Goal: Task Accomplishment & Management: Manage account settings

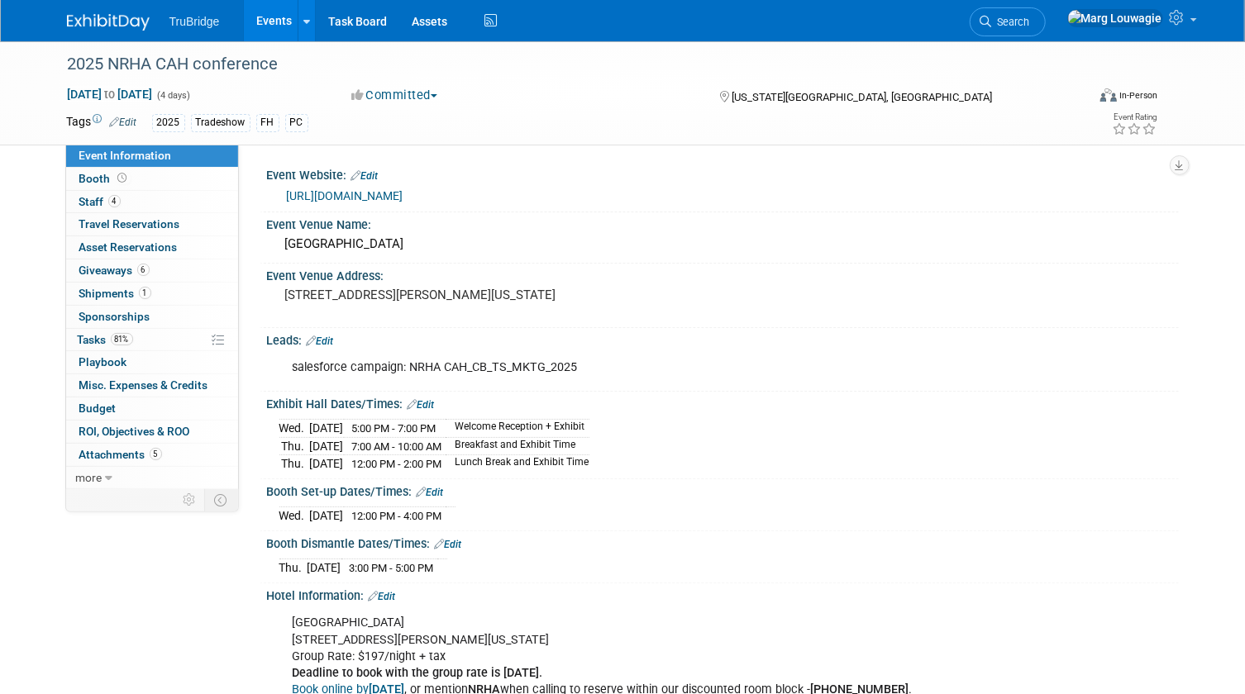
drag, startPoint x: 140, startPoint y: 202, endPoint x: 380, endPoint y: 186, distance: 241.0
click at [140, 202] on link "4 Staff 4" at bounding box center [152, 202] width 172 height 22
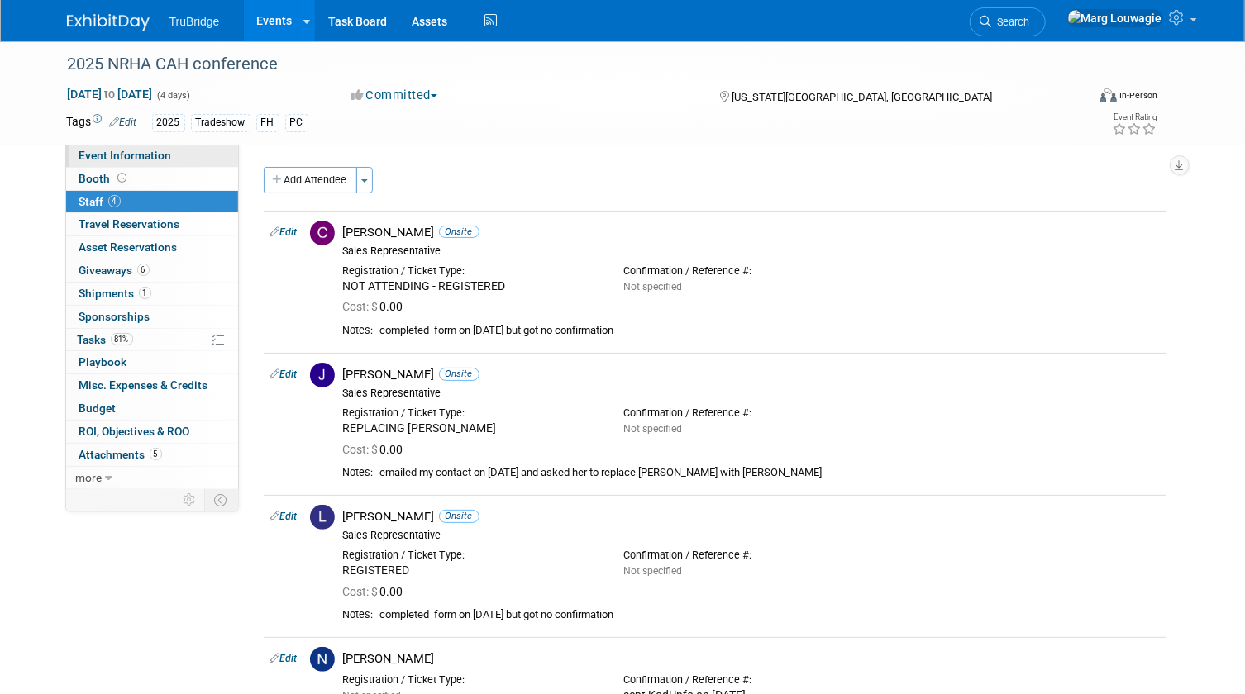
click at [168, 157] on span "Event Information" at bounding box center [125, 155] width 93 height 13
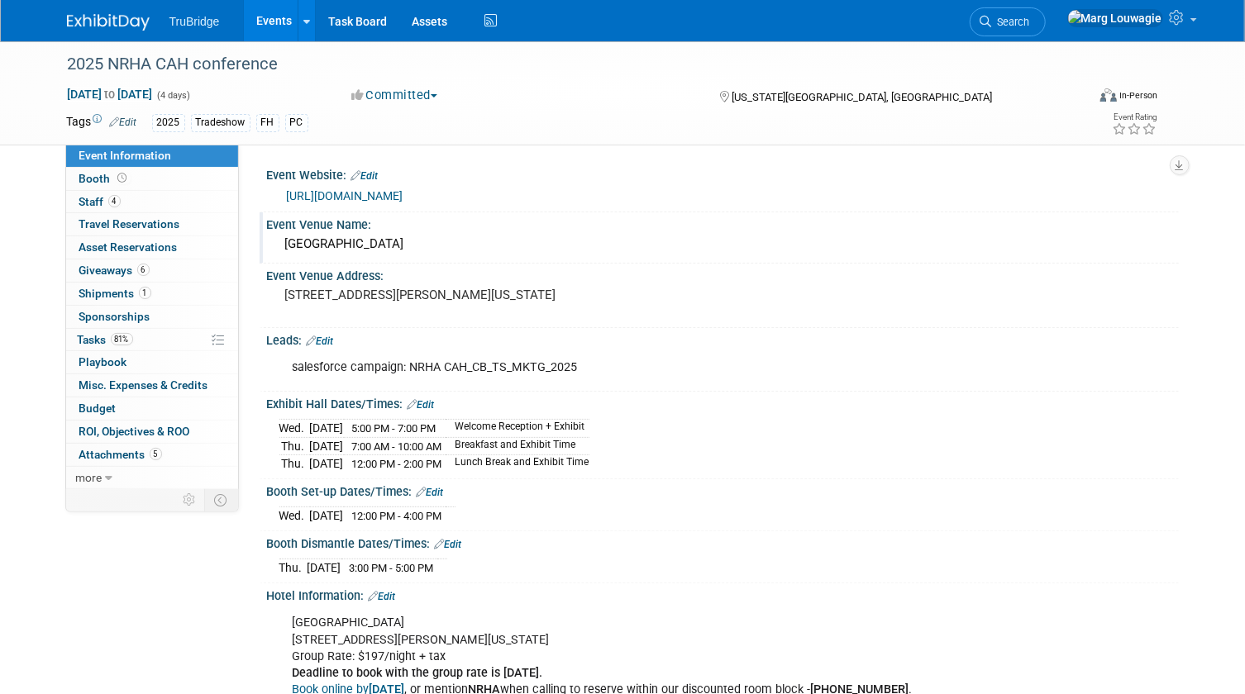
click at [521, 243] on div "[GEOGRAPHIC_DATA]" at bounding box center [722, 244] width 887 height 26
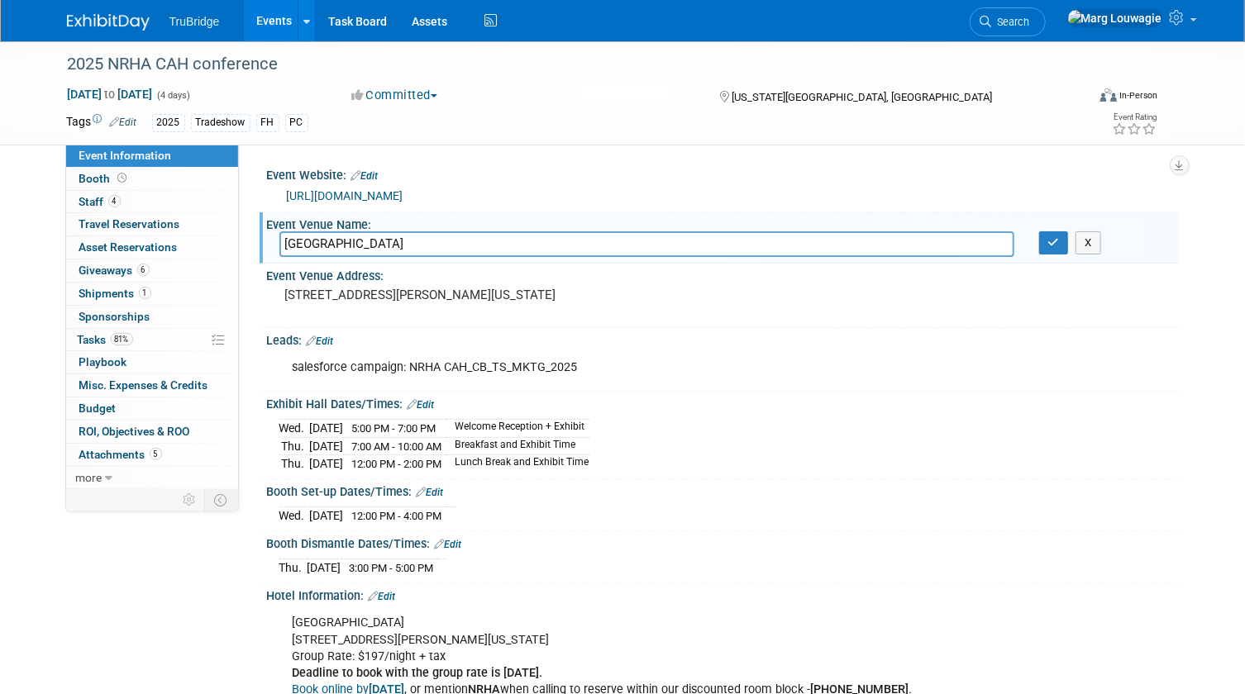
drag, startPoint x: 465, startPoint y: 240, endPoint x: 341, endPoint y: 243, distance: 124.0
click at [263, 242] on div "Event Venue Name: Sheraton Crown Center Hotel Sheraton Crown Center Hotel X" at bounding box center [719, 238] width 919 height 52
drag, startPoint x: 1055, startPoint y: 250, endPoint x: 986, endPoint y: 277, distance: 73.5
click at [1055, 250] on button "button" at bounding box center [1054, 242] width 30 height 23
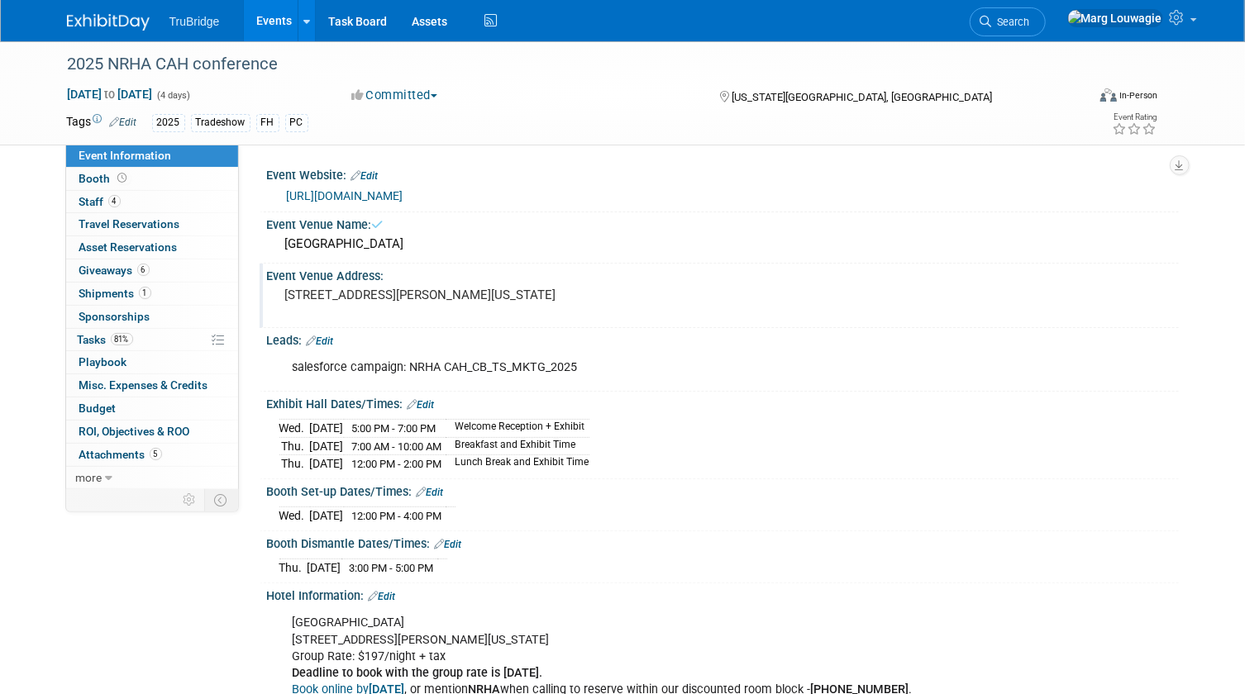
click at [483, 302] on pre "[STREET_ADDRESS][PERSON_NAME][US_STATE]" at bounding box center [457, 295] width 344 height 15
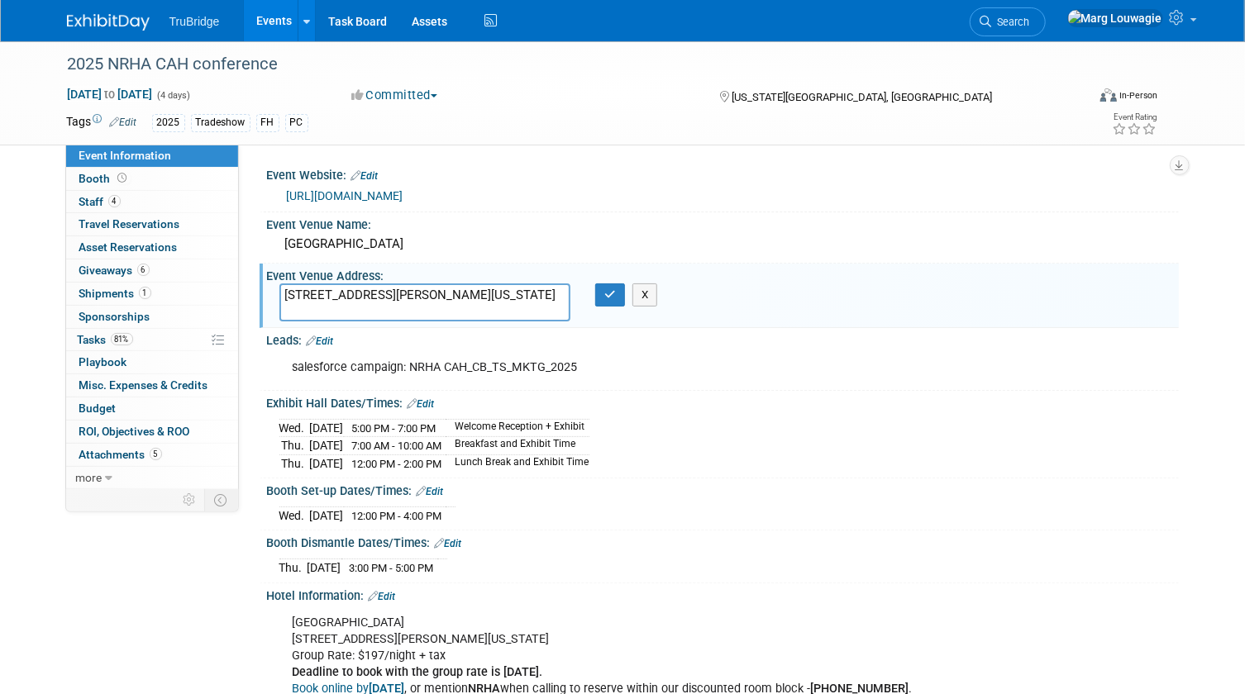
drag, startPoint x: 283, startPoint y: 289, endPoint x: 460, endPoint y: 310, distance: 178.1
click at [460, 310] on textarea "[STREET_ADDRESS][PERSON_NAME][US_STATE]" at bounding box center [425, 302] width 292 height 38
click at [614, 298] on icon "button" at bounding box center [610, 294] width 12 height 11
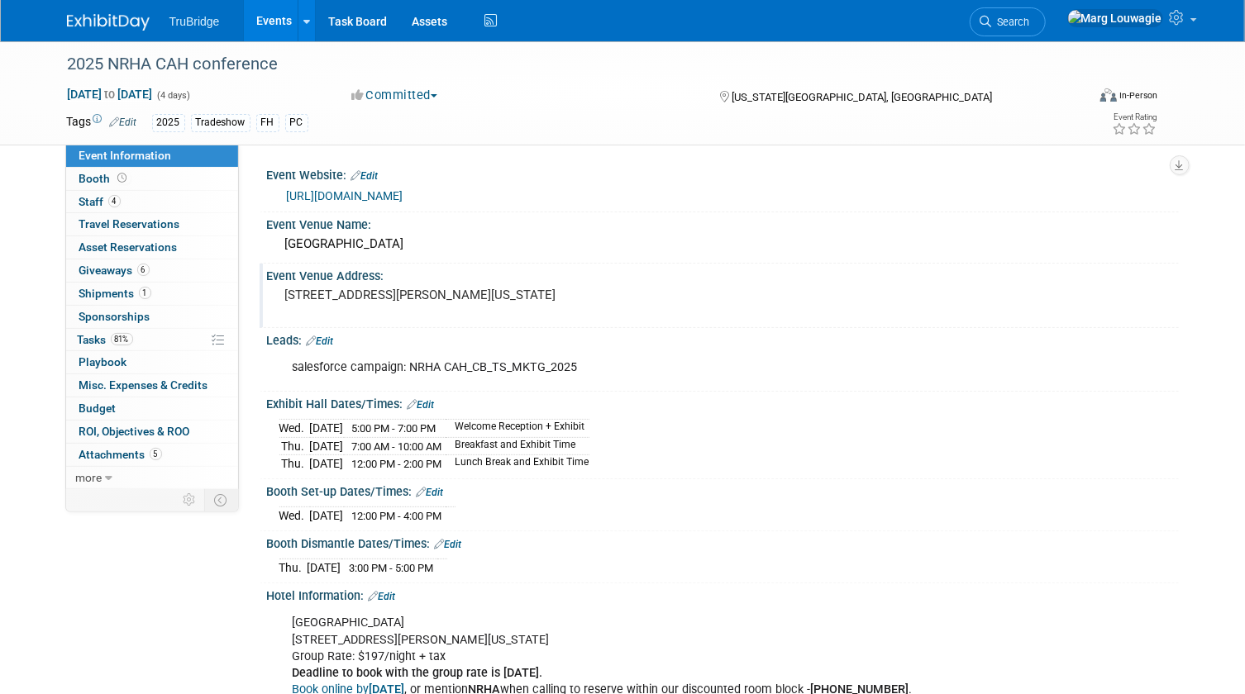
click at [297, 430] on td "Wed." at bounding box center [294, 429] width 31 height 18
click at [274, 423] on div "Wed. Sep 24, 2025 5:00 PM - 7:00 PM Welcome Reception + Exhibit Thu. Sep 25, 20…" at bounding box center [723, 443] width 912 height 64
drag, startPoint x: 274, startPoint y: 423, endPoint x: 612, endPoint y: 554, distance: 362.4
copy div "Edit Wed. Sep 24, 2025 5:00 PM - 7:00 PM Welcome Reception + Exhibit Thu. Sep 2…"
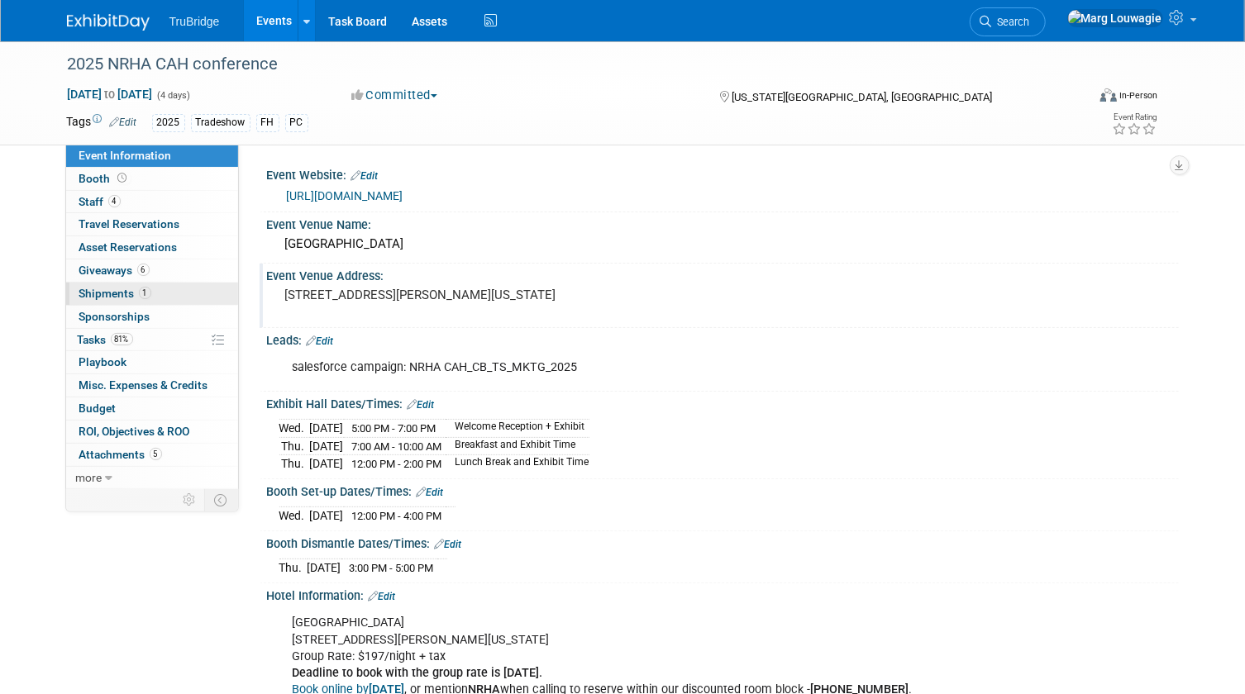
click at [114, 287] on span "Shipments 1" at bounding box center [115, 293] width 72 height 13
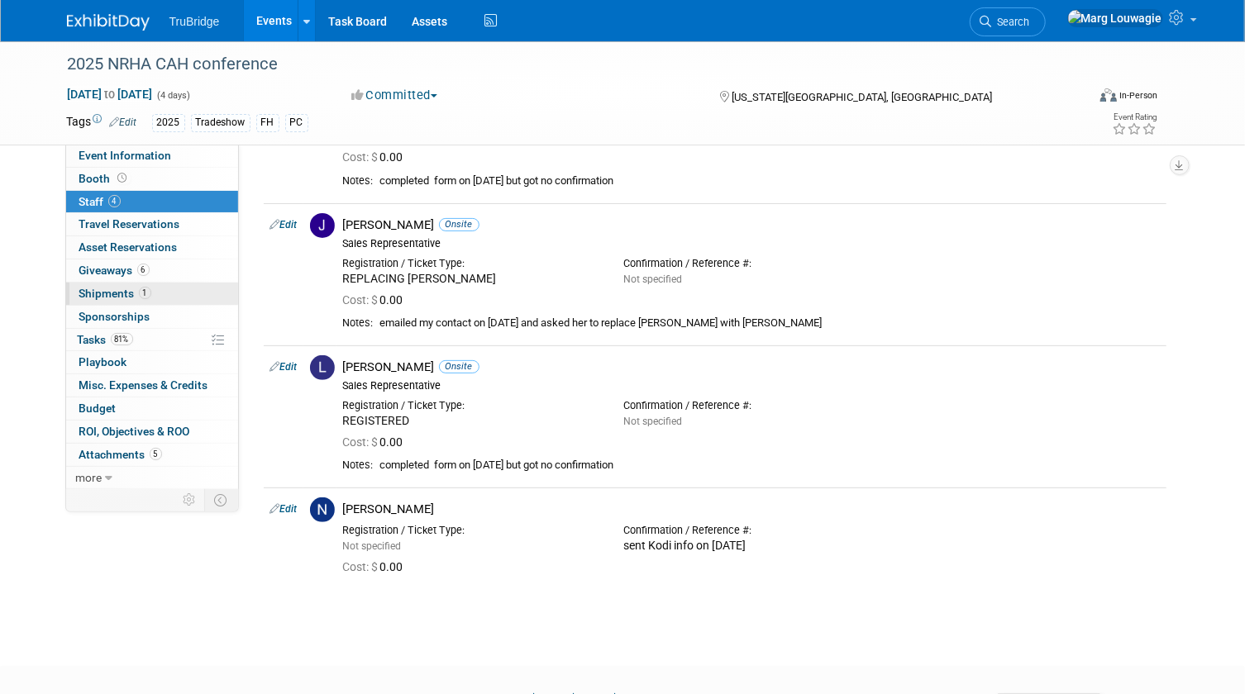
click at [118, 288] on span "Shipments 1" at bounding box center [115, 293] width 72 height 13
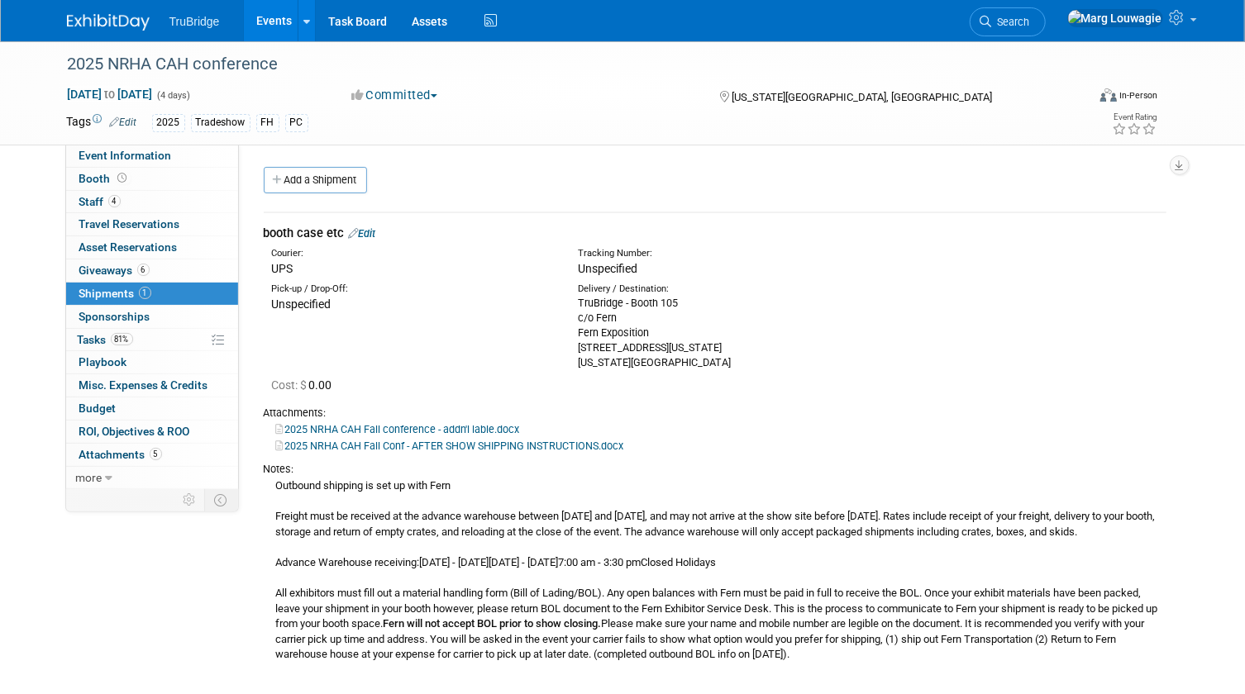
click at [374, 234] on link "Edit" at bounding box center [362, 233] width 27 height 12
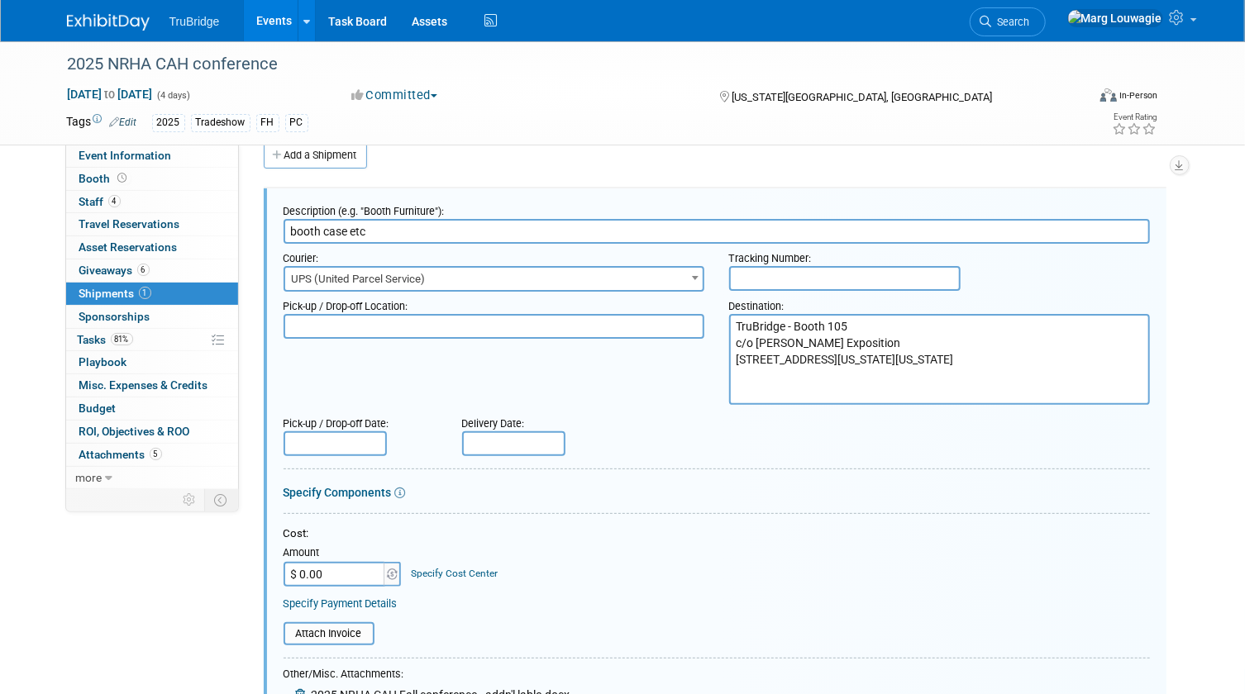
click at [780, 270] on input "text" at bounding box center [844, 278] width 231 height 25
paste input "1ZW333060308720748"
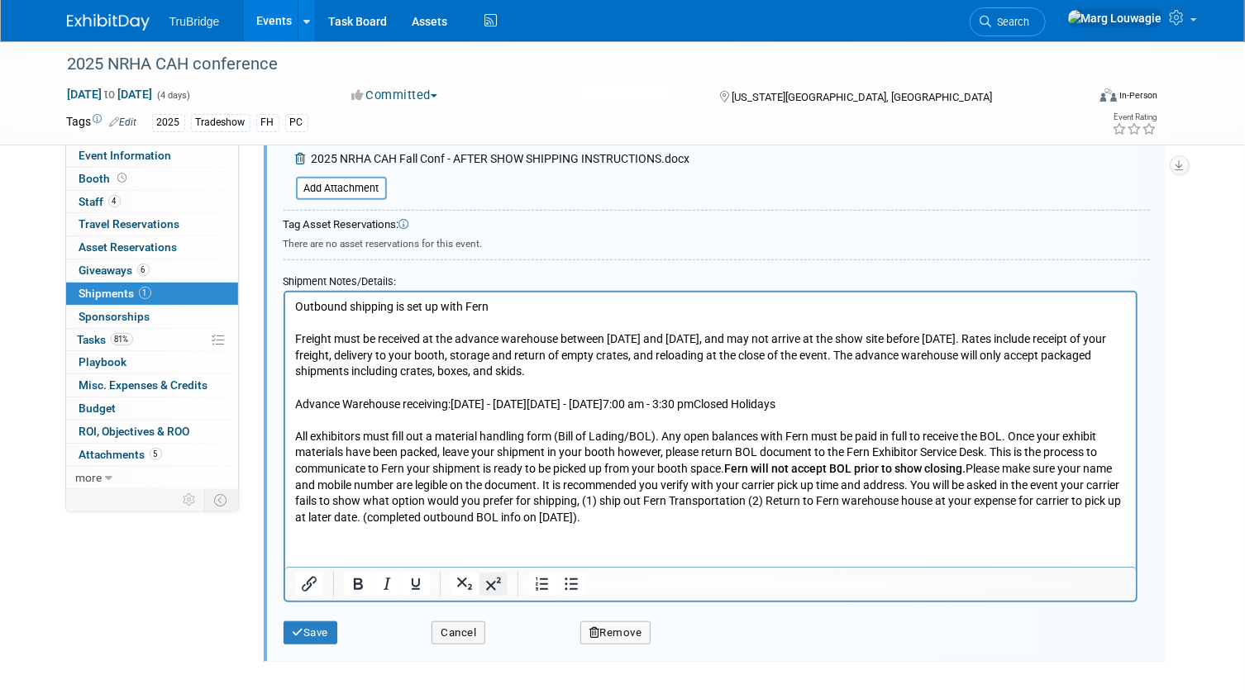
scroll to position [626, 0]
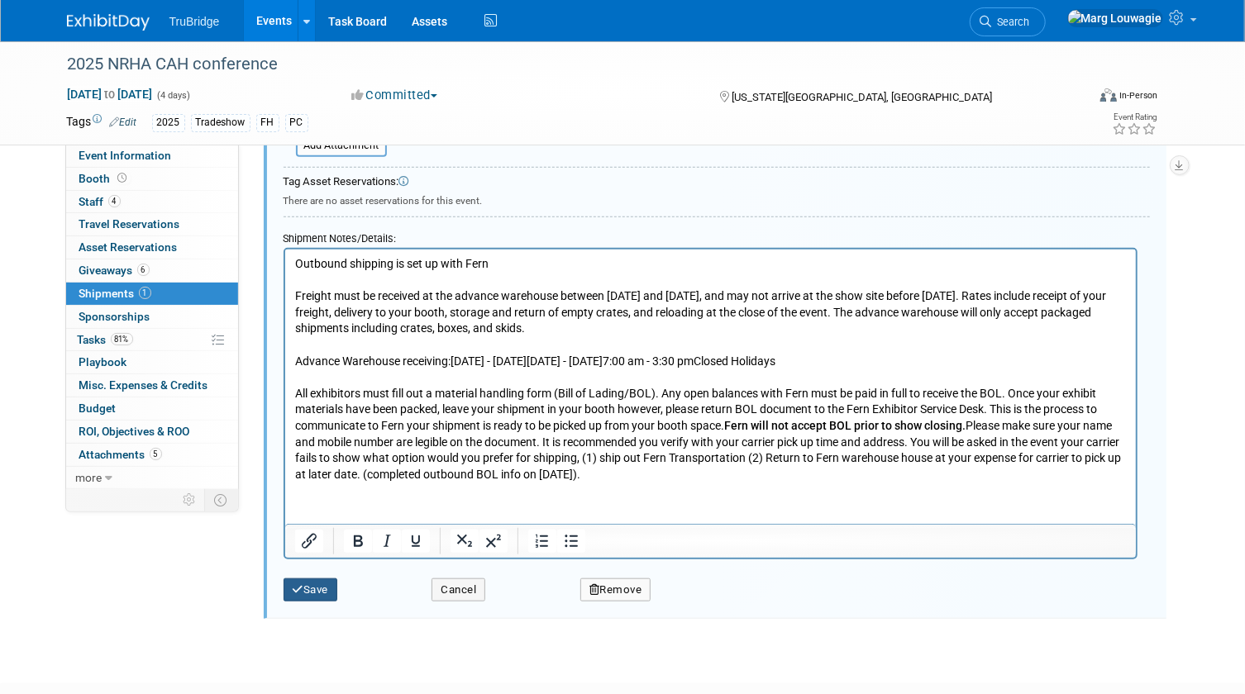
type input "1ZW333060308720748"
click at [331, 584] on button "Save" at bounding box center [310, 590] width 55 height 23
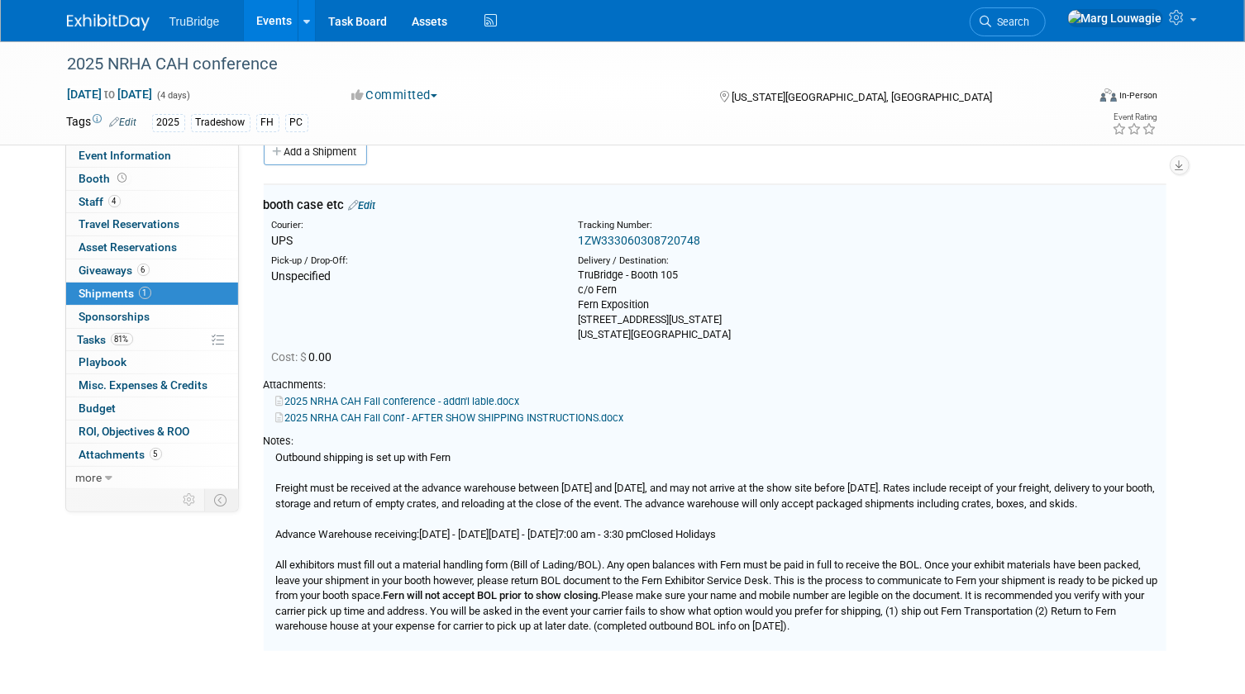
scroll to position [25, 0]
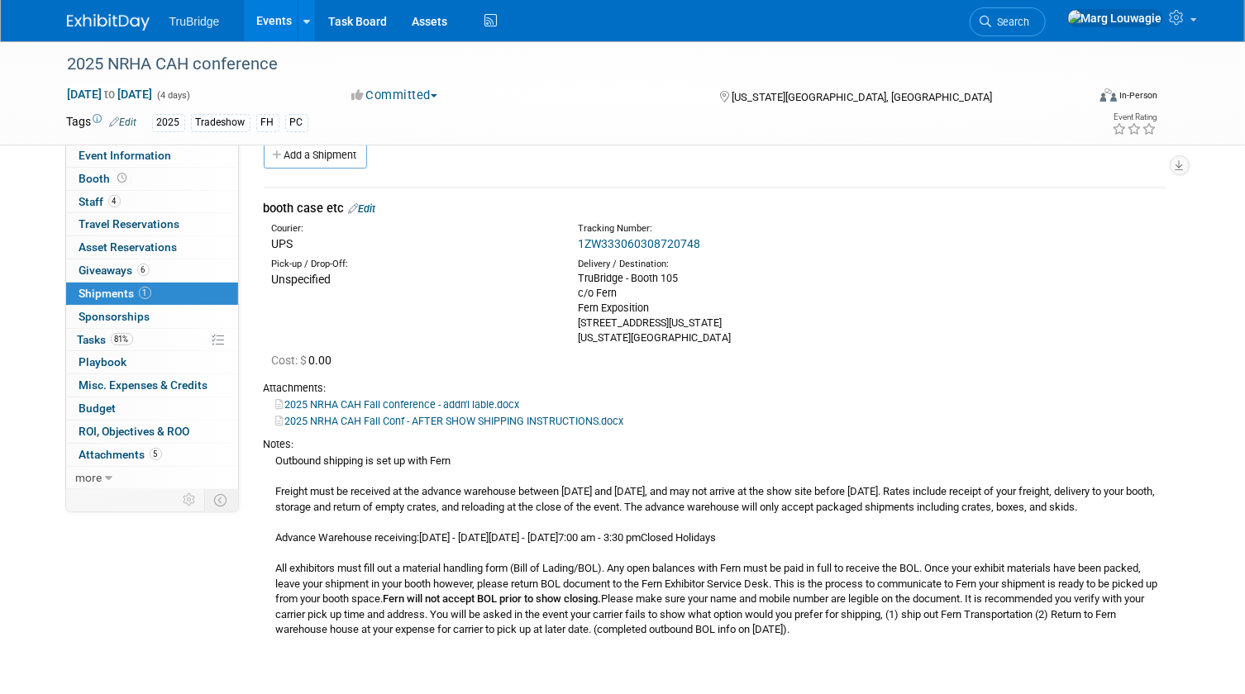
click at [609, 243] on link "1ZW333060308720748" at bounding box center [639, 243] width 122 height 13
click at [134, 180] on link "Booth" at bounding box center [152, 179] width 172 height 22
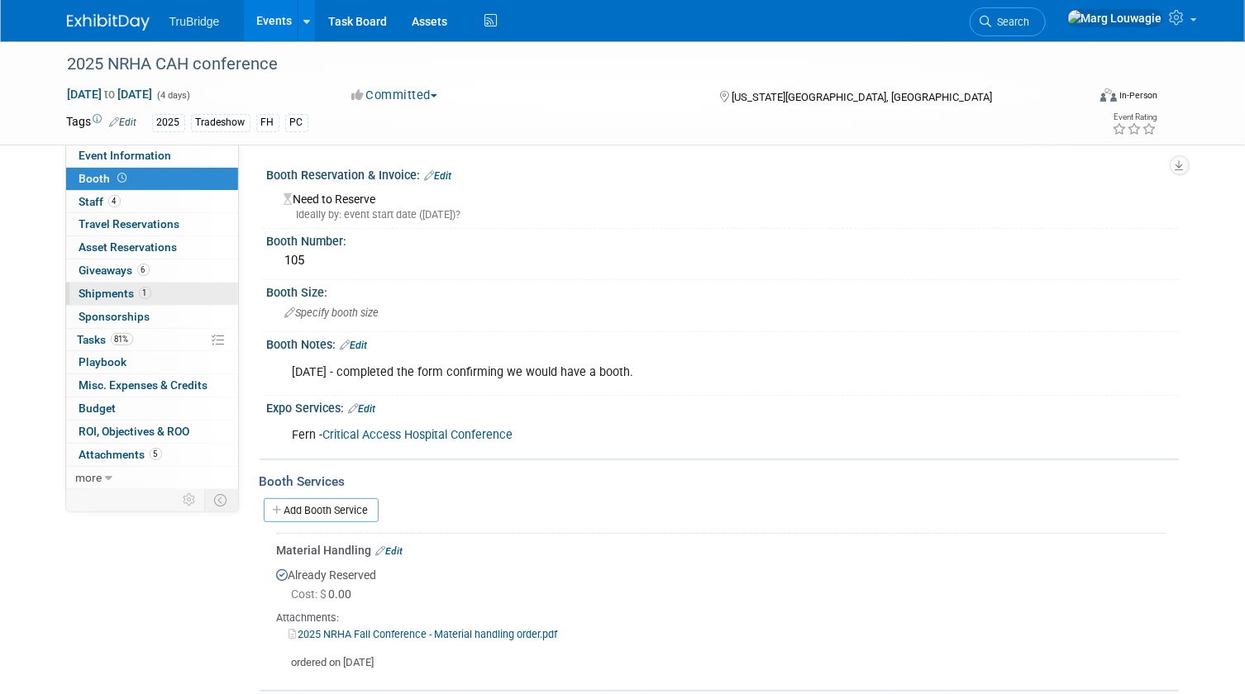
click at [121, 289] on span "Shipments 1" at bounding box center [115, 293] width 72 height 13
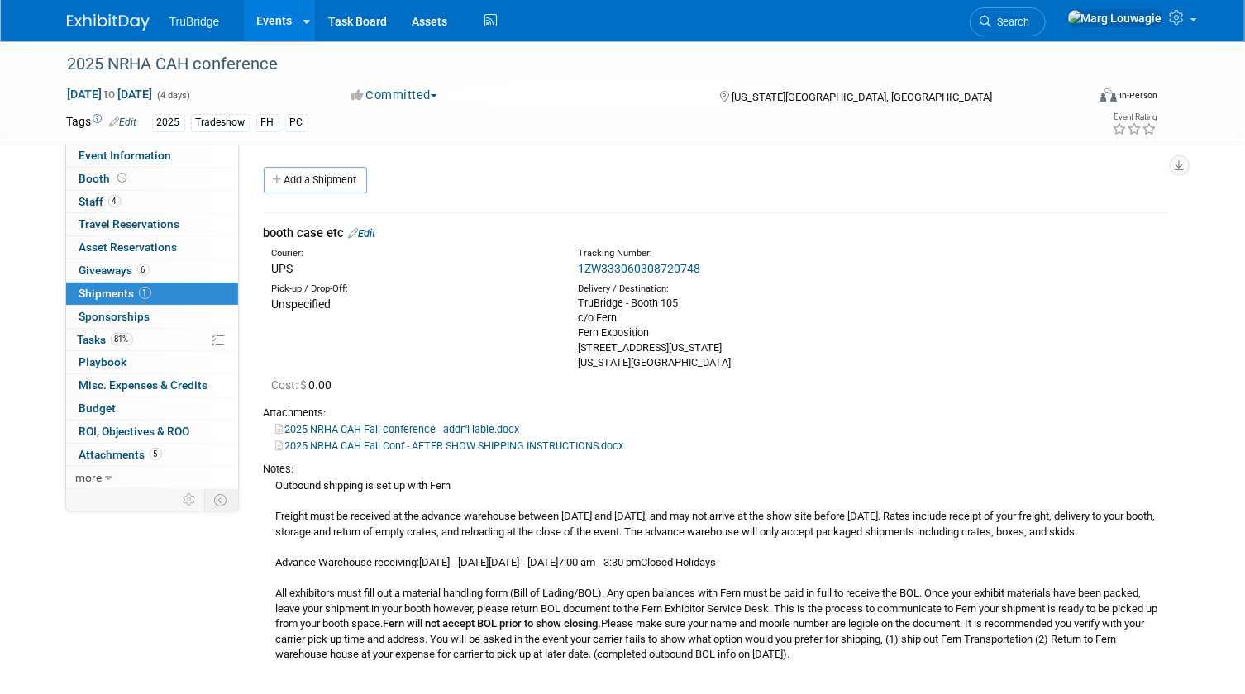
click at [490, 442] on link "2025 NRHA CAH Fall Conf - AFTER SHOW SHIPPING INSTRUCTIONS.docx" at bounding box center [450, 446] width 348 height 12
drag, startPoint x: 116, startPoint y: 155, endPoint x: 315, endPoint y: 246, distance: 219.3
click at [116, 155] on span "Event Information" at bounding box center [125, 155] width 93 height 13
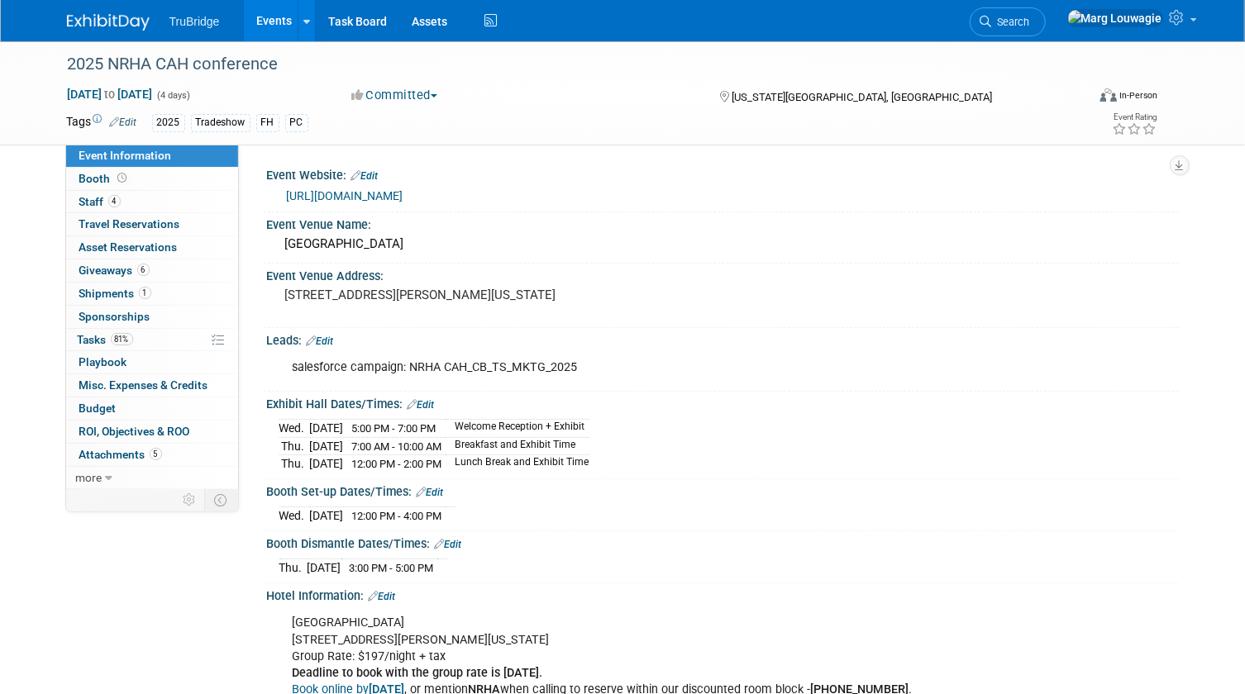
scroll to position [74, 0]
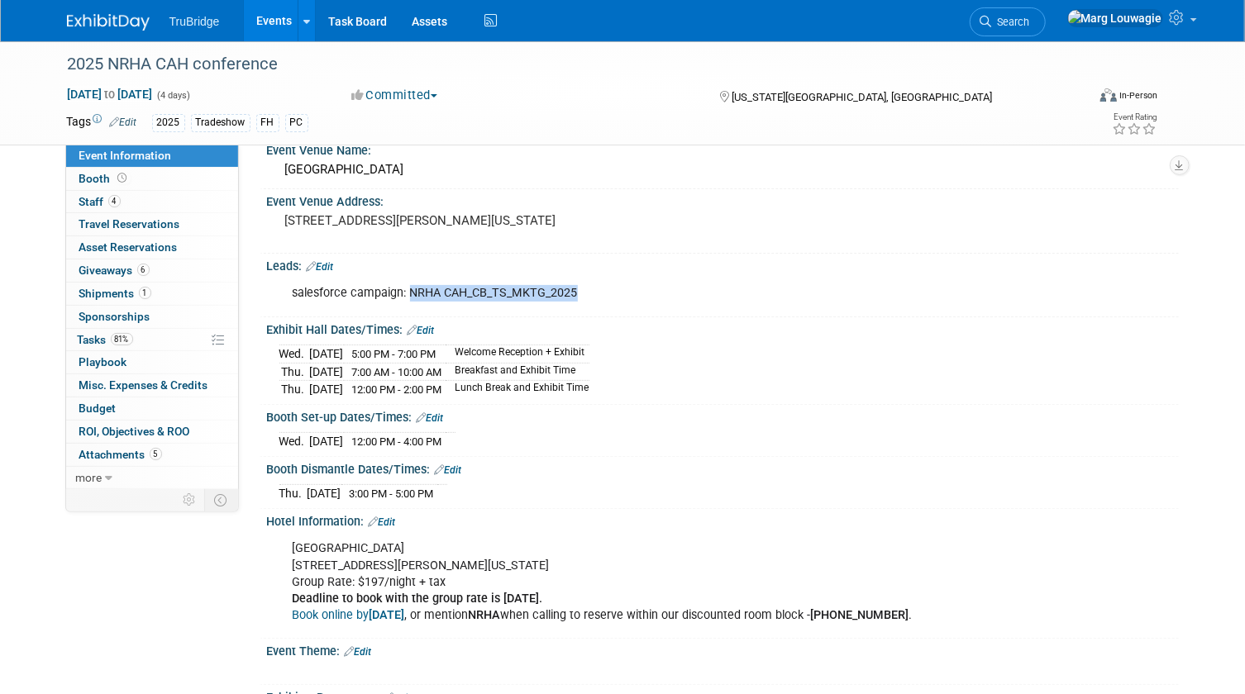
drag, startPoint x: 407, startPoint y: 289, endPoint x: 587, endPoint y: 290, distance: 180.2
click at [587, 290] on div "salesforce campaign: NRHA CAH_CB_TS_MKTG_2025" at bounding box center [641, 293] width 721 height 33
drag, startPoint x: 587, startPoint y: 290, endPoint x: 556, endPoint y: 293, distance: 30.8
copy div "NRHA CAH_CB_TS_MKTG_2025"
click at [84, 339] on span "Tasks 81%" at bounding box center [105, 339] width 55 height 13
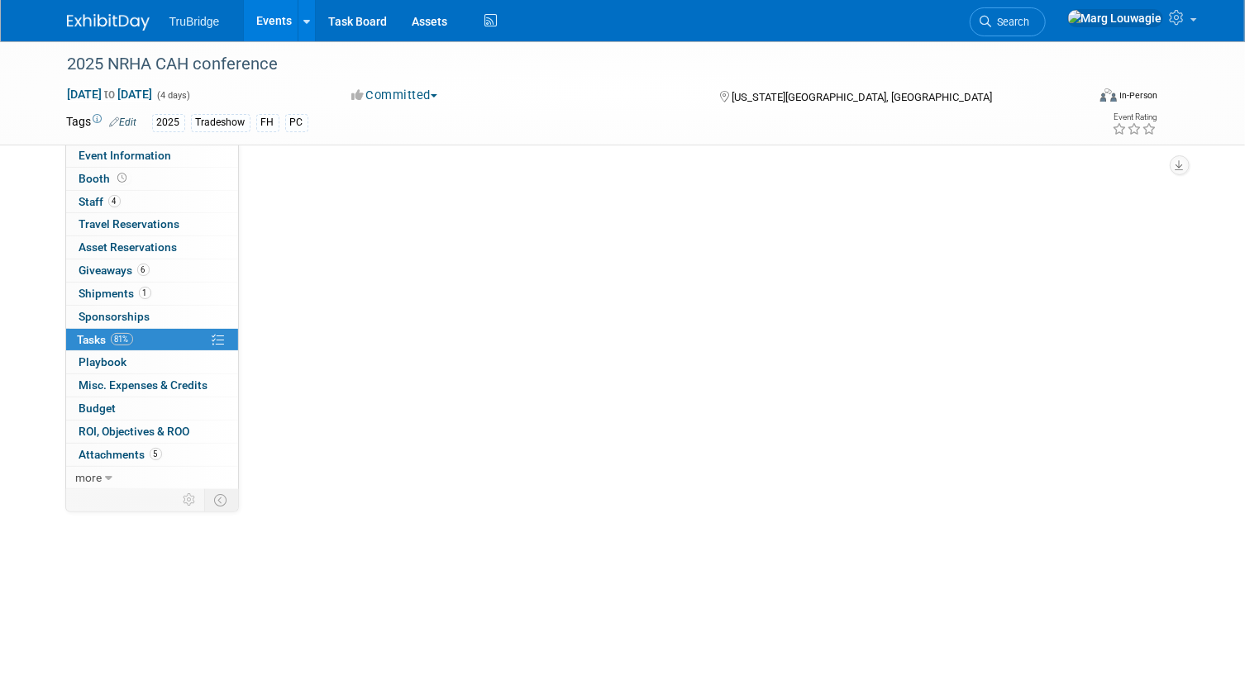
scroll to position [0, 0]
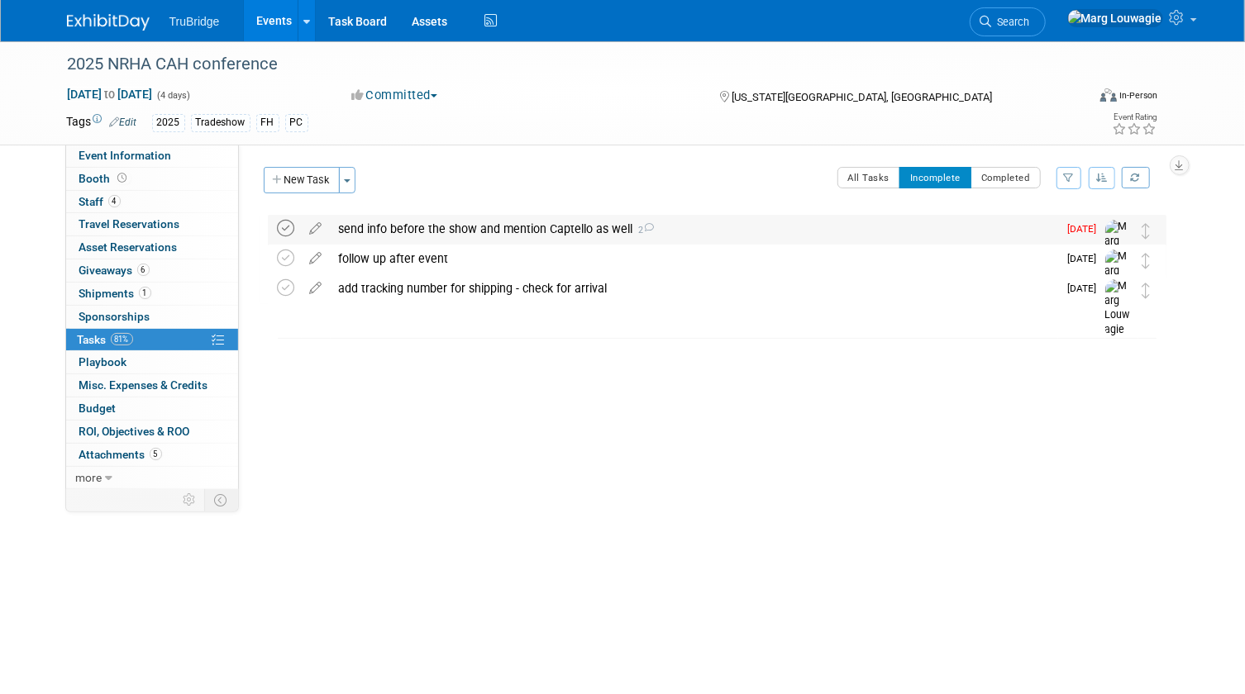
click at [280, 226] on icon at bounding box center [286, 228] width 17 height 17
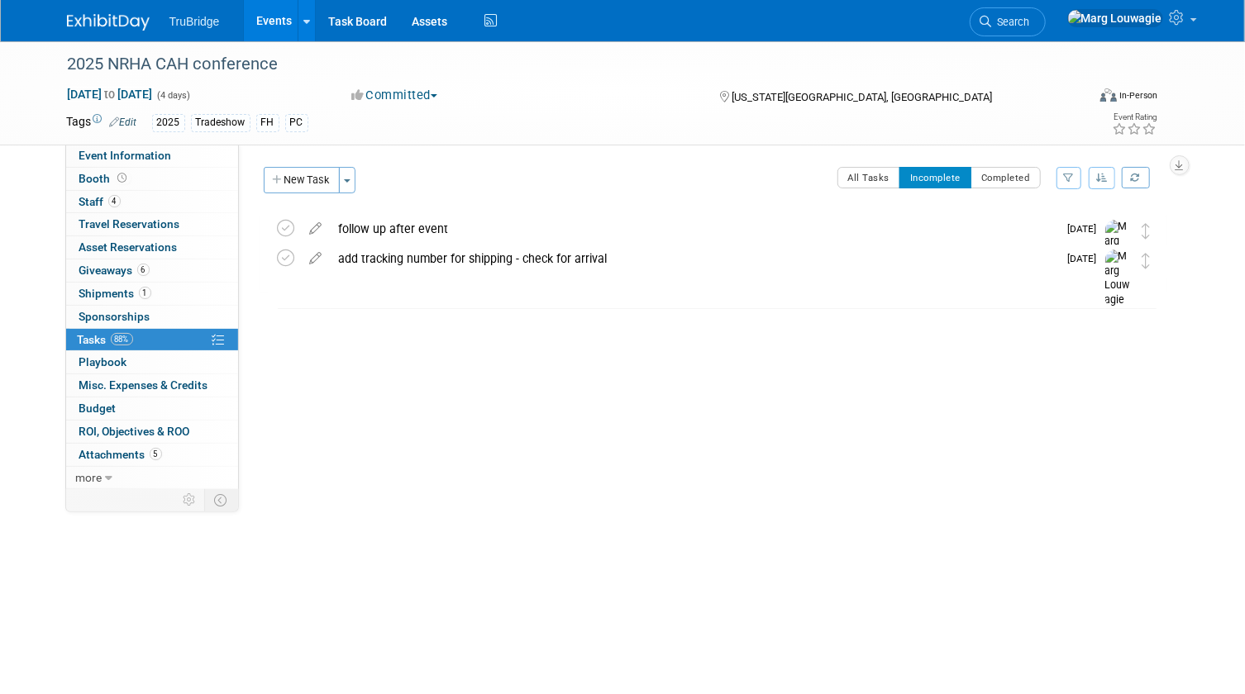
click at [992, 18] on icon at bounding box center [986, 22] width 12 height 12
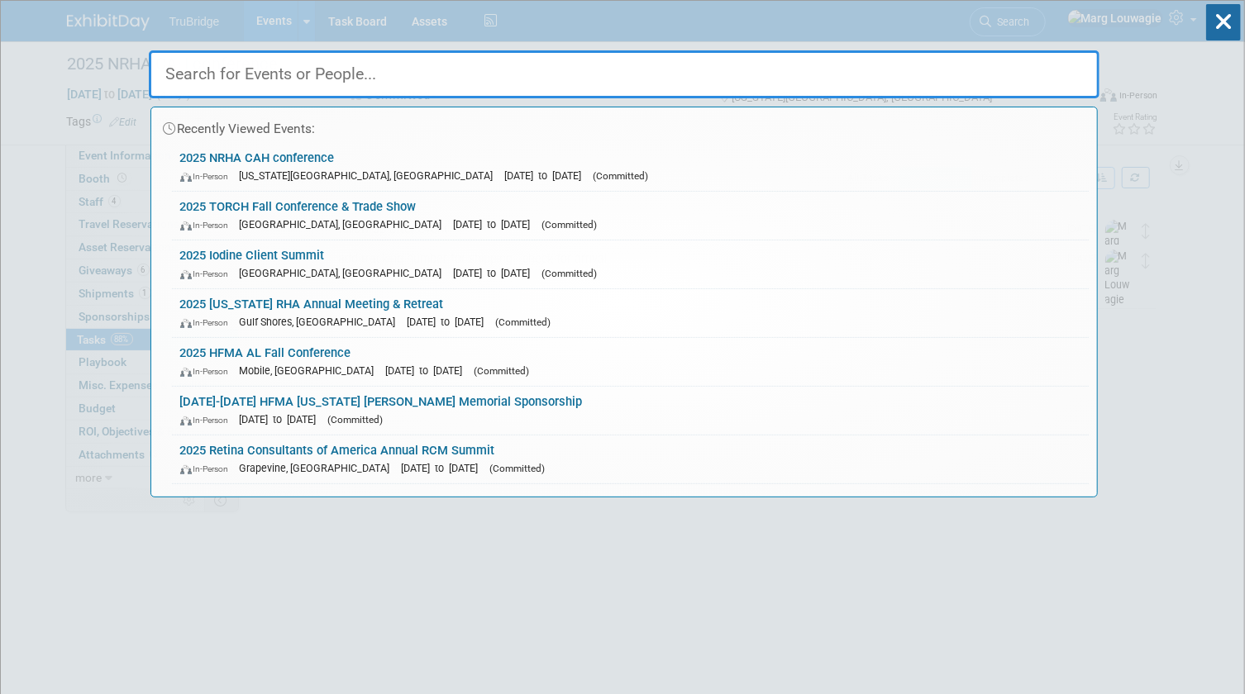
click at [1027, 61] on input "text" at bounding box center [624, 74] width 950 height 48
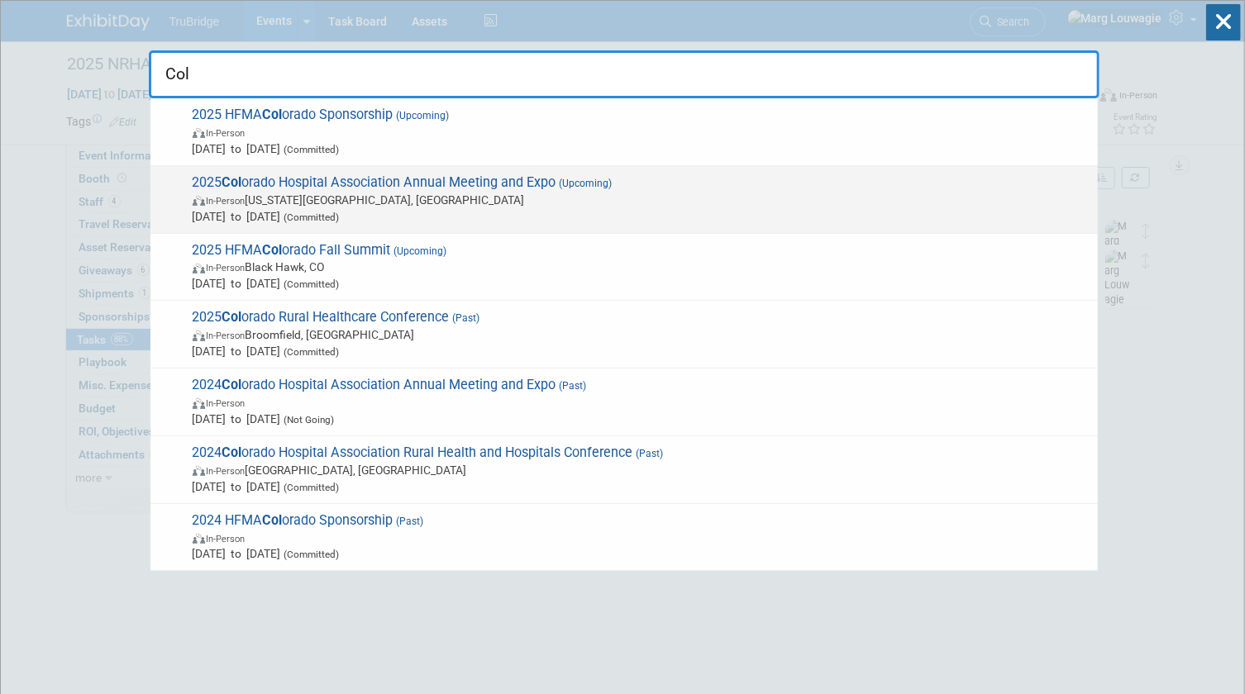
type input "Col"
click at [604, 206] on span "In-Person Colorado Springs, CO" at bounding box center [641, 200] width 897 height 17
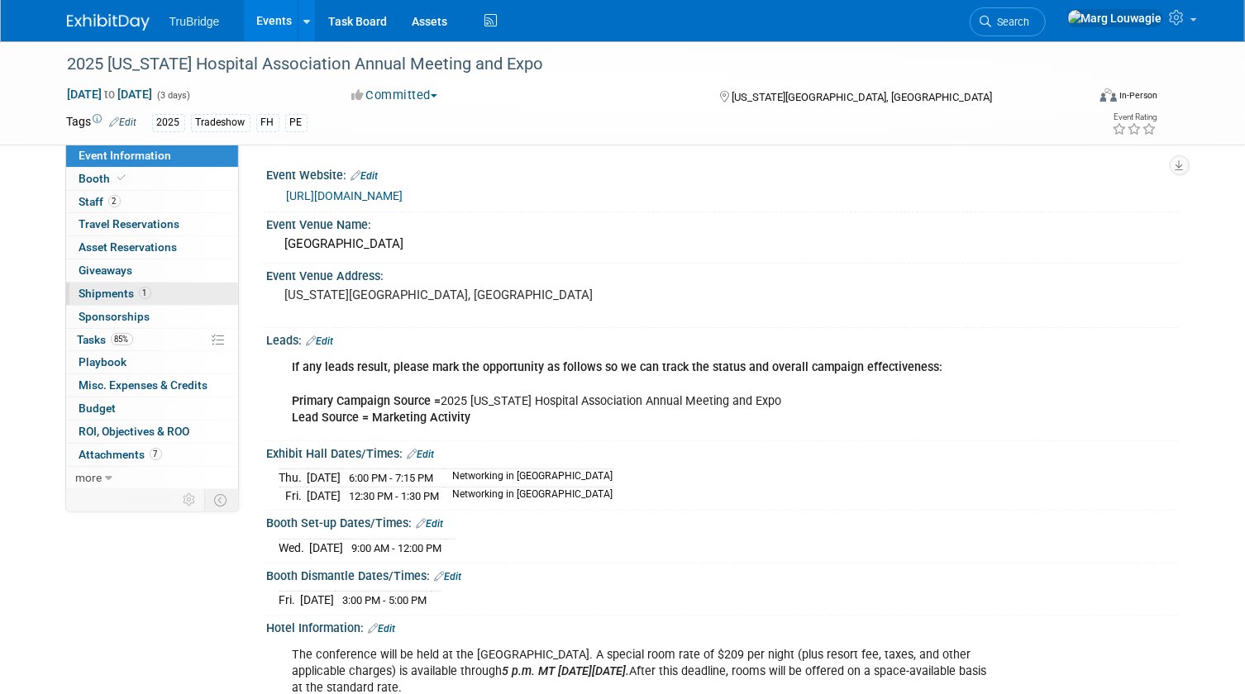
click at [121, 297] on span "Shipments 1" at bounding box center [115, 293] width 72 height 13
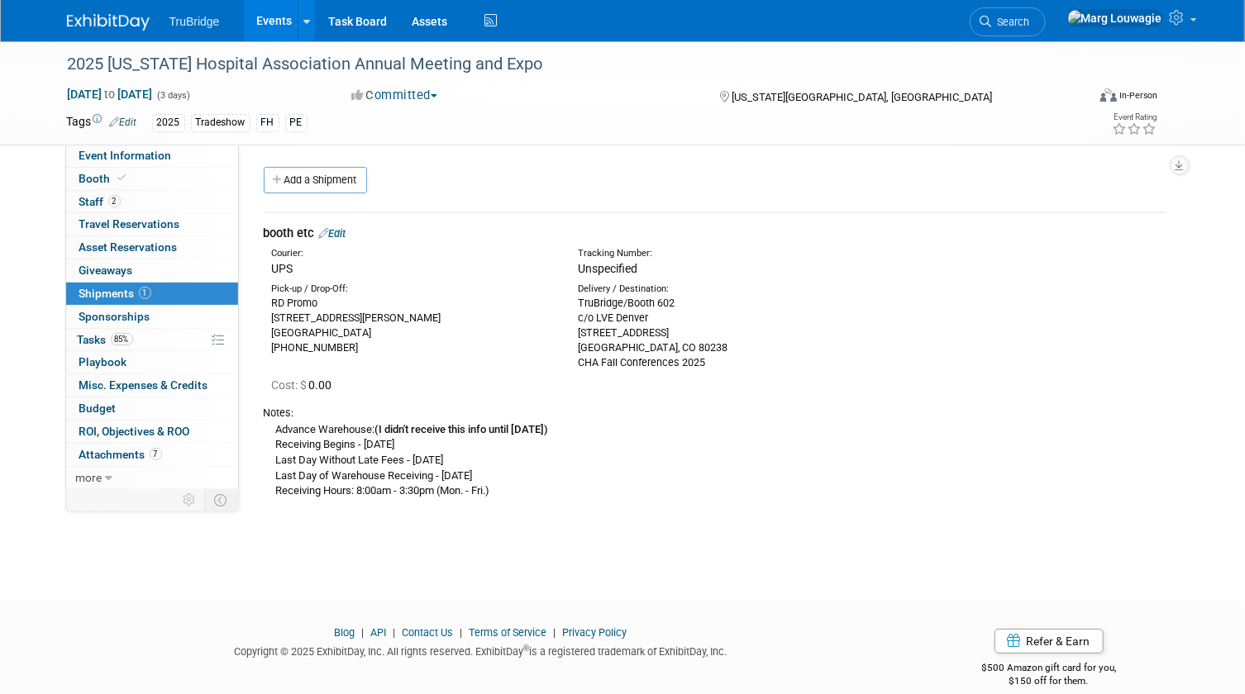
click at [343, 231] on link "Edit" at bounding box center [332, 233] width 27 height 12
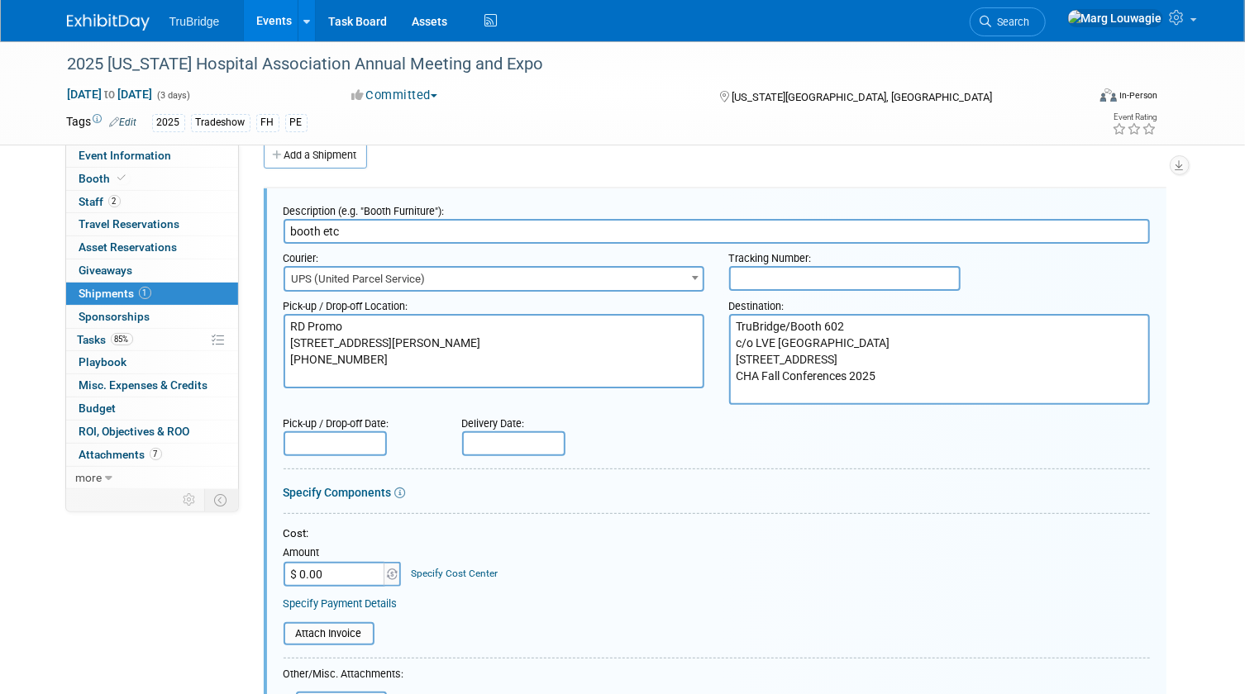
click at [738, 274] on input "text" at bounding box center [844, 278] width 231 height 25
paste input "1ZW333060306554057"
type input "1ZW333060306554057"
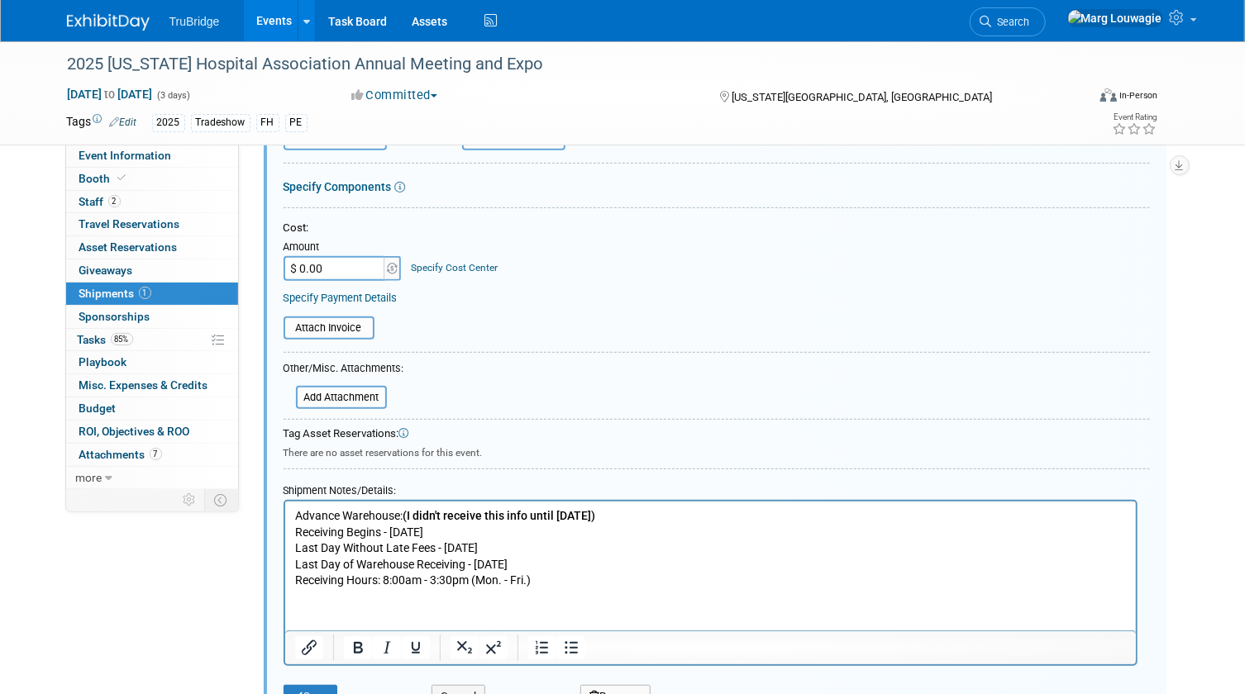
scroll to position [400, 0]
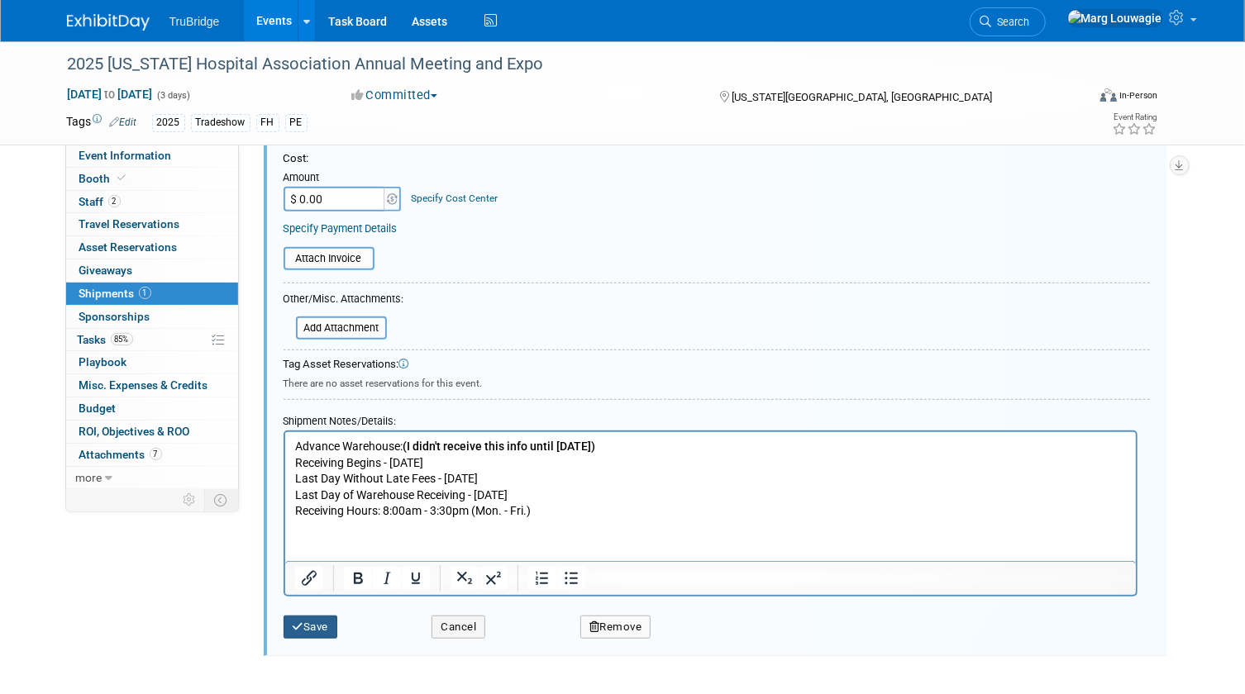
drag, startPoint x: 318, startPoint y: 623, endPoint x: 694, endPoint y: 392, distance: 441.6
click at [320, 622] on button "Save" at bounding box center [310, 627] width 55 height 23
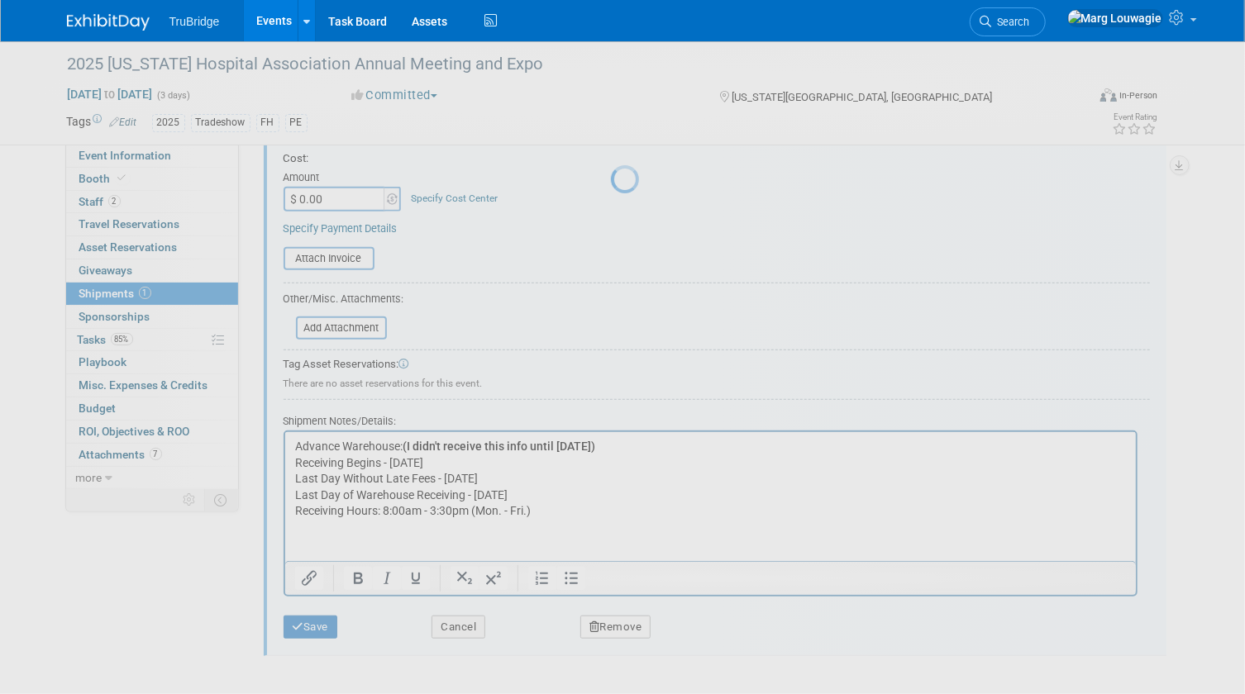
scroll to position [21, 0]
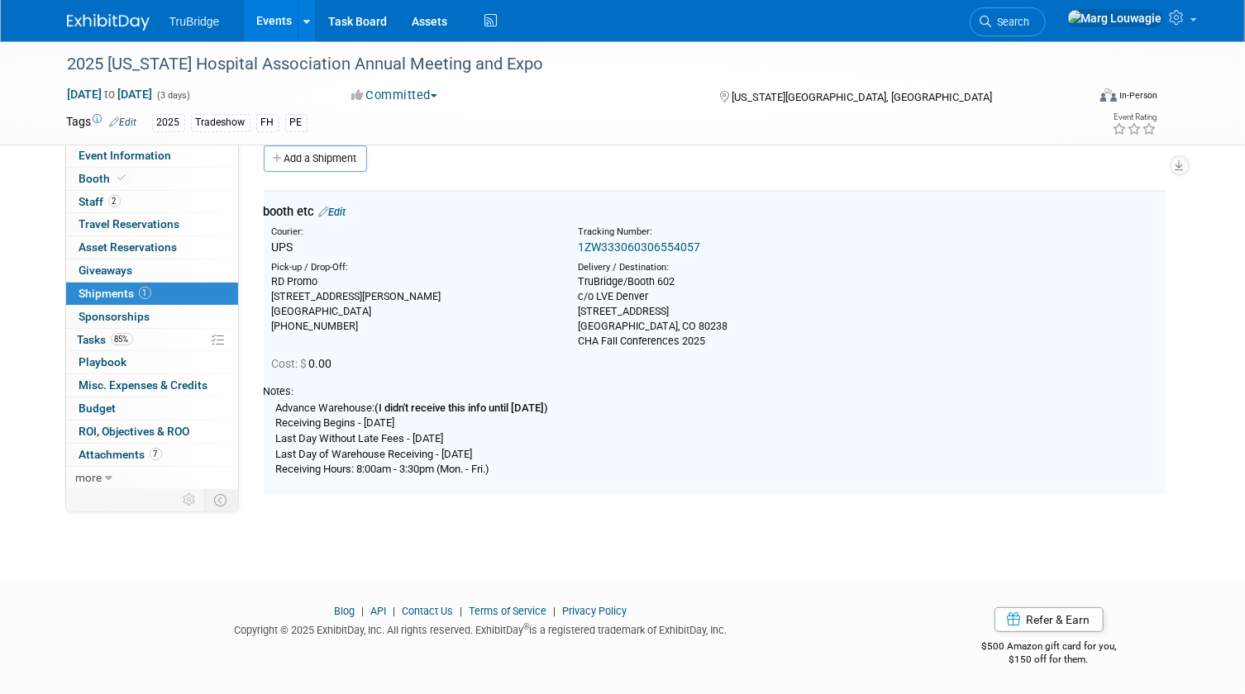
click at [683, 245] on link "1ZW333060306554057" at bounding box center [639, 247] width 122 height 13
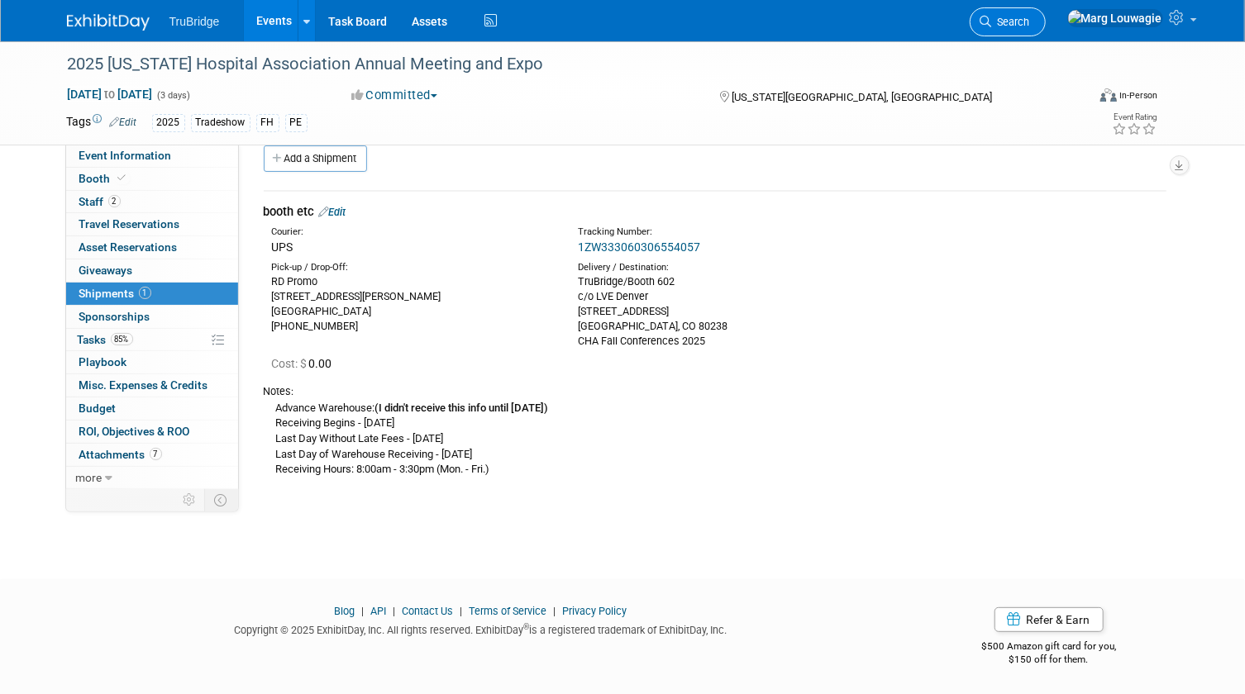
click at [1030, 20] on span "Search" at bounding box center [1011, 22] width 38 height 12
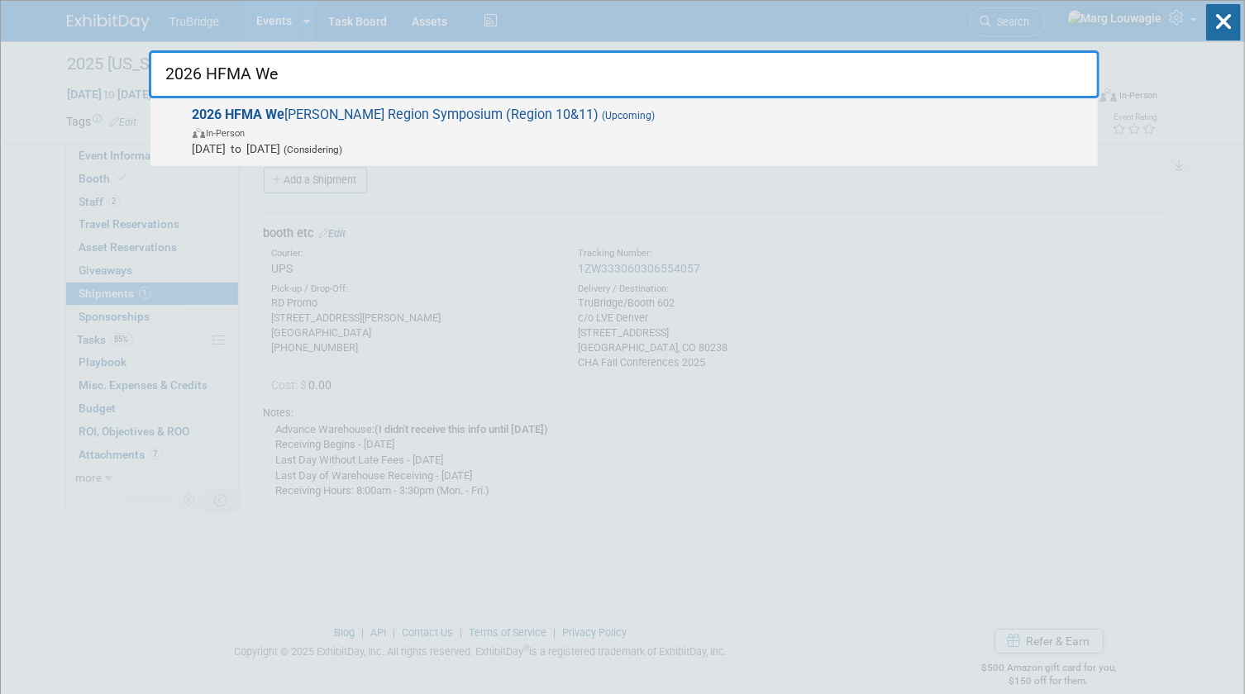
type input "2026 HFMA We"
click at [432, 128] on span "In-Person" at bounding box center [641, 132] width 897 height 17
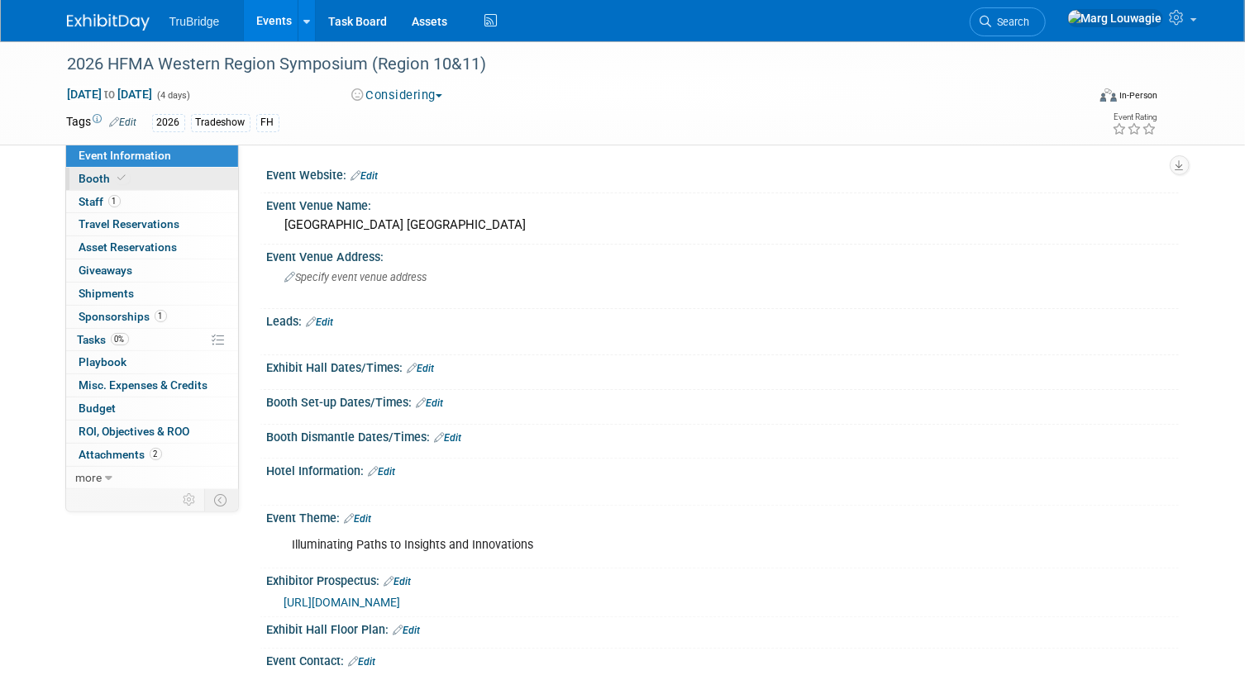
click at [148, 177] on link "Booth" at bounding box center [152, 179] width 172 height 22
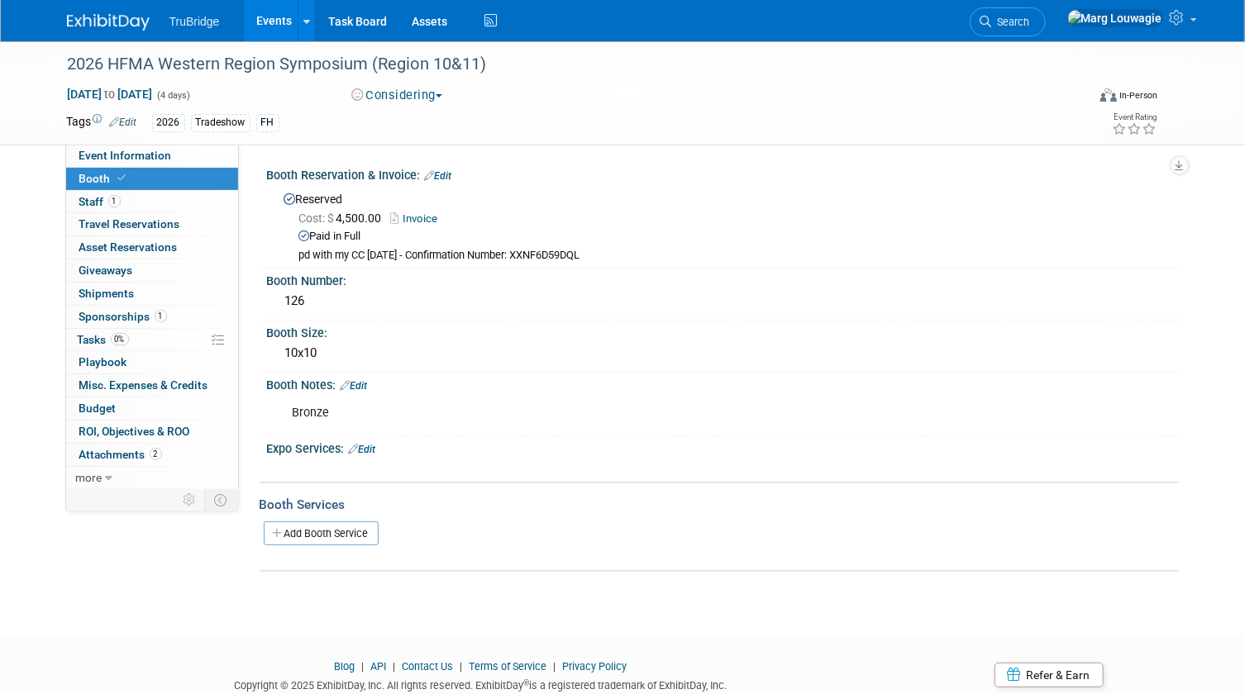
click at [407, 94] on button "Considering" at bounding box center [396, 95] width 103 height 17
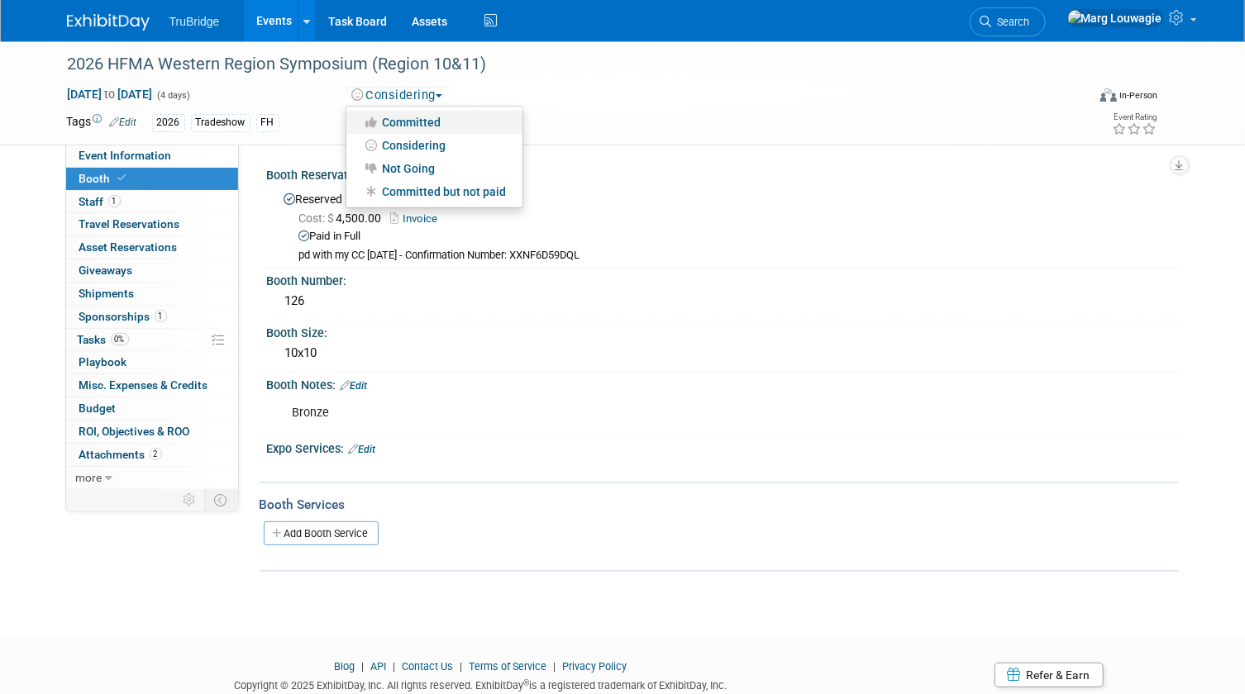
click at [410, 120] on link "Committed" at bounding box center [434, 122] width 176 height 23
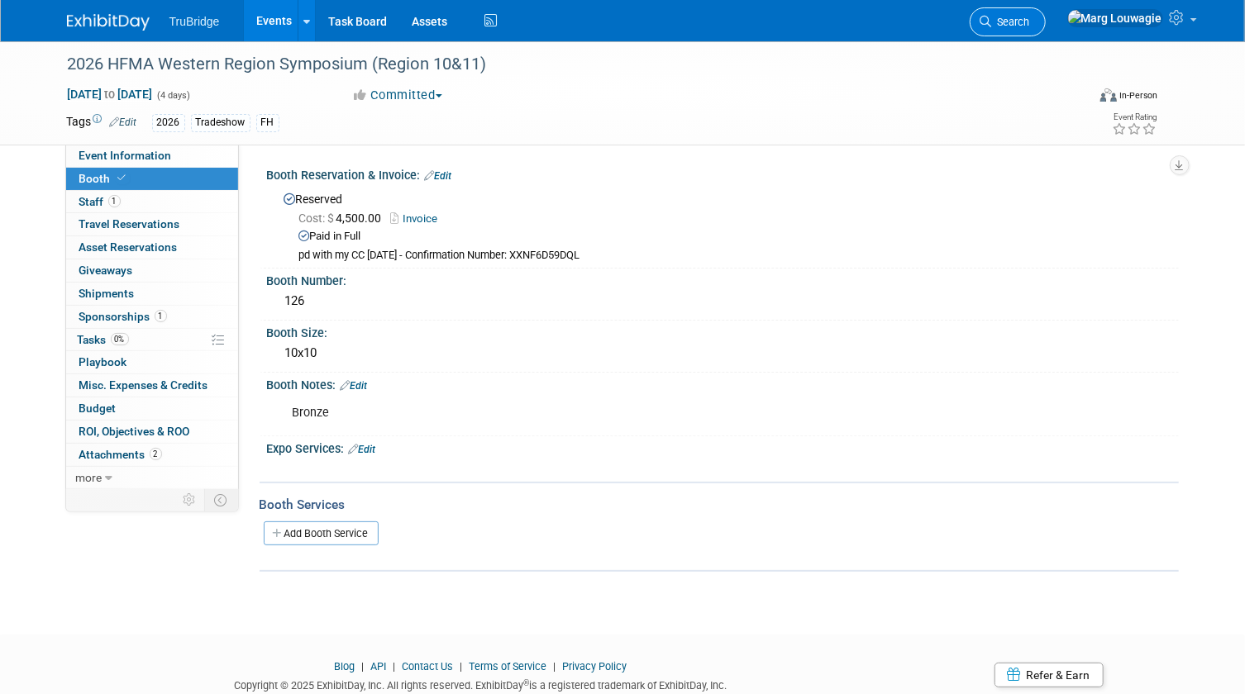
click at [1030, 24] on span "Search" at bounding box center [1011, 22] width 38 height 12
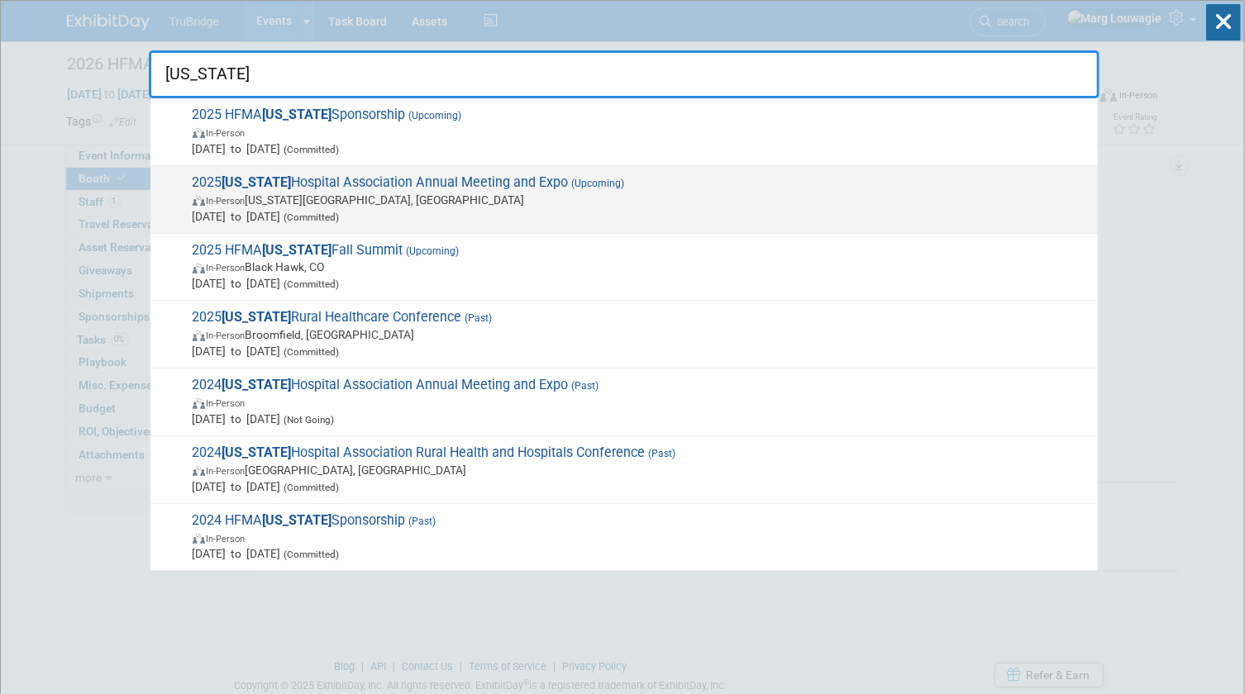
type input "Colorado"
click at [416, 196] on span "In-Person [US_STATE][GEOGRAPHIC_DATA], [GEOGRAPHIC_DATA]" at bounding box center [641, 200] width 897 height 17
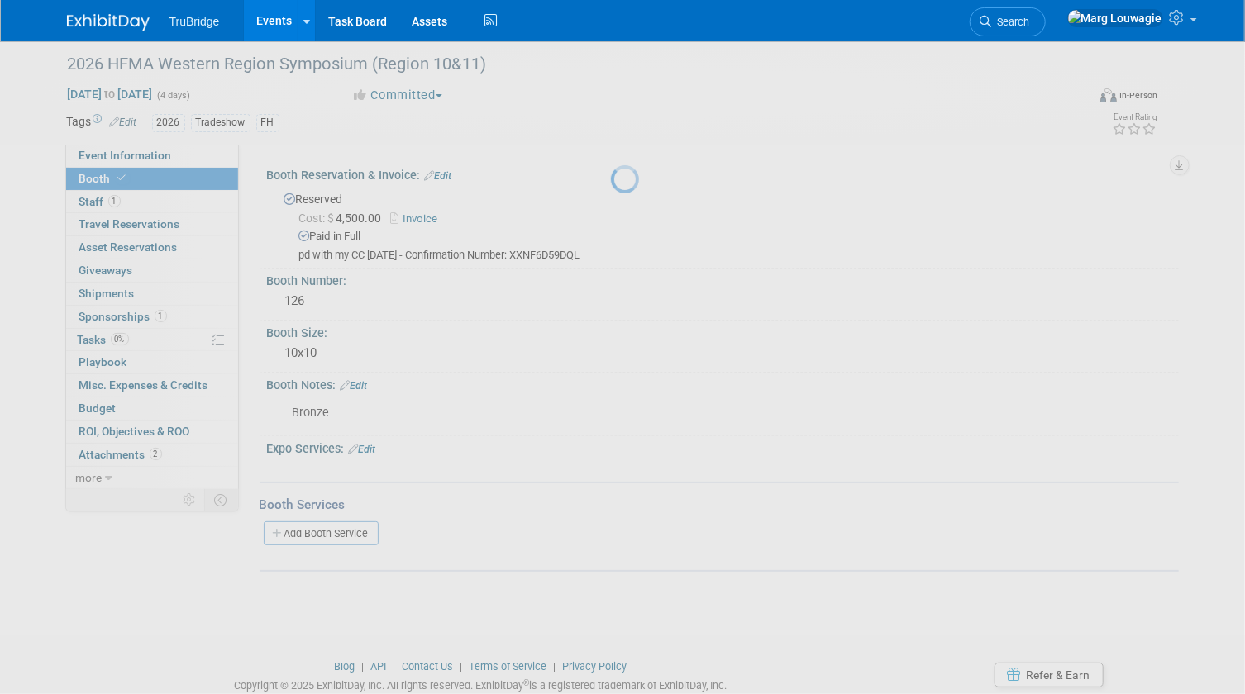
click at [611, 196] on div at bounding box center [622, 347] width 23 height 694
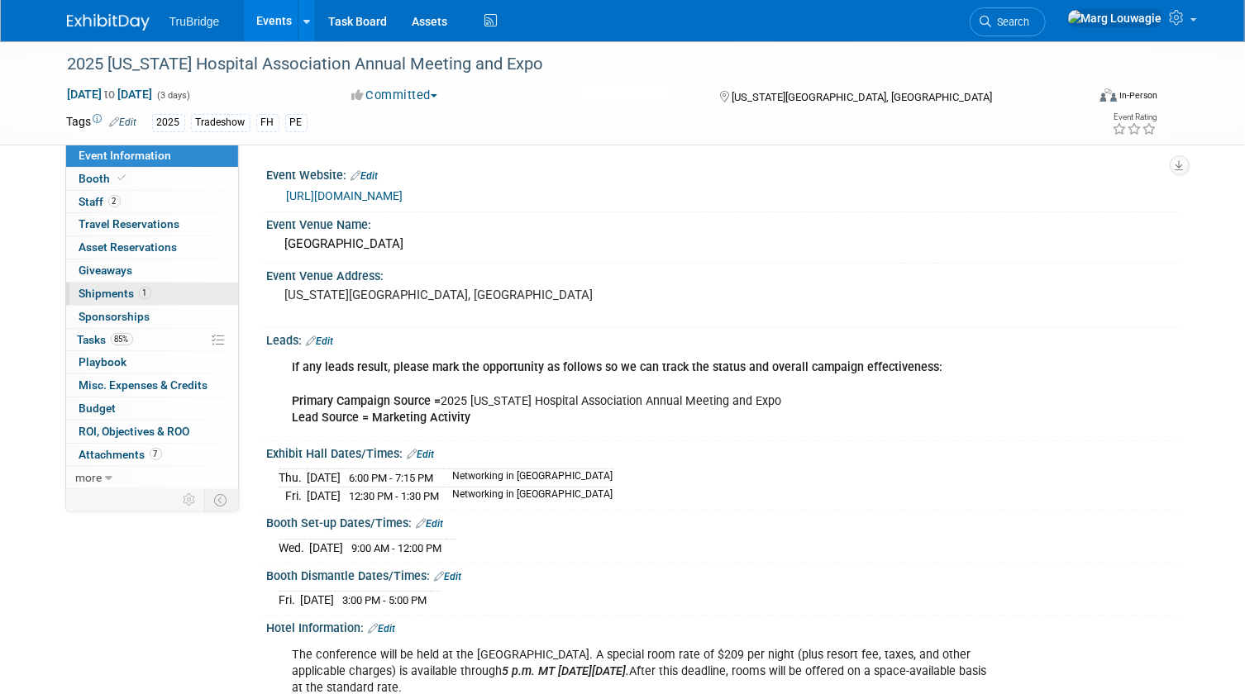
click at [121, 296] on span "Shipments 1" at bounding box center [115, 293] width 72 height 13
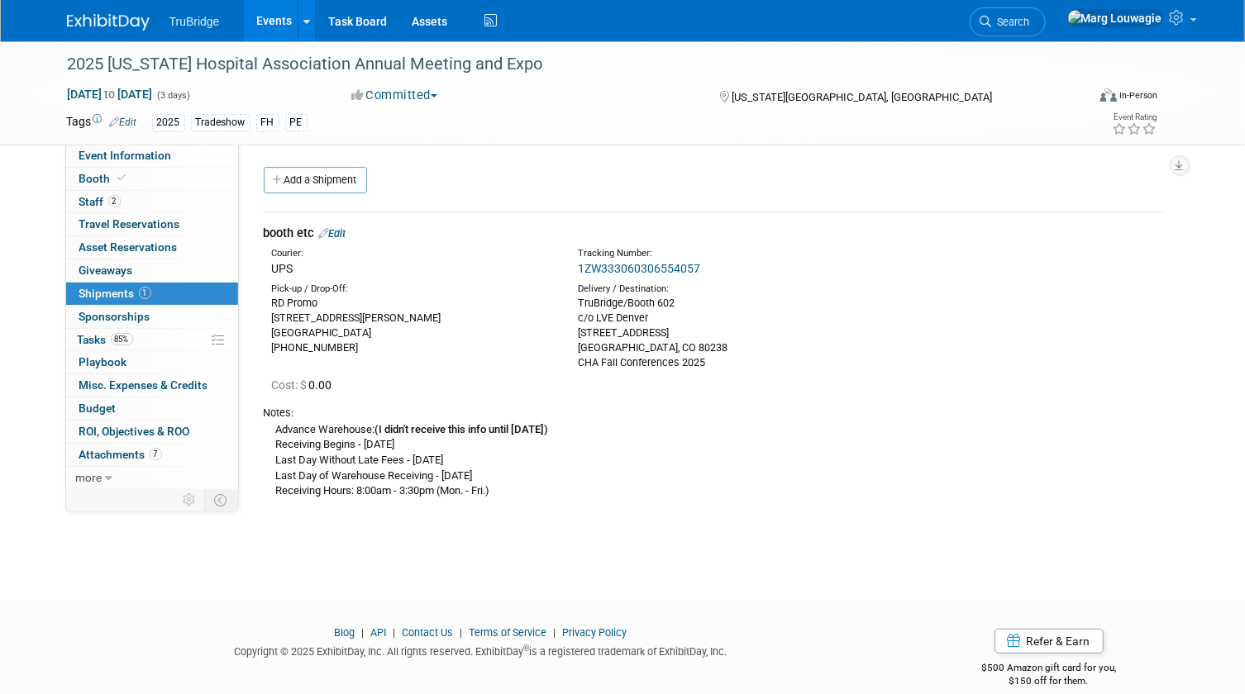
click at [639, 269] on link "1ZW333060306554057" at bounding box center [639, 268] width 122 height 13
click at [274, 21] on link "Events" at bounding box center [274, 20] width 60 height 41
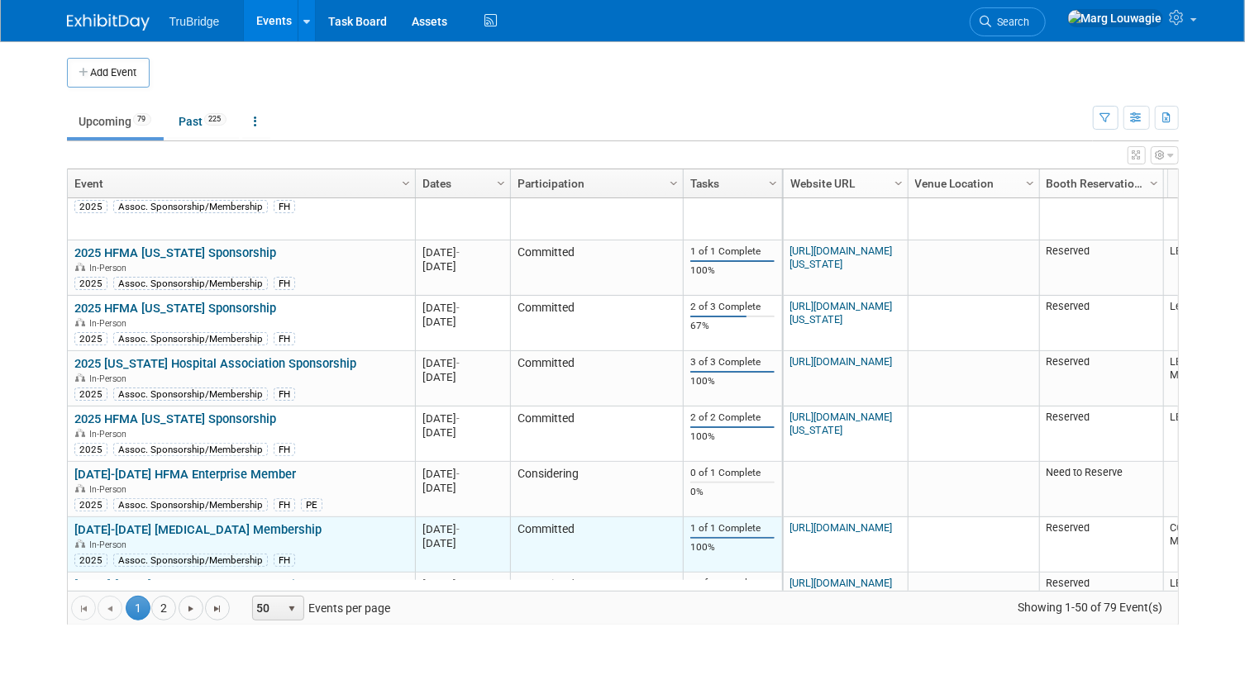
scroll to position [992, 0]
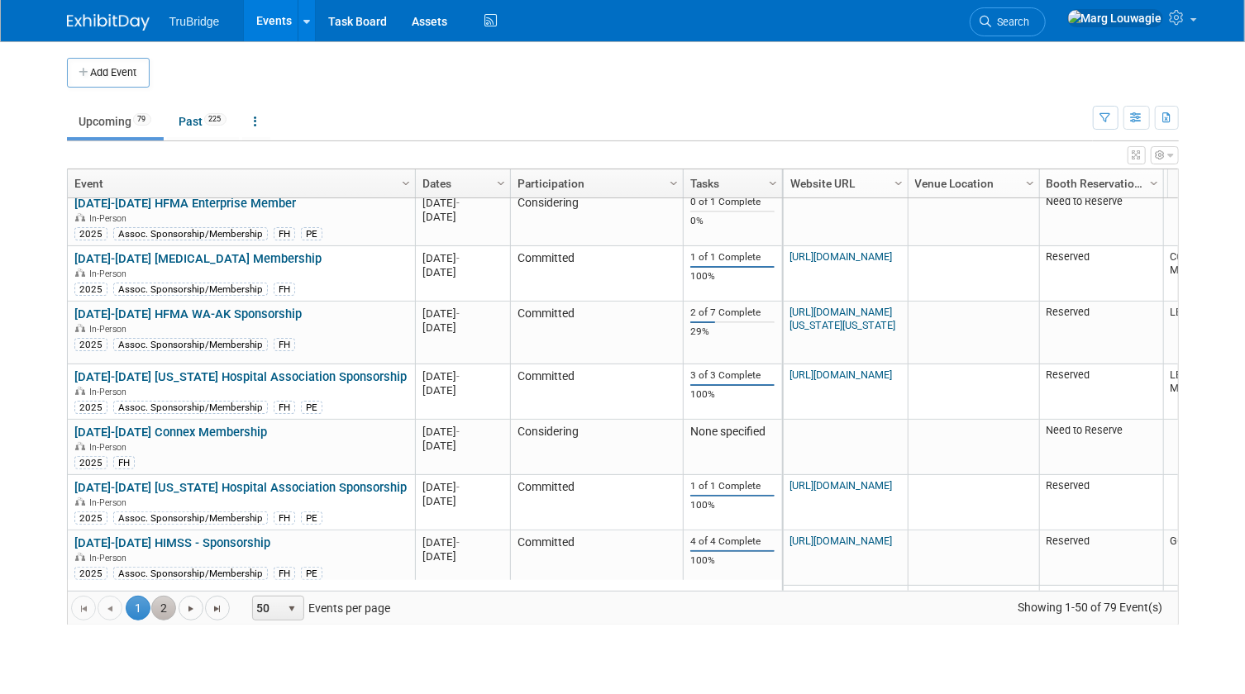
click at [158, 603] on link "2" at bounding box center [163, 608] width 25 height 25
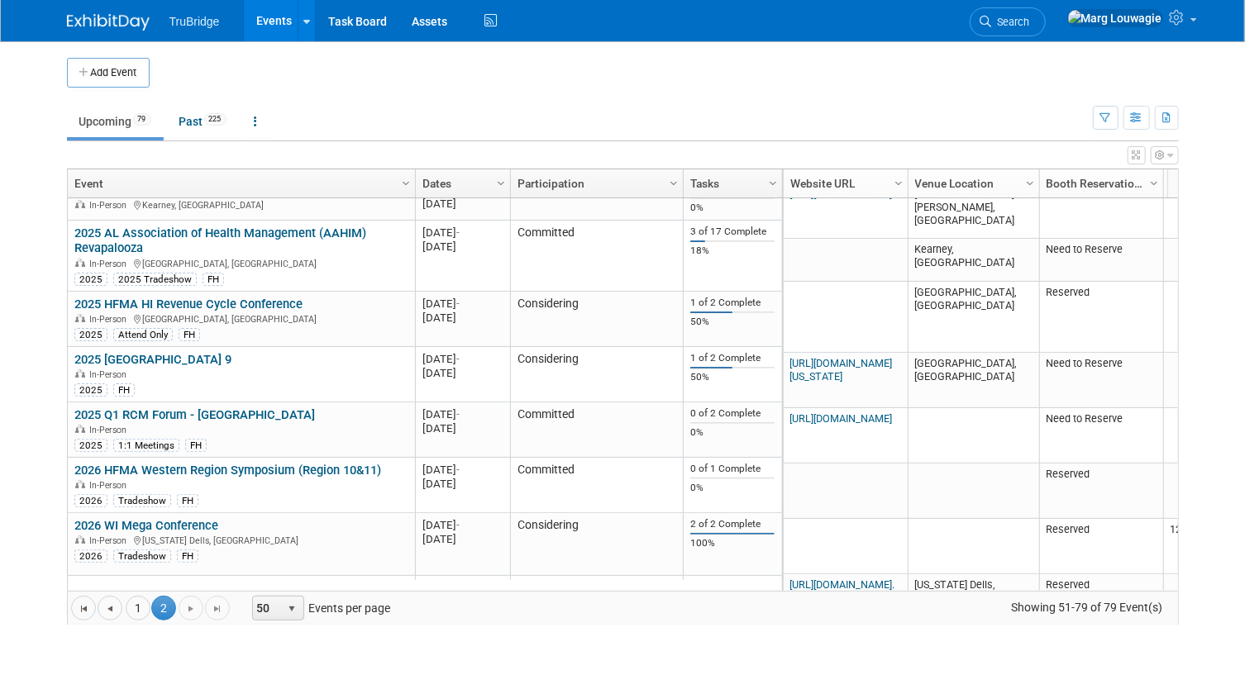
click at [158, 603] on span "2" at bounding box center [163, 608] width 25 height 25
click at [163, 614] on span "2" at bounding box center [163, 608] width 25 height 25
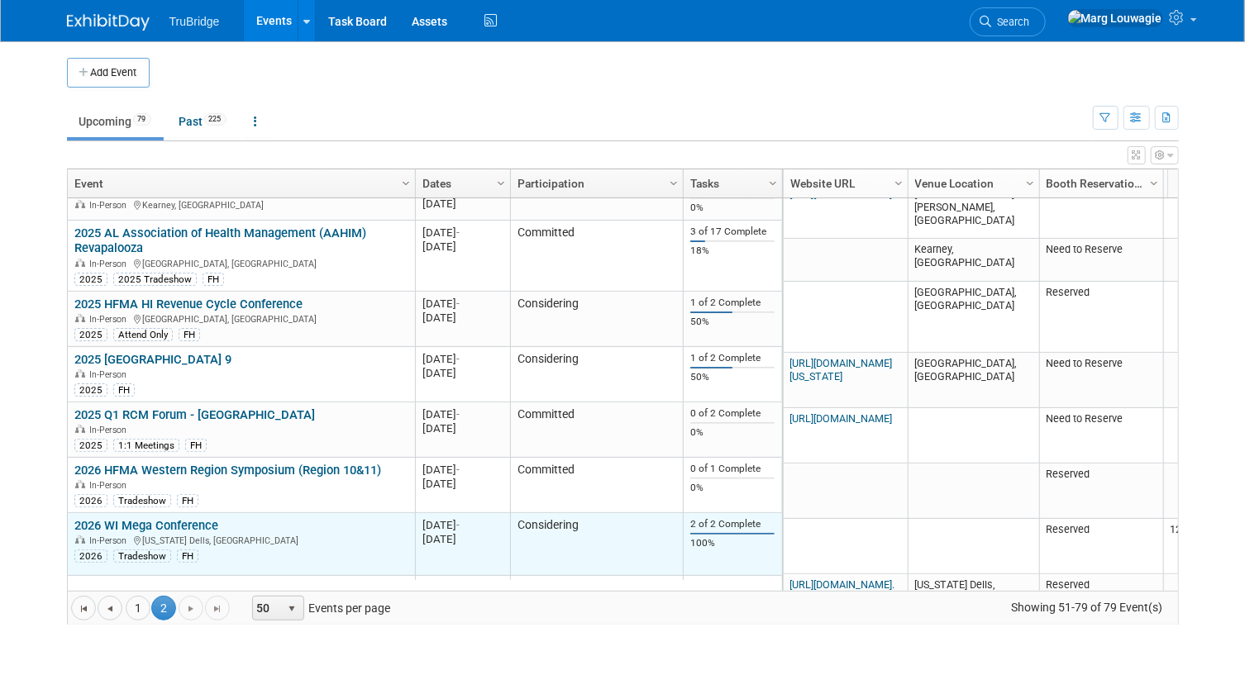
drag, startPoint x: 163, startPoint y: 614, endPoint x: 299, endPoint y: 537, distance: 156.5
click at [294, 537] on div "In-Person Wisconsin Dells, WI" at bounding box center [240, 540] width 333 height 14
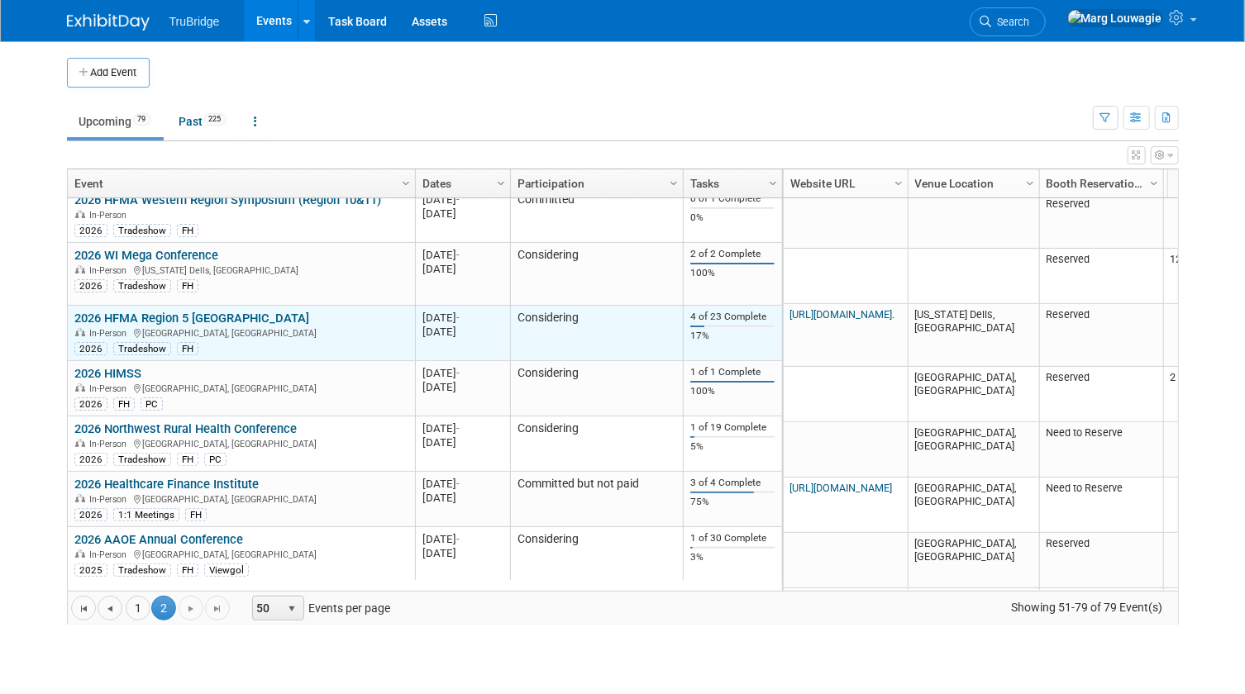
scroll to position [1352, 0]
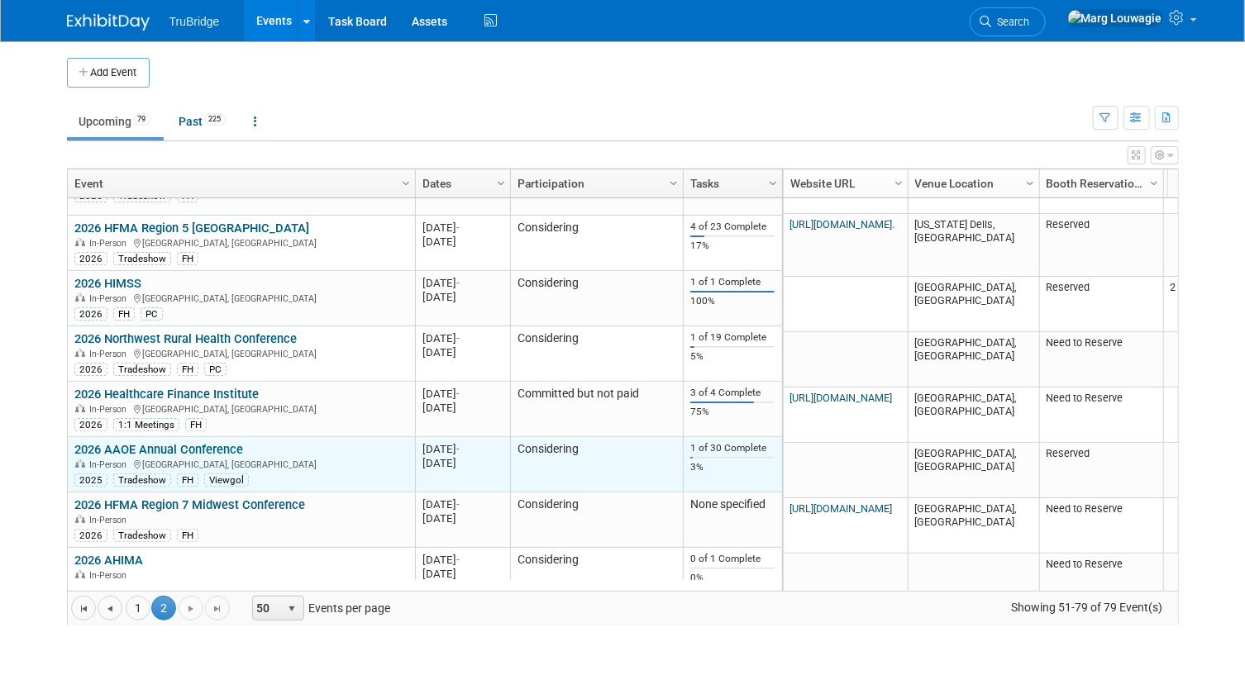
click at [234, 450] on link "2026 AAOE Annual Conference" at bounding box center [158, 449] width 169 height 15
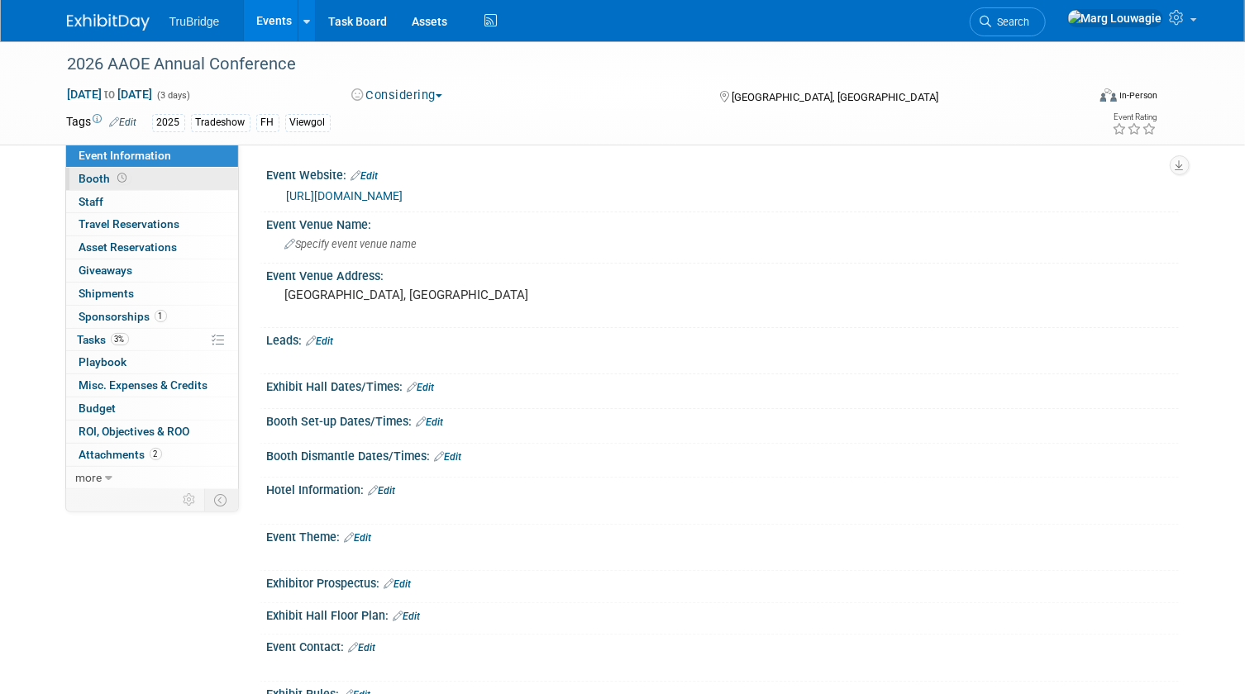
click at [179, 181] on link "Booth" at bounding box center [152, 179] width 172 height 22
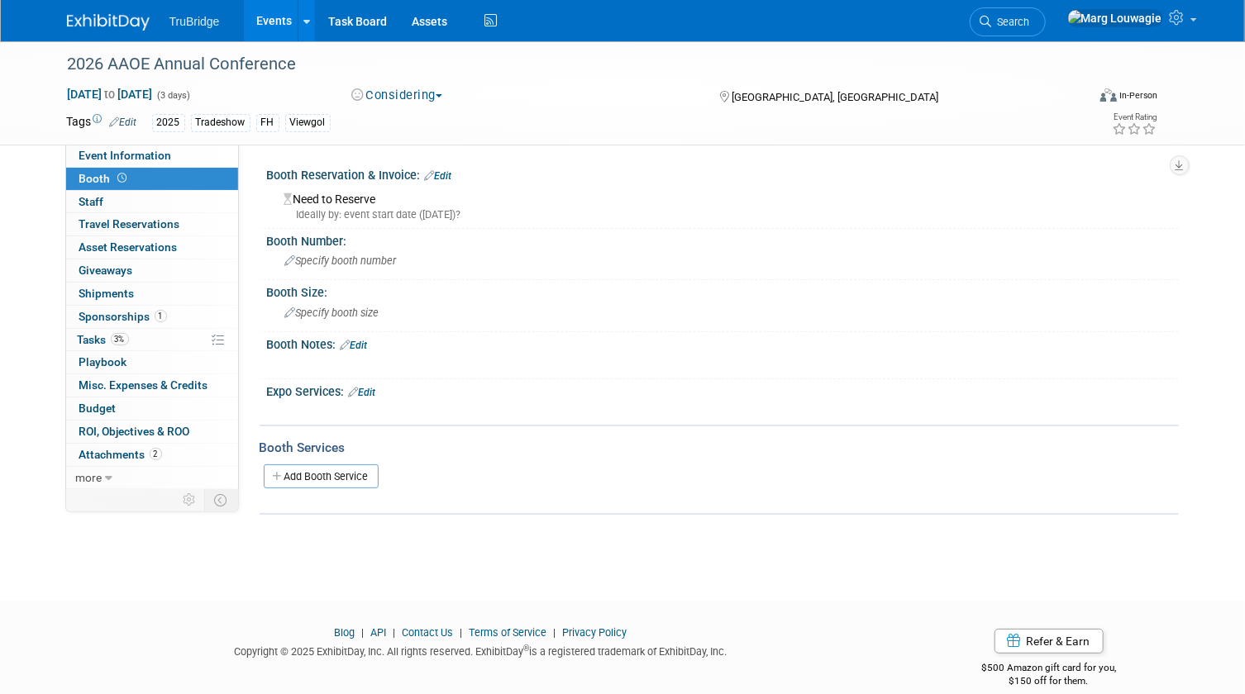
click at [388, 93] on button "Considering" at bounding box center [396, 95] width 103 height 17
click at [426, 184] on link "Committed but not paid" at bounding box center [434, 191] width 176 height 23
click at [83, 339] on span "Tasks 3%" at bounding box center [103, 339] width 51 height 13
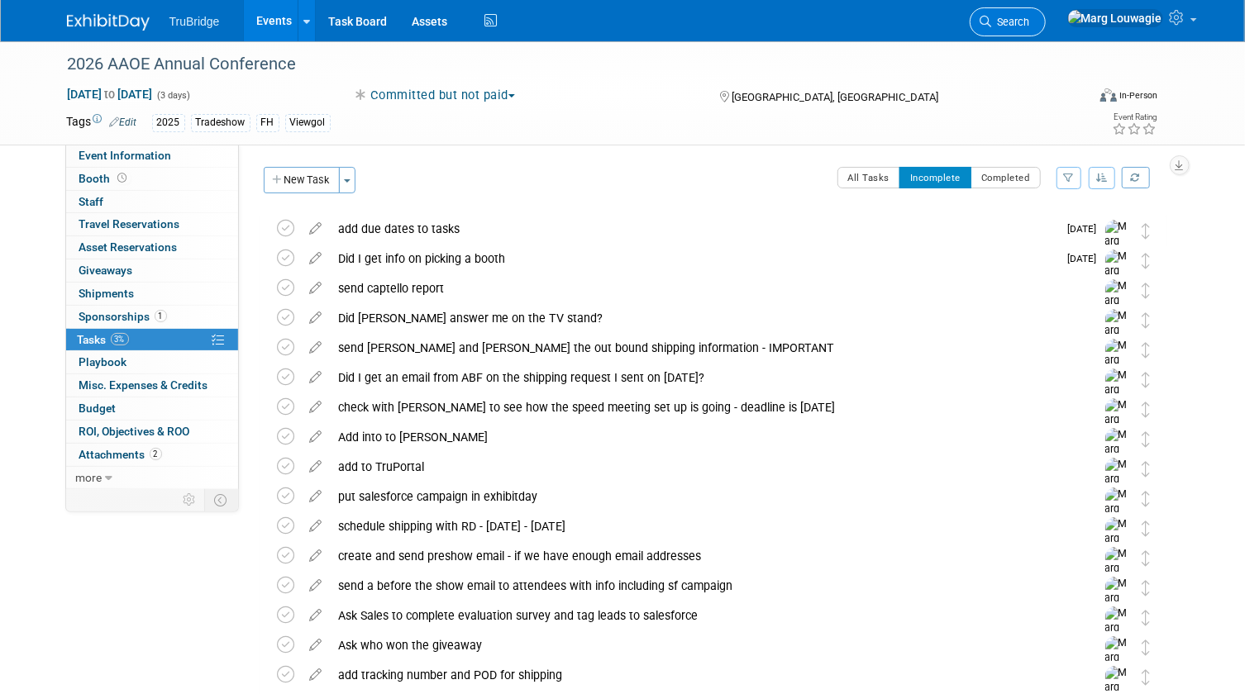
click at [1030, 21] on span "Search" at bounding box center [1011, 22] width 38 height 12
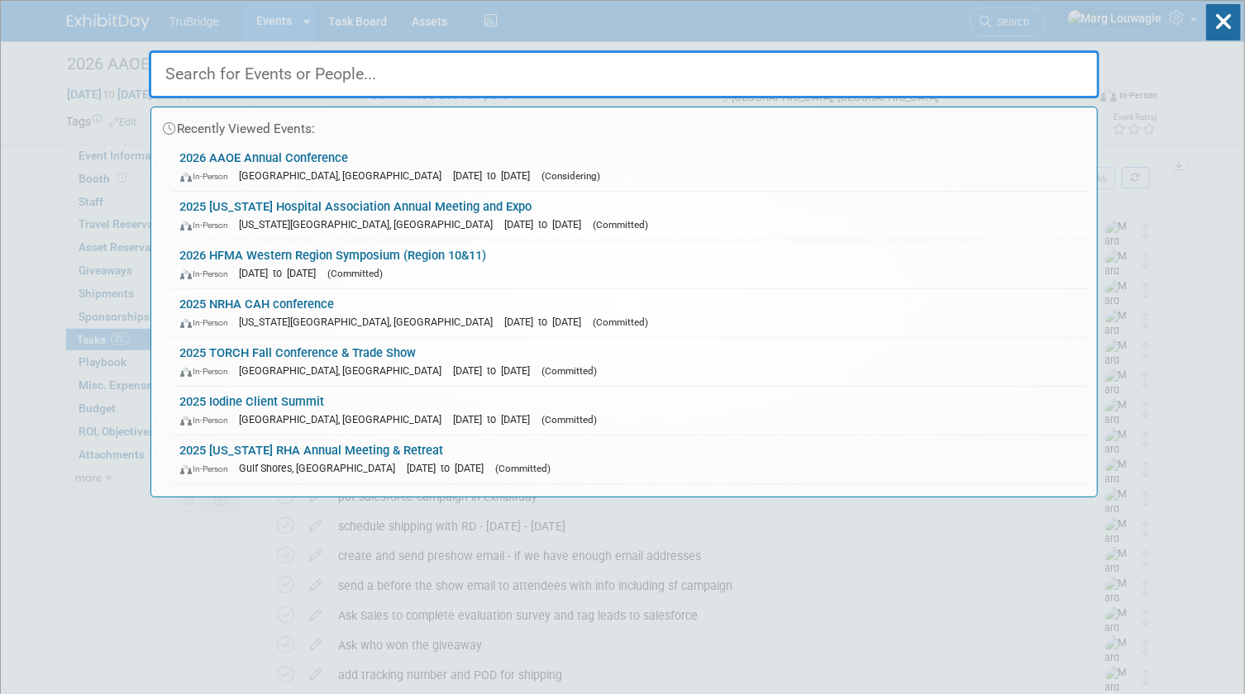
click at [1047, 74] on input "text" at bounding box center [624, 74] width 950 height 48
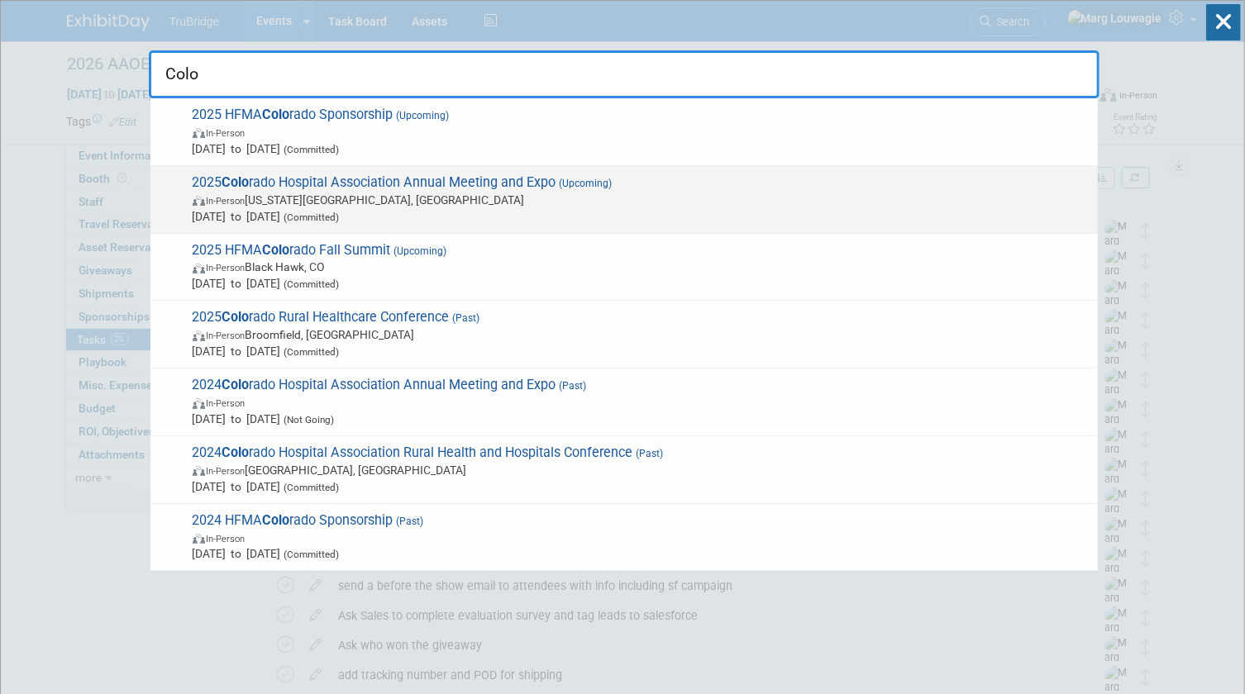
type input "Colo"
click at [309, 189] on span "2025 Colo rado Hospital Association Annual Meeting and Expo (Upcoming) In-Perso…" at bounding box center [639, 199] width 902 height 50
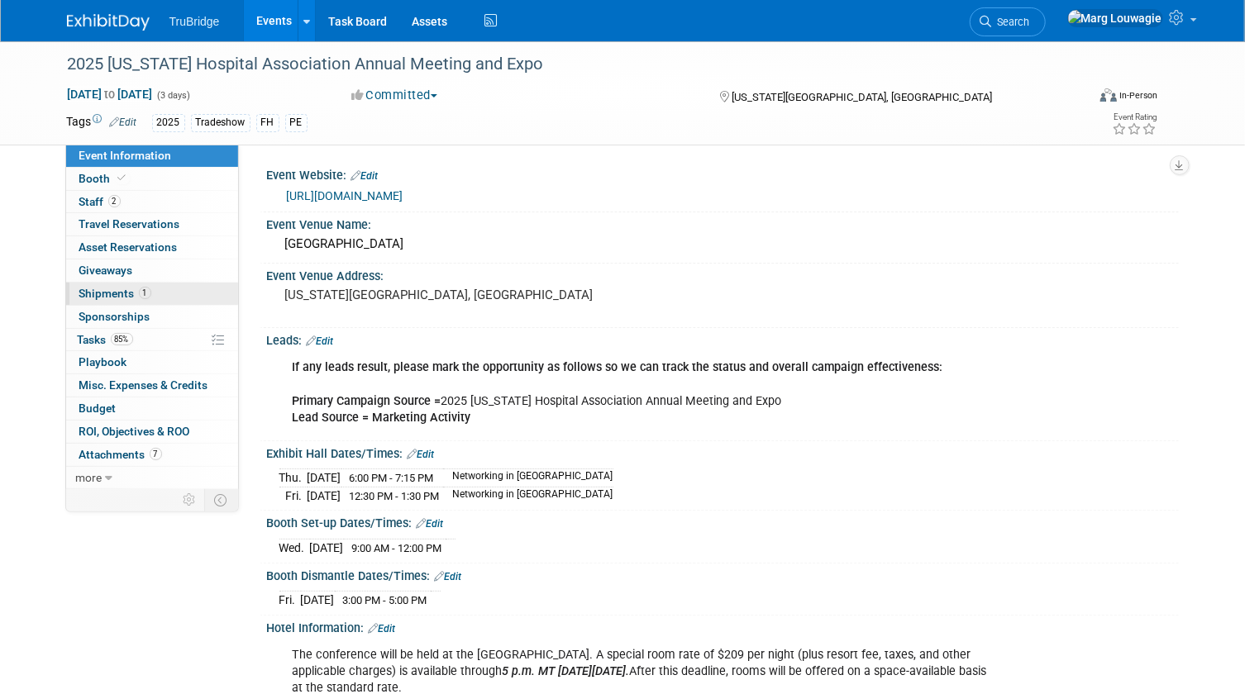
click at [121, 291] on span "Shipments 1" at bounding box center [115, 293] width 72 height 13
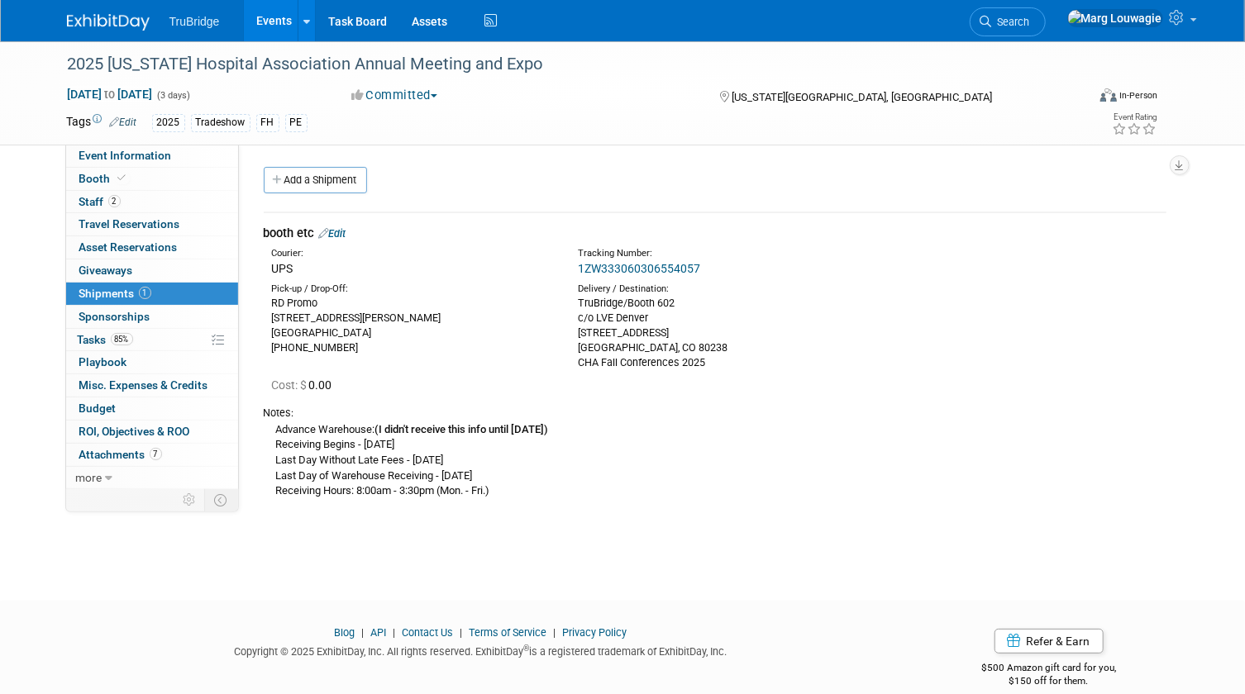
click at [344, 231] on link "Edit" at bounding box center [332, 233] width 27 height 12
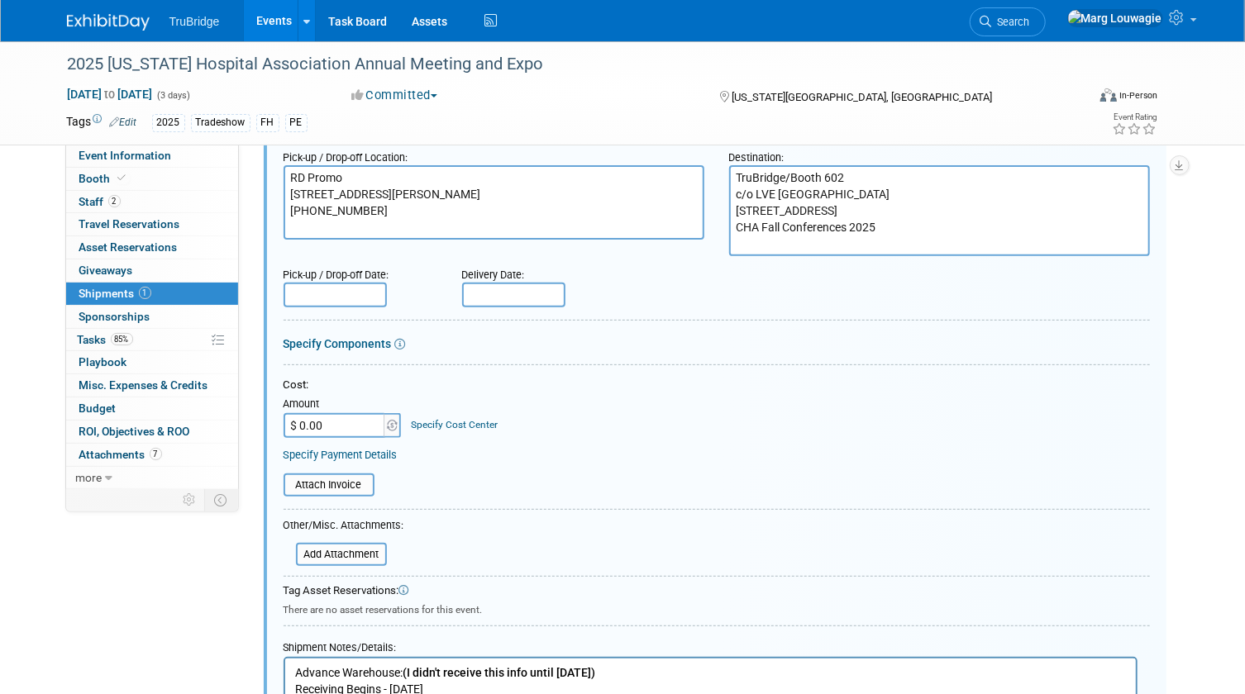
scroll to position [174, 0]
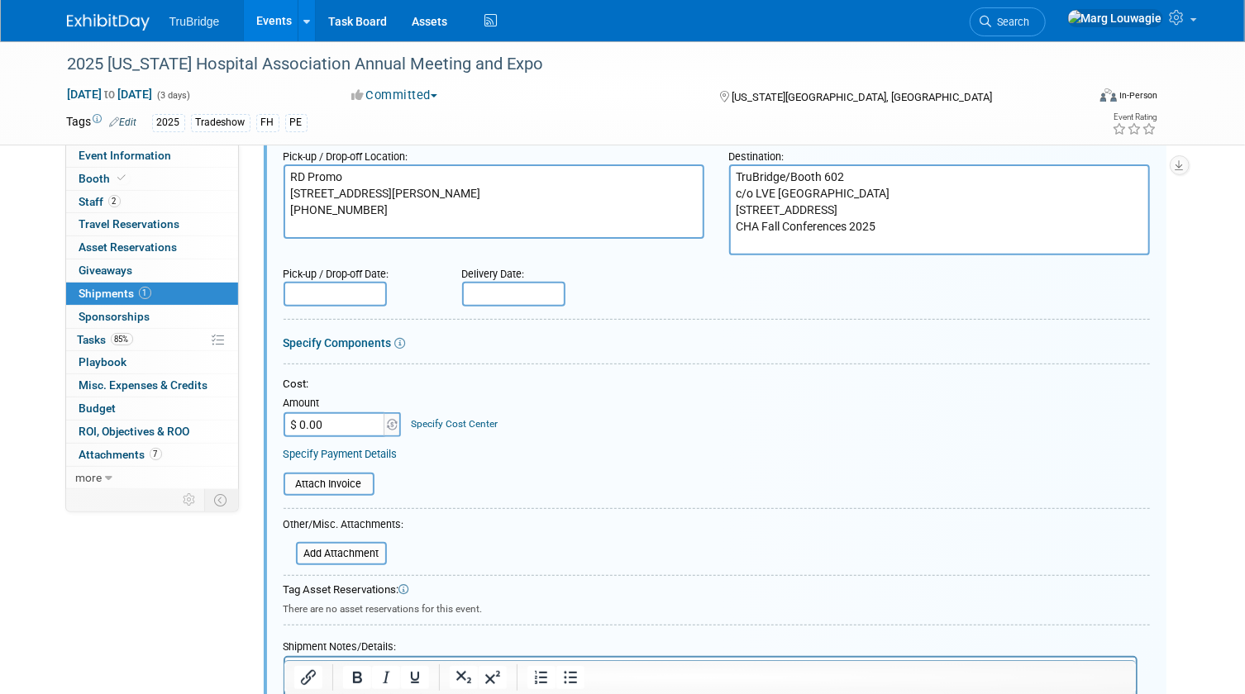
click at [527, 288] on input "text" at bounding box center [513, 294] width 103 height 25
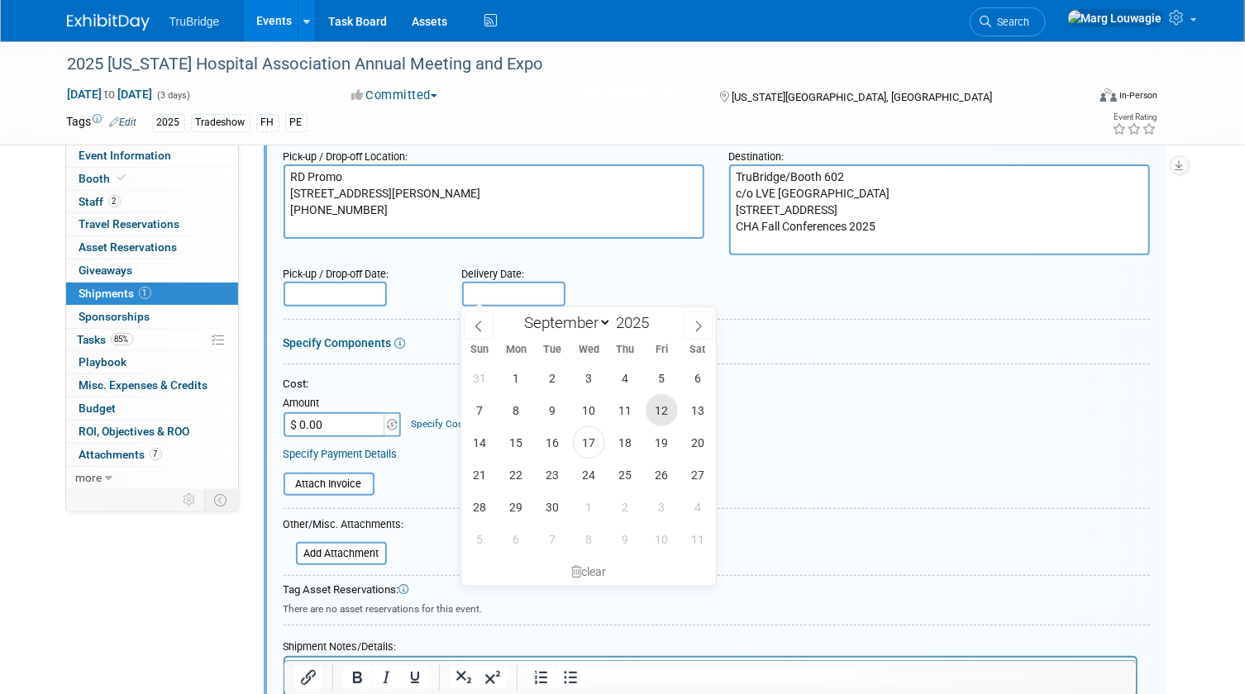
click at [669, 409] on span "12" at bounding box center [662, 410] width 32 height 32
type input "Sep 12, 2025"
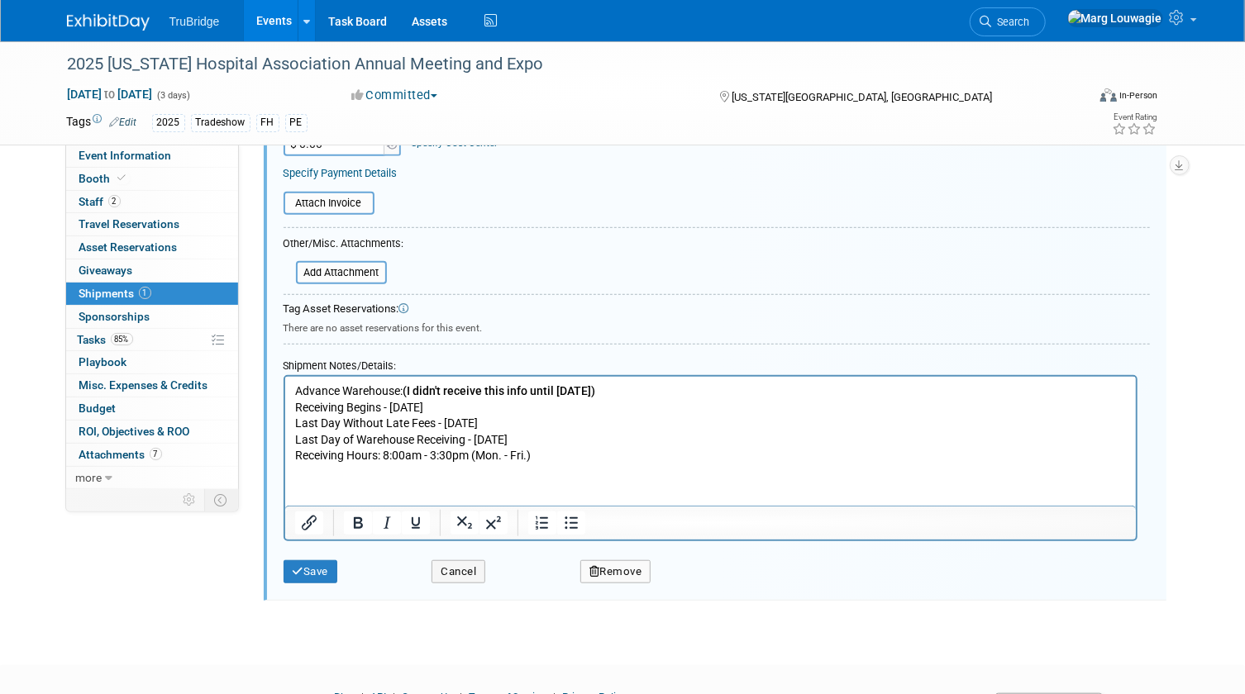
scroll to position [475, 0]
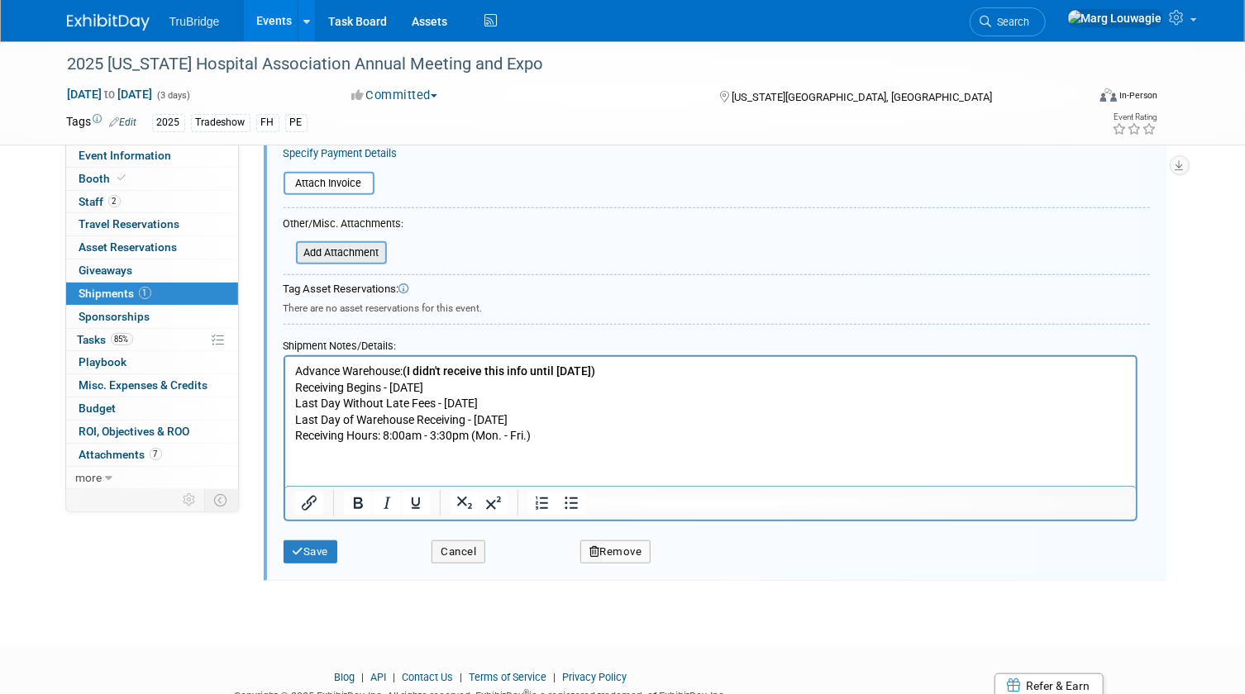
click at [363, 256] on input "file" at bounding box center [286, 253] width 197 height 20
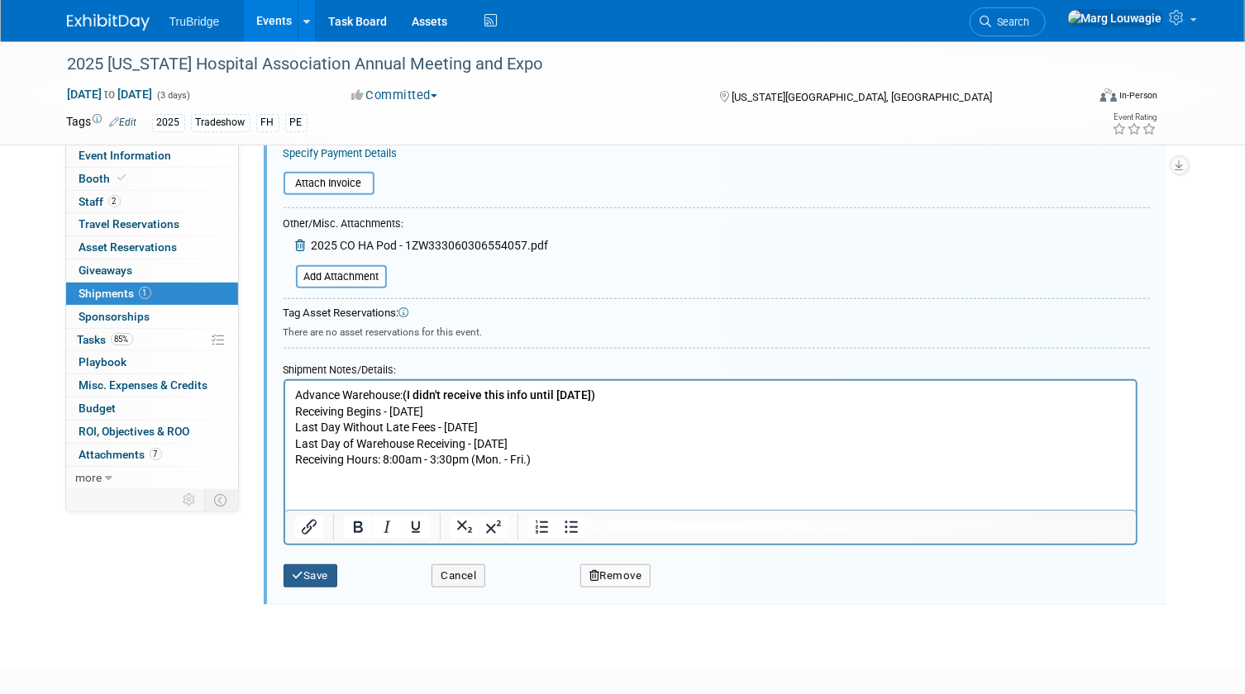
click at [322, 570] on button "Save" at bounding box center [310, 576] width 55 height 23
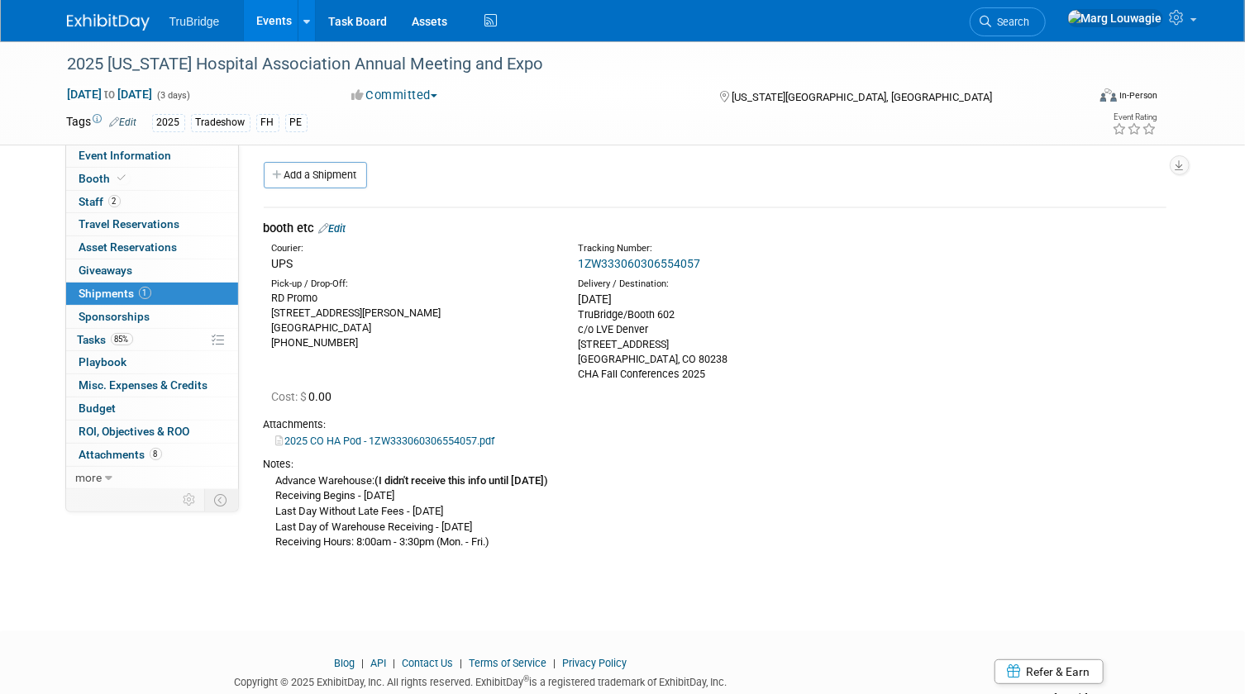
scroll to position [0, 0]
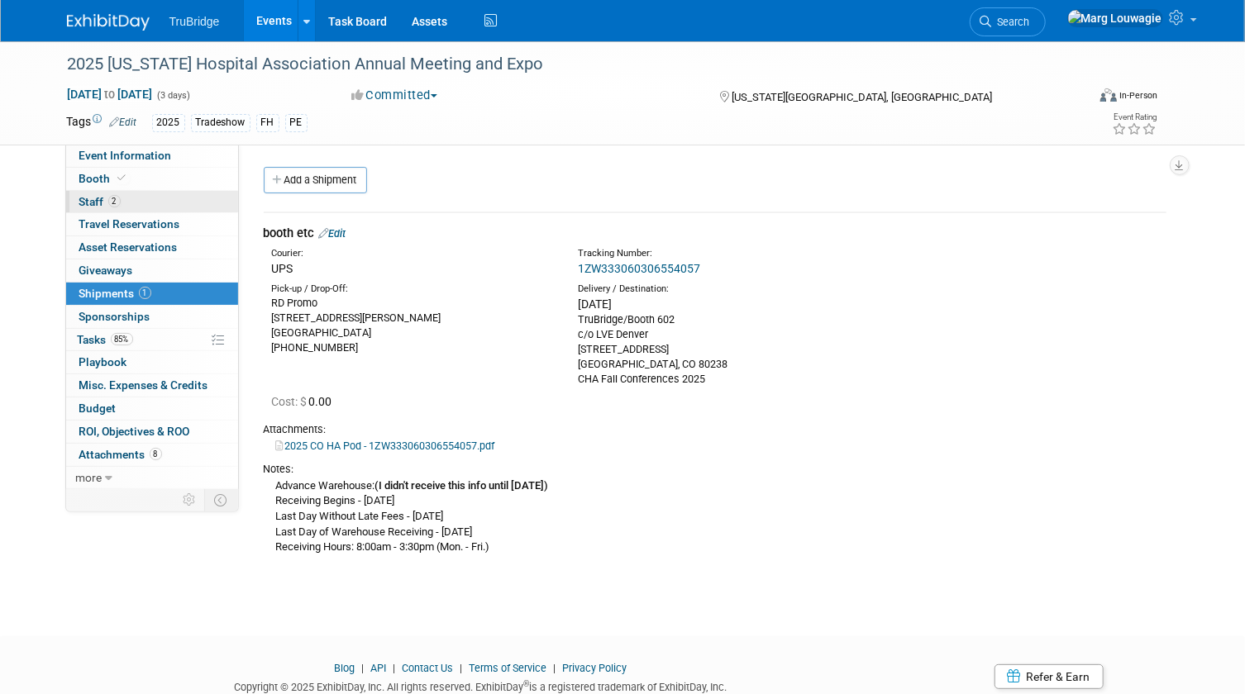
click at [185, 202] on link "2 Staff 2" at bounding box center [152, 202] width 172 height 22
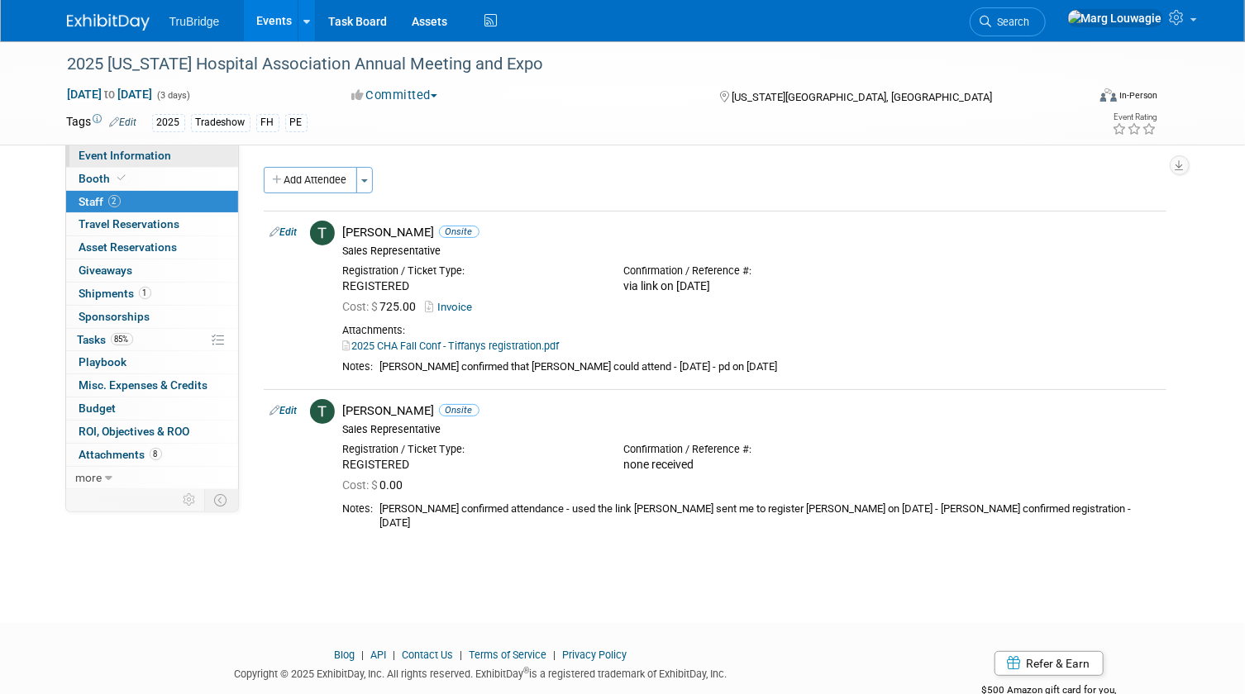
click at [163, 155] on span "Event Information" at bounding box center [125, 155] width 93 height 13
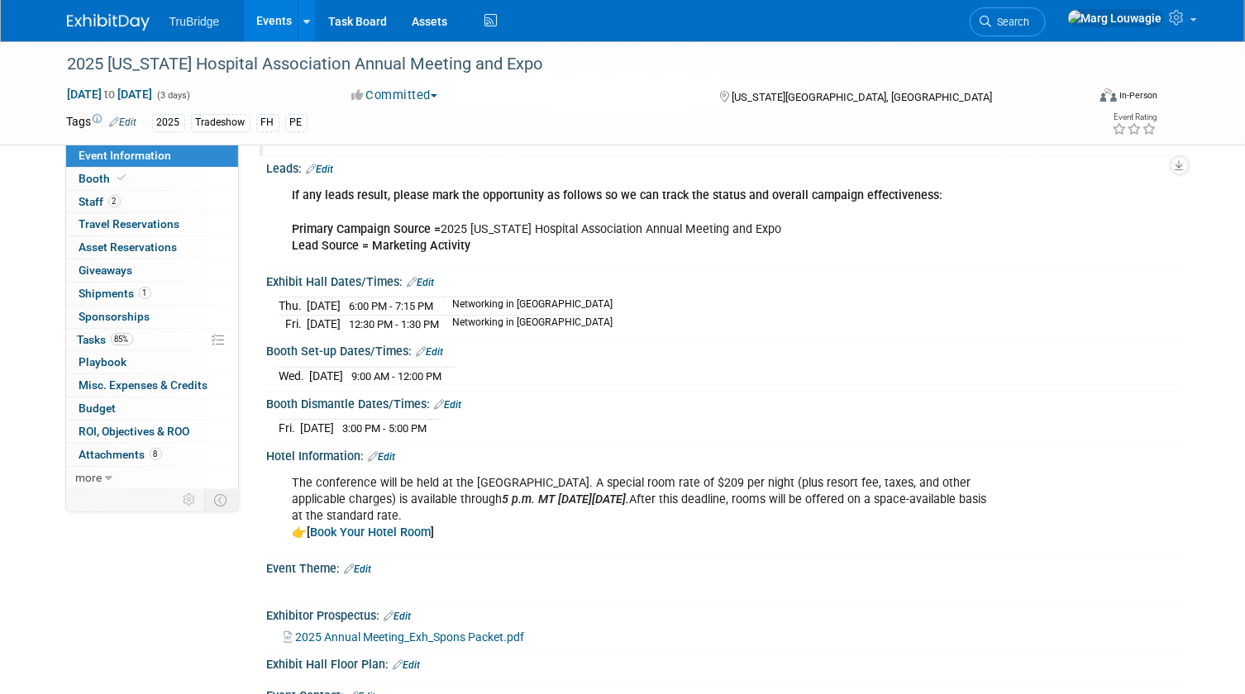
scroll to position [225, 0]
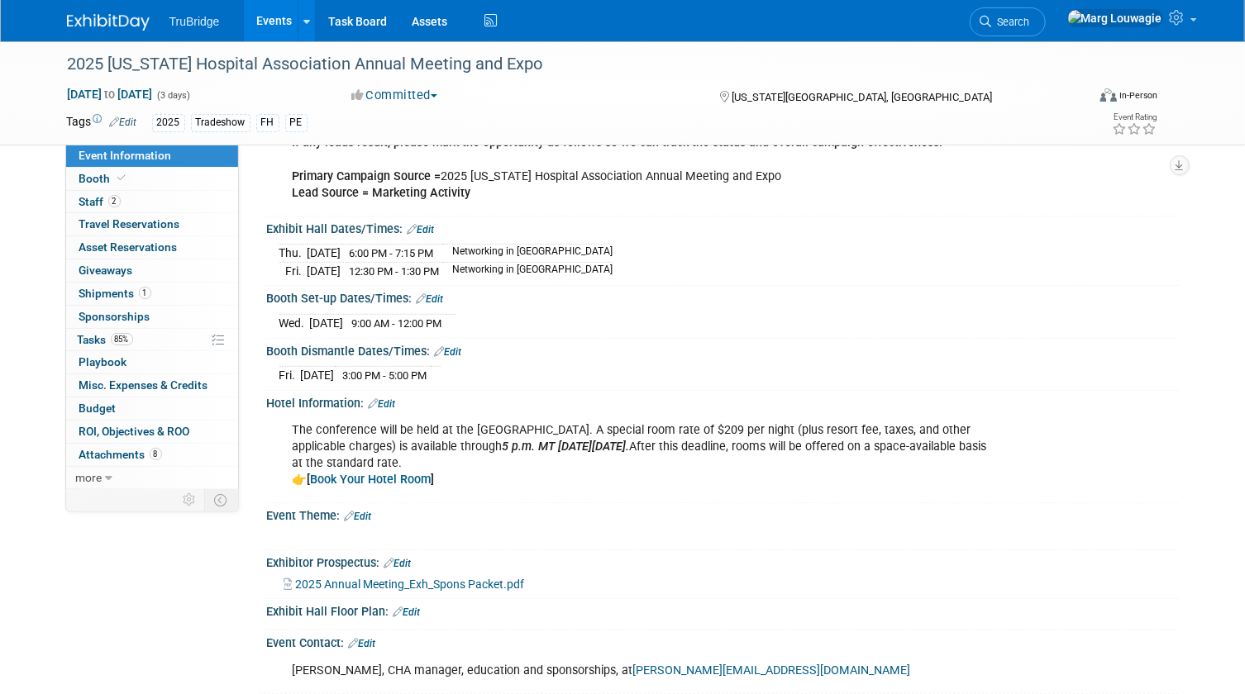
click at [385, 474] on b "Book Your Hotel Room" at bounding box center [371, 480] width 121 height 14
click at [149, 181] on link "Booth" at bounding box center [152, 179] width 172 height 22
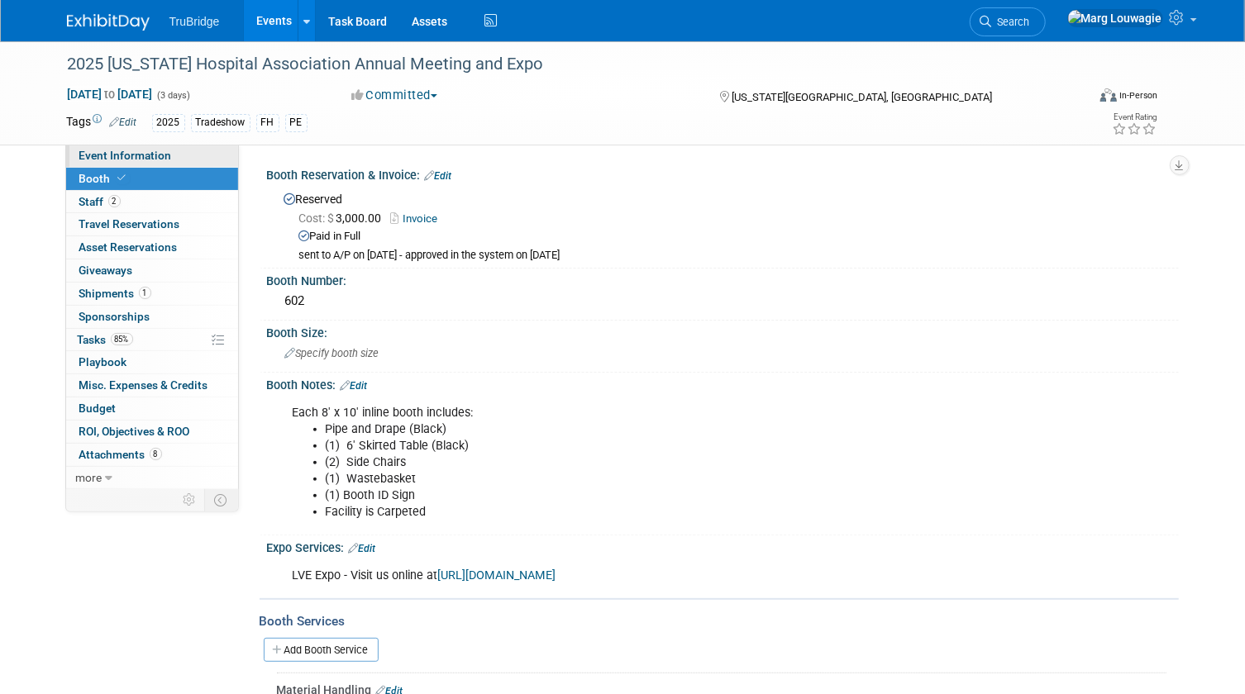
drag, startPoint x: 207, startPoint y: 155, endPoint x: 237, endPoint y: 165, distance: 31.6
click at [207, 155] on link "Event Information" at bounding box center [152, 156] width 172 height 22
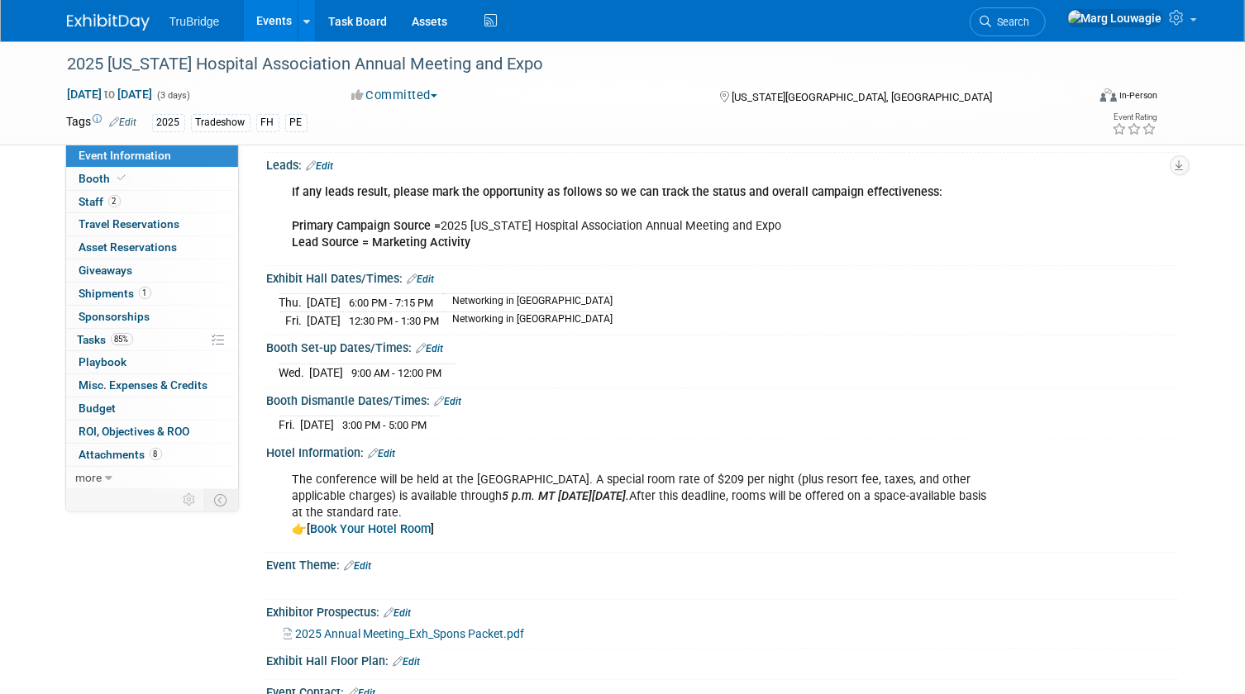
scroll to position [225, 0]
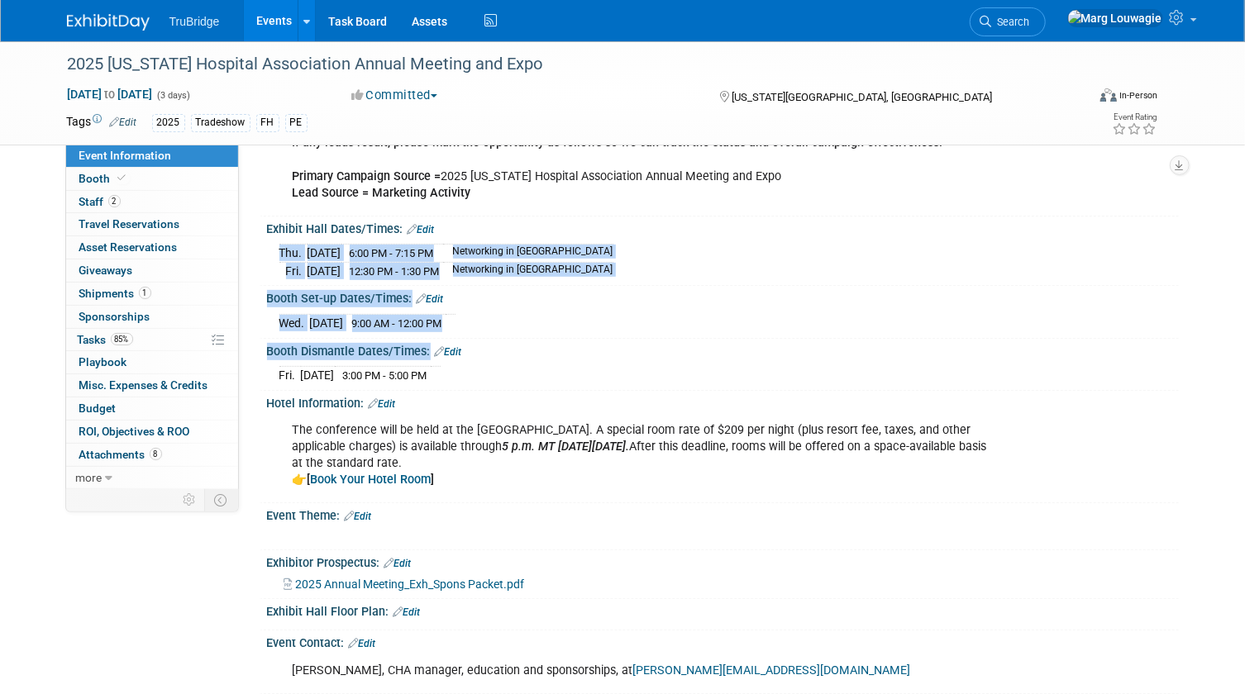
drag, startPoint x: 274, startPoint y: 248, endPoint x: 544, endPoint y: 369, distance: 295.2
click at [544, 369] on div "Event Website: Edit https://cha.com/broadband-services/ Event Venue Name: Cheye…" at bounding box center [715, 628] width 903 height 1381
drag, startPoint x: 544, startPoint y: 369, endPoint x: 425, endPoint y: 254, distance: 165.4
copy div "Thu. Sep 25, 2025 6:00 PM - 7:15 PM Networking in Exhibit Hall Fri. Sep 26, 202…"
click at [633, 362] on div "Fri. Sep 26, 2025 3:00 PM - 5:00 PM" at bounding box center [722, 373] width 887 height 22
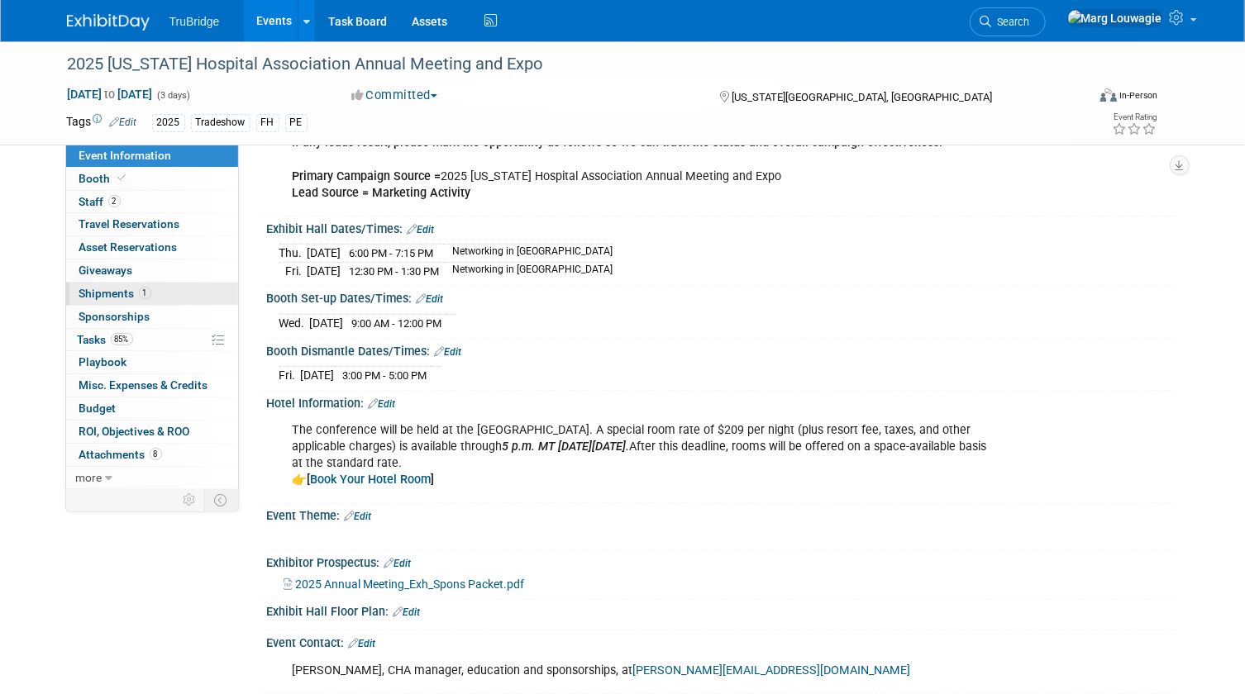
click at [116, 284] on link "1 Shipments 1" at bounding box center [152, 294] width 172 height 22
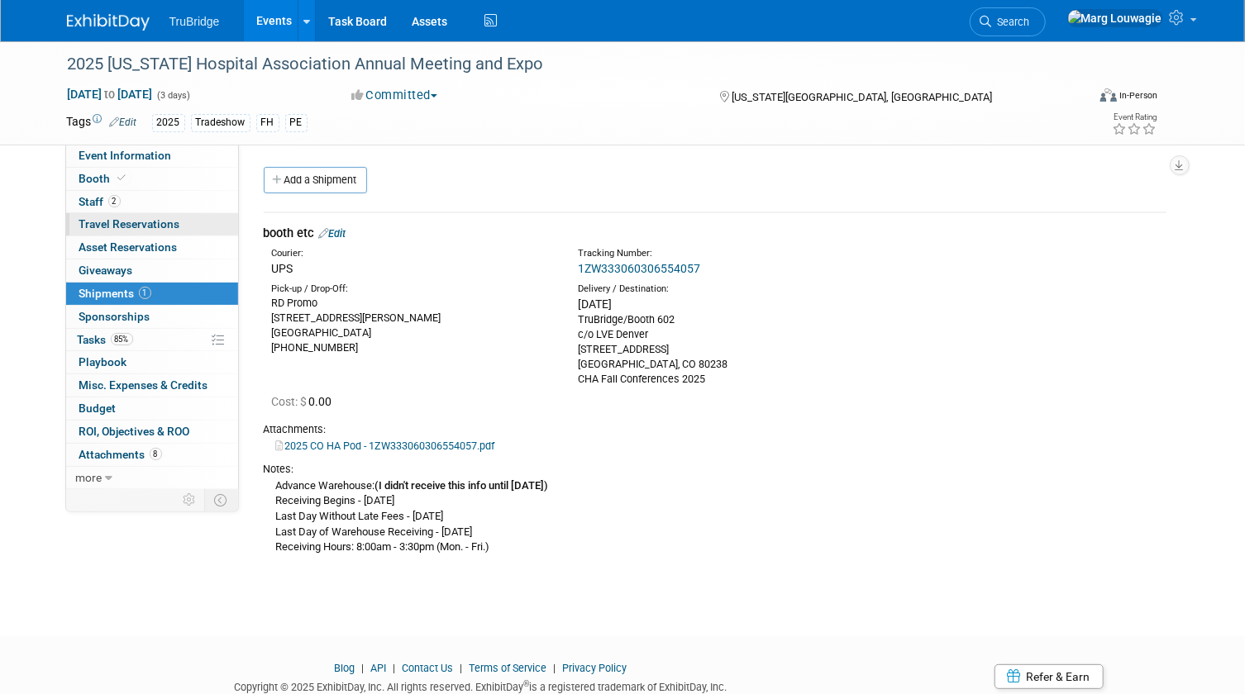
drag, startPoint x: 141, startPoint y: 179, endPoint x: 207, endPoint y: 215, distance: 74.7
click at [141, 179] on link "Booth" at bounding box center [152, 179] width 172 height 22
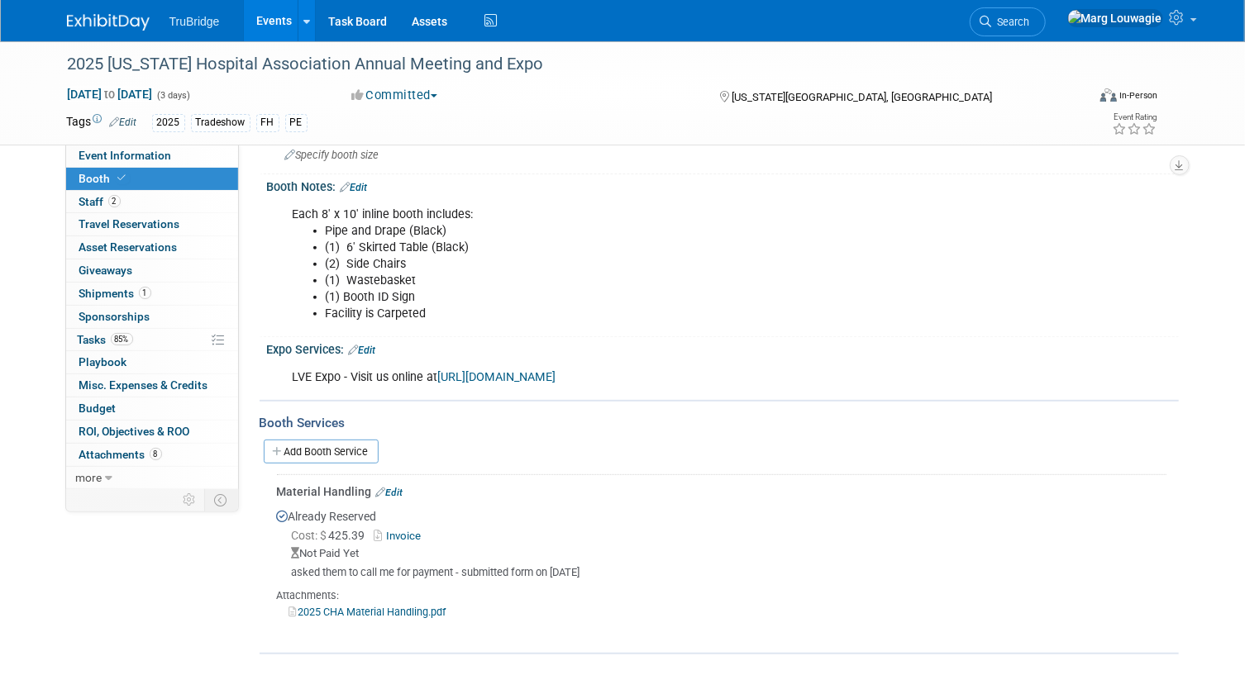
scroll to position [225, 0]
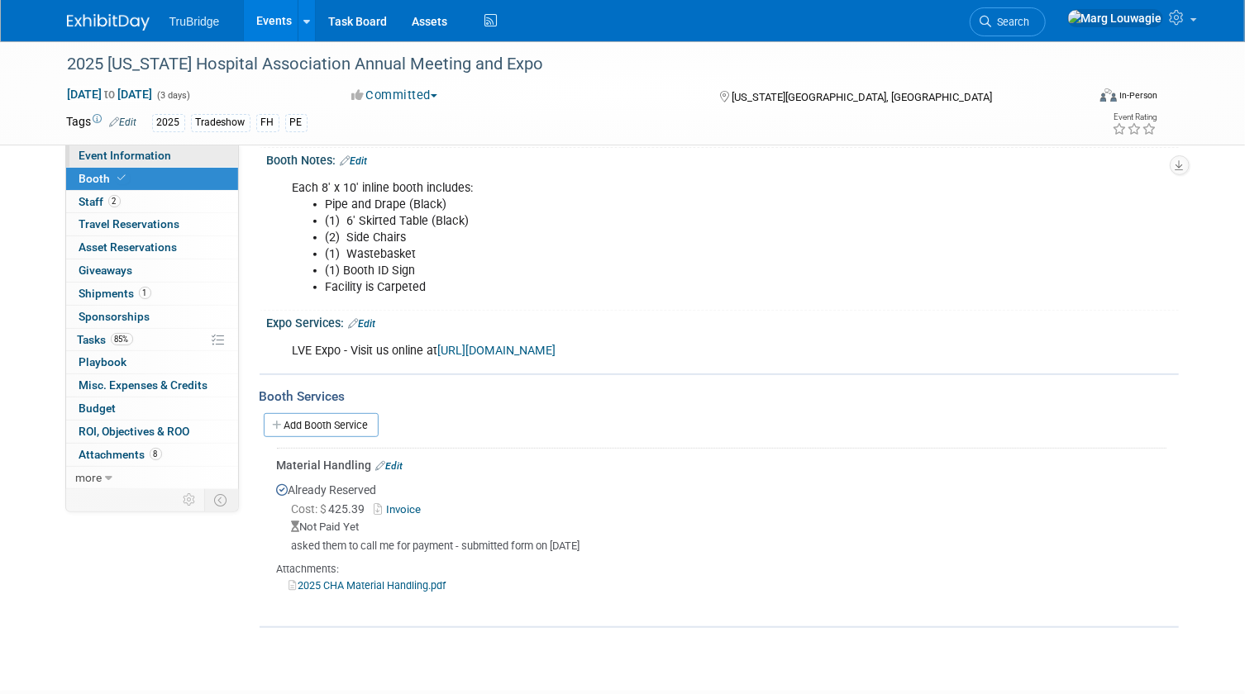
click at [165, 155] on span "Event Information" at bounding box center [125, 155] width 93 height 13
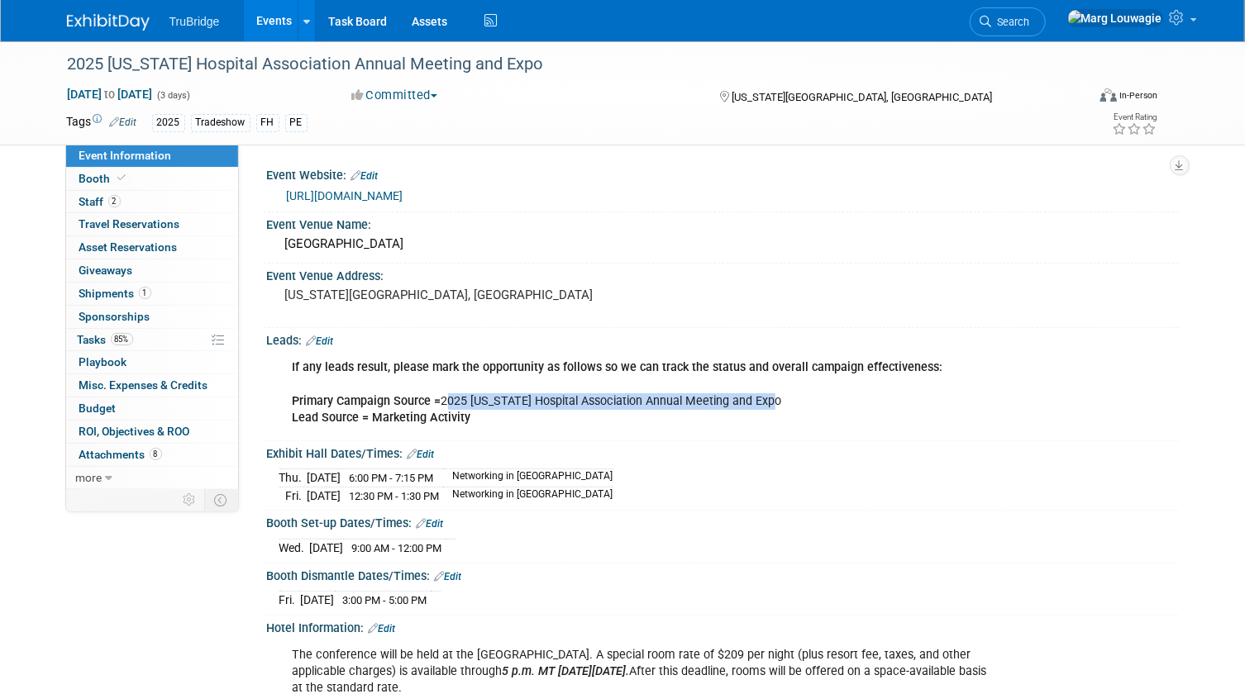
drag, startPoint x: 441, startPoint y: 396, endPoint x: 782, endPoint y: 401, distance: 340.6
click at [782, 401] on div "If any leads result, please mark the opportunity as follows so we can track the…" at bounding box center [641, 392] width 721 height 83
drag, startPoint x: 782, startPoint y: 401, endPoint x: 814, endPoint y: 411, distance: 33.7
click at [814, 411] on div "If any leads result, please mark the opportunity as follows so we can track the…" at bounding box center [641, 392] width 721 height 83
click at [548, 417] on div "If any leads result, please mark the opportunity as follows so we can track the…" at bounding box center [641, 392] width 721 height 83
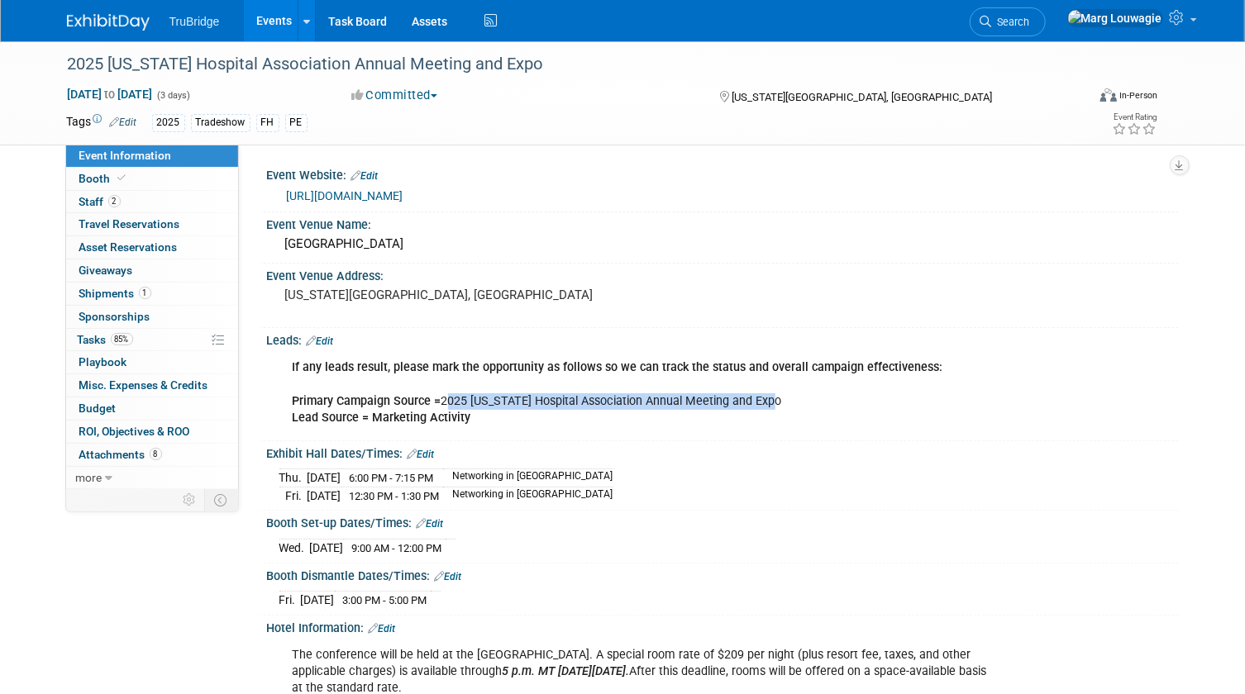
drag, startPoint x: 444, startPoint y: 398, endPoint x: 774, endPoint y: 396, distance: 330.6
click at [774, 396] on div "If any leads result, please mark the opportunity as follows so we can track the…" at bounding box center [641, 392] width 721 height 83
click at [607, 398] on div "If any leads result, please mark the opportunity as follows so we can track the…" at bounding box center [641, 392] width 721 height 83
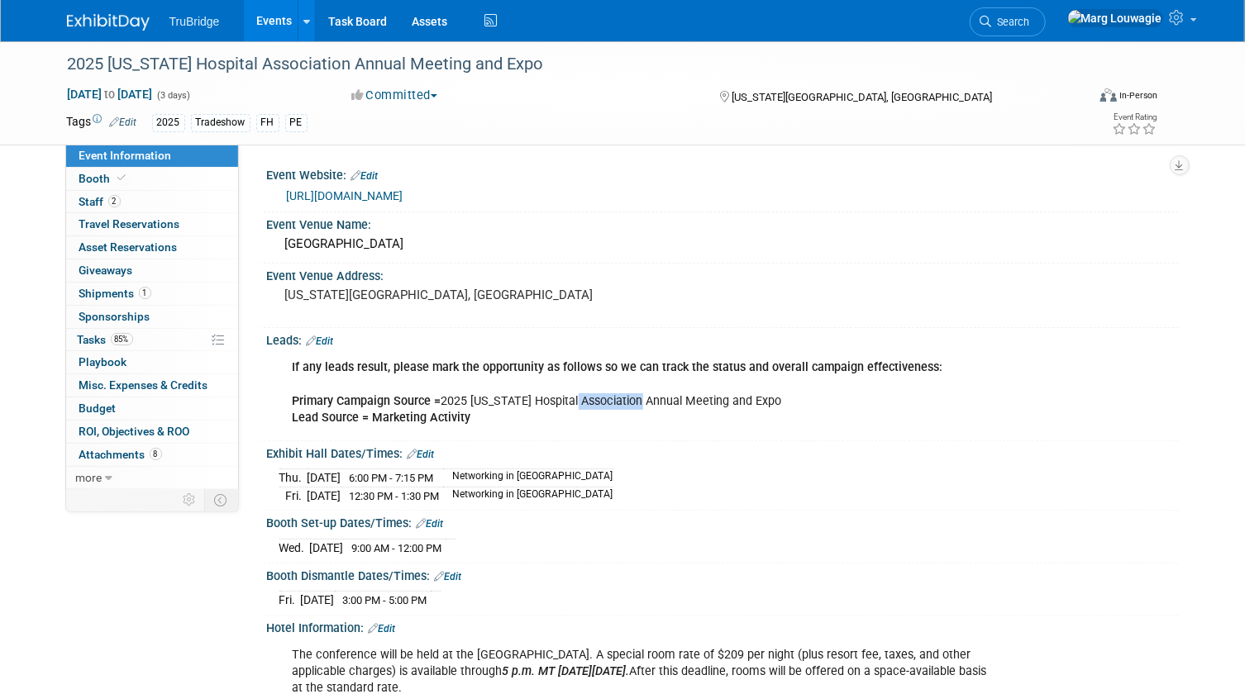
click at [607, 398] on div "If any leads result, please mark the opportunity as follows so we can track the…" at bounding box center [641, 392] width 721 height 83
drag, startPoint x: 442, startPoint y: 396, endPoint x: 784, endPoint y: 396, distance: 341.4
click at [784, 396] on div "If any leads result, please mark the opportunity as follows so we can track the…" at bounding box center [641, 392] width 721 height 83
click at [619, 393] on div "If any leads result, please mark the opportunity as follows so we can track the…" at bounding box center [641, 392] width 721 height 83
drag, startPoint x: 445, startPoint y: 398, endPoint x: 776, endPoint y: 404, distance: 331.5
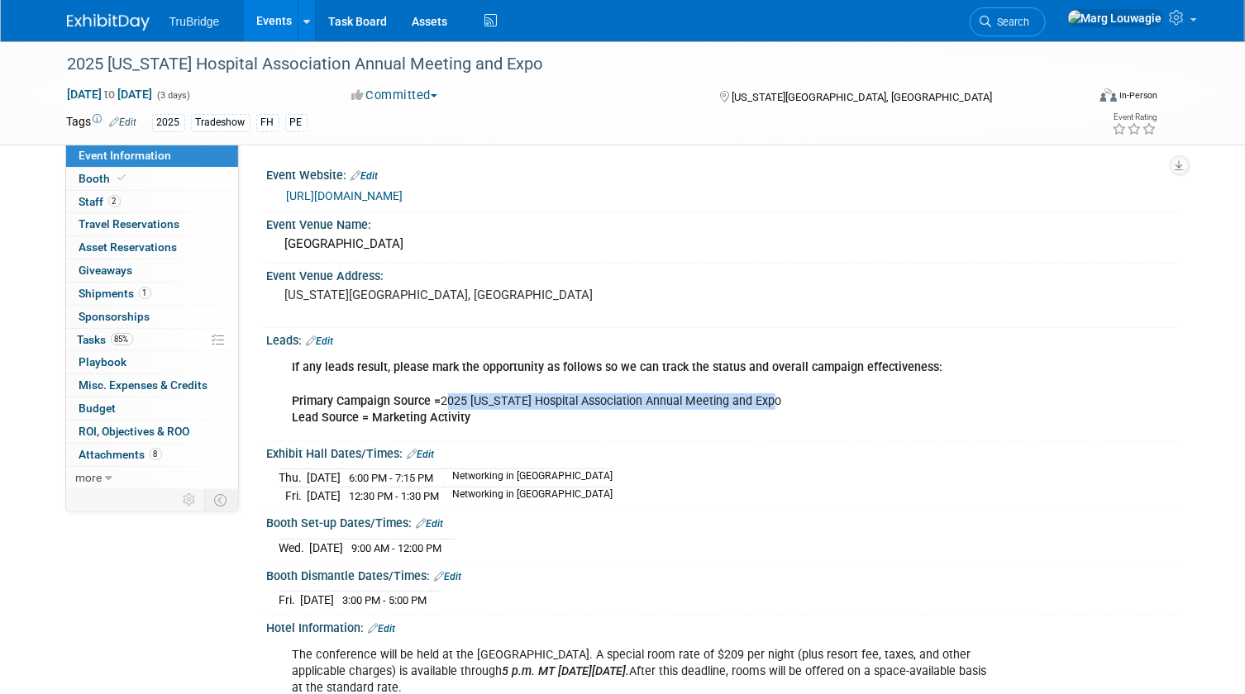
click at [776, 404] on div "If any leads result, please mark the opportunity as follows so we can track the…" at bounding box center [641, 392] width 721 height 83
click at [571, 407] on div "If any leads result, please mark the opportunity as follows so we can track the…" at bounding box center [641, 392] width 721 height 83
drag, startPoint x: 444, startPoint y: 398, endPoint x: 763, endPoint y: 399, distance: 319.0
click at [763, 399] on div "If any leads result, please mark the opportunity as follows so we can track the…" at bounding box center [641, 392] width 721 height 83
click at [328, 339] on link "Edit" at bounding box center [320, 342] width 27 height 12
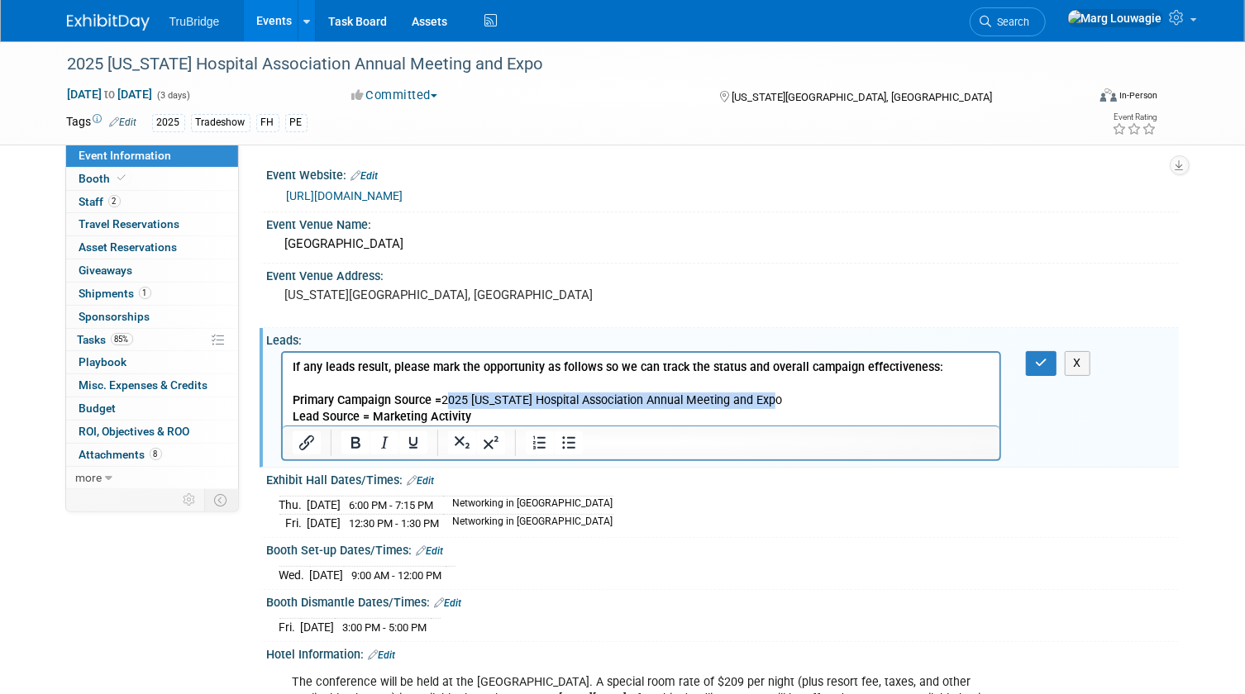
drag, startPoint x: 443, startPoint y: 398, endPoint x: 776, endPoint y: 398, distance: 333.1
click at [776, 398] on p "If any leads result, please mark the opportunity as follows so we can track the…" at bounding box center [641, 393] width 698 height 66
click at [1072, 364] on button "X" at bounding box center [1078, 363] width 26 height 24
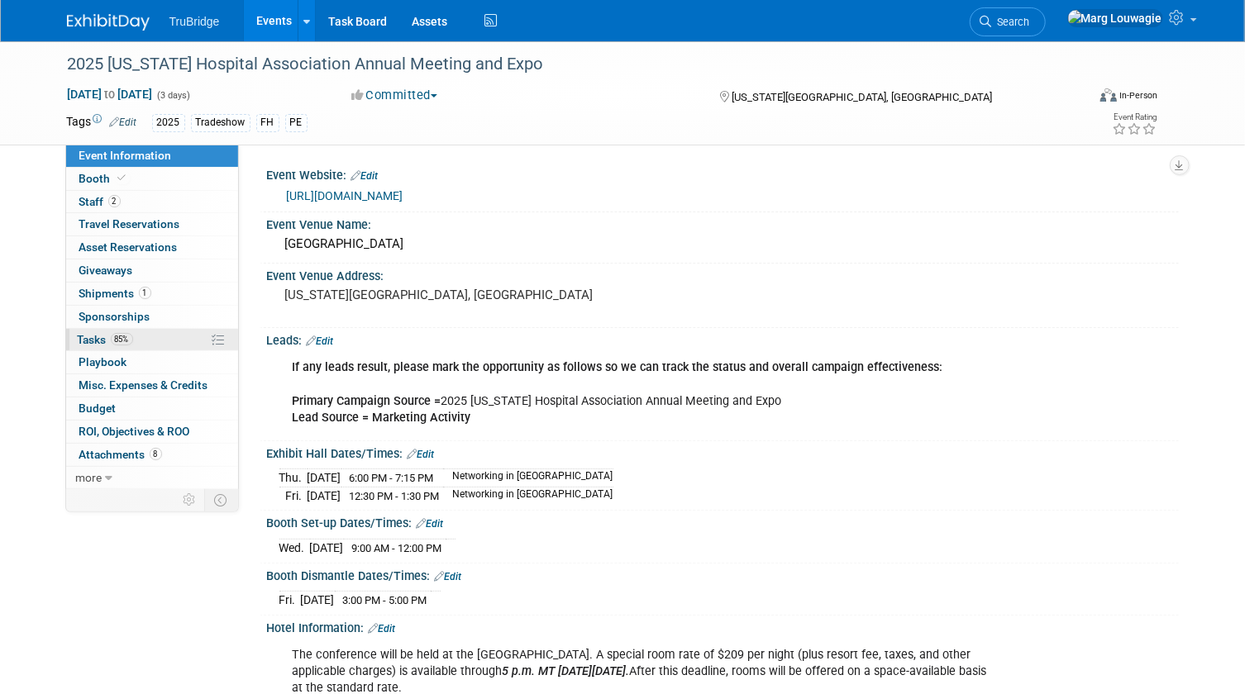
click at [95, 337] on span "Tasks 85%" at bounding box center [105, 339] width 55 height 13
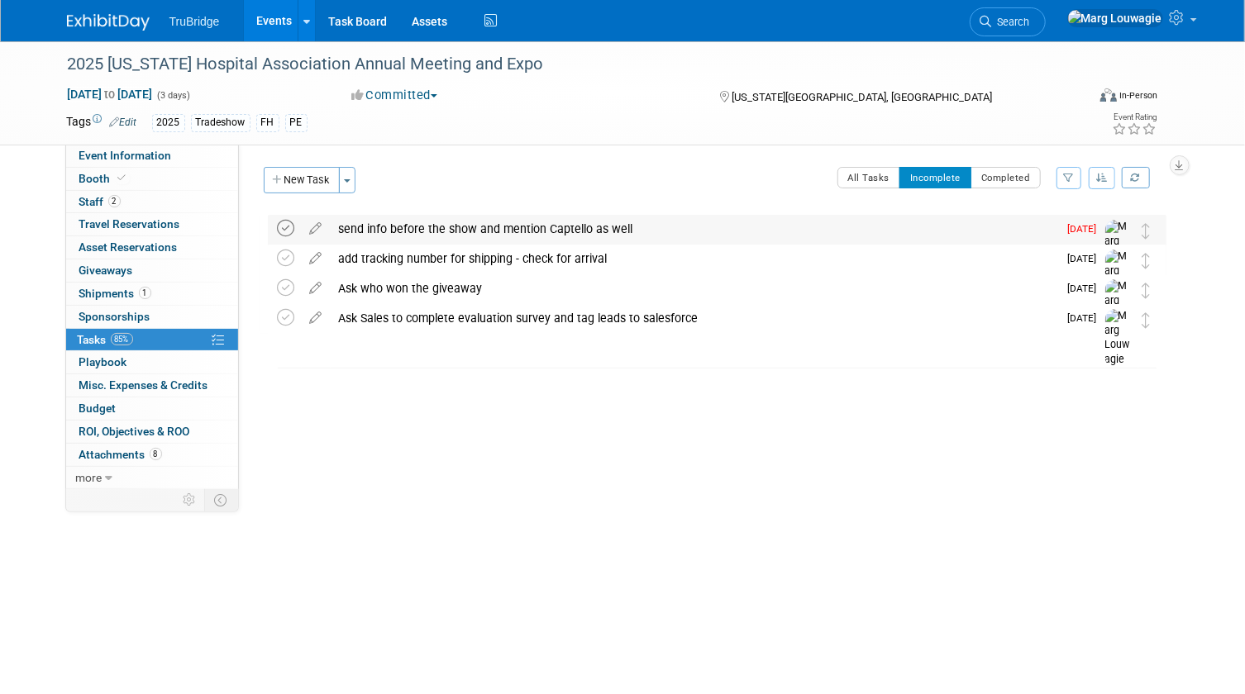
click at [288, 231] on icon at bounding box center [286, 228] width 17 height 17
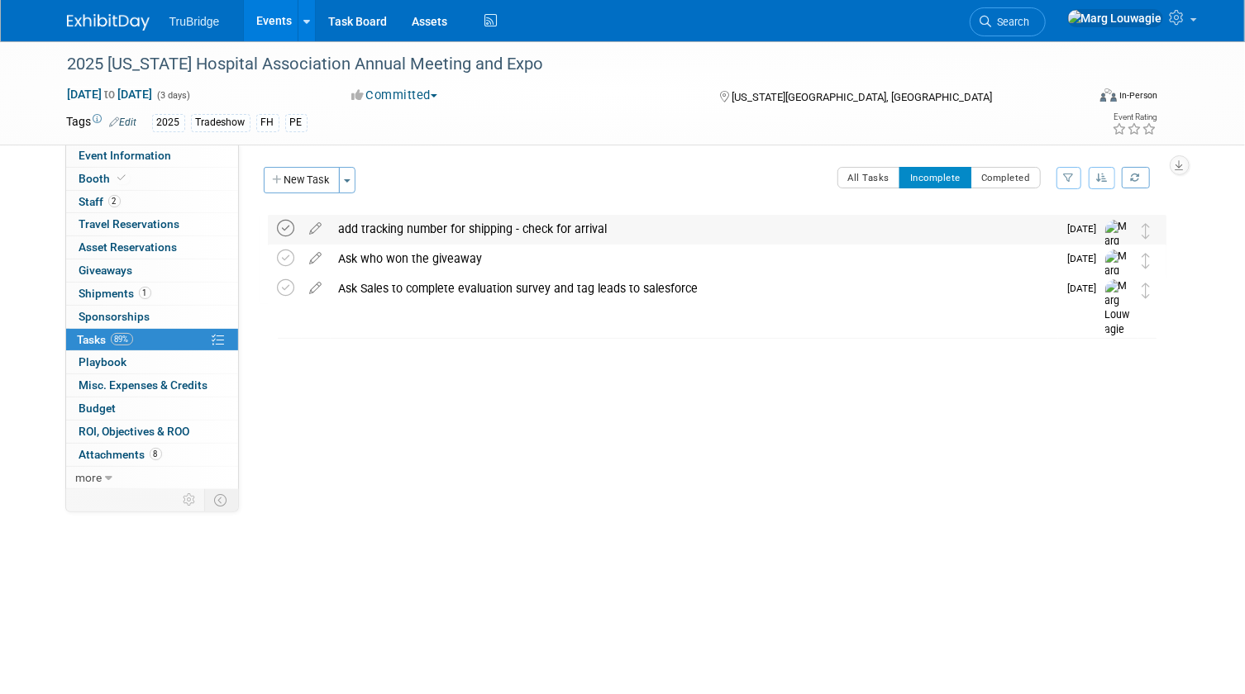
click at [281, 232] on icon at bounding box center [286, 228] width 17 height 17
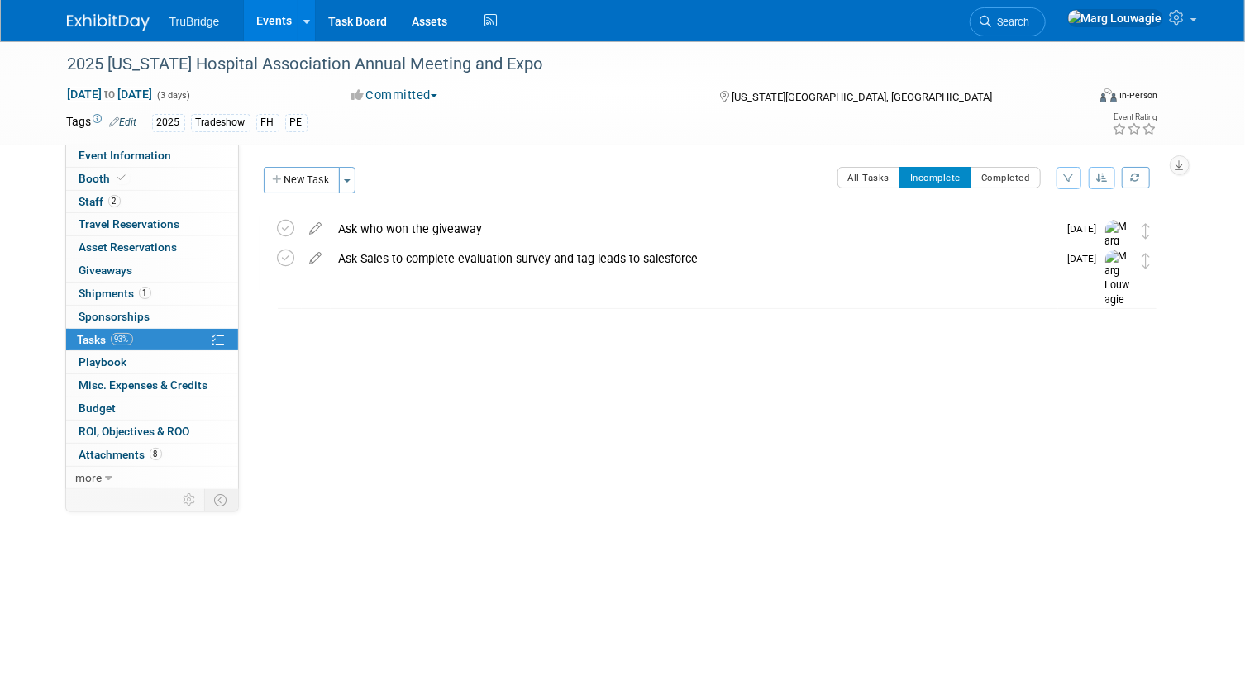
click at [992, 17] on icon at bounding box center [986, 22] width 12 height 12
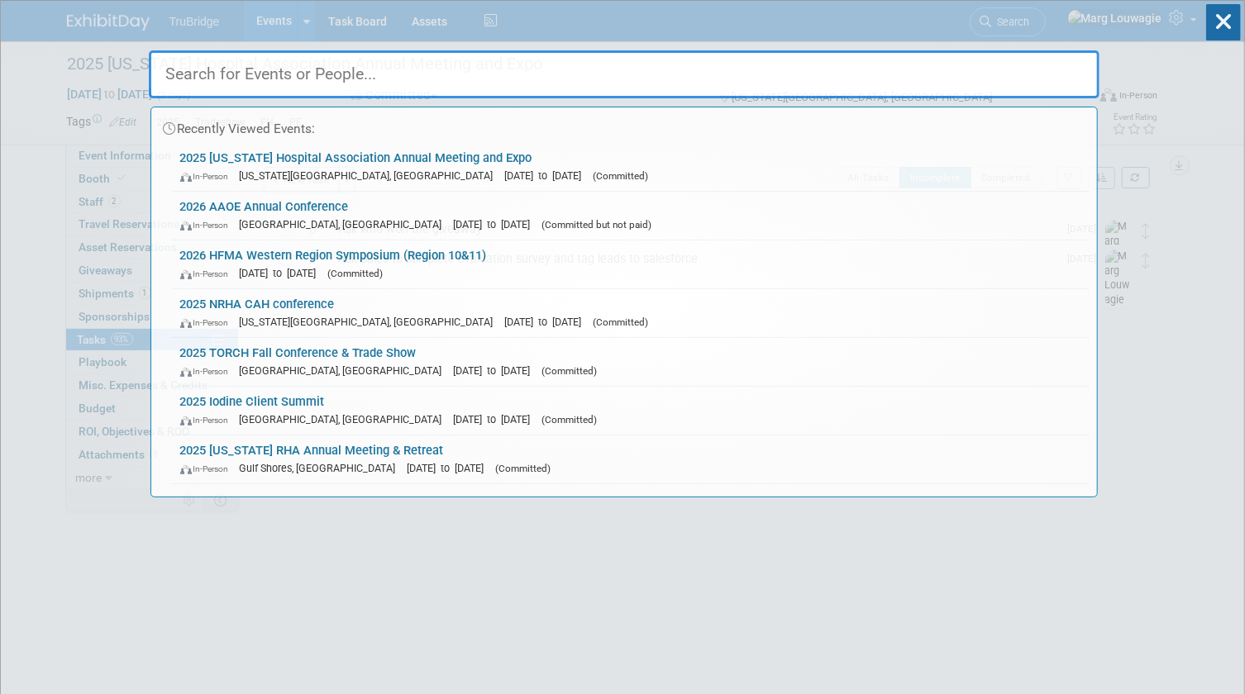
click at [1041, 69] on input "text" at bounding box center [624, 74] width 950 height 48
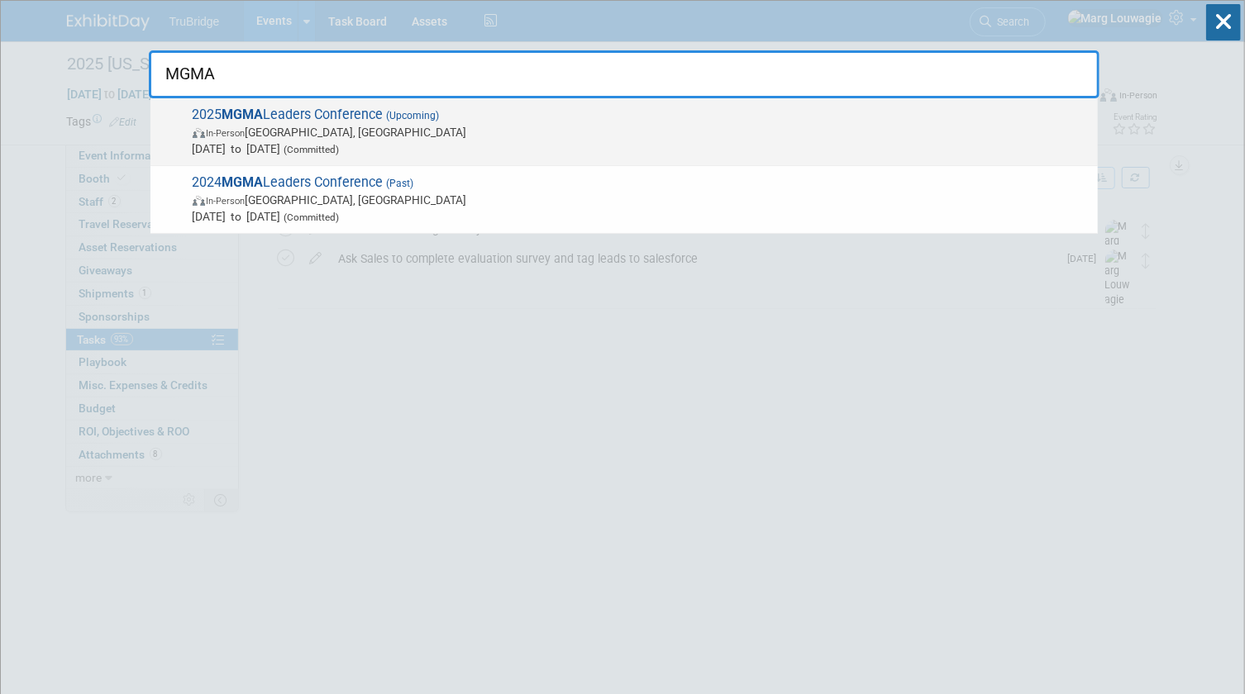
type input "MGMA"
click at [441, 141] on span "Sep 28, 2025 to Oct 1, 2025 (Committed)" at bounding box center [641, 149] width 897 height 17
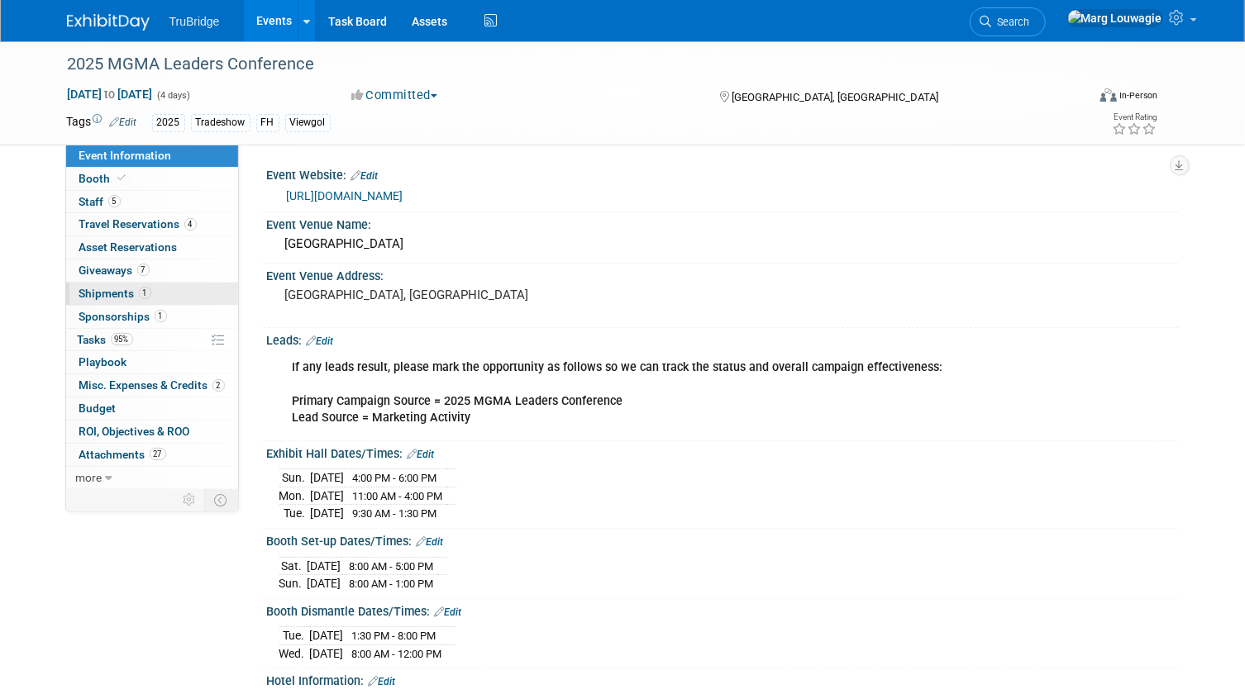
click at [109, 290] on span "Shipments 1" at bounding box center [115, 293] width 72 height 13
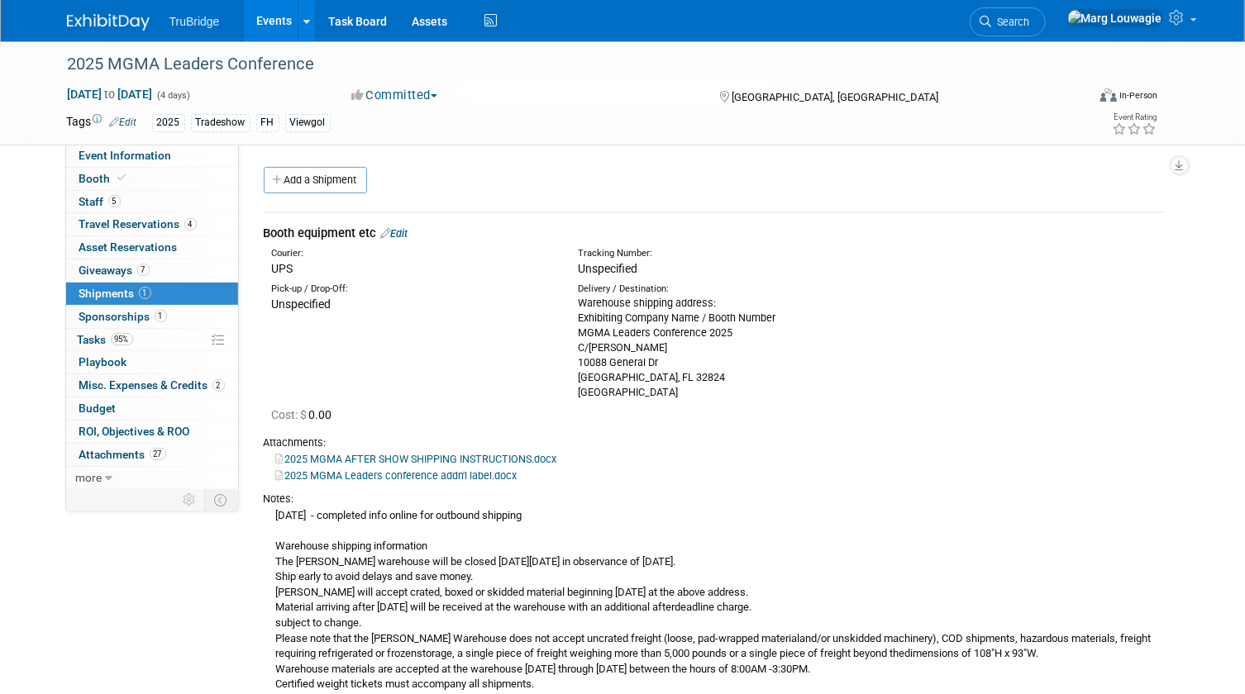
click at [398, 236] on link "Edit" at bounding box center [394, 233] width 27 height 12
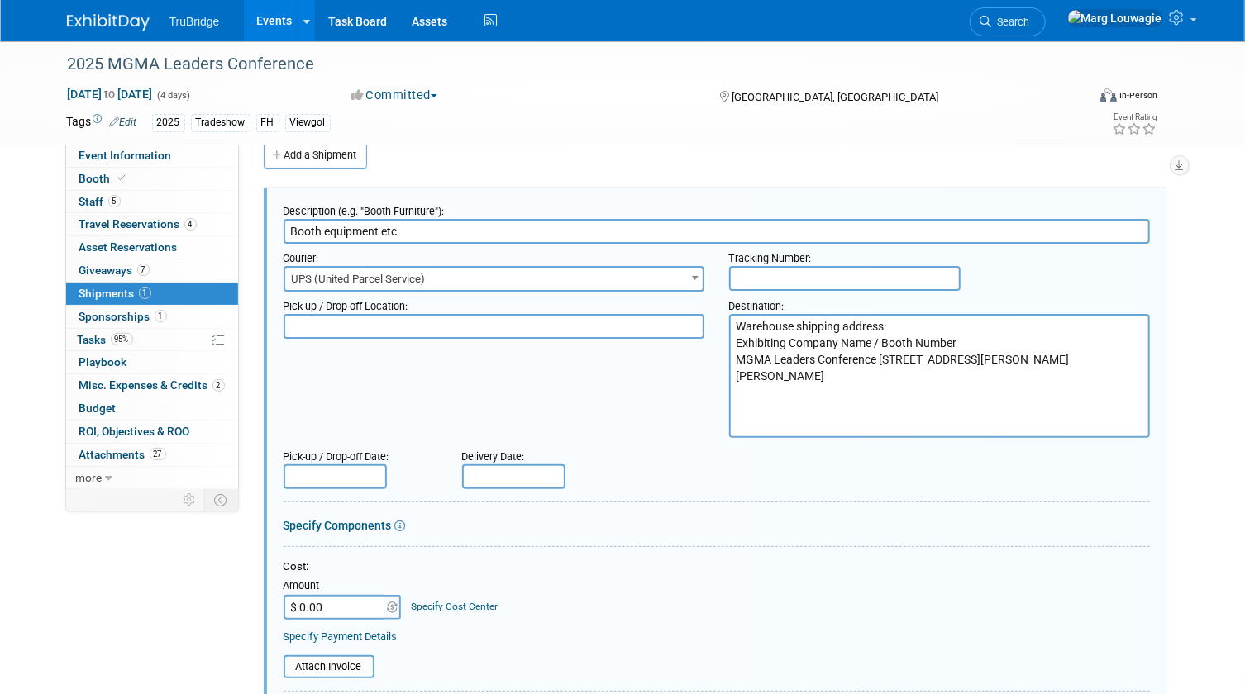
click at [750, 277] on input "text" at bounding box center [844, 278] width 231 height 25
paste input "1ZW333060312618173"
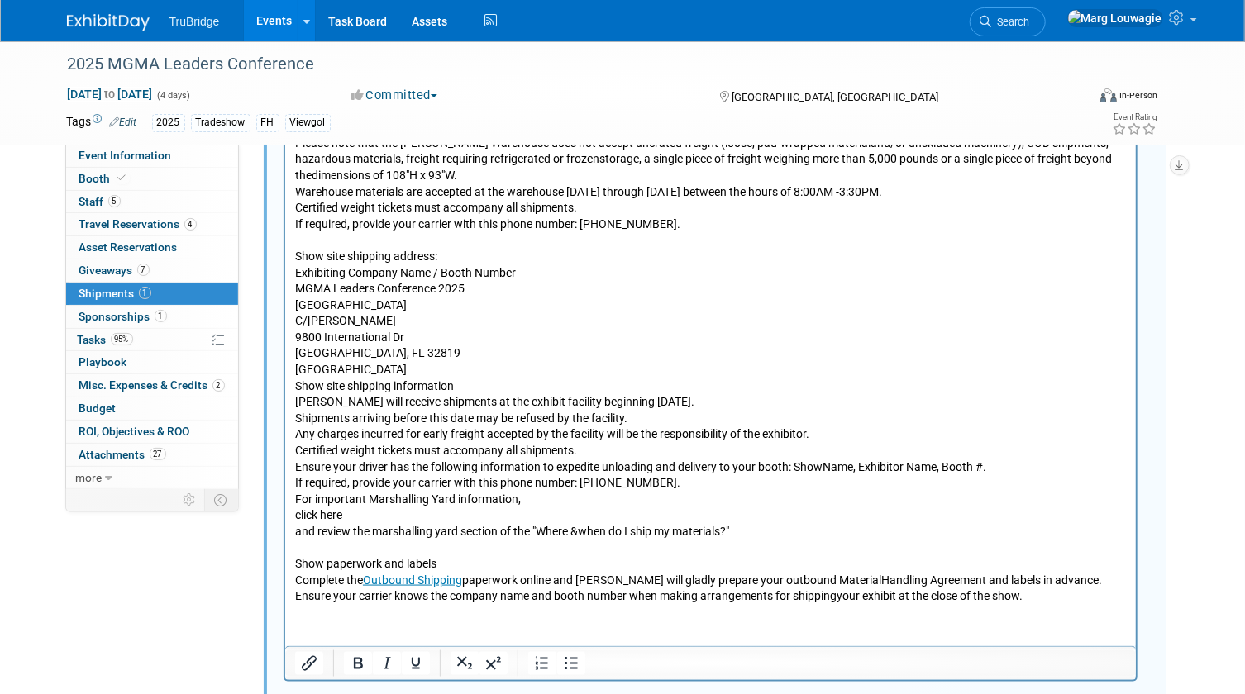
scroll to position [1001, 0]
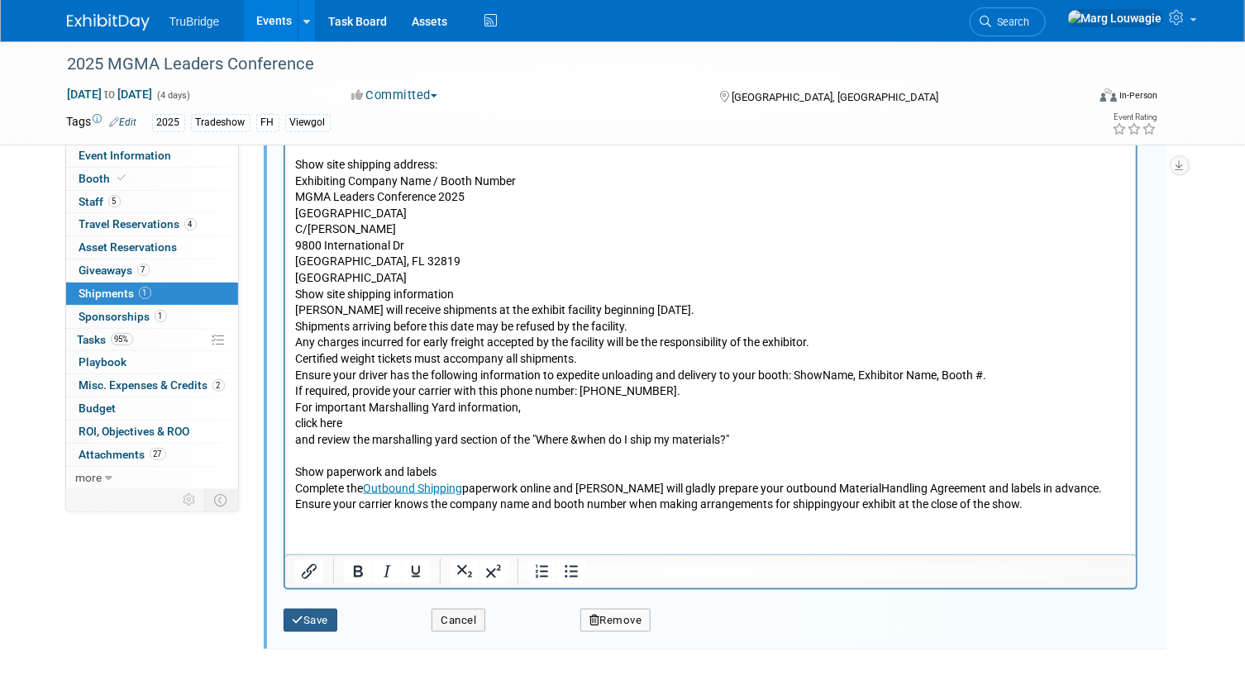
type input "1ZW333060312618173"
click at [327, 614] on button "Save" at bounding box center [310, 620] width 55 height 23
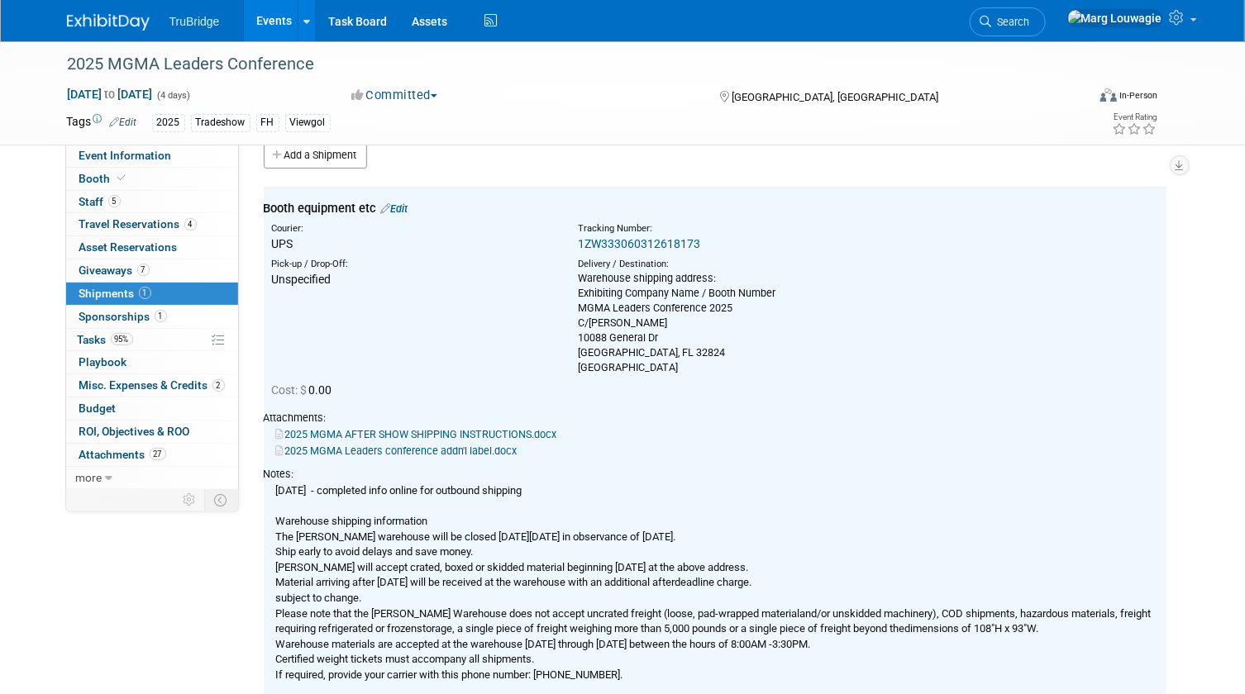
scroll to position [0, 0]
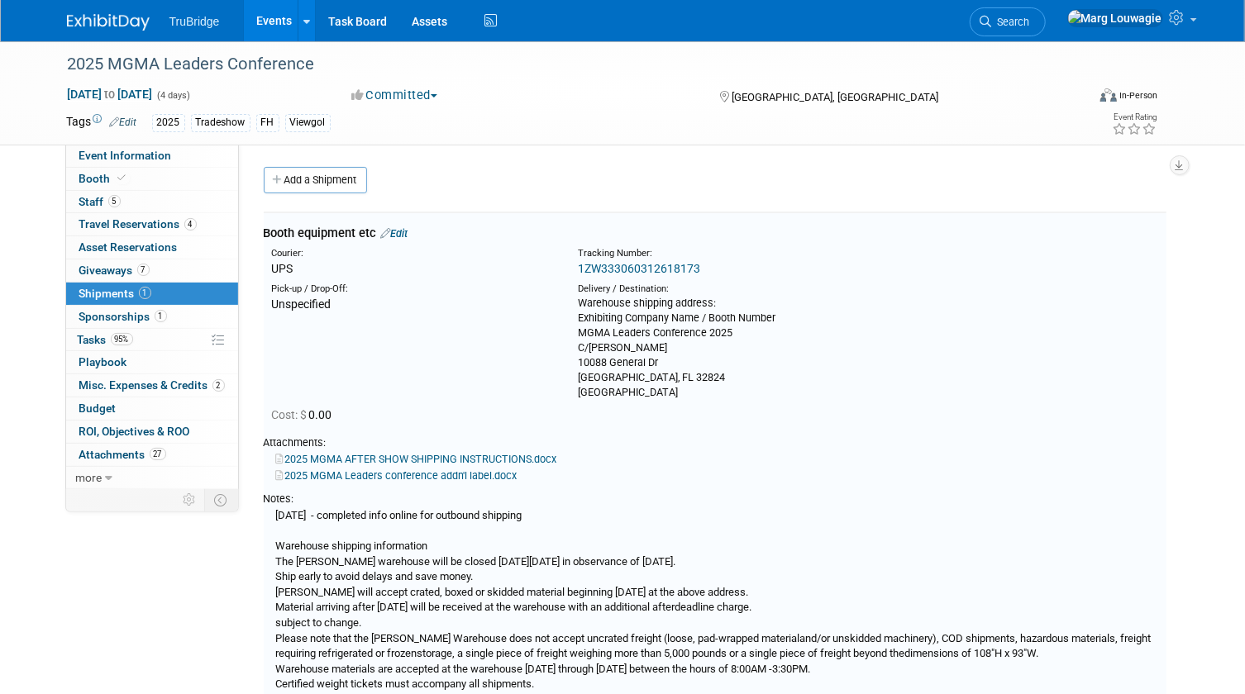
click at [664, 267] on link "1ZW333060312618173" at bounding box center [639, 268] width 122 height 13
click at [405, 232] on link "Edit" at bounding box center [394, 233] width 27 height 12
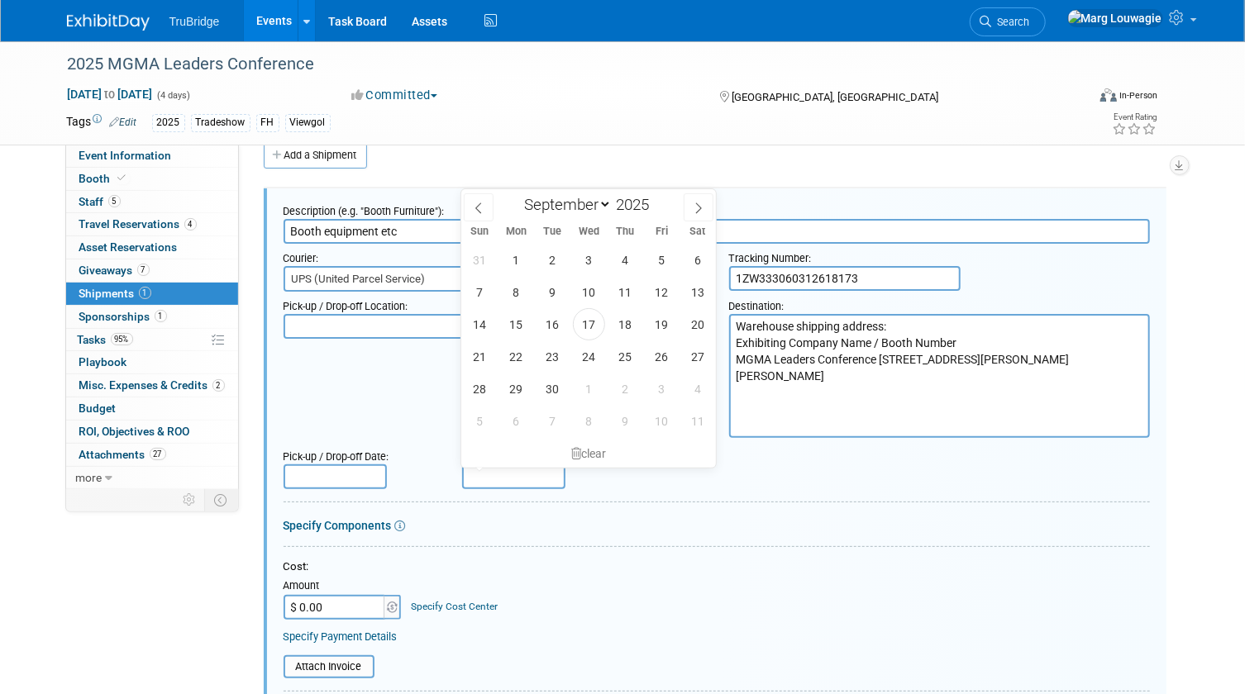
click at [521, 473] on input "text" at bounding box center [513, 477] width 103 height 25
click at [555, 329] on span "16" at bounding box center [552, 324] width 32 height 32
type input "Sep 16, 2025"
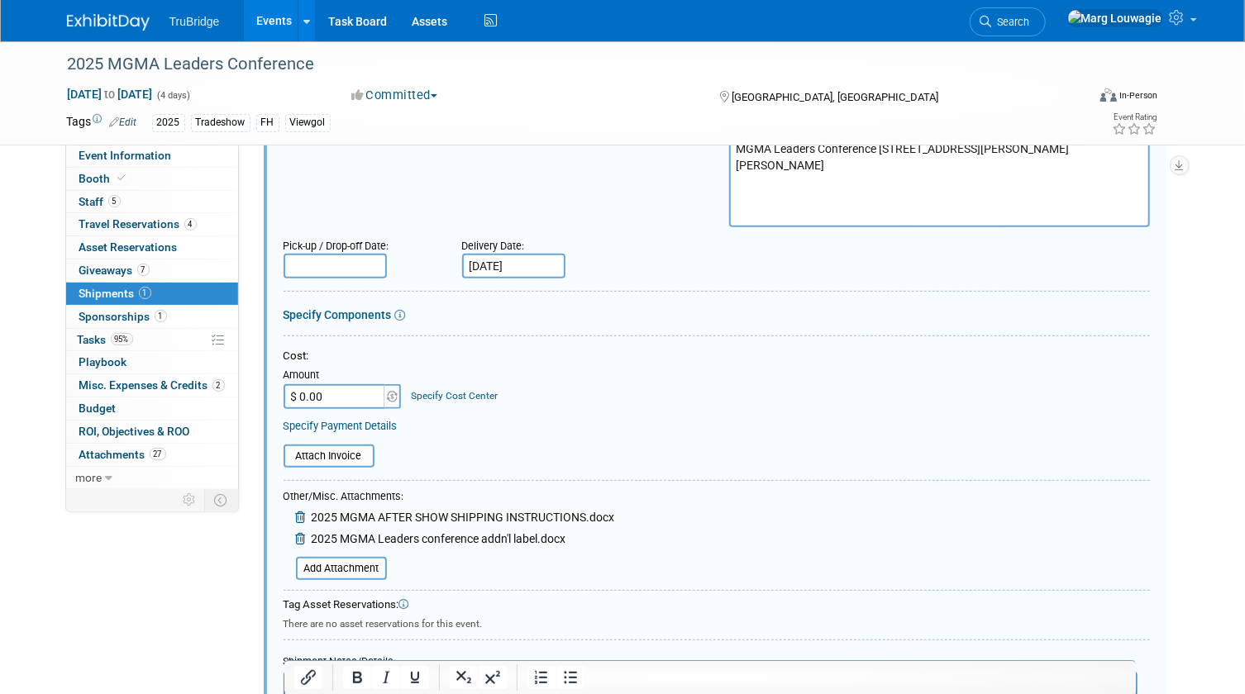
scroll to position [250, 0]
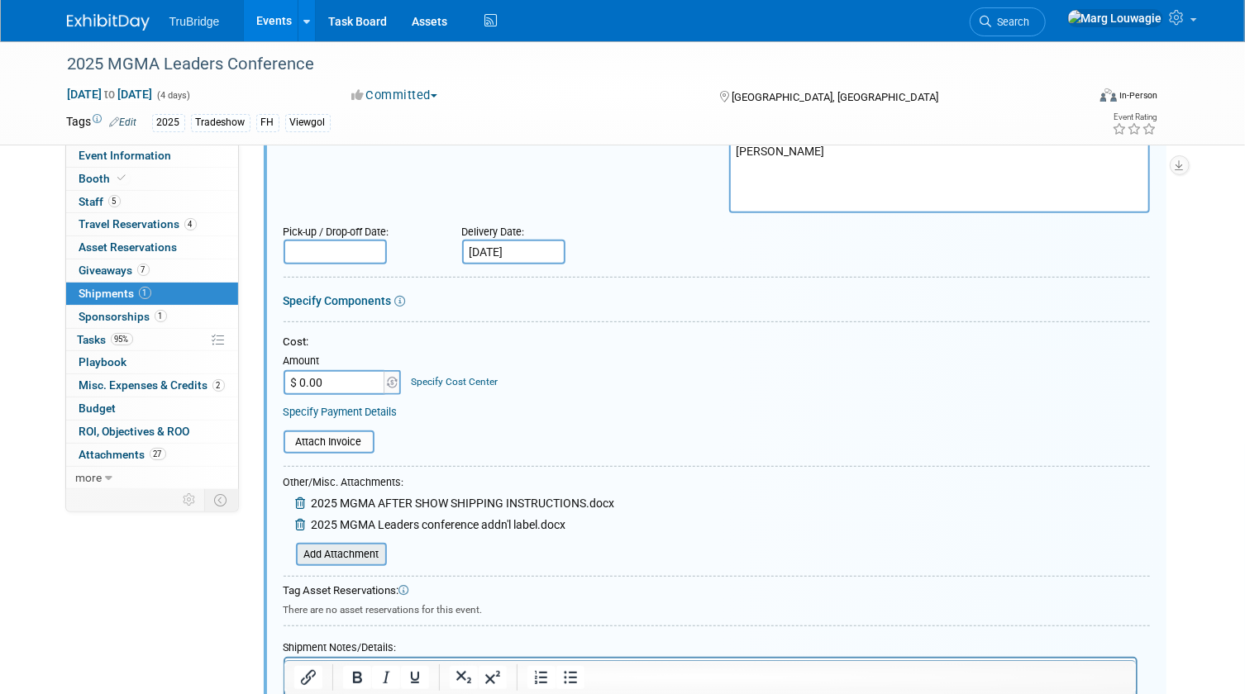
click at [369, 555] on input "file" at bounding box center [286, 555] width 197 height 20
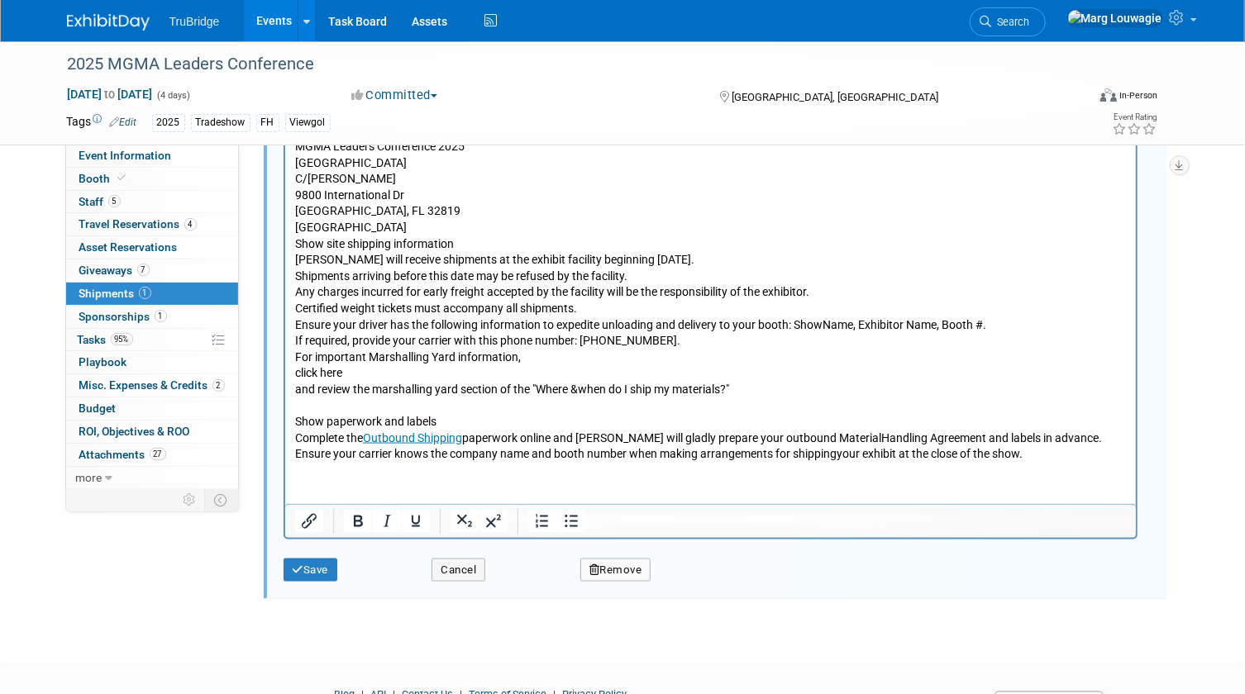
scroll to position [1076, 0]
click at [322, 573] on button "Save" at bounding box center [310, 569] width 55 height 23
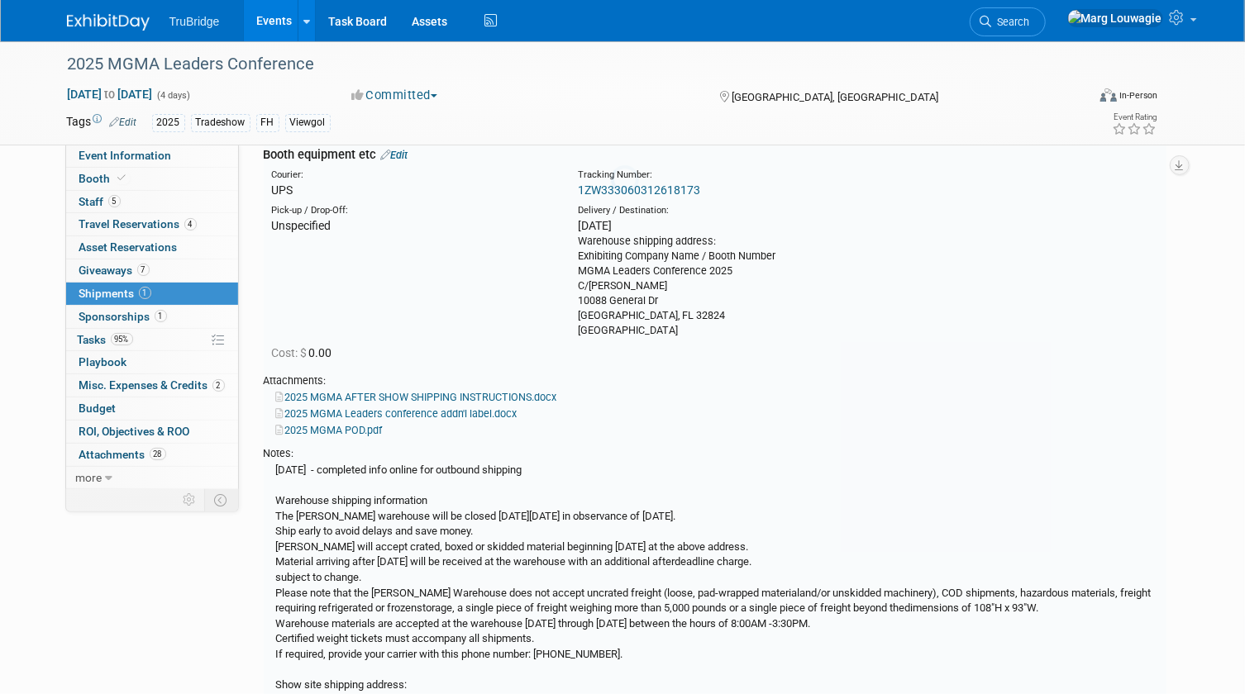
scroll to position [25, 0]
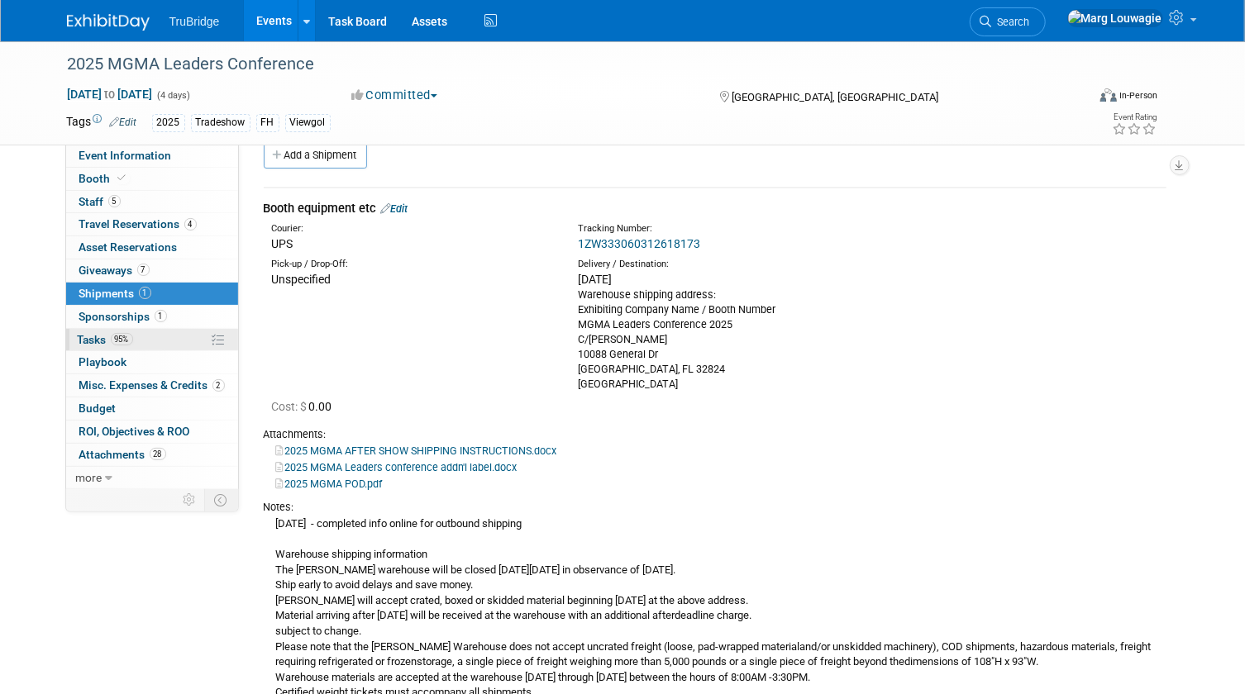
drag, startPoint x: 82, startPoint y: 338, endPoint x: 98, endPoint y: 331, distance: 17.8
click at [82, 338] on span "Tasks 95%" at bounding box center [105, 339] width 55 height 13
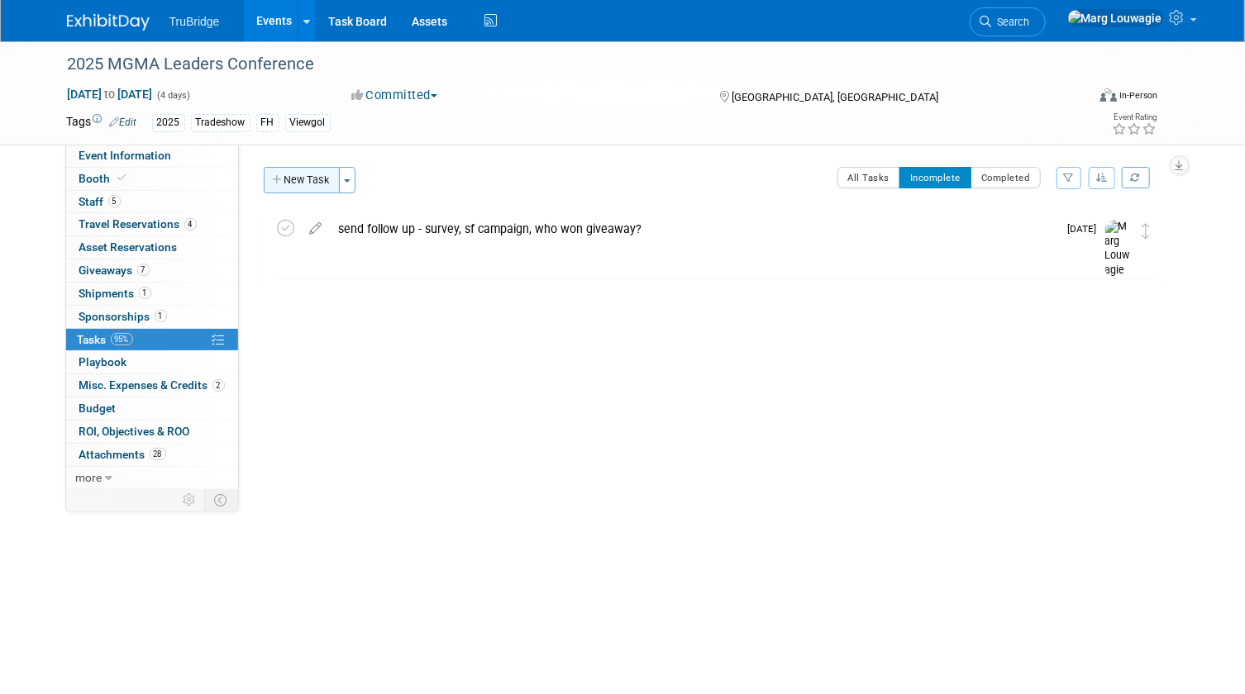
click at [317, 177] on button "New Task" at bounding box center [302, 180] width 76 height 26
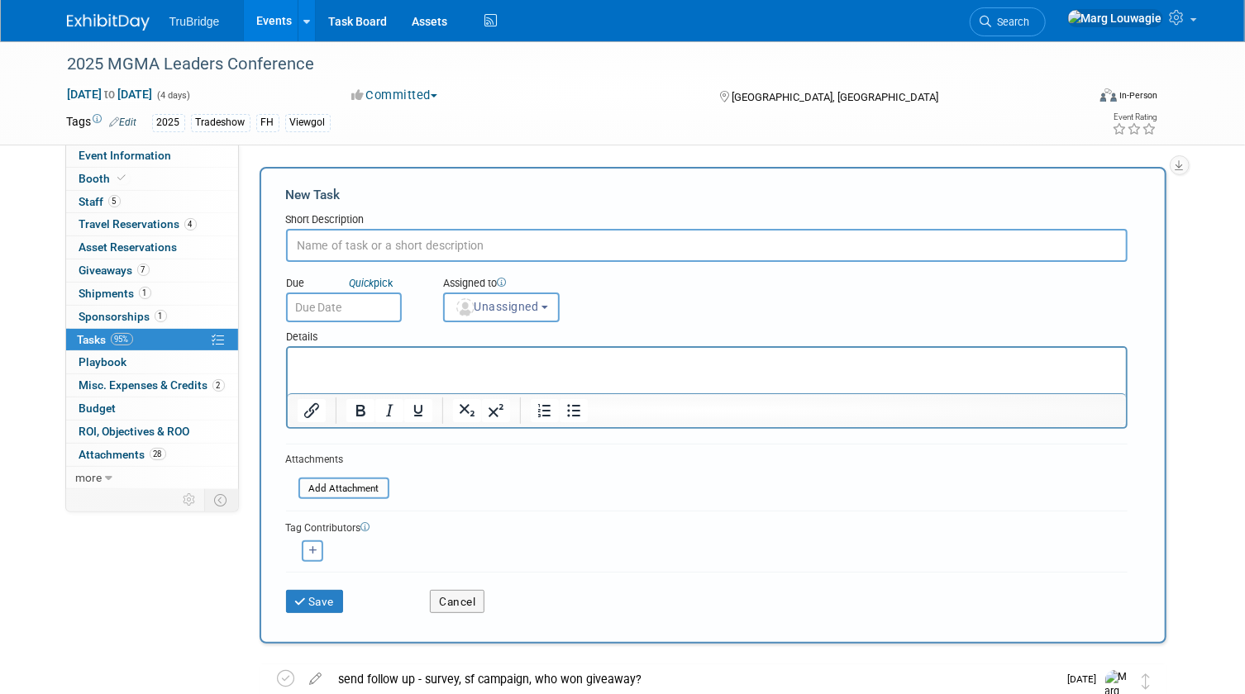
click at [360, 247] on input "text" at bounding box center [706, 245] width 841 height 33
type input "send info before the show"
click at [534, 304] on span "Unassigned" at bounding box center [497, 306] width 84 height 13
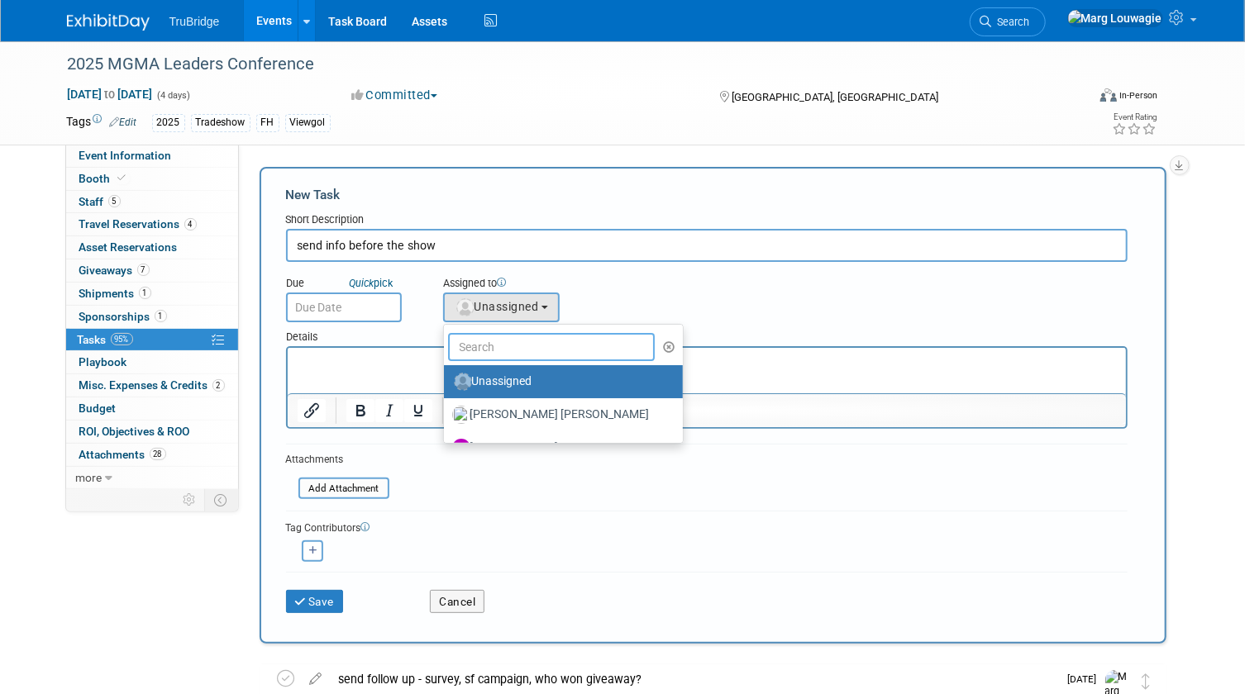
click at [532, 350] on input "text" at bounding box center [551, 347] width 207 height 28
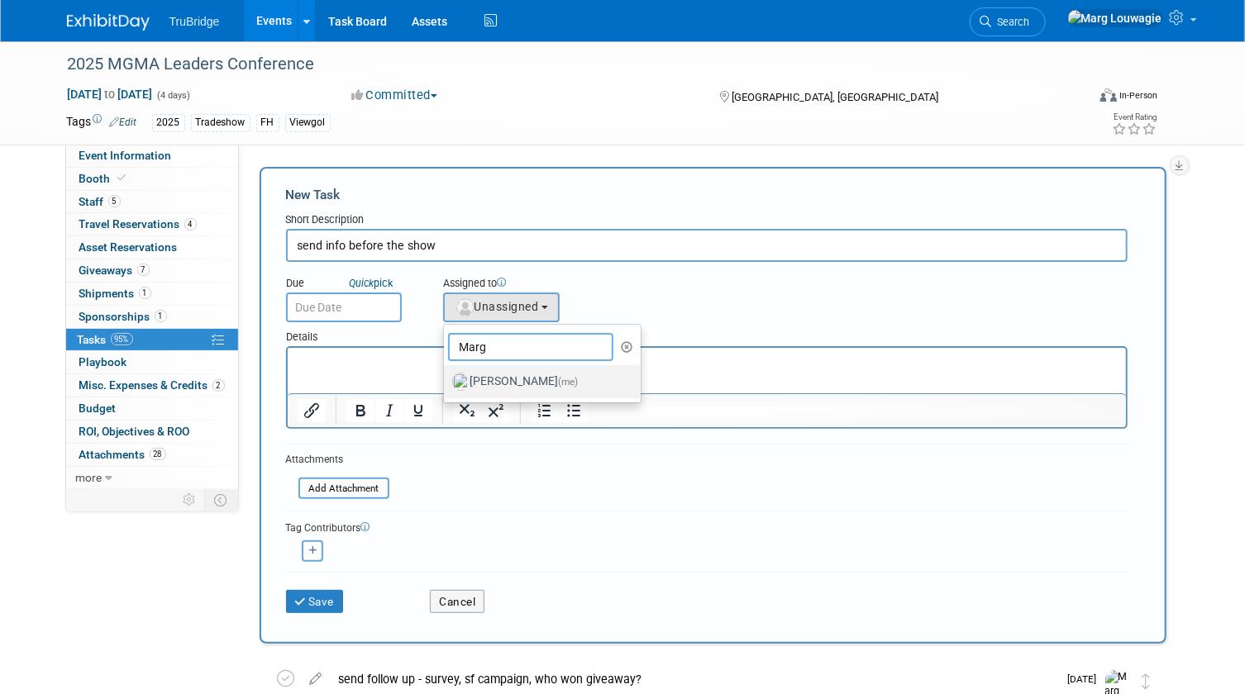
type input "Marg"
drag, startPoint x: 536, startPoint y: 377, endPoint x: 126, endPoint y: 1, distance: 556.3
click at [536, 377] on label "[PERSON_NAME] (me)" at bounding box center [538, 382] width 173 height 26
click at [446, 377] on input "[PERSON_NAME] (me)" at bounding box center [441, 379] width 11 height 11
select select "0abee163-1570-438d-a0ea-e9129f2ffbd7"
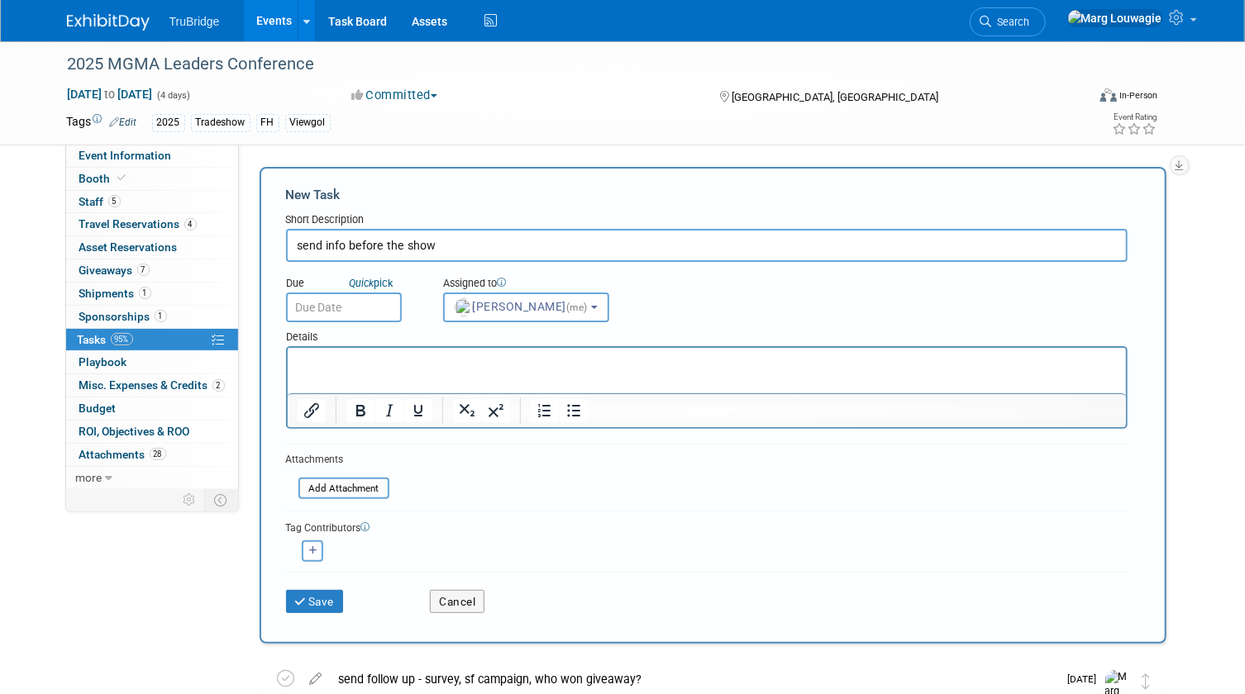
click at [339, 316] on input "text" at bounding box center [344, 308] width 116 height 30
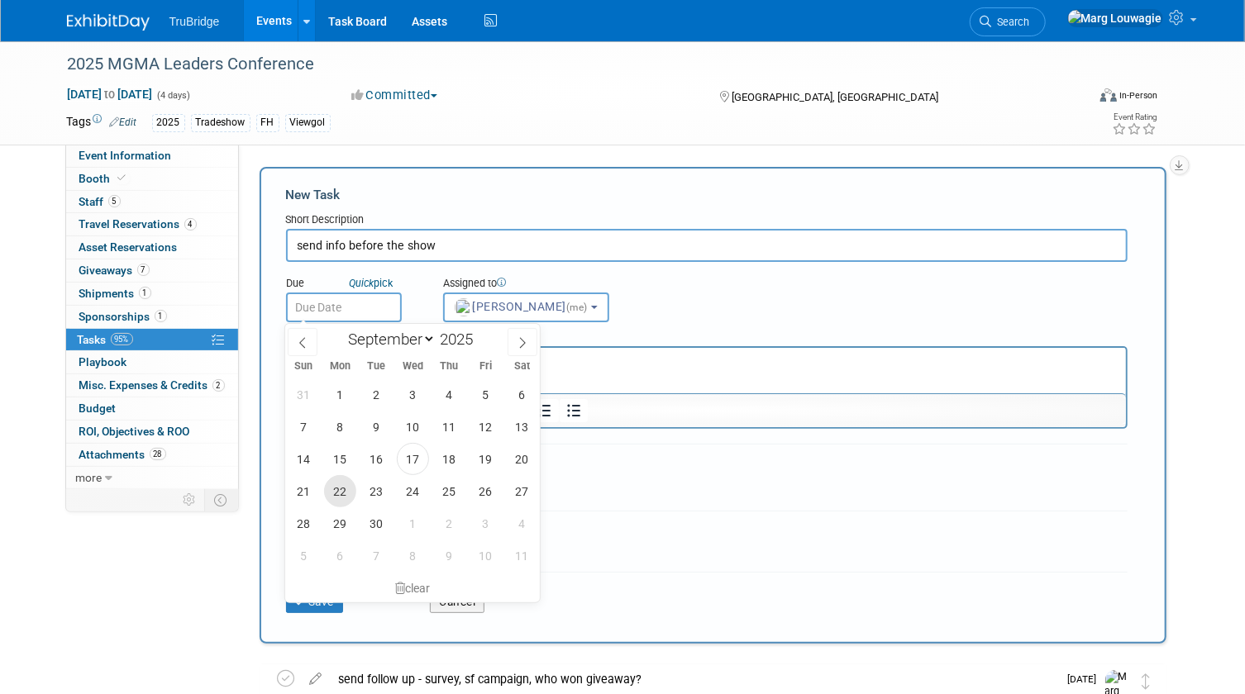
click at [332, 493] on span "22" at bounding box center [340, 491] width 32 height 32
type input "Sep 22, 2025"
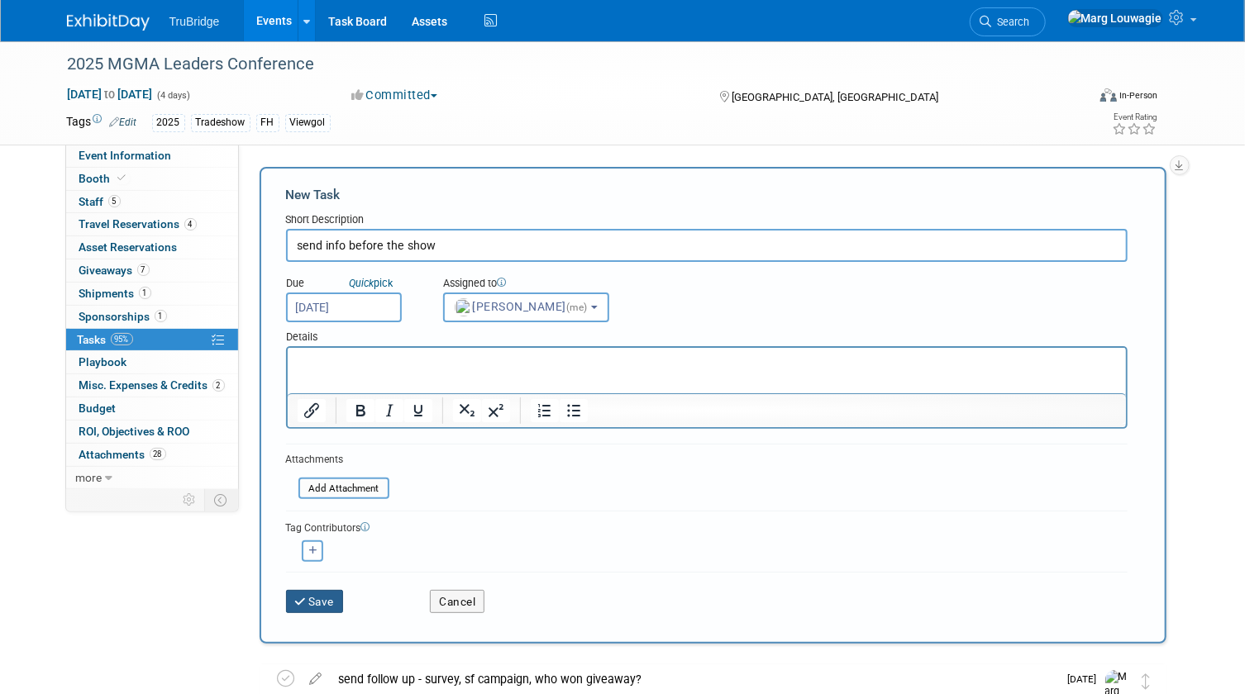
click at [327, 603] on button "Save" at bounding box center [315, 601] width 58 height 23
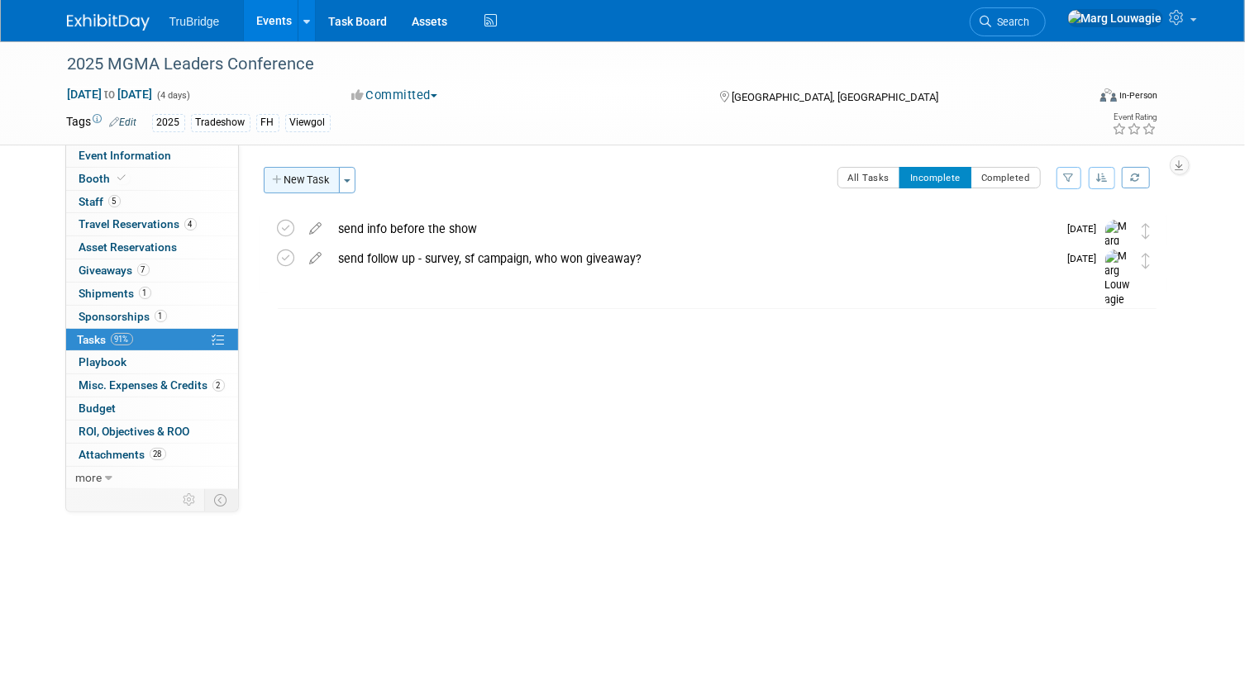
click at [313, 178] on button "New Task" at bounding box center [302, 180] width 76 height 26
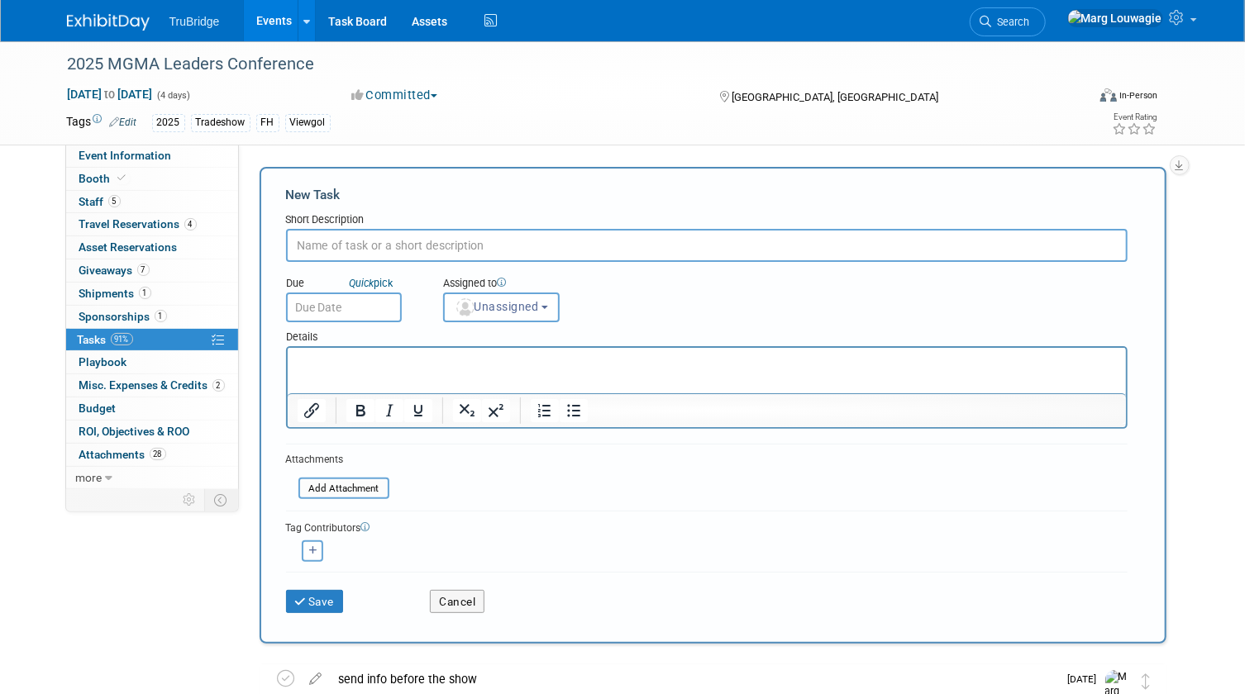
click at [365, 234] on input "text" at bounding box center [706, 245] width 841 height 33
type input "add tracking number"
click at [493, 307] on span "Unassigned" at bounding box center [497, 306] width 84 height 13
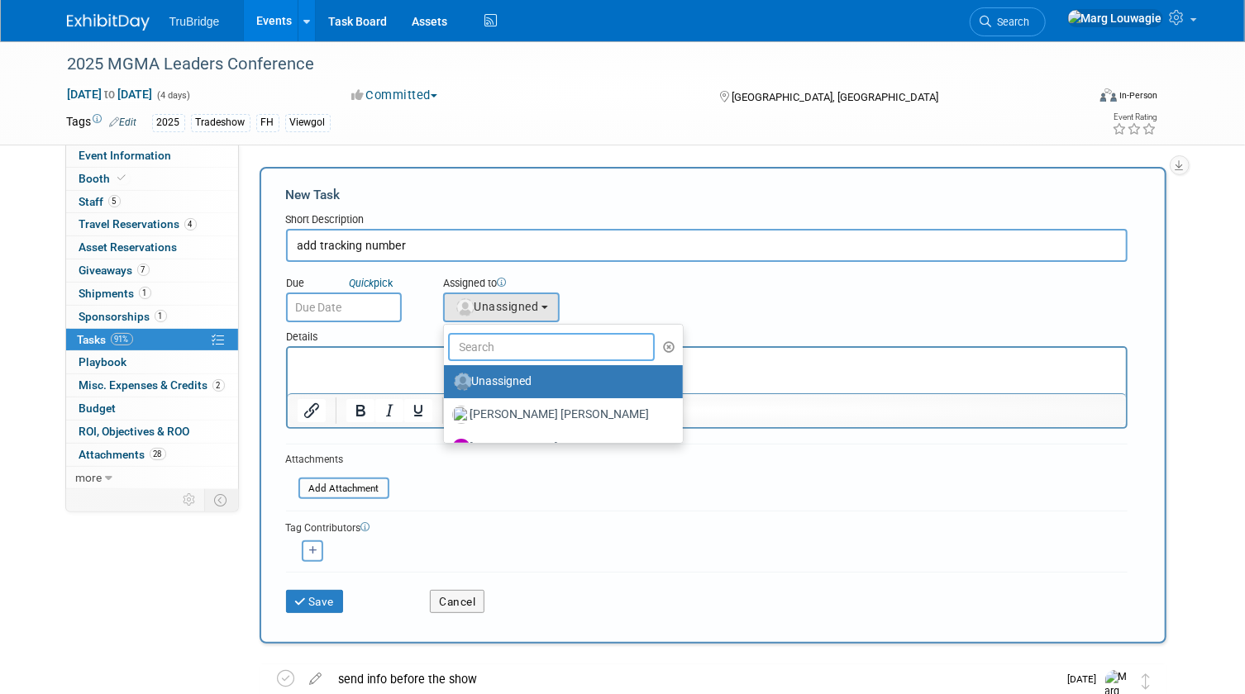
click at [512, 340] on input "text" at bounding box center [551, 347] width 207 height 28
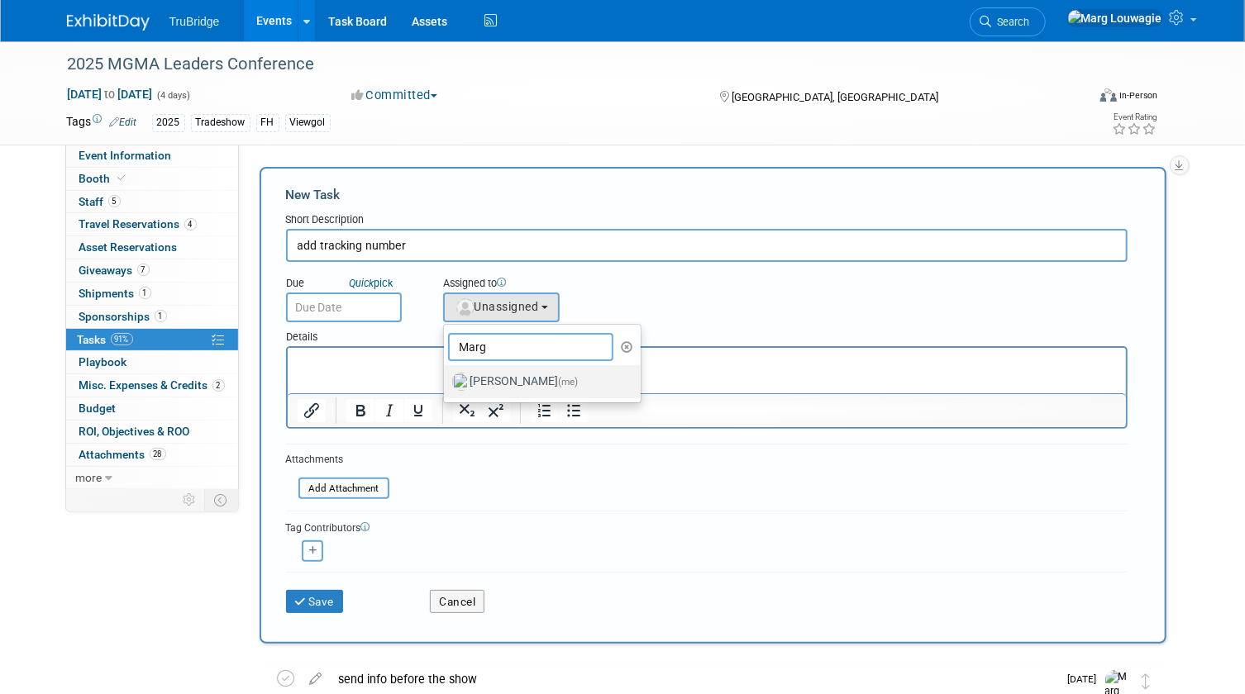
type input "Marg"
click at [511, 376] on label "Marg Louwagie (me)" at bounding box center [538, 382] width 173 height 26
click at [446, 376] on input "Marg Louwagie (me)" at bounding box center [441, 379] width 11 height 11
select select "0abee163-1570-438d-a0ea-e9129f2ffbd7"
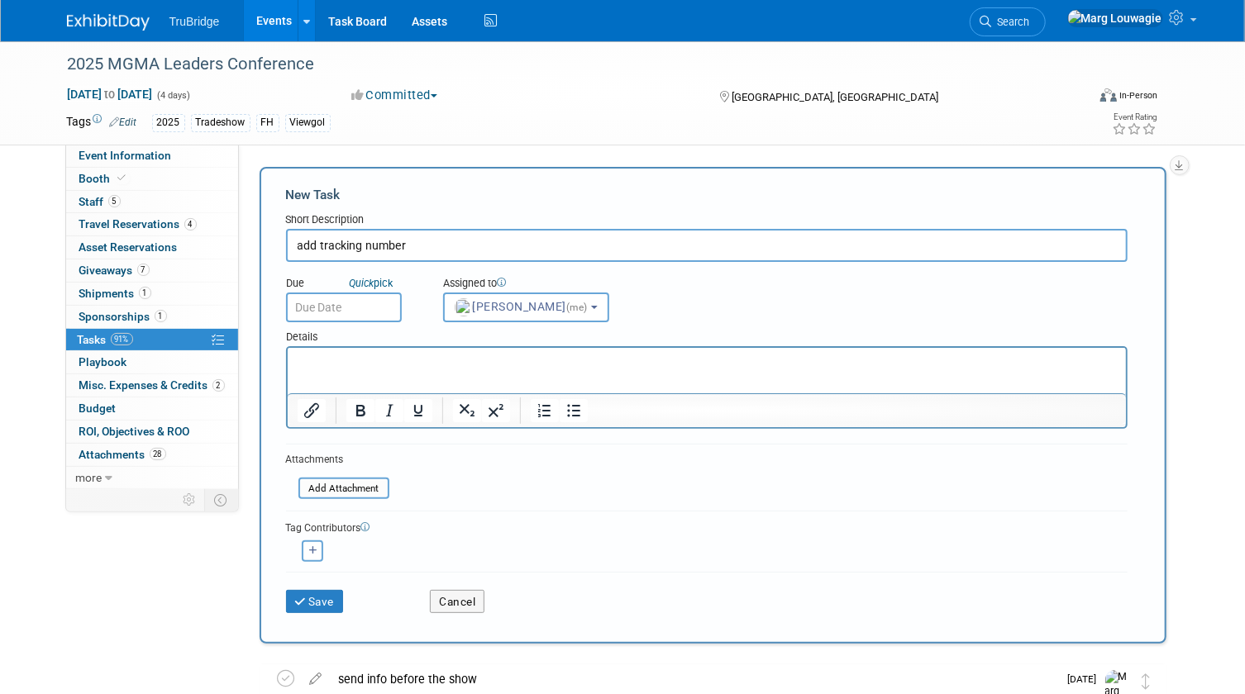
click at [372, 306] on input "text" at bounding box center [344, 308] width 116 height 30
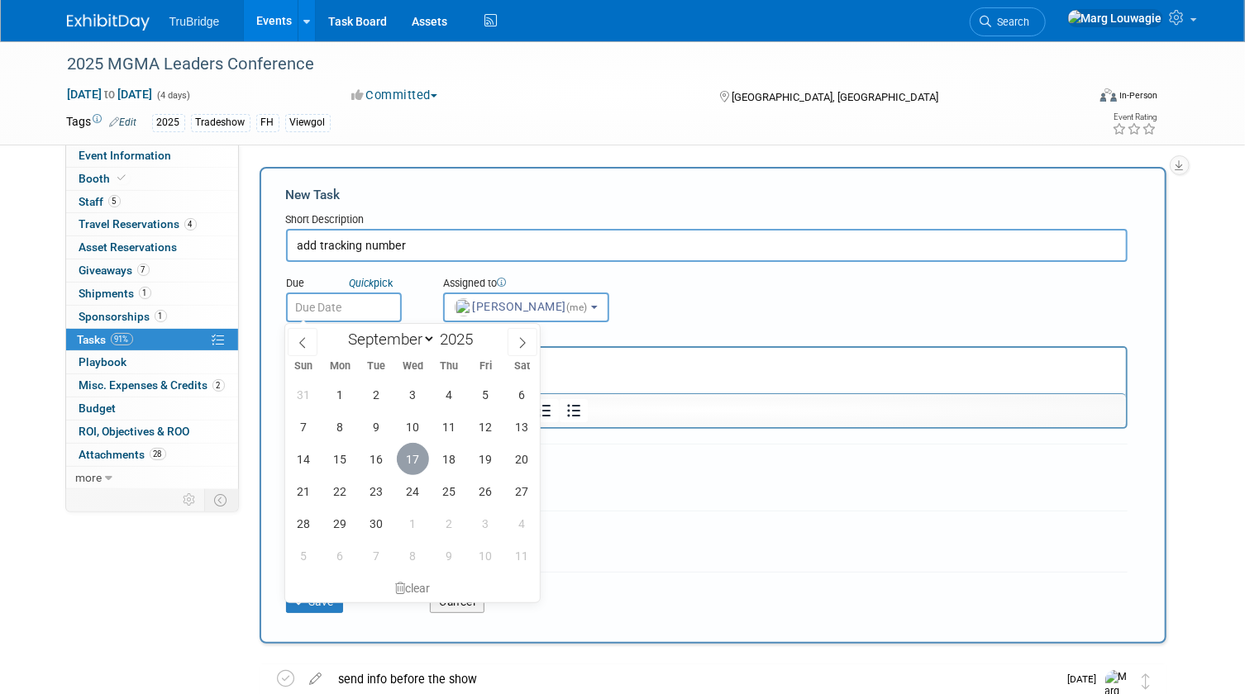
click at [422, 459] on span "17" at bounding box center [413, 459] width 32 height 32
type input "Sep 17, 2025"
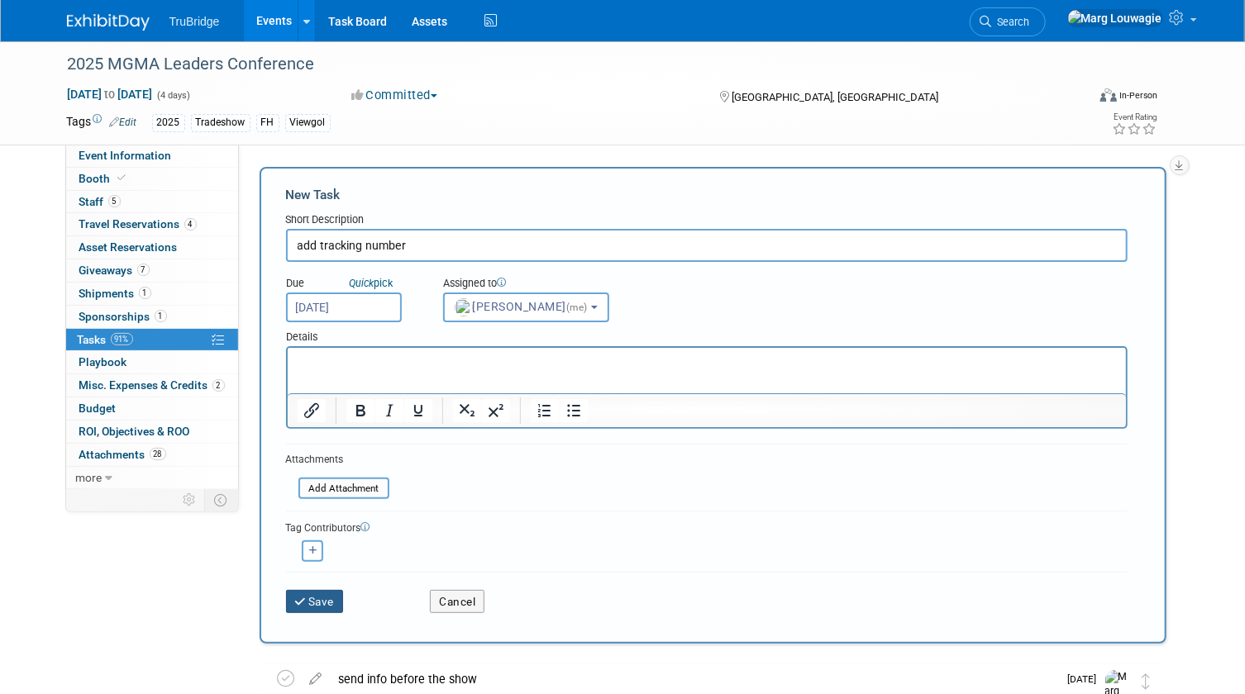
click at [333, 600] on button "Save" at bounding box center [315, 601] width 58 height 23
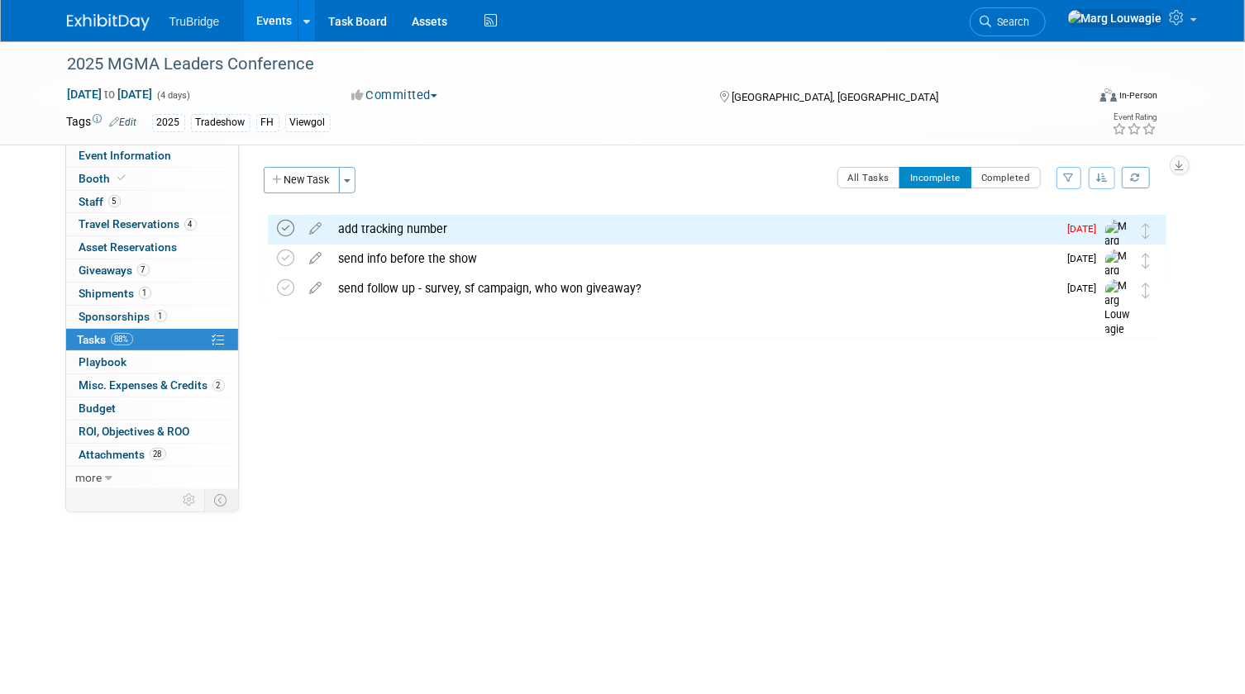
click at [279, 226] on icon at bounding box center [286, 228] width 17 height 17
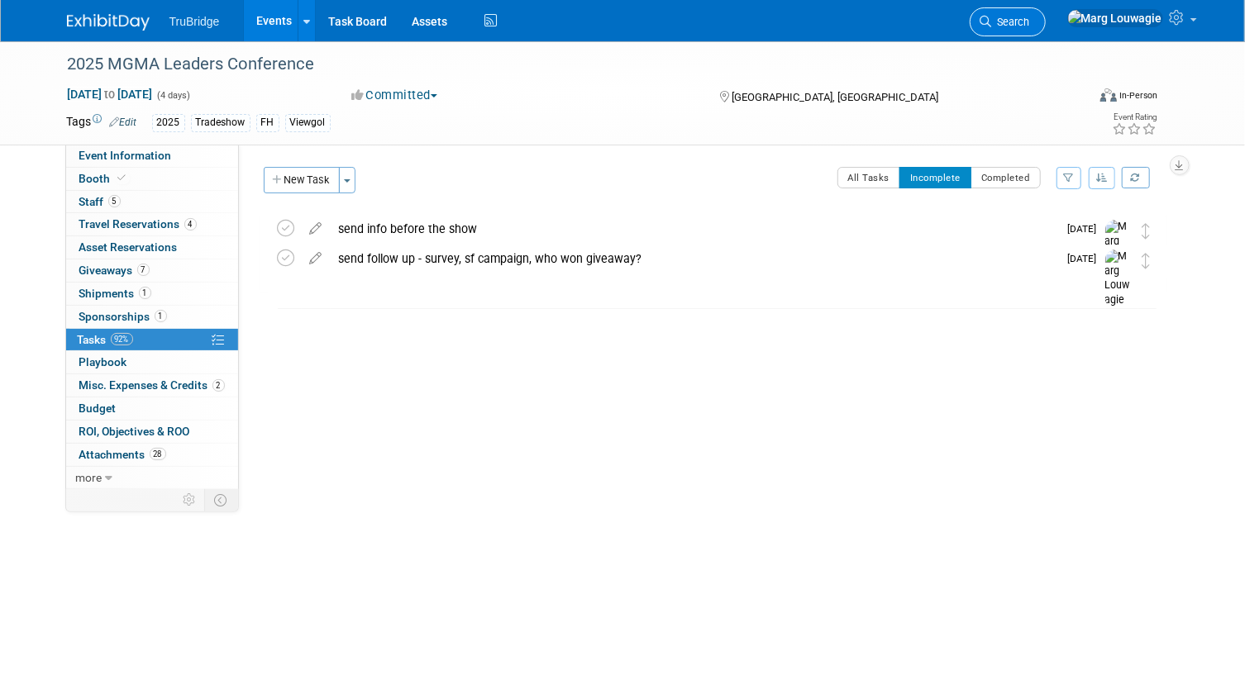
click at [1030, 18] on span "Search" at bounding box center [1011, 22] width 38 height 12
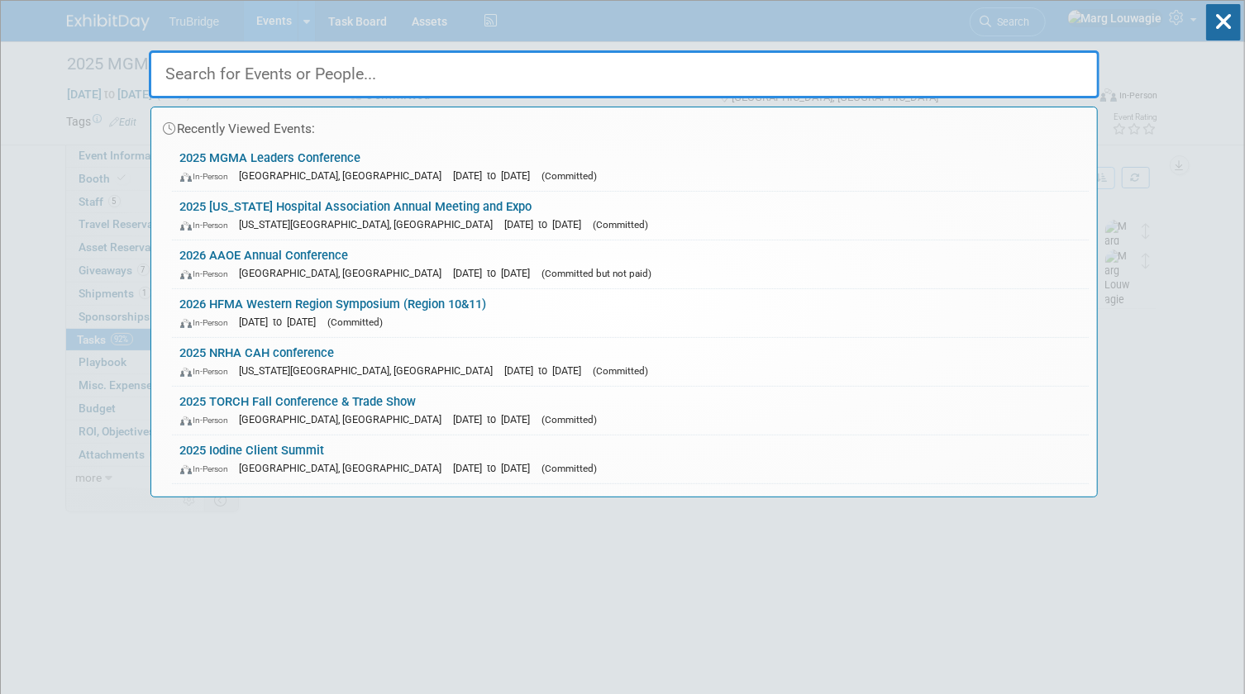
click at [874, 73] on input "text" at bounding box center [624, 74] width 950 height 48
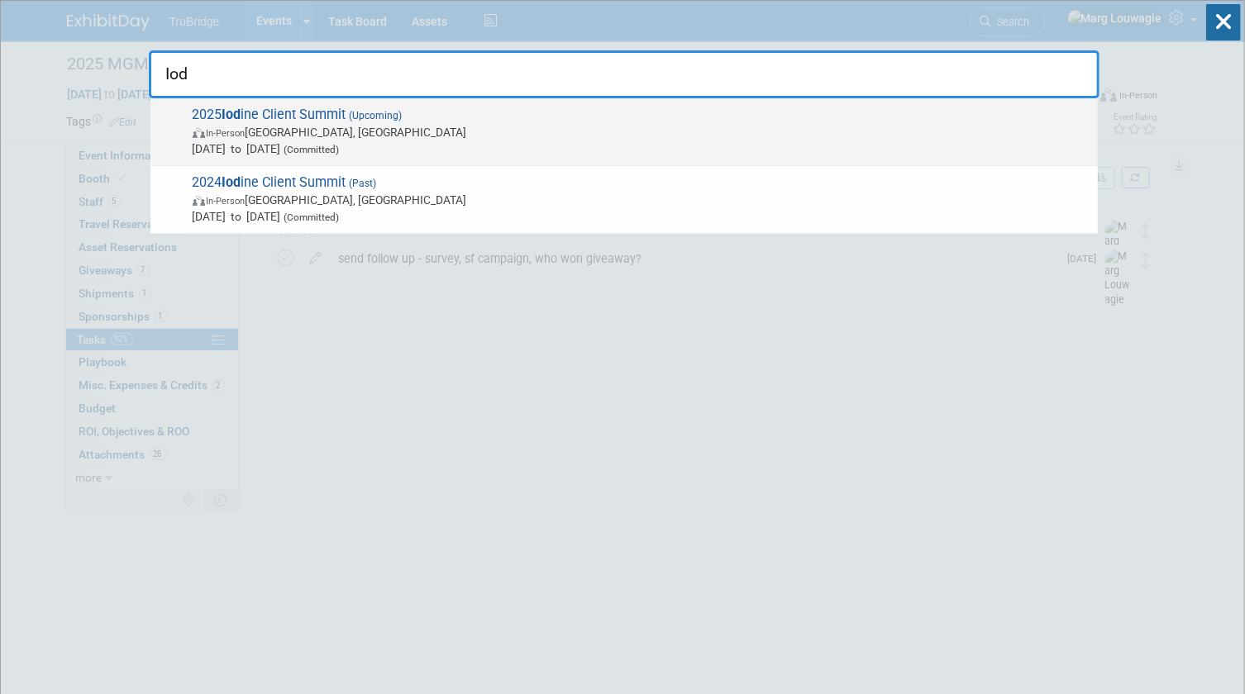
type input "Iod"
click at [369, 120] on span "(Upcoming)" at bounding box center [374, 116] width 56 height 12
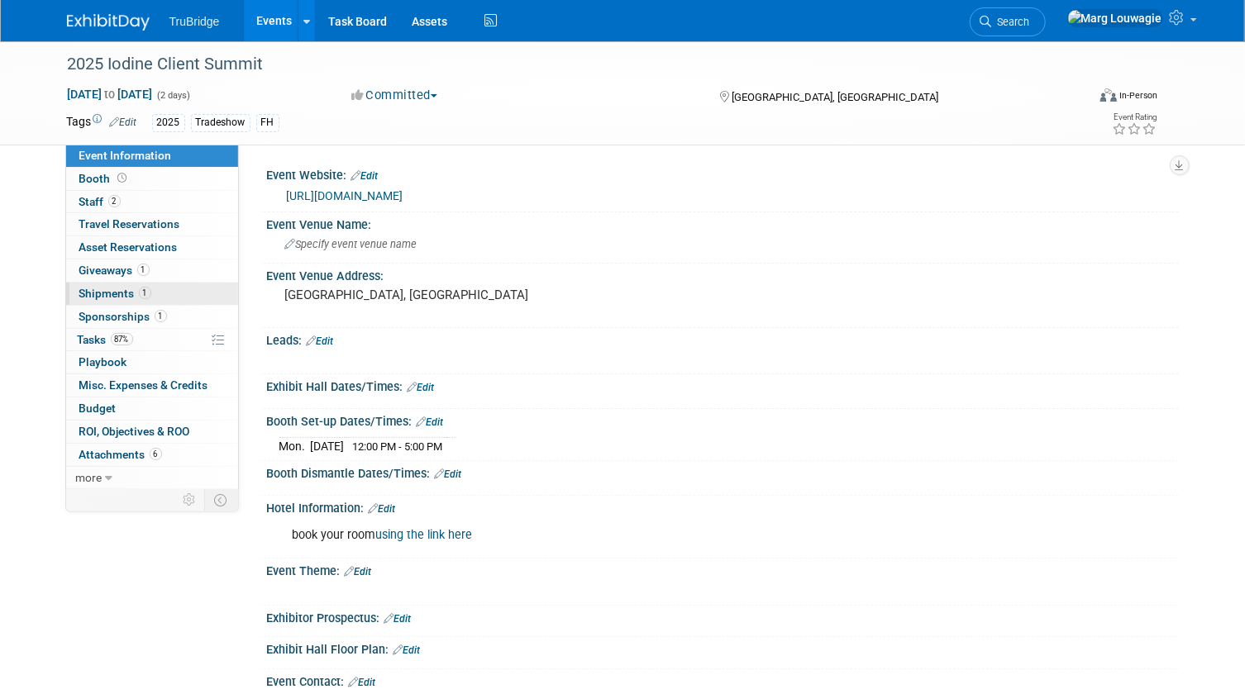
click at [113, 289] on span "Shipments 1" at bounding box center [115, 293] width 72 height 13
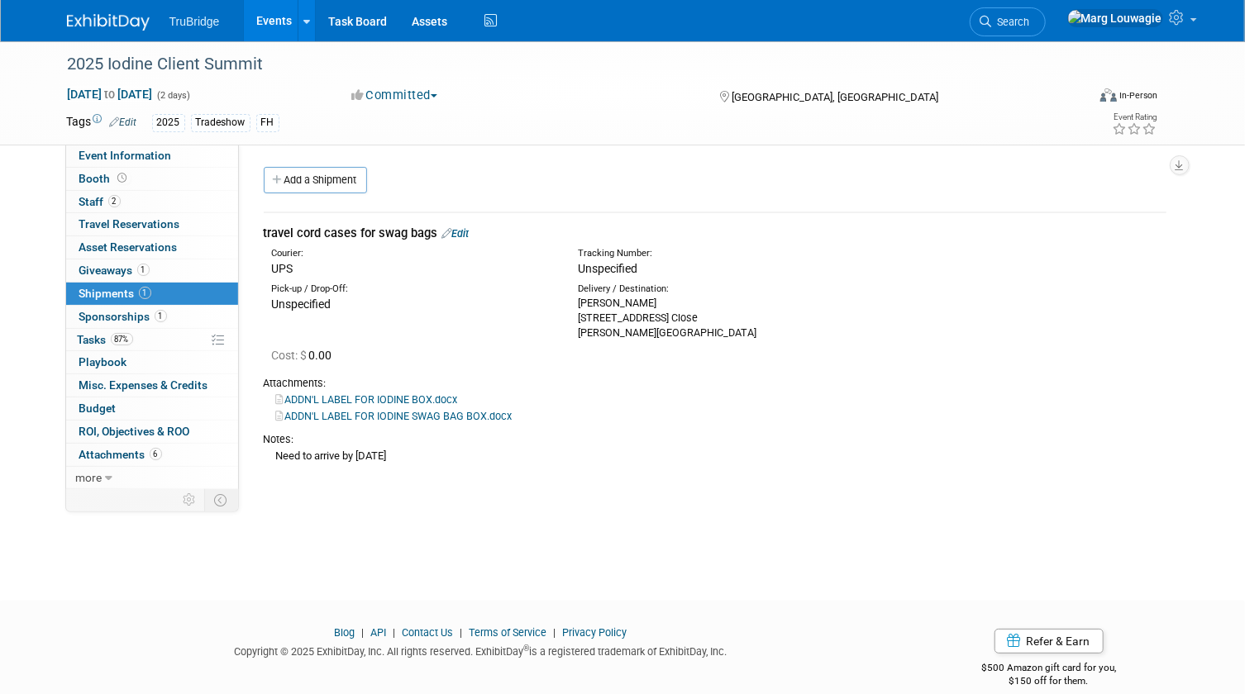
click at [465, 234] on link "Edit" at bounding box center [455, 233] width 27 height 12
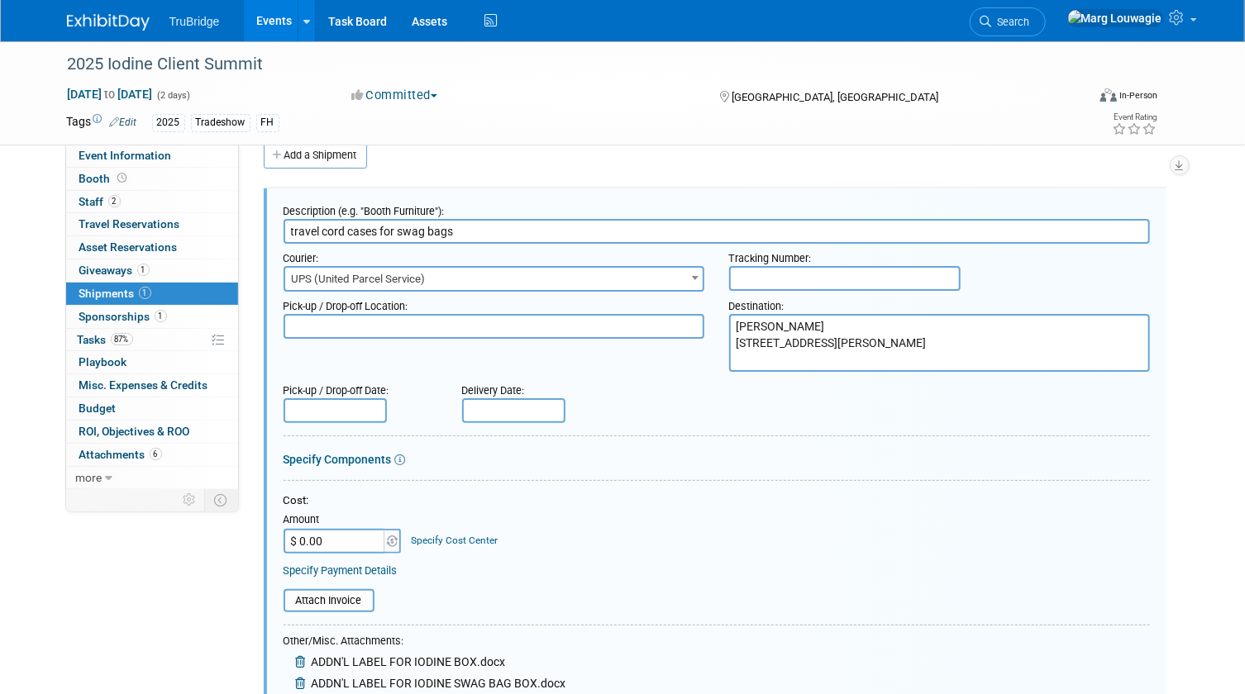
click at [754, 275] on input "text" at bounding box center [844, 278] width 231 height 25
paste input "1ZW333060304713165"
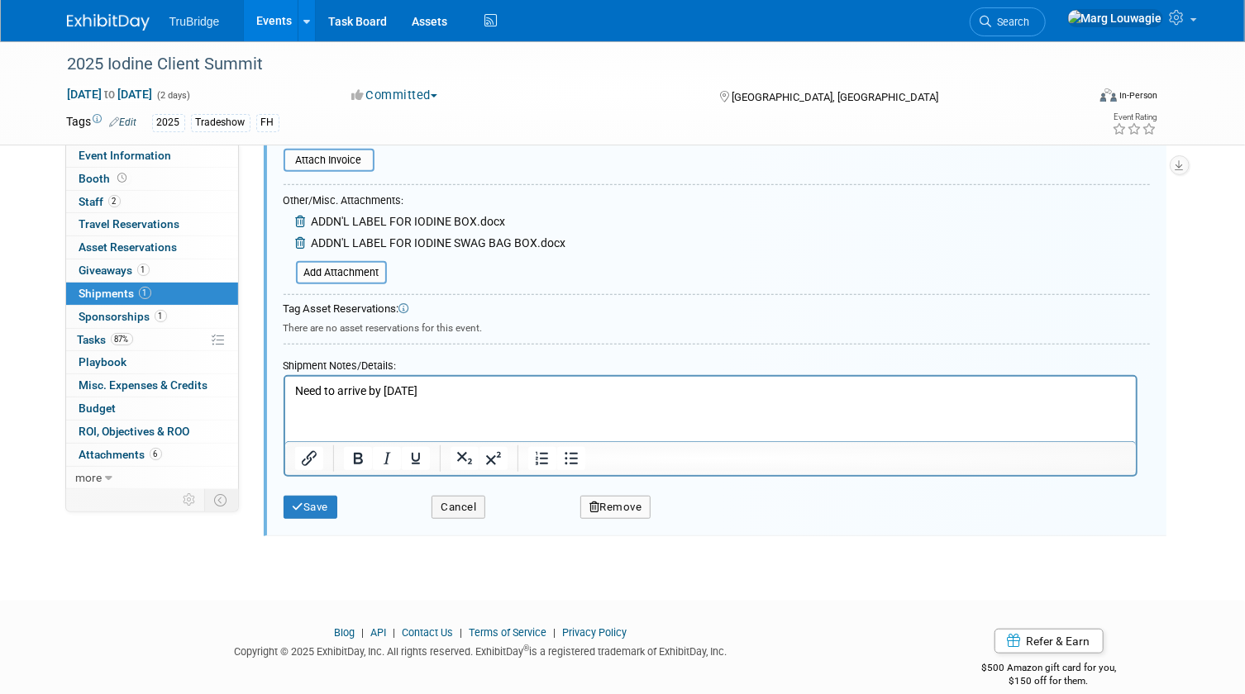
scroll to position [475, 0]
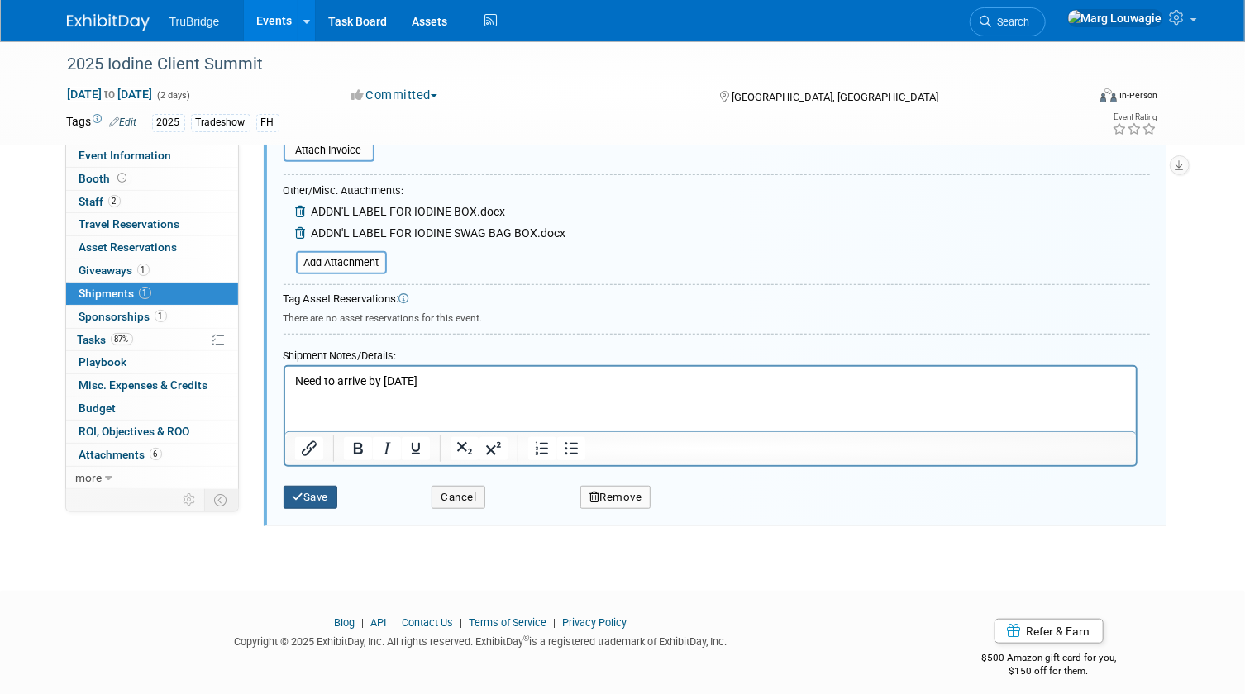
type input "1ZW333060304713165"
click at [322, 490] on button "Save" at bounding box center [310, 497] width 55 height 23
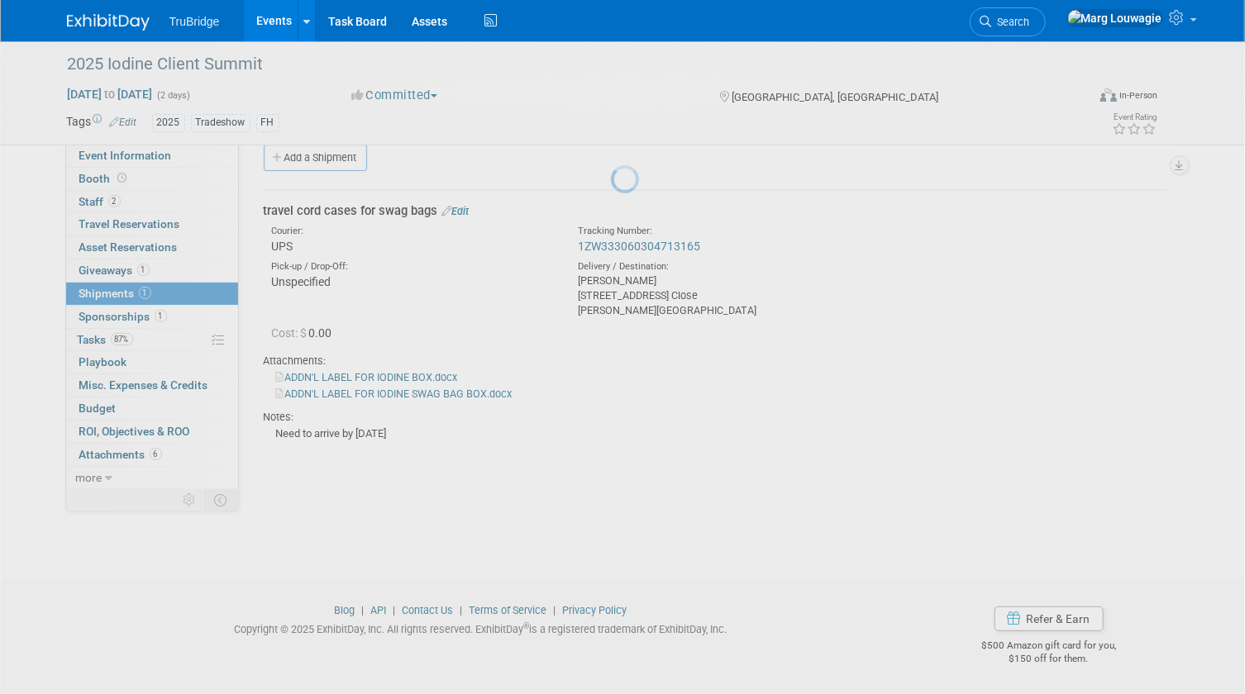
scroll to position [21, 0]
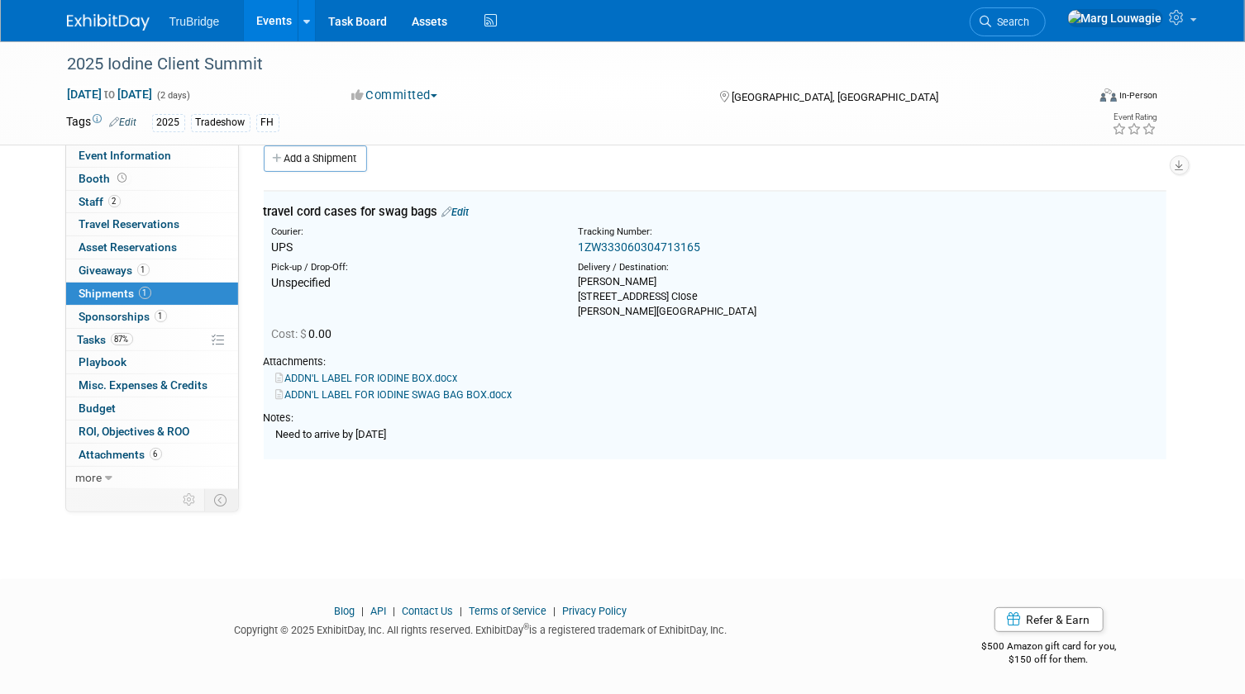
click at [673, 247] on link "1ZW333060304713165" at bounding box center [639, 247] width 122 height 13
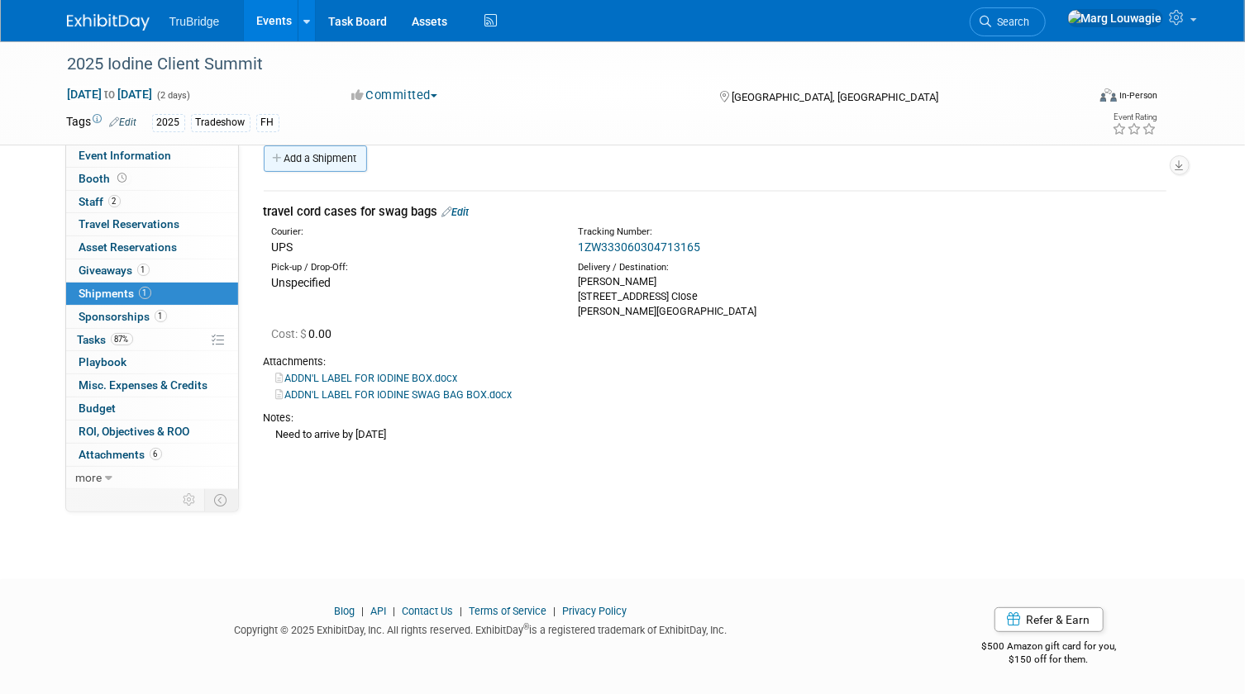
click at [328, 155] on link "Add a Shipment" at bounding box center [315, 158] width 103 height 26
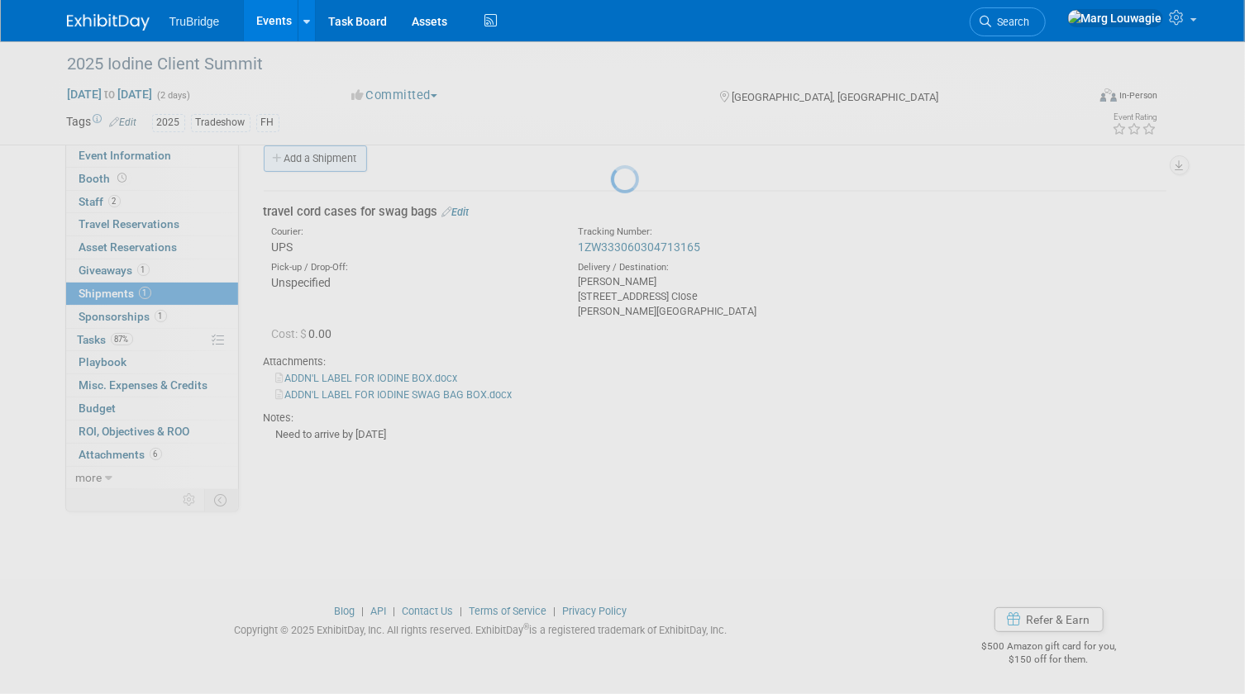
click at [611, 155] on div at bounding box center [622, 347] width 23 height 694
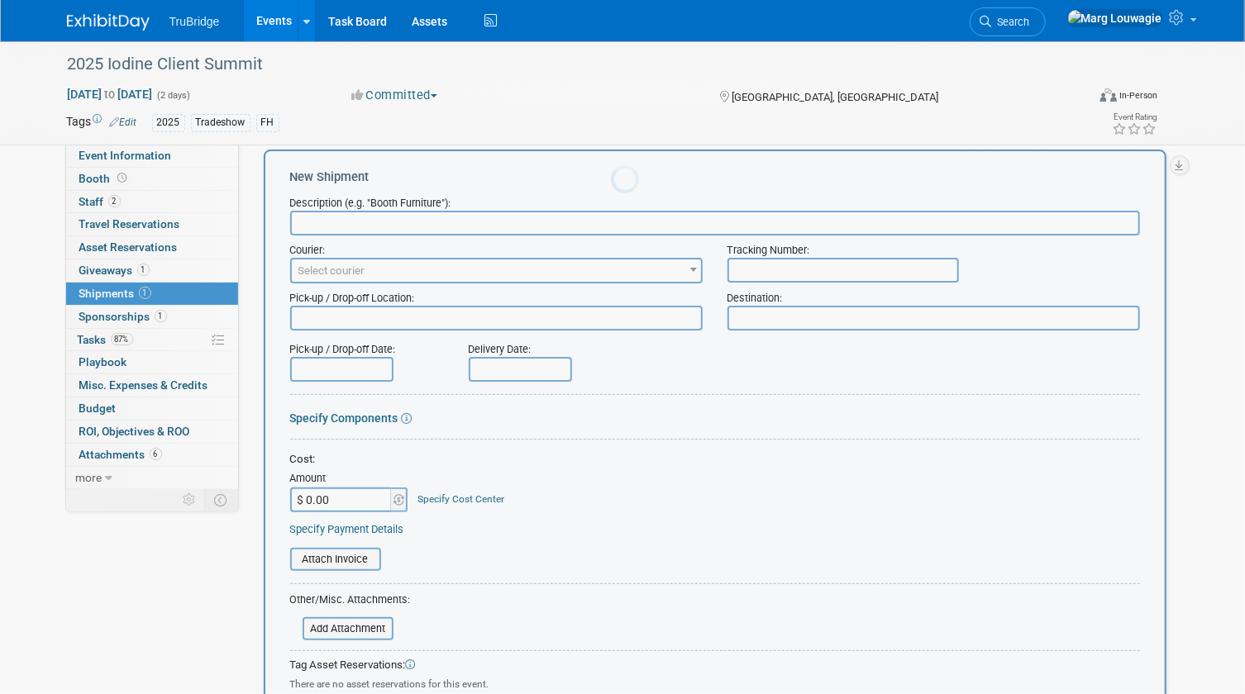
scroll to position [0, 0]
type input "giveaways for summit"
click at [518, 264] on span "Select courier" at bounding box center [496, 271] width 409 height 23
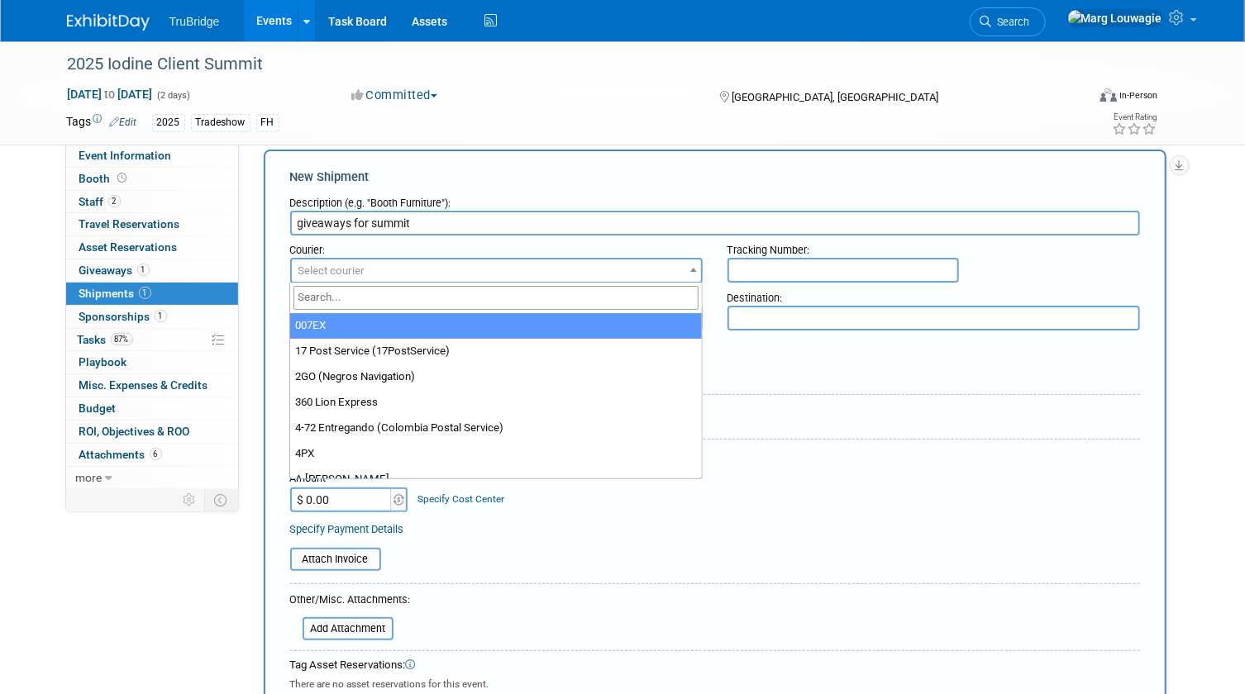
click at [482, 298] on input "search" at bounding box center [495, 298] width 404 height 24
type input "UPS"
select select "508"
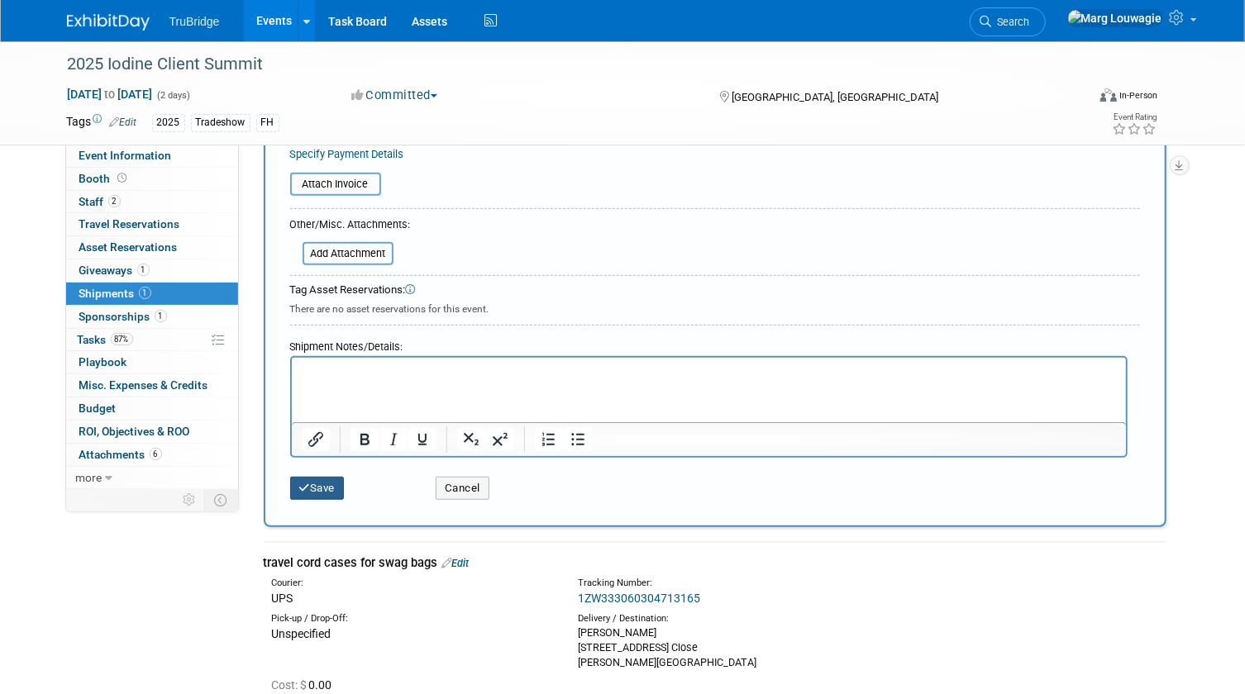
click at [315, 484] on button "Save" at bounding box center [317, 488] width 55 height 23
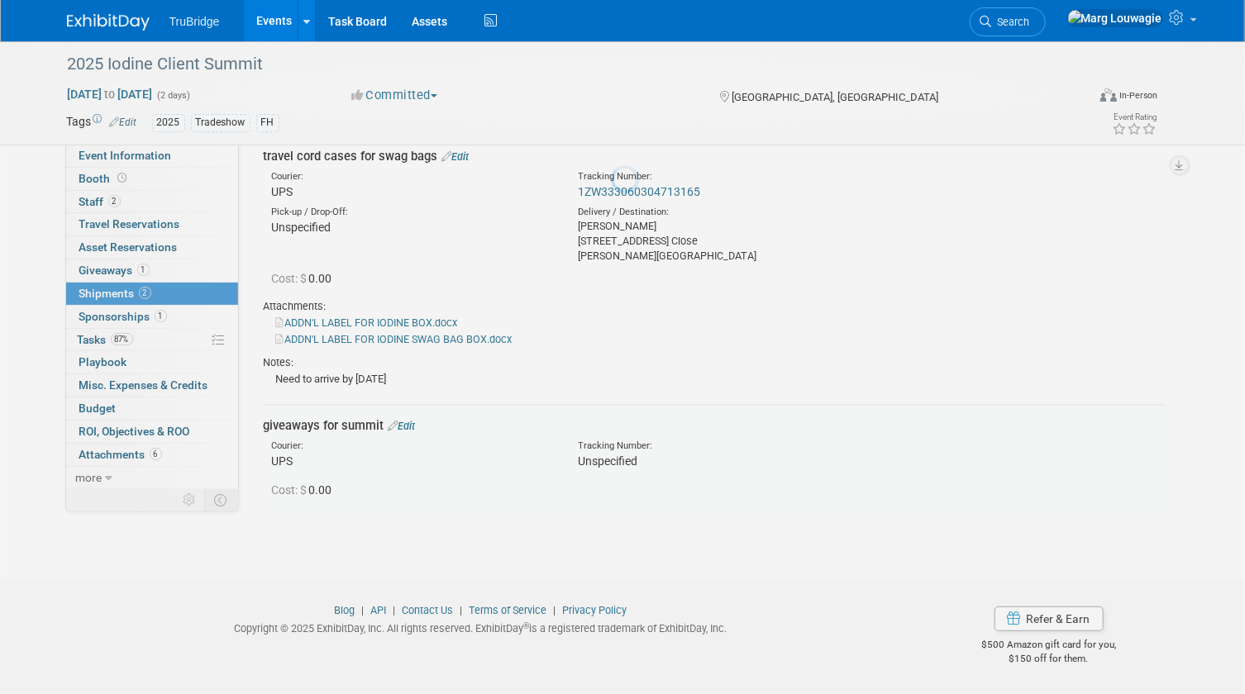
scroll to position [75, 0]
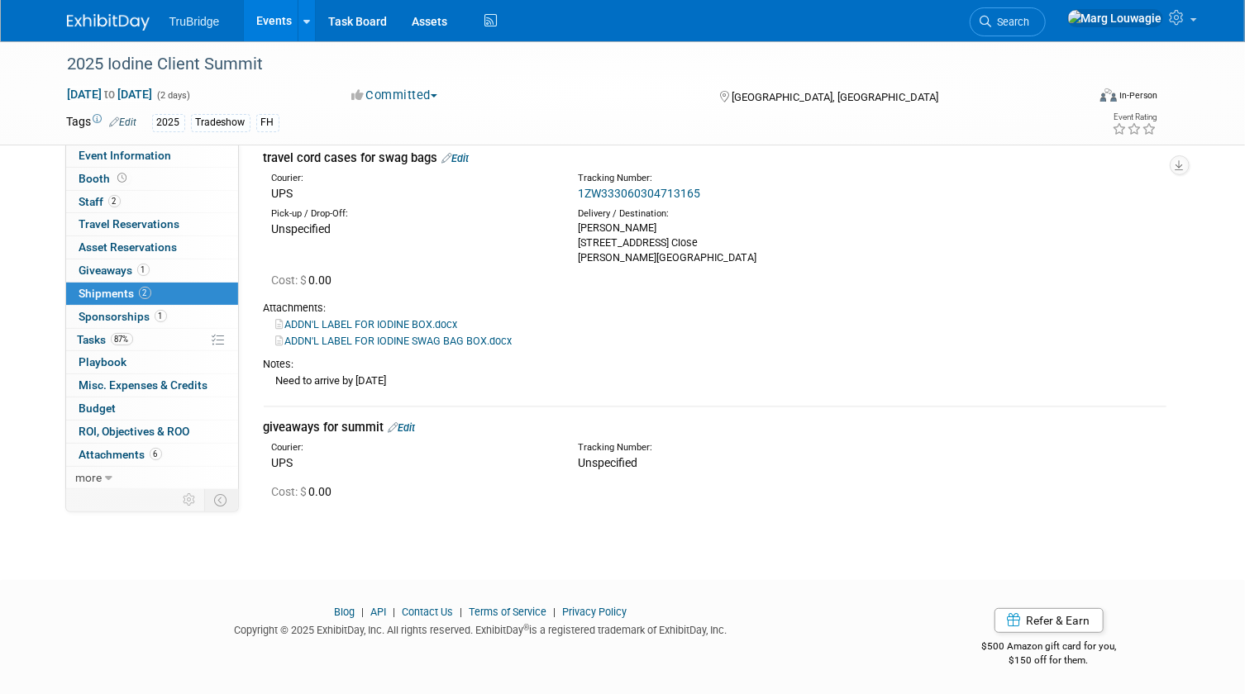
drag, startPoint x: 579, startPoint y: 226, endPoint x: 711, endPoint y: 254, distance: 135.2
click at [711, 254] on div "[PERSON_NAME] [STREET_ADDRESS][PERSON_NAME]" at bounding box center [719, 243] width 282 height 45
drag, startPoint x: 711, startPoint y: 254, endPoint x: 642, endPoint y: 248, distance: 68.8
copy div "[PERSON_NAME] [STREET_ADDRESS][PERSON_NAME]"
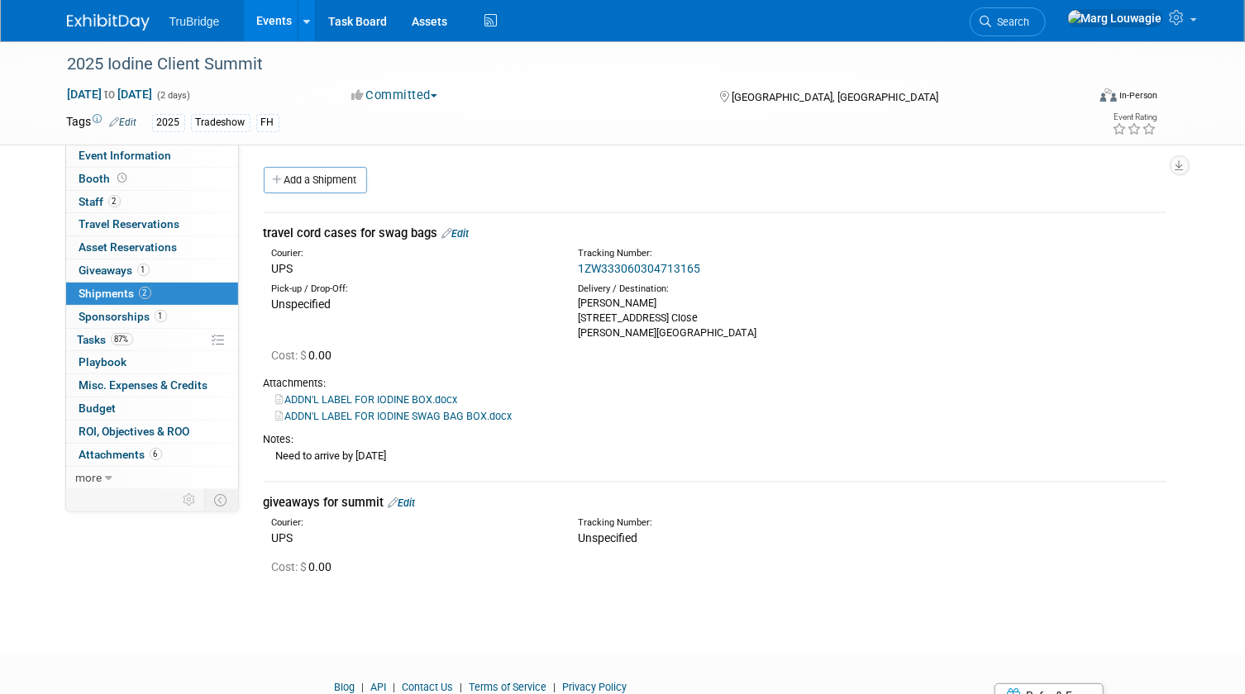
scroll to position [0, 0]
click at [403, 498] on link "Edit" at bounding box center [401, 503] width 27 height 12
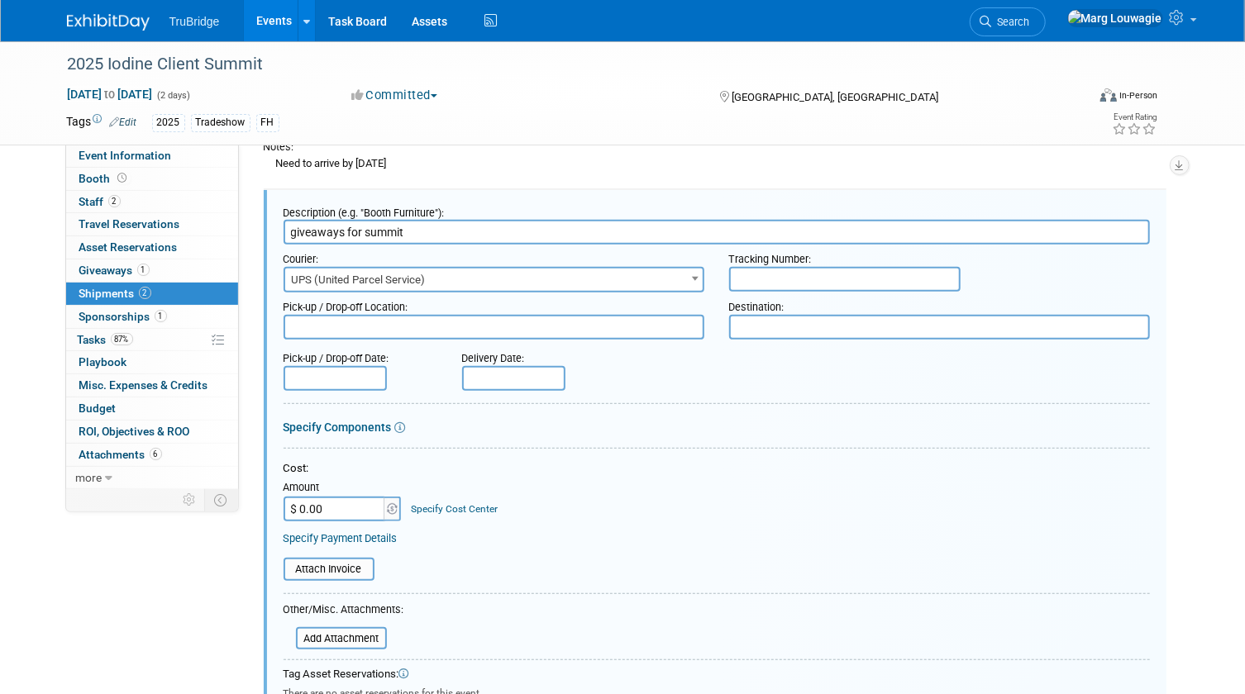
click at [756, 319] on textarea at bounding box center [939, 327] width 421 height 25
paste textarea "[PERSON_NAME] [STREET_ADDRESS][PERSON_NAME]"
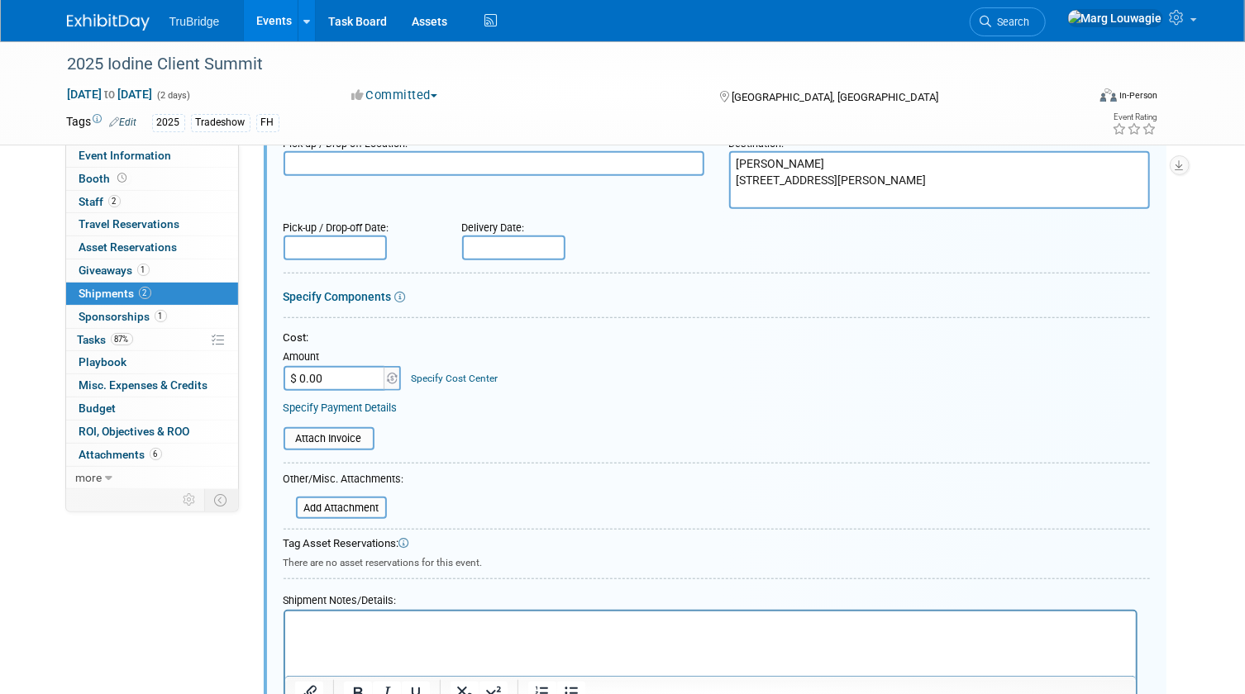
scroll to position [518, 0]
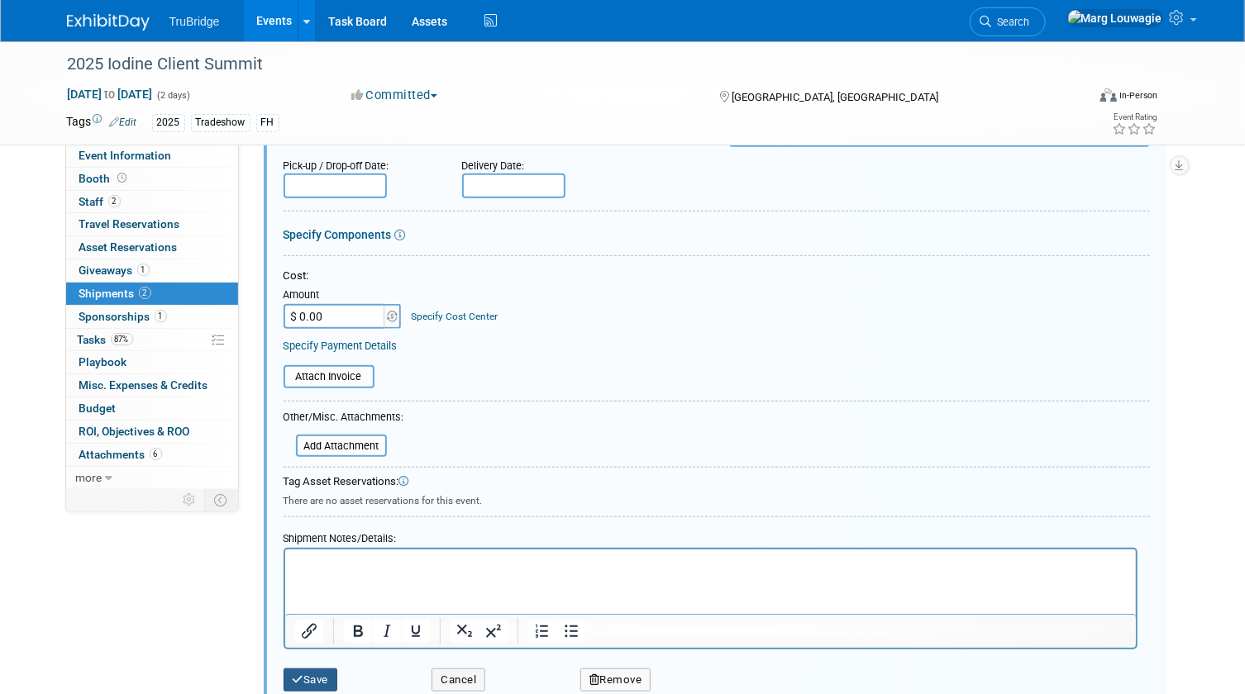
type textarea "[PERSON_NAME] [STREET_ADDRESS][PERSON_NAME]"
click at [317, 678] on button "Save" at bounding box center [310, 680] width 55 height 23
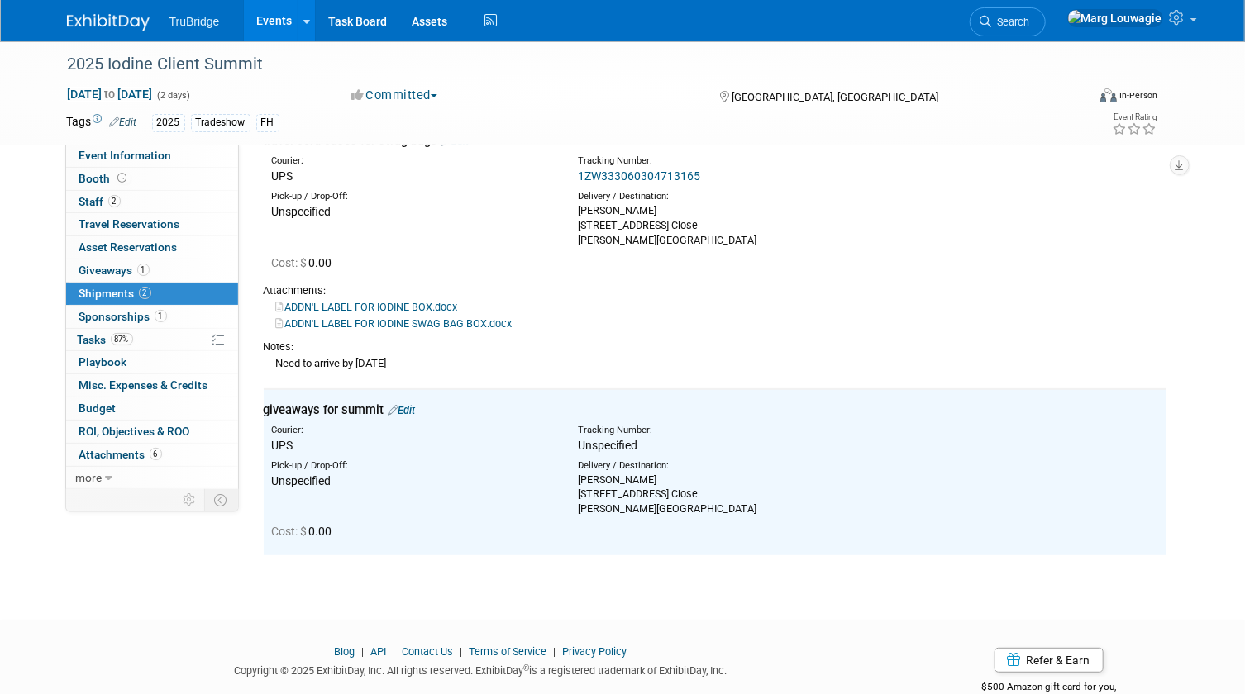
scroll to position [58, 0]
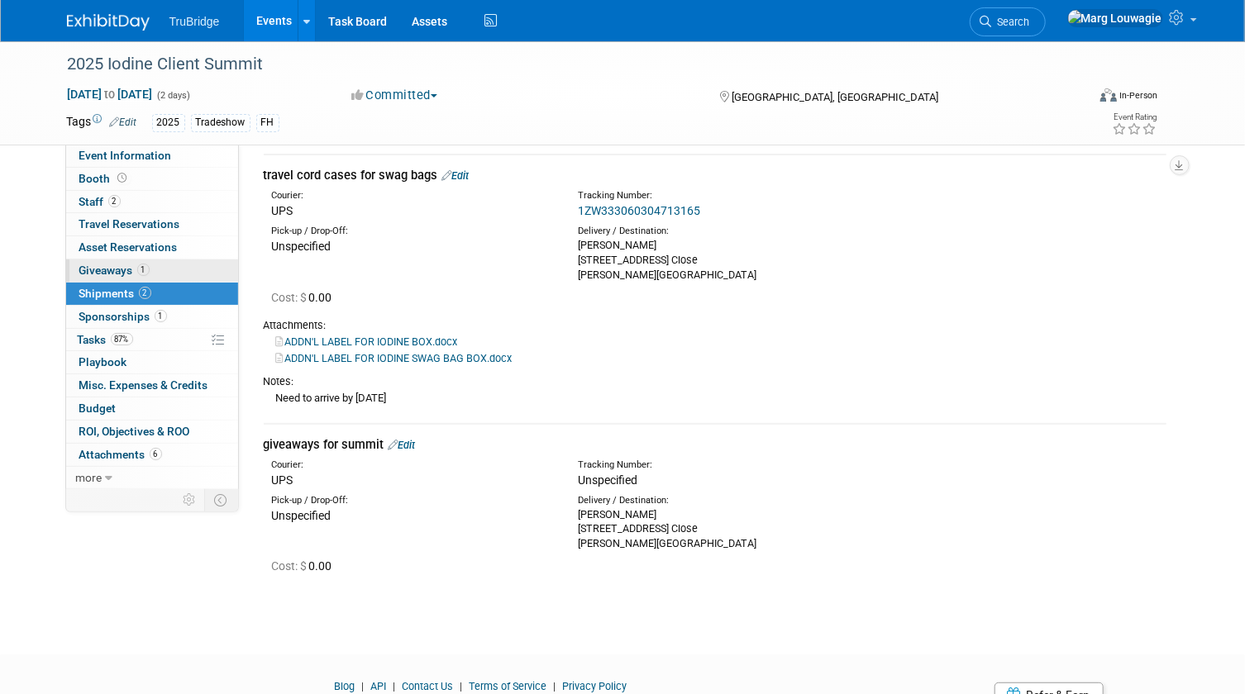
click at [149, 269] on link "1 Giveaways 1" at bounding box center [152, 271] width 172 height 22
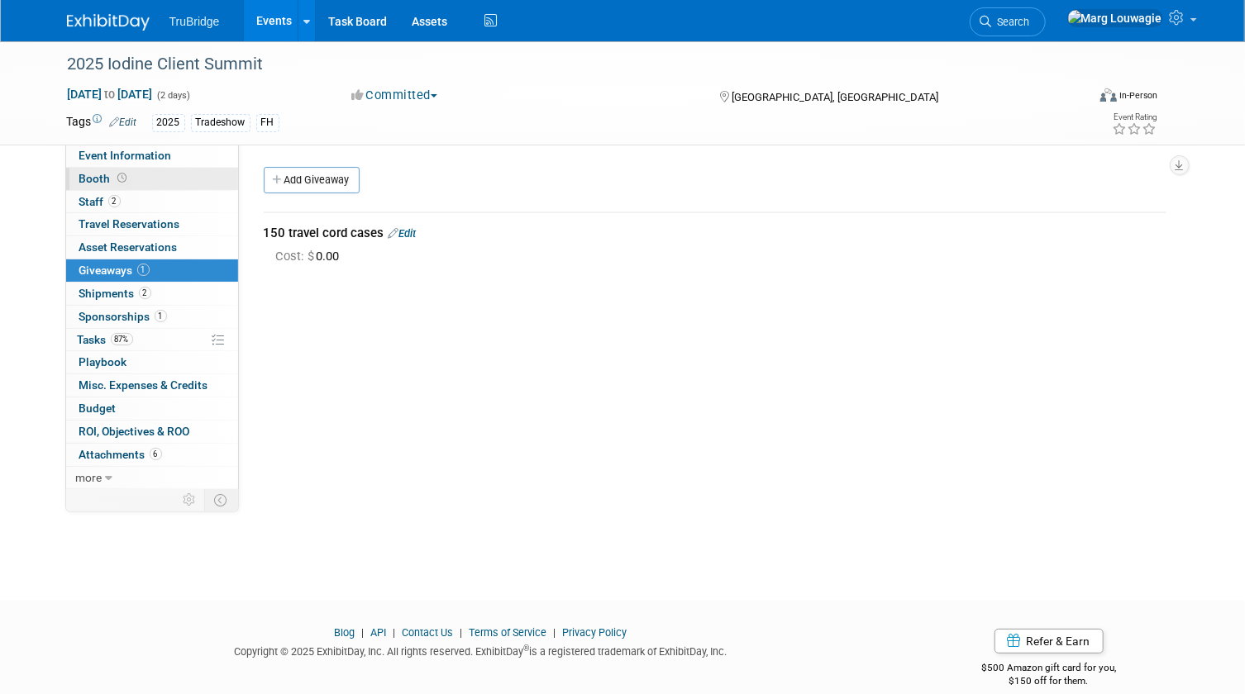
click at [151, 181] on link "Booth" at bounding box center [152, 179] width 172 height 22
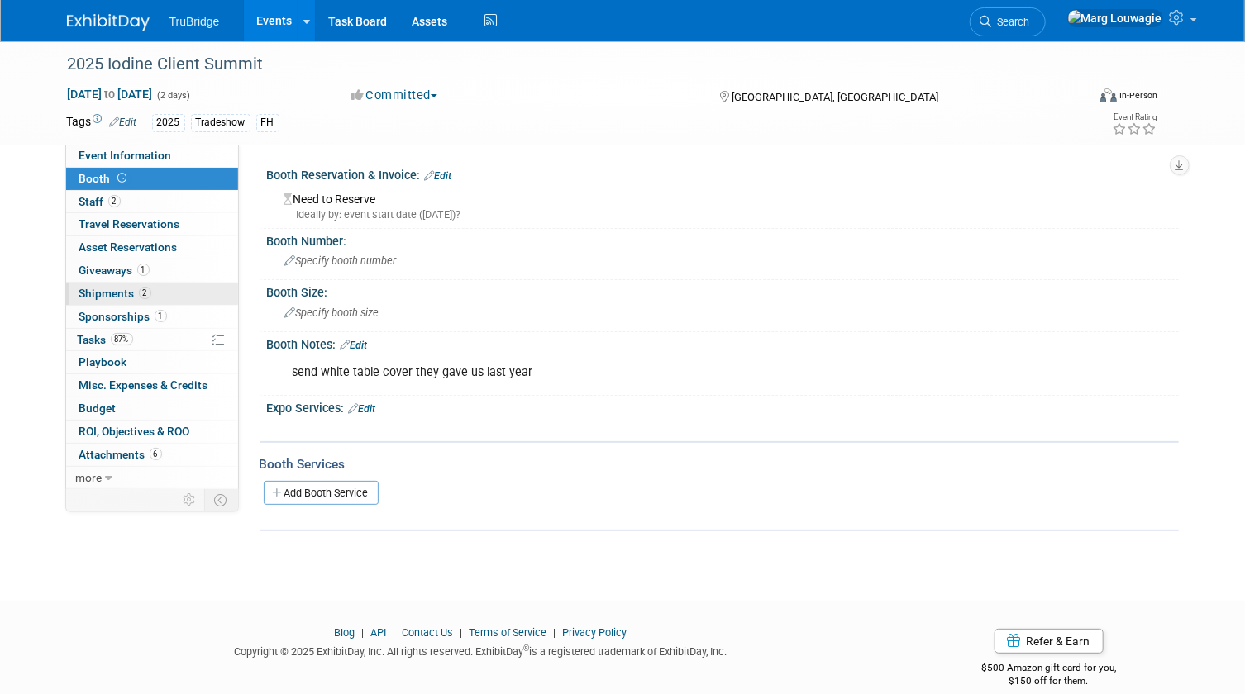
click at [139, 295] on span "2" at bounding box center [145, 293] width 12 height 12
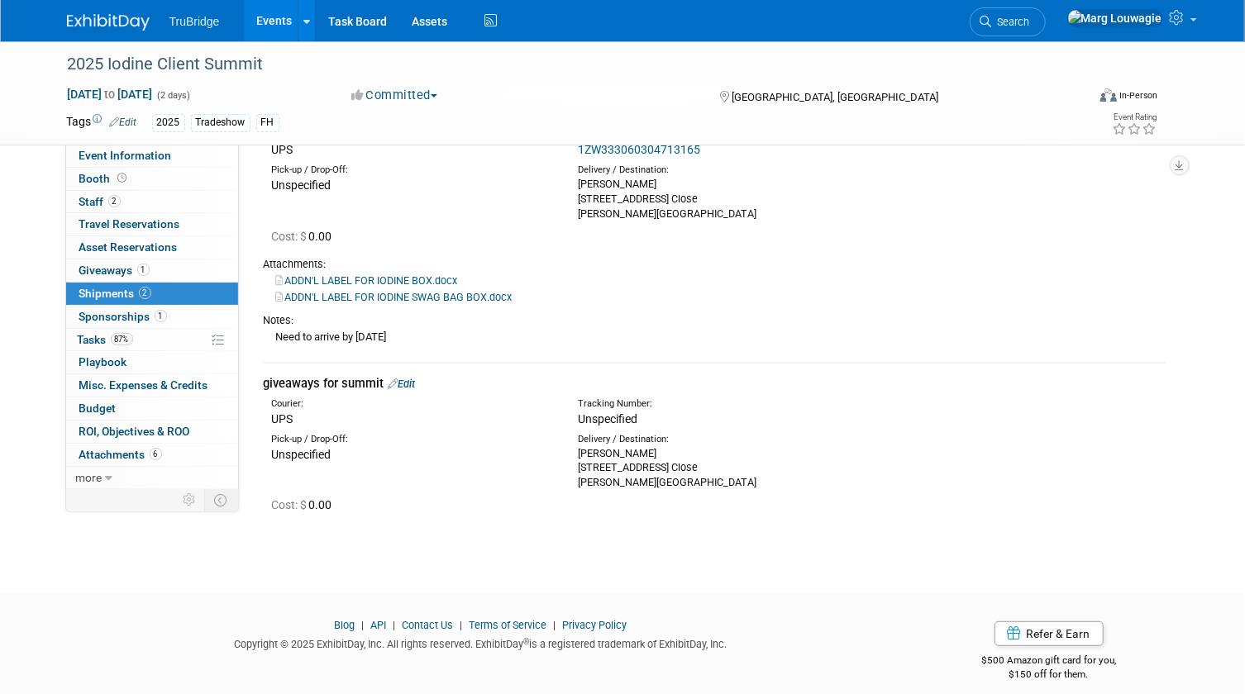
scroll to position [133, 0]
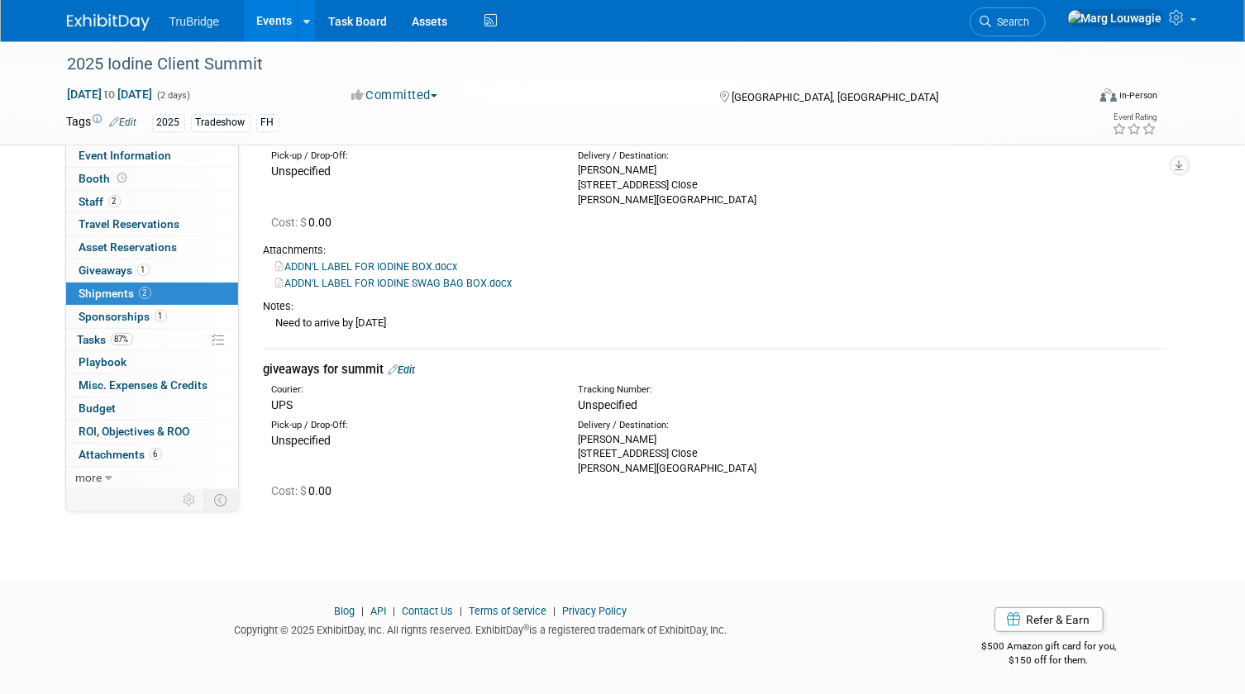
click at [408, 366] on link "Edit" at bounding box center [401, 370] width 27 height 12
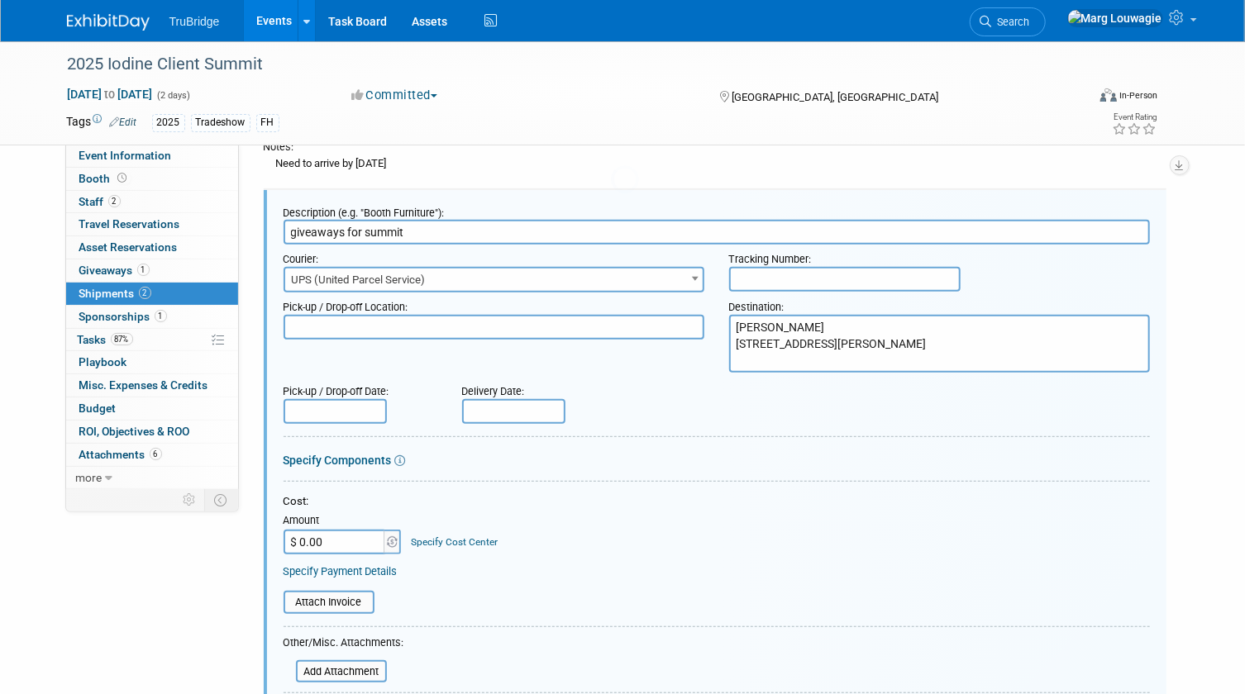
scroll to position [0, 0]
click at [739, 278] on input "text" at bounding box center [844, 279] width 231 height 25
paste input "1ZW333060316214155"
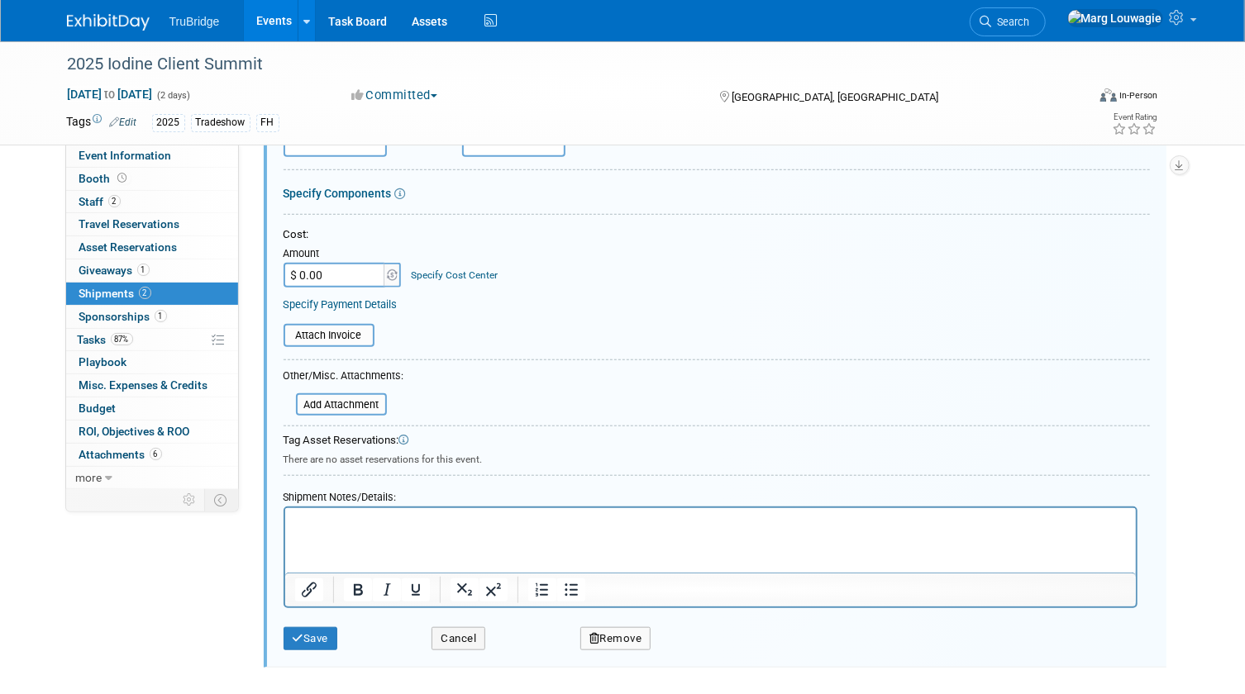
scroll to position [593, 0]
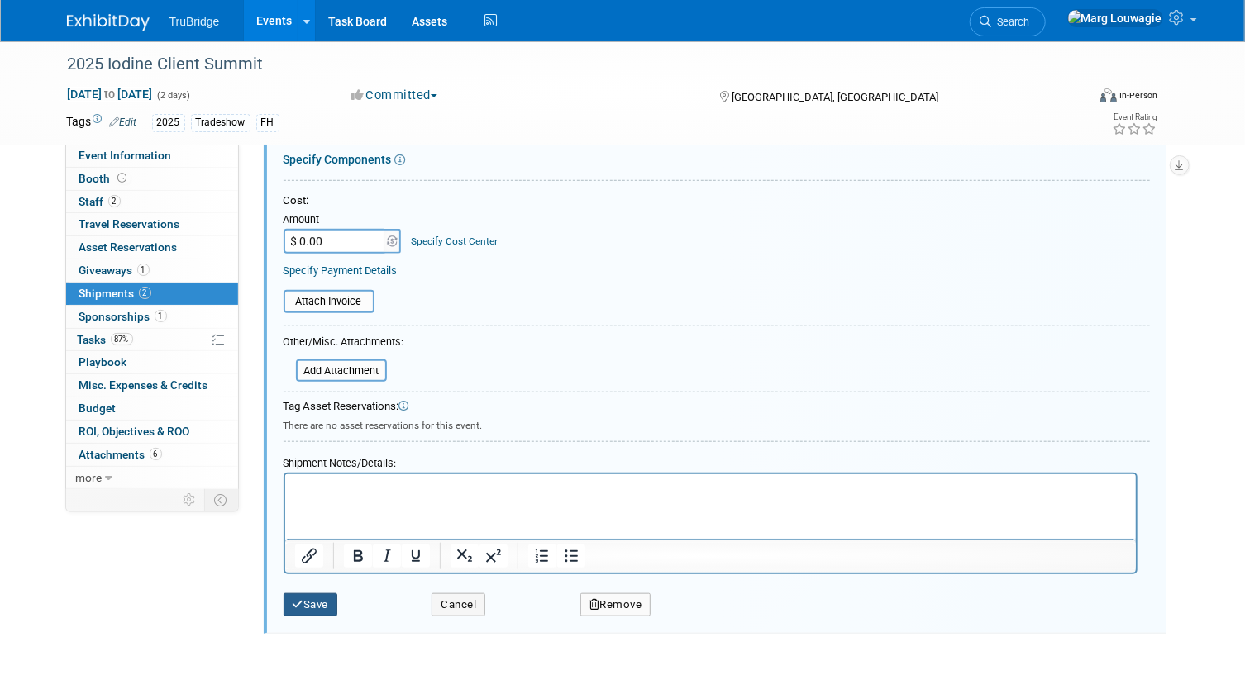
type input "1ZW333060316214155"
click at [303, 596] on button "Save" at bounding box center [310, 604] width 55 height 23
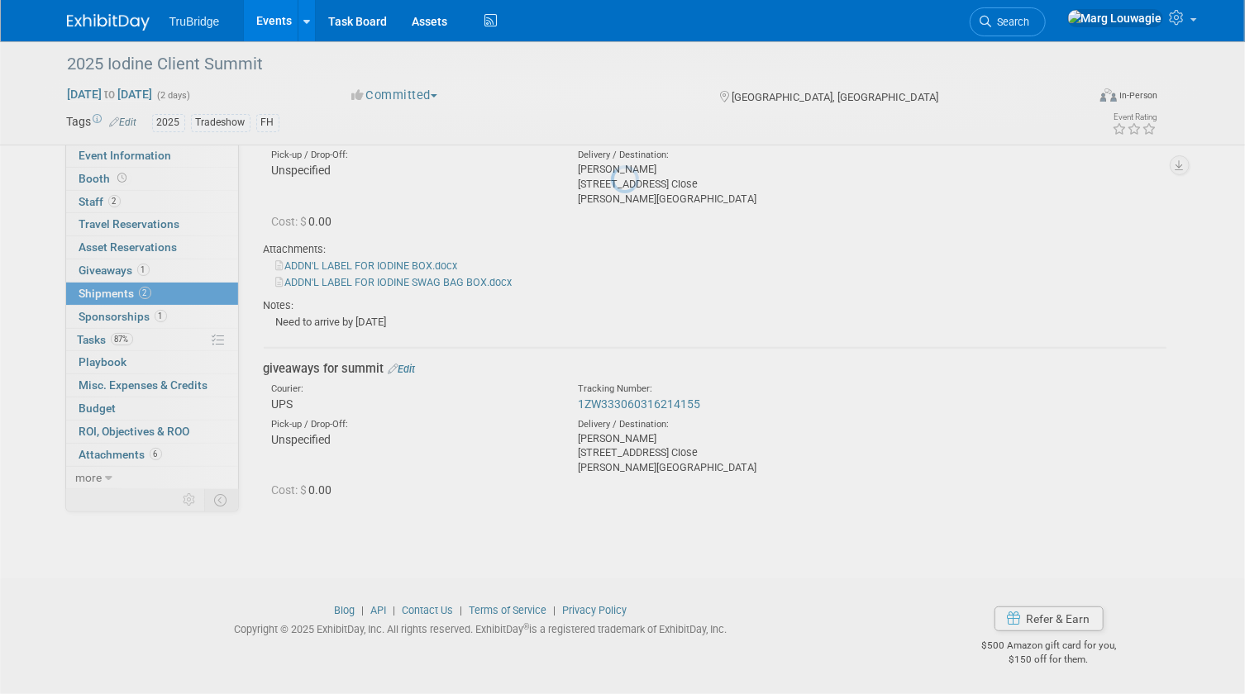
scroll to position [133, 0]
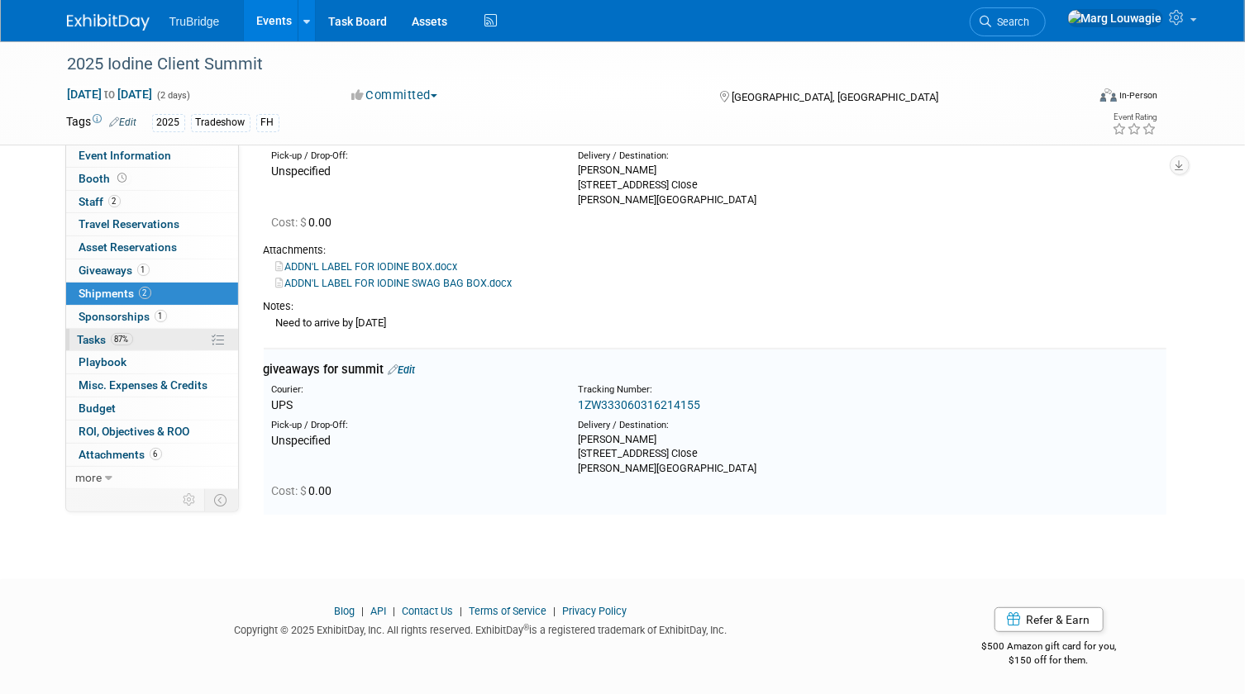
click at [94, 340] on span "Tasks 87%" at bounding box center [105, 339] width 55 height 13
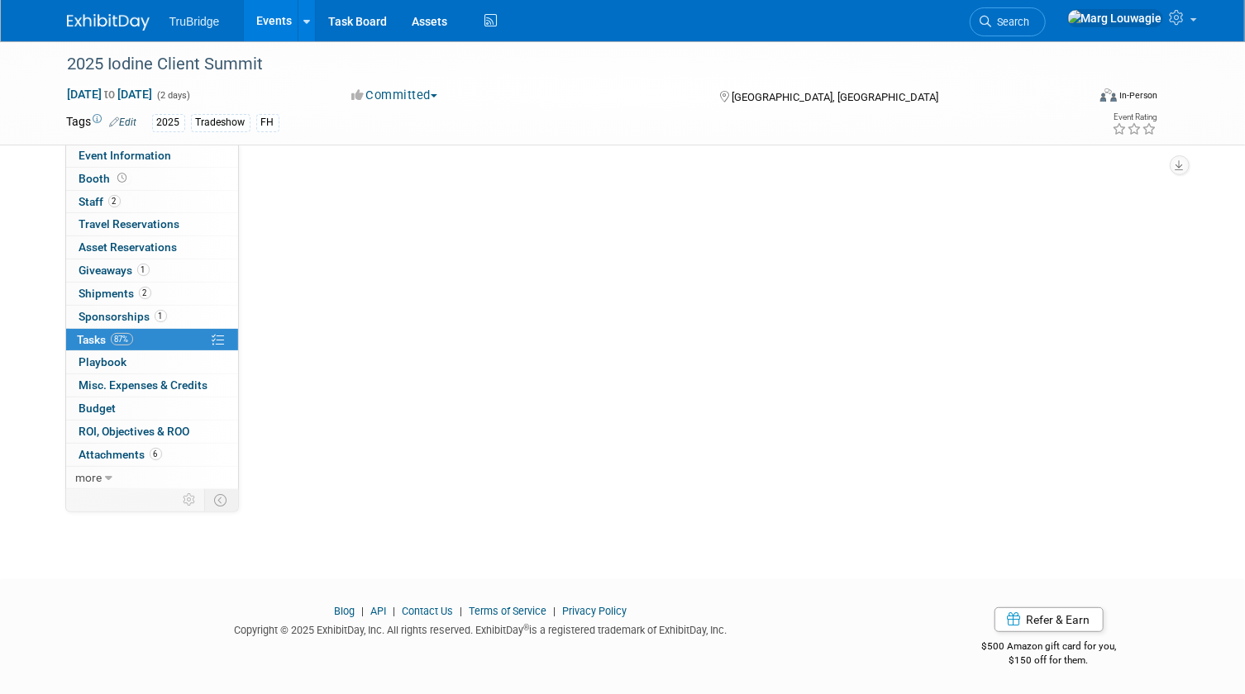
scroll to position [0, 0]
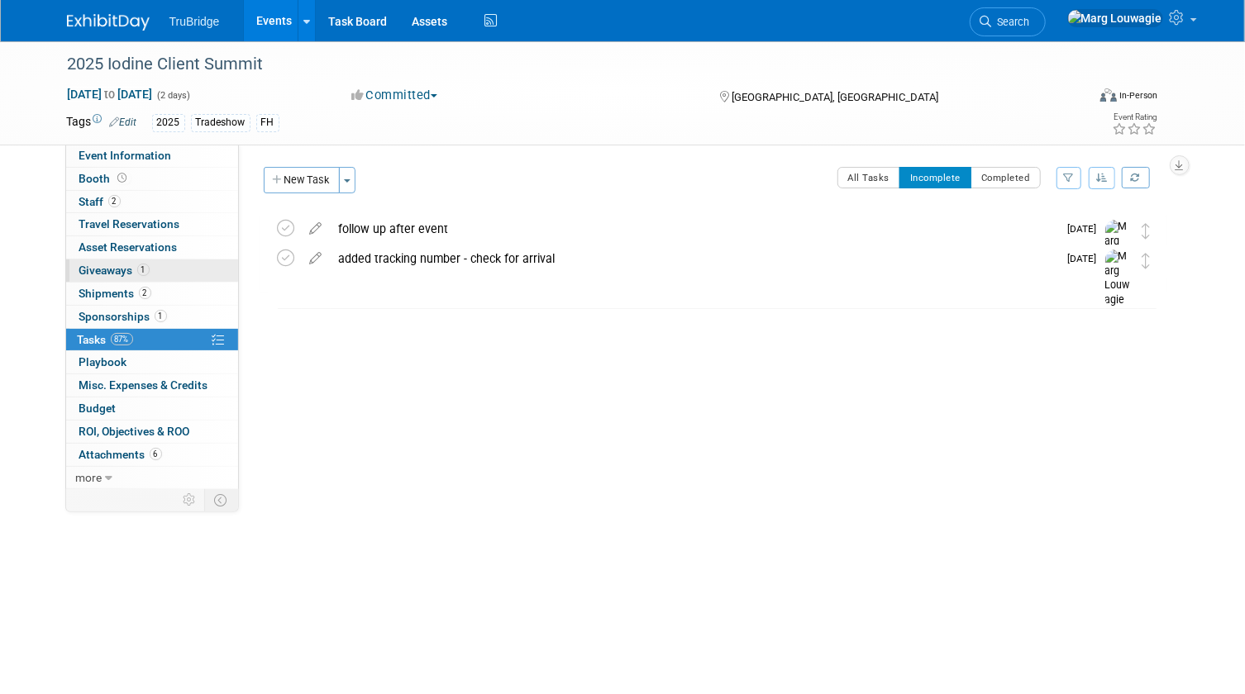
click at [132, 270] on span "Giveaways 1" at bounding box center [114, 270] width 70 height 13
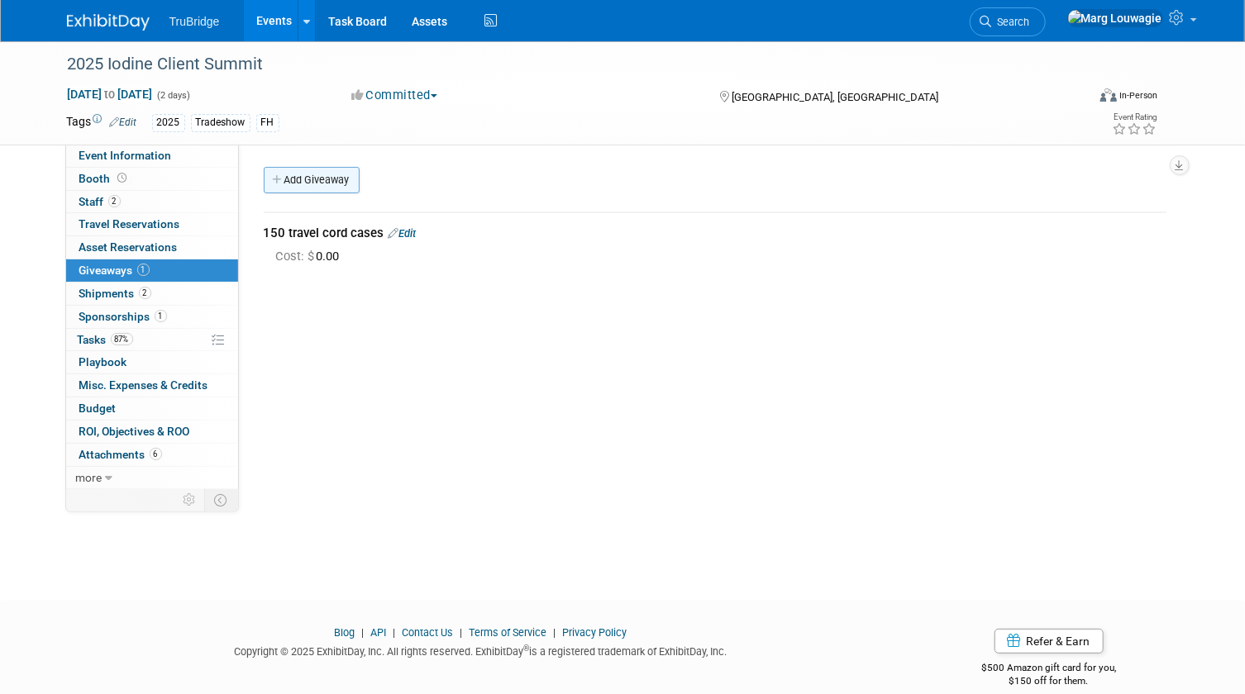
click at [330, 175] on link "Add Giveaway" at bounding box center [312, 180] width 96 height 26
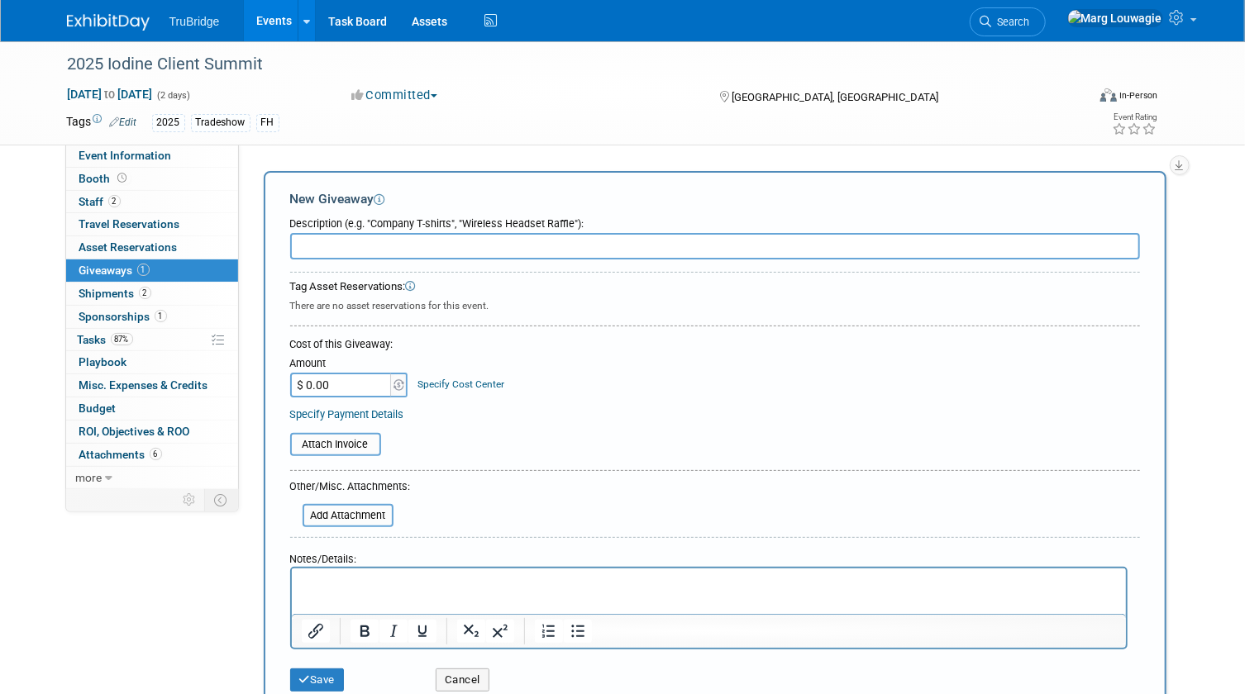
click at [323, 246] on input "text" at bounding box center [715, 246] width 850 height 26
type input "50 - post it notes"
click at [340, 385] on input "$ 0.00" at bounding box center [341, 385] width 103 height 25
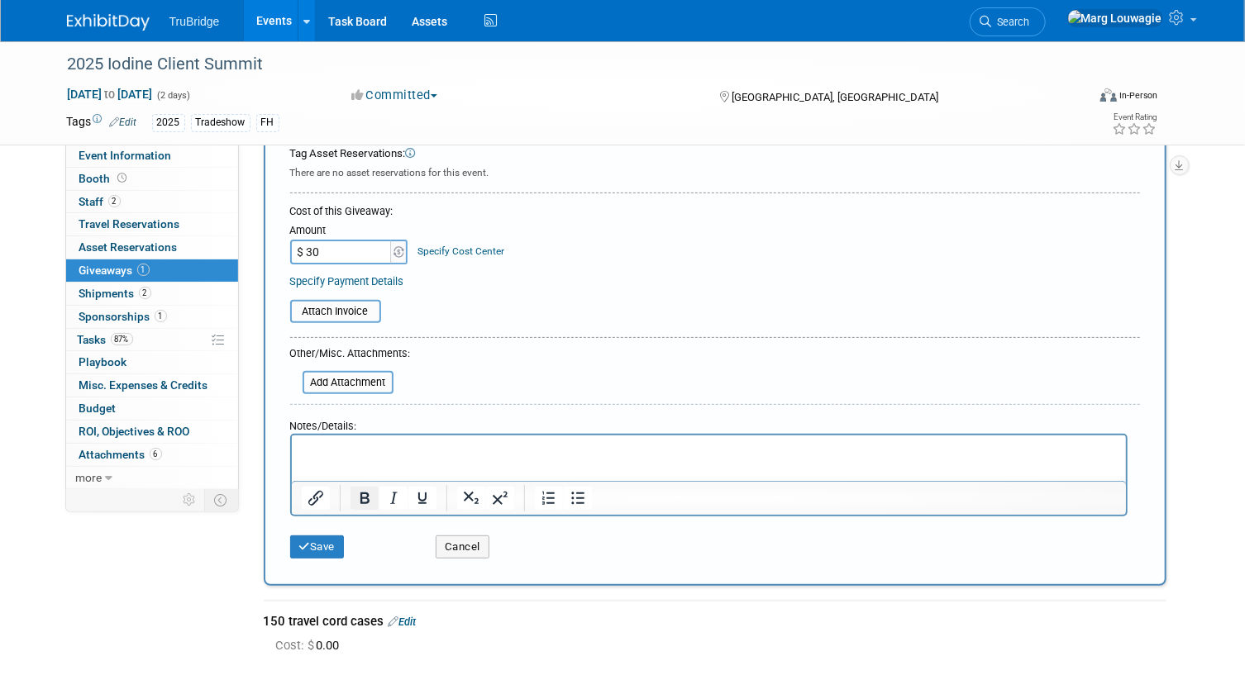
scroll to position [150, 0]
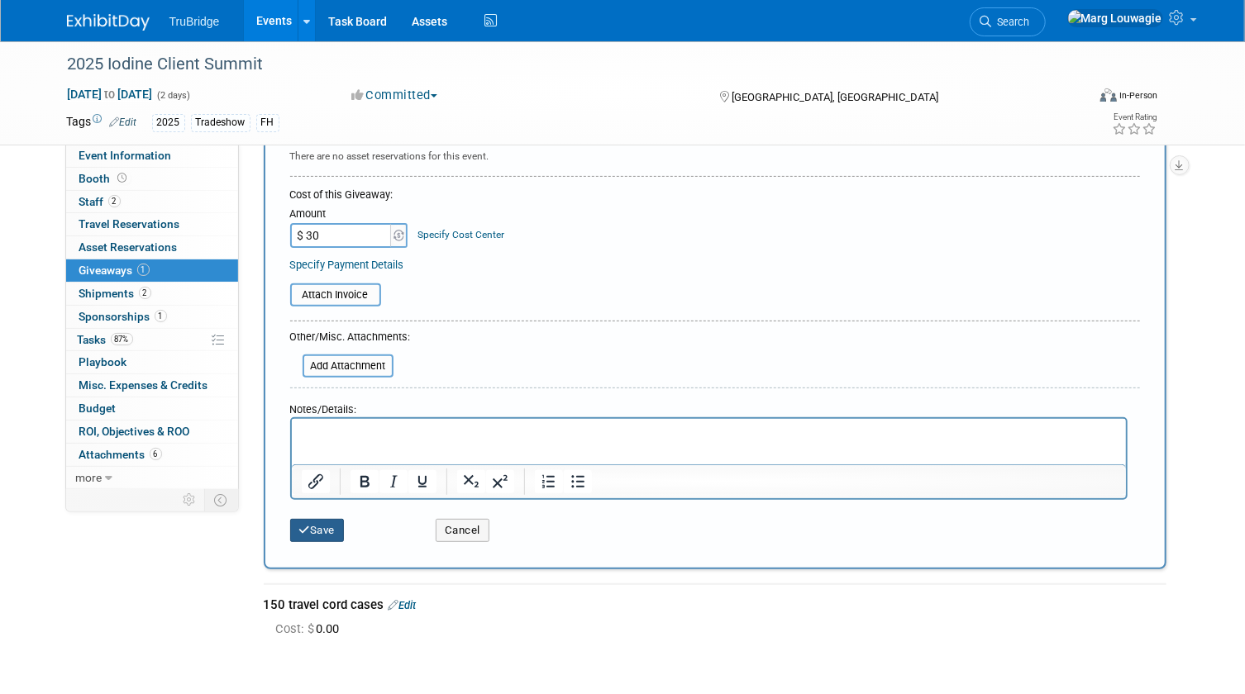
type input "$ 30.00"
click at [334, 522] on button "Save" at bounding box center [317, 530] width 55 height 23
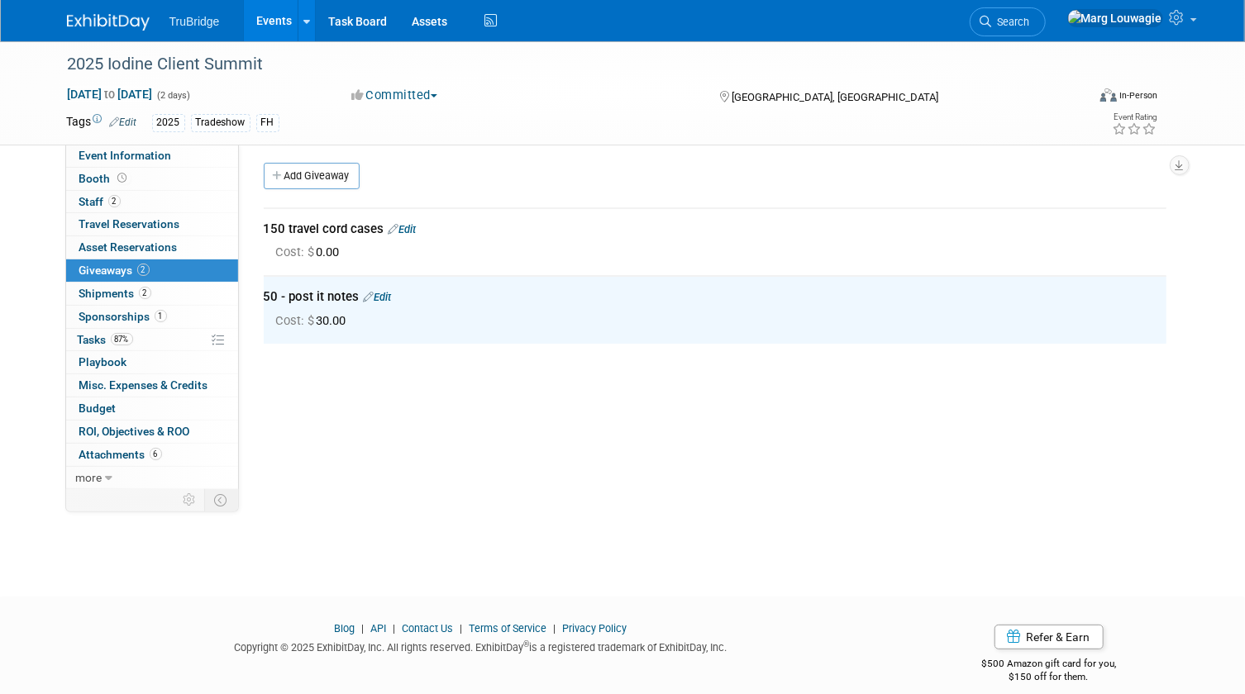
scroll to position [0, 0]
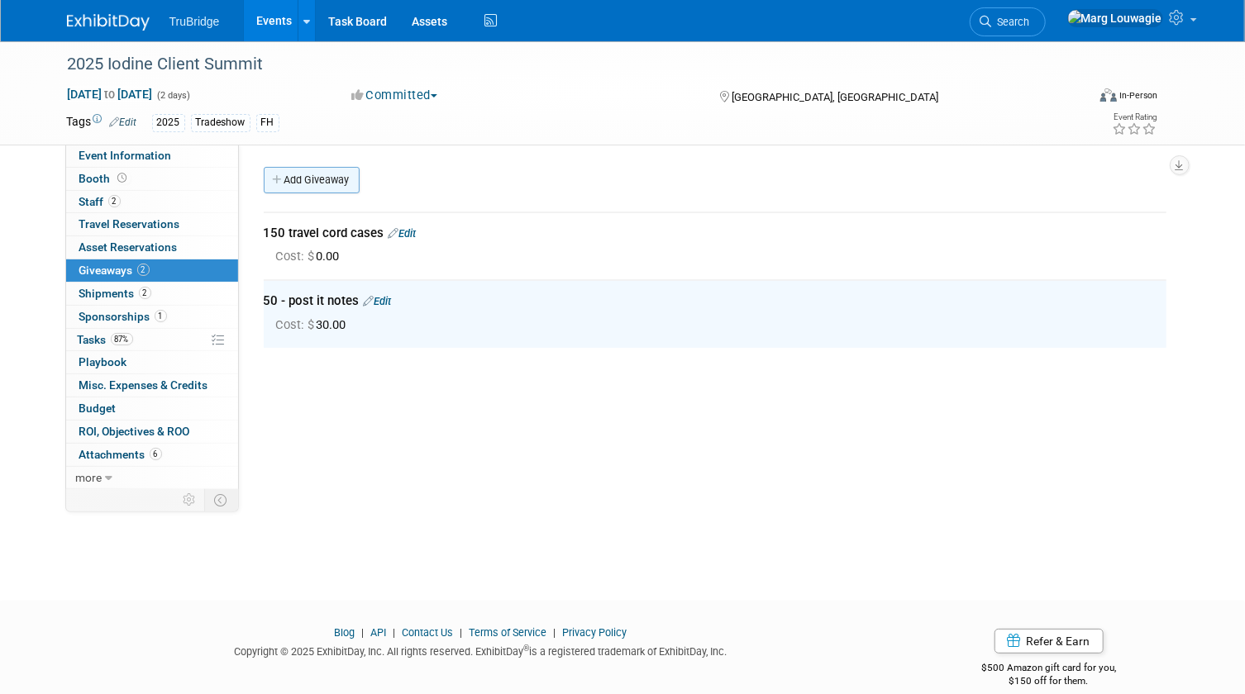
click at [334, 181] on link "Add Giveaway" at bounding box center [312, 180] width 96 height 26
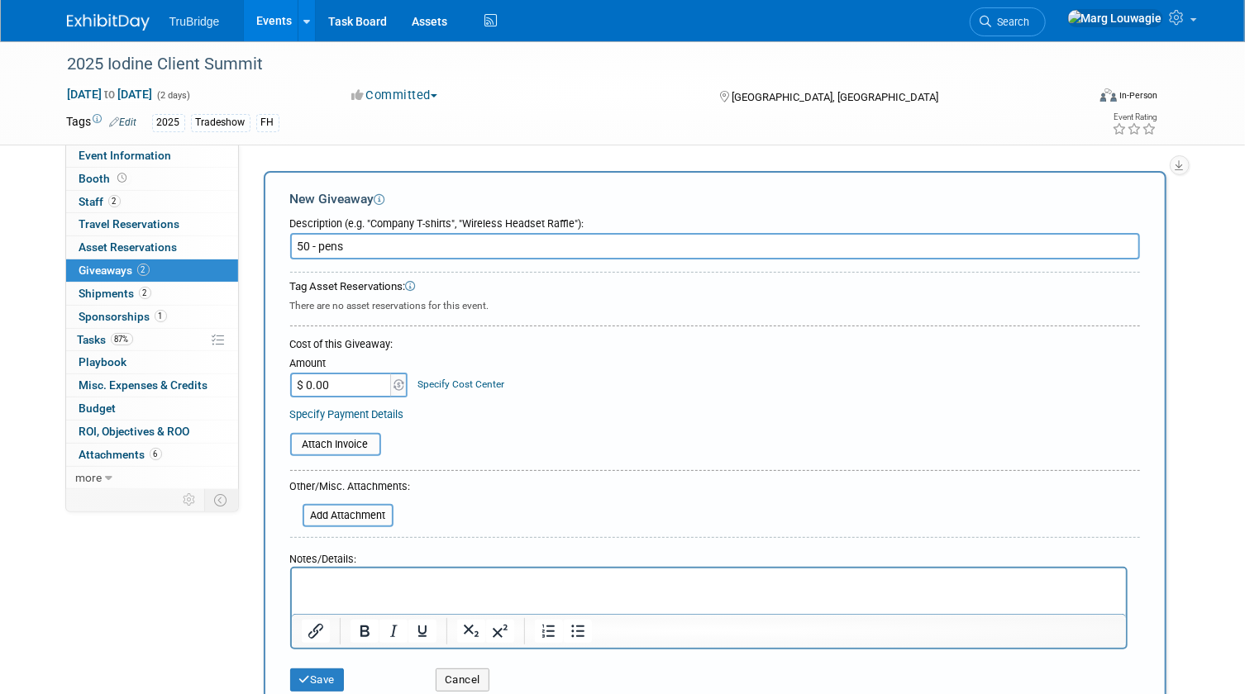
type input "50 - pens"
click at [341, 384] on input "$ 0.00" at bounding box center [341, 385] width 103 height 25
type input "$ 96.50"
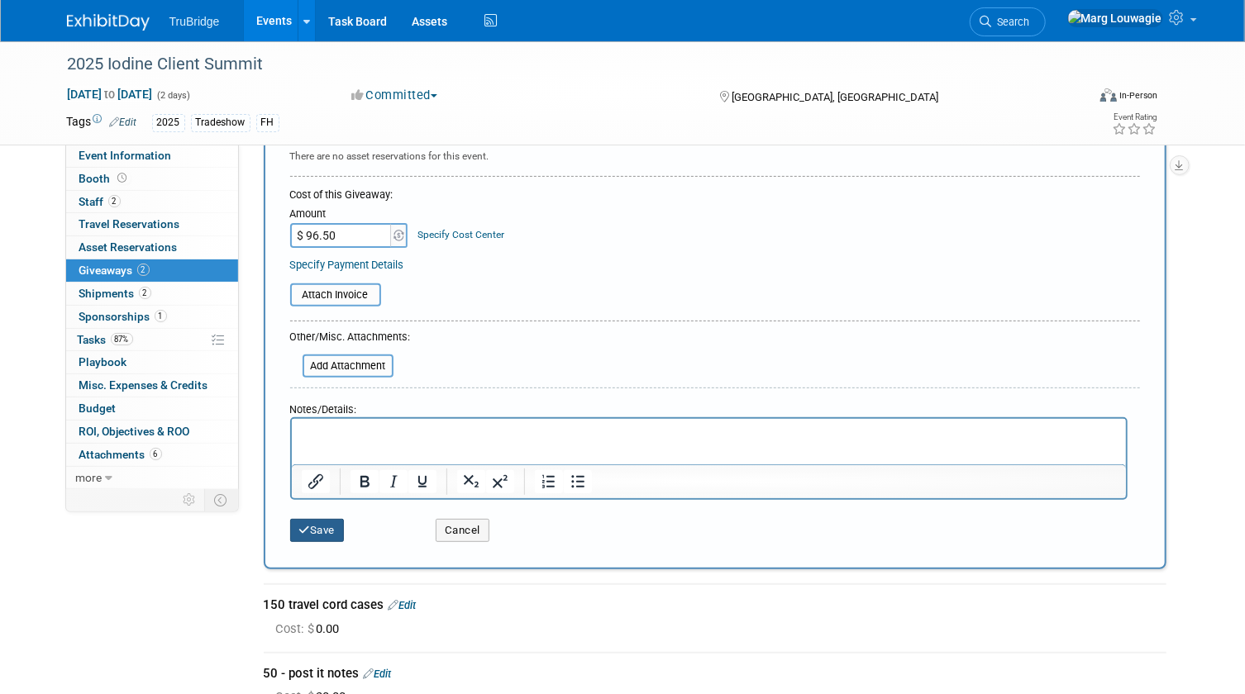
click at [321, 526] on button "Save" at bounding box center [317, 530] width 55 height 23
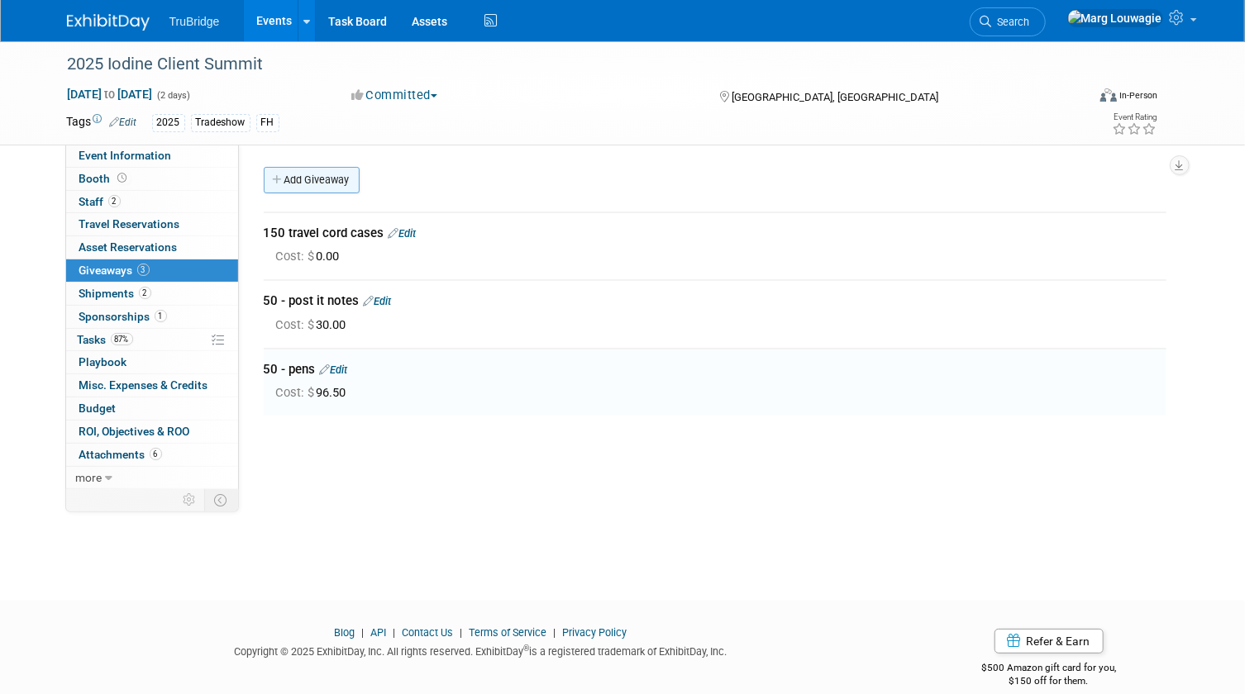
click at [335, 181] on link "Add Giveaway" at bounding box center [312, 180] width 96 height 26
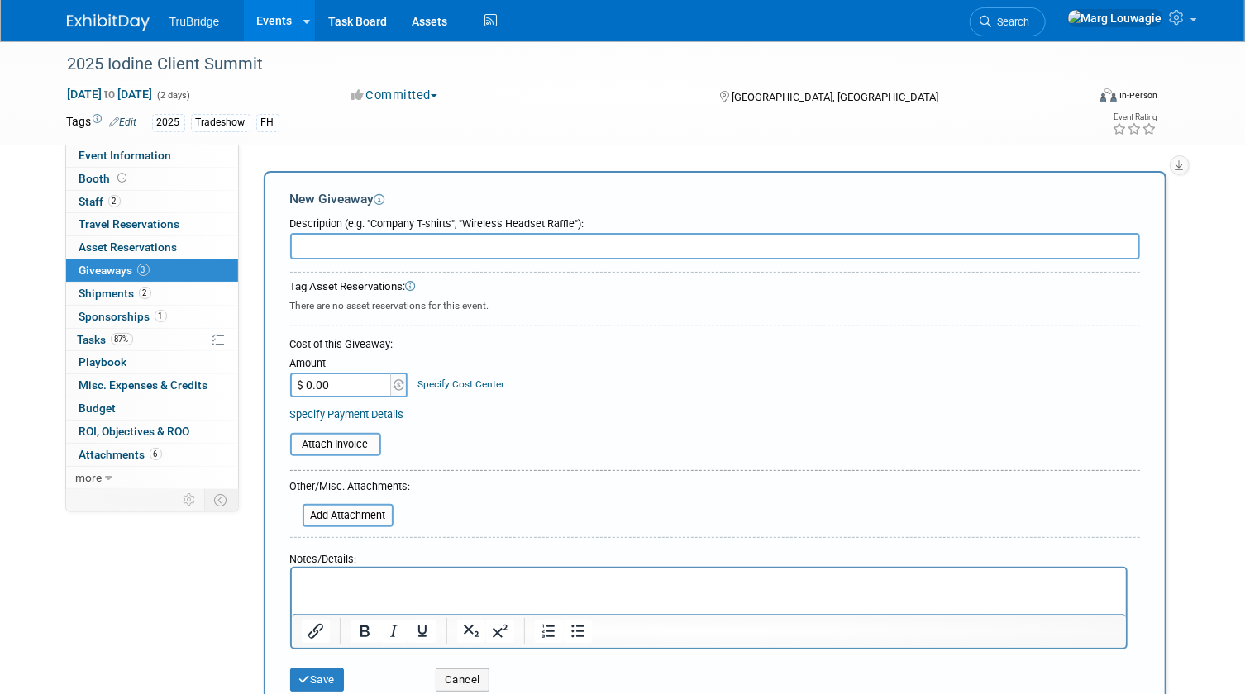
click at [341, 242] on input "text" at bounding box center [715, 246] width 850 height 26
type input "30 - lip balms"
click at [347, 386] on input "$ 0.00" at bounding box center [341, 385] width 103 height 25
type input "$ 17.70"
click at [310, 670] on button "Save" at bounding box center [317, 680] width 55 height 23
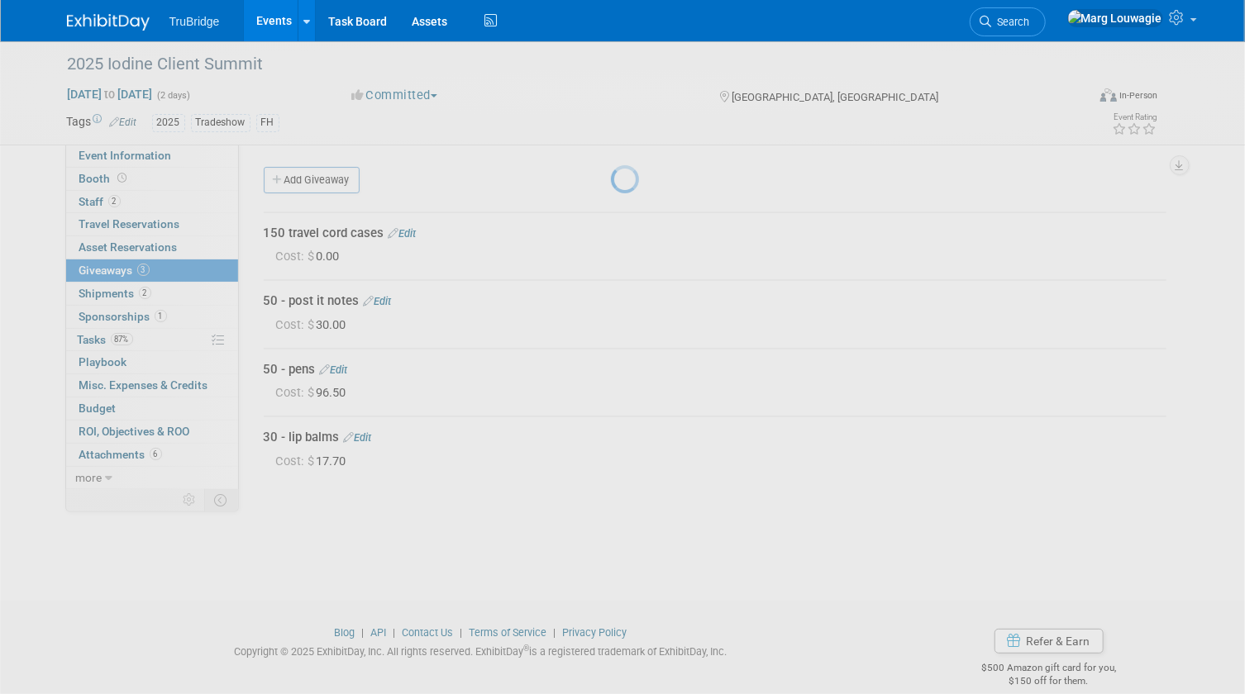
scroll to position [21, 0]
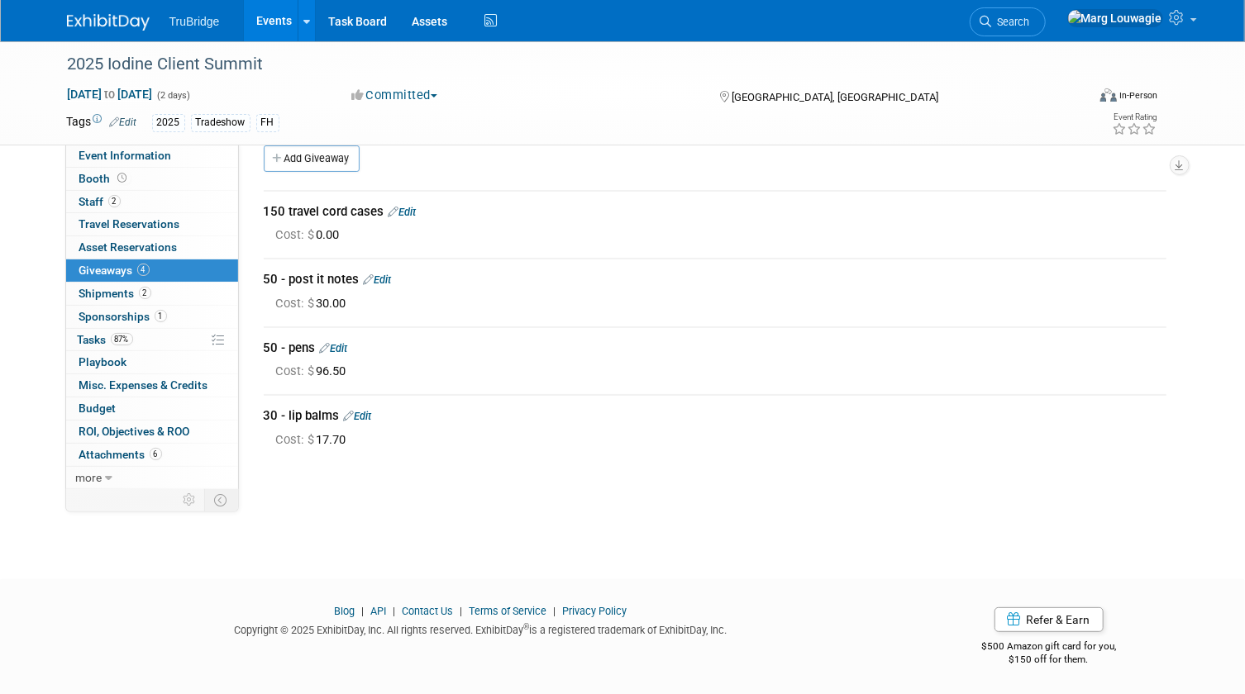
click at [406, 212] on link "Edit" at bounding box center [402, 212] width 28 height 12
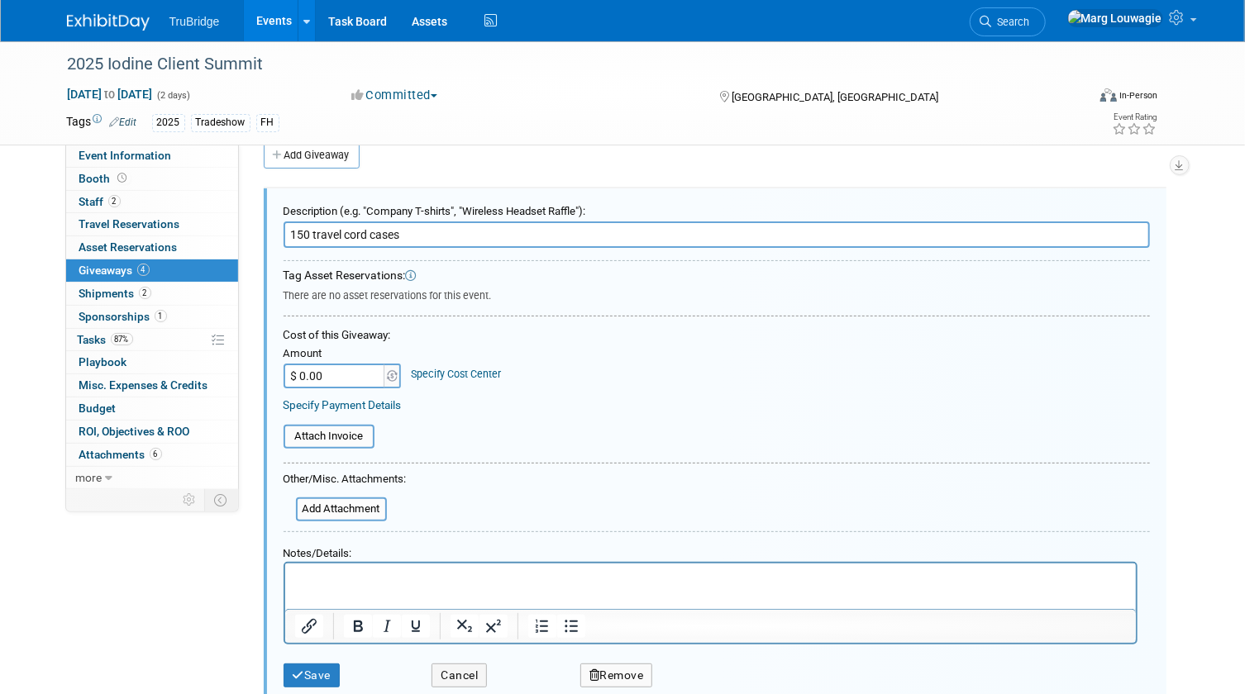
scroll to position [0, 0]
click at [326, 374] on input "$ 0.00" at bounding box center [334, 376] width 103 height 25
type input "$ 277.50"
click at [298, 674] on icon "submit" at bounding box center [299, 676] width 12 height 12
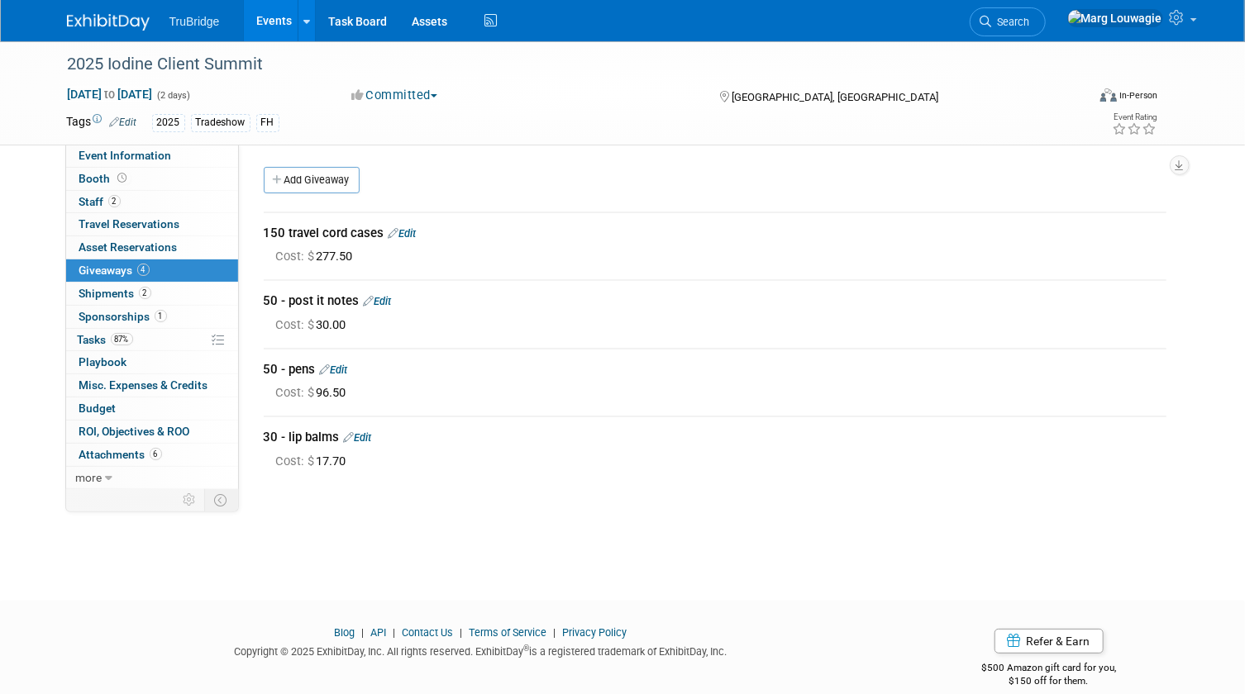
drag, startPoint x: 89, startPoint y: 340, endPoint x: 238, endPoint y: 317, distance: 150.4
click at [89, 340] on span "Tasks 87%" at bounding box center [105, 339] width 55 height 13
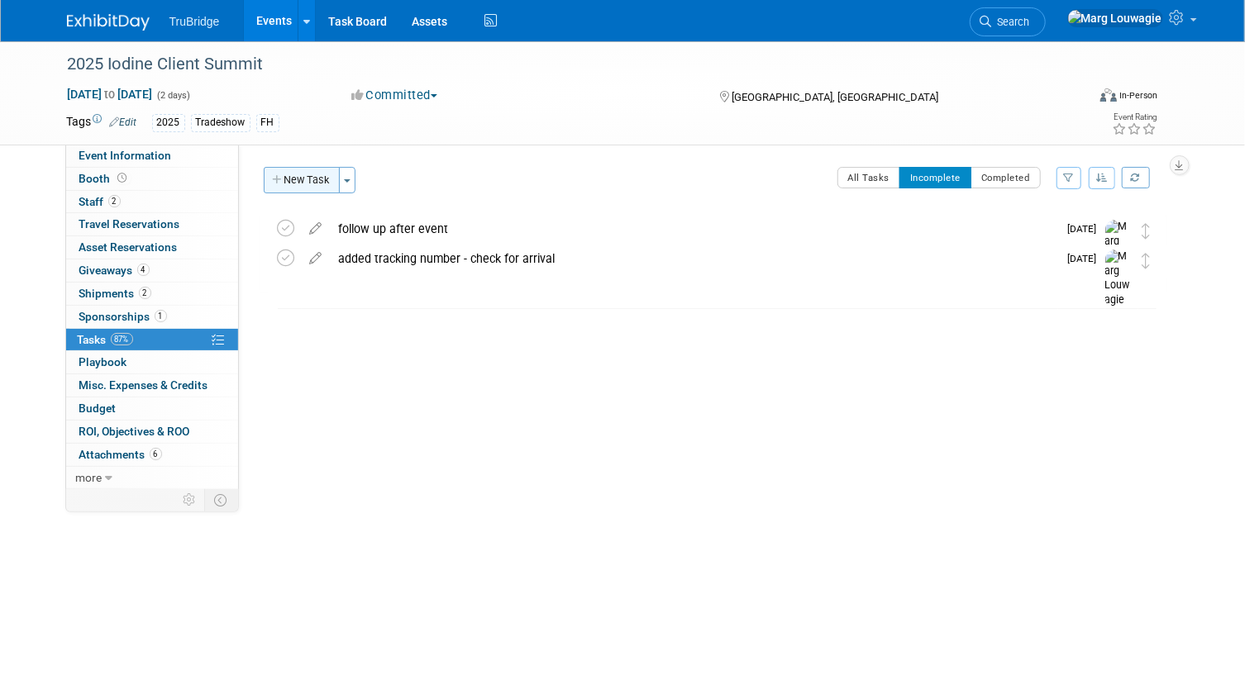
click at [318, 182] on button "New Task" at bounding box center [302, 180] width 76 height 26
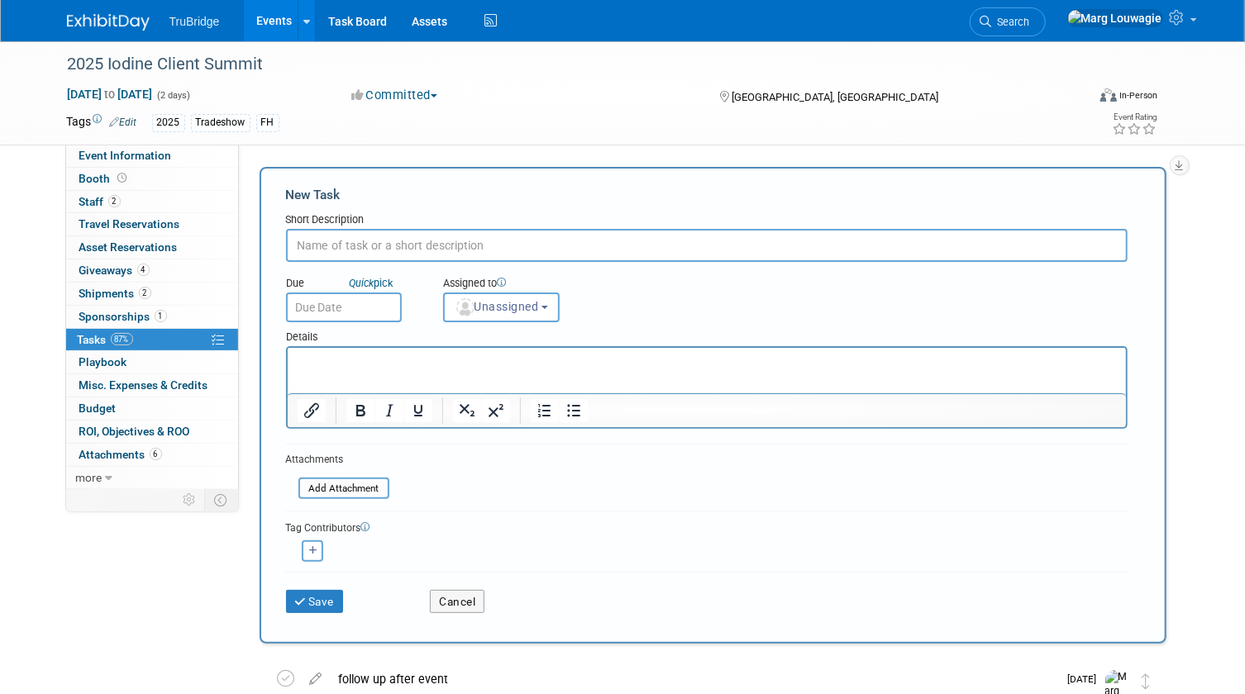
click at [342, 250] on input "text" at bounding box center [706, 245] width 841 height 33
type input "send info before summit"
click at [505, 309] on span "Unassigned" at bounding box center [497, 306] width 84 height 13
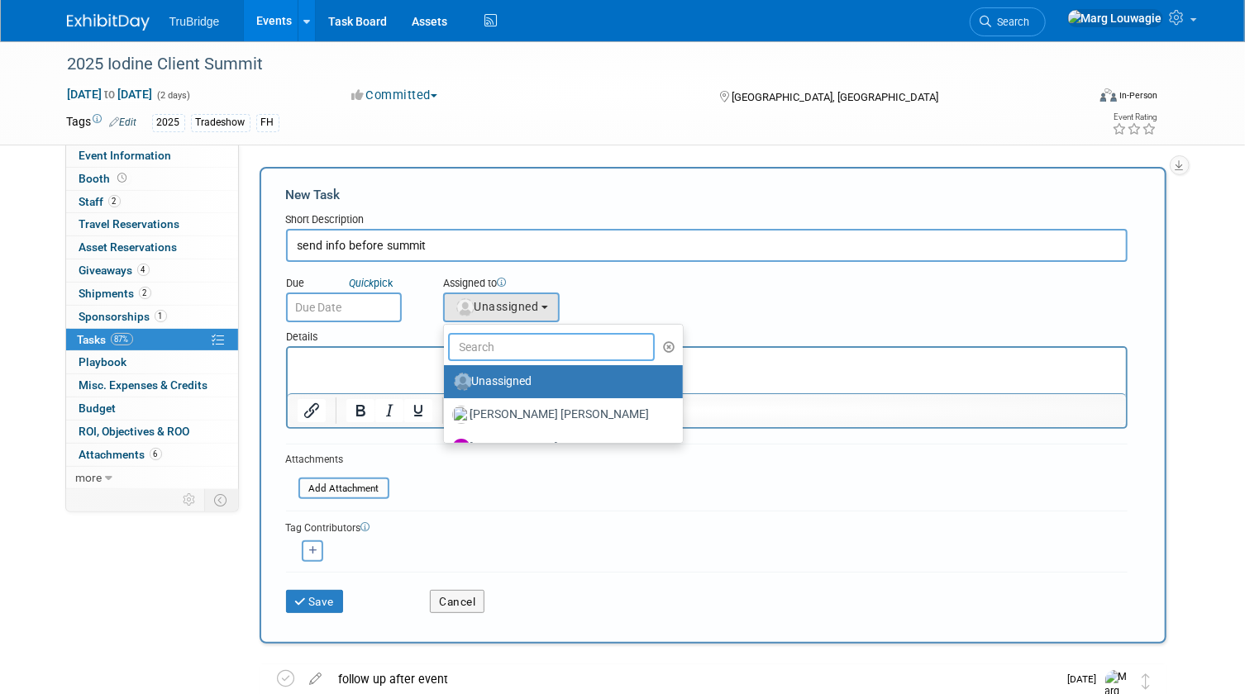
click at [510, 341] on input "text" at bounding box center [551, 347] width 207 height 28
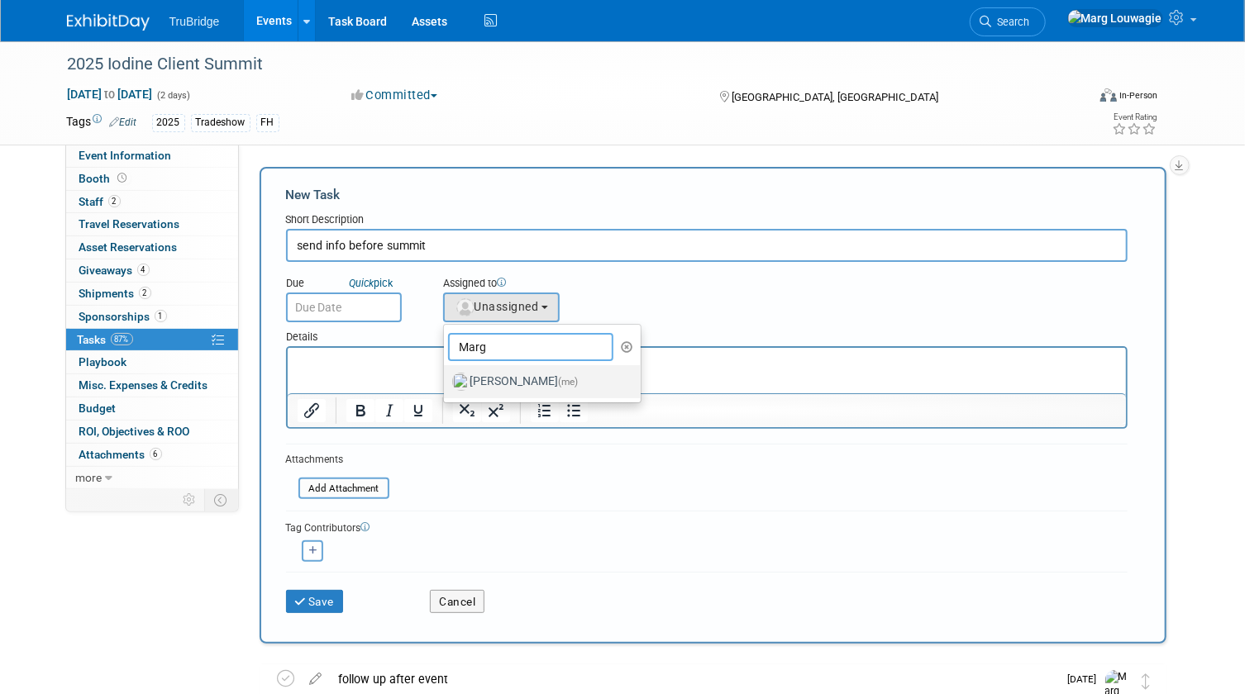
type input "Marg"
click at [514, 369] on label "Marg Louwagie (me)" at bounding box center [538, 382] width 173 height 26
click at [446, 374] on input "Marg Louwagie (me)" at bounding box center [441, 379] width 11 height 11
select select "0abee163-1570-438d-a0ea-e9129f2ffbd7"
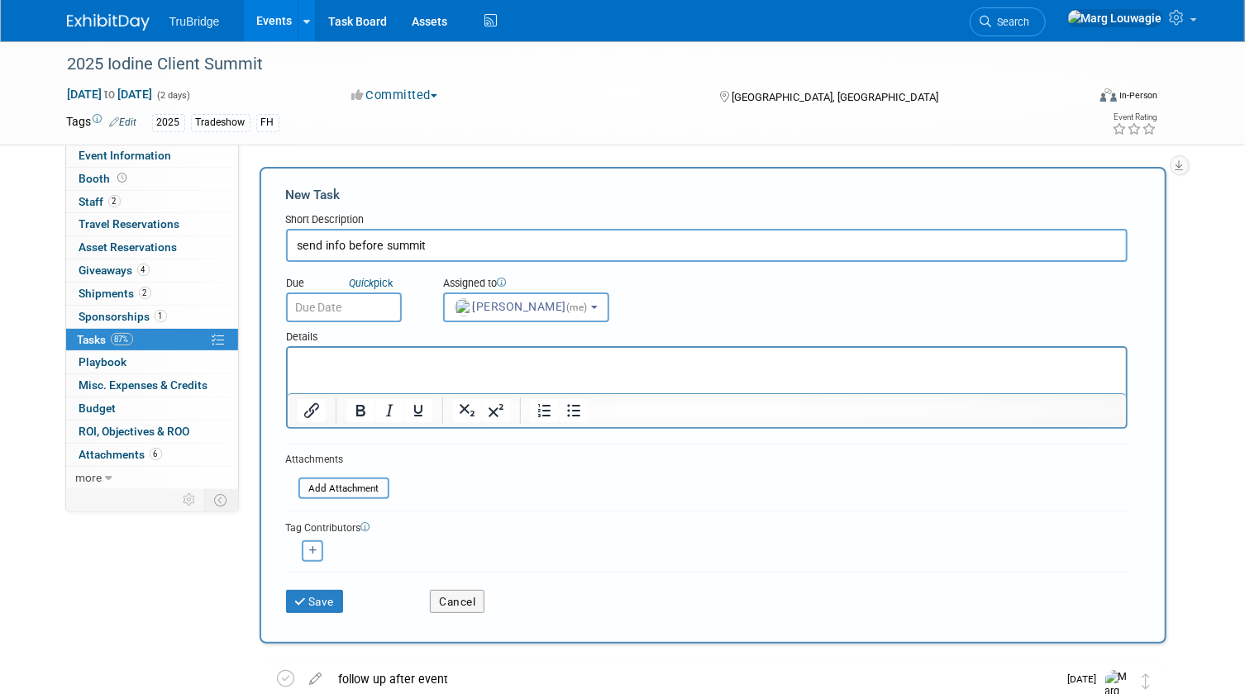
click at [376, 303] on input "text" at bounding box center [344, 308] width 116 height 30
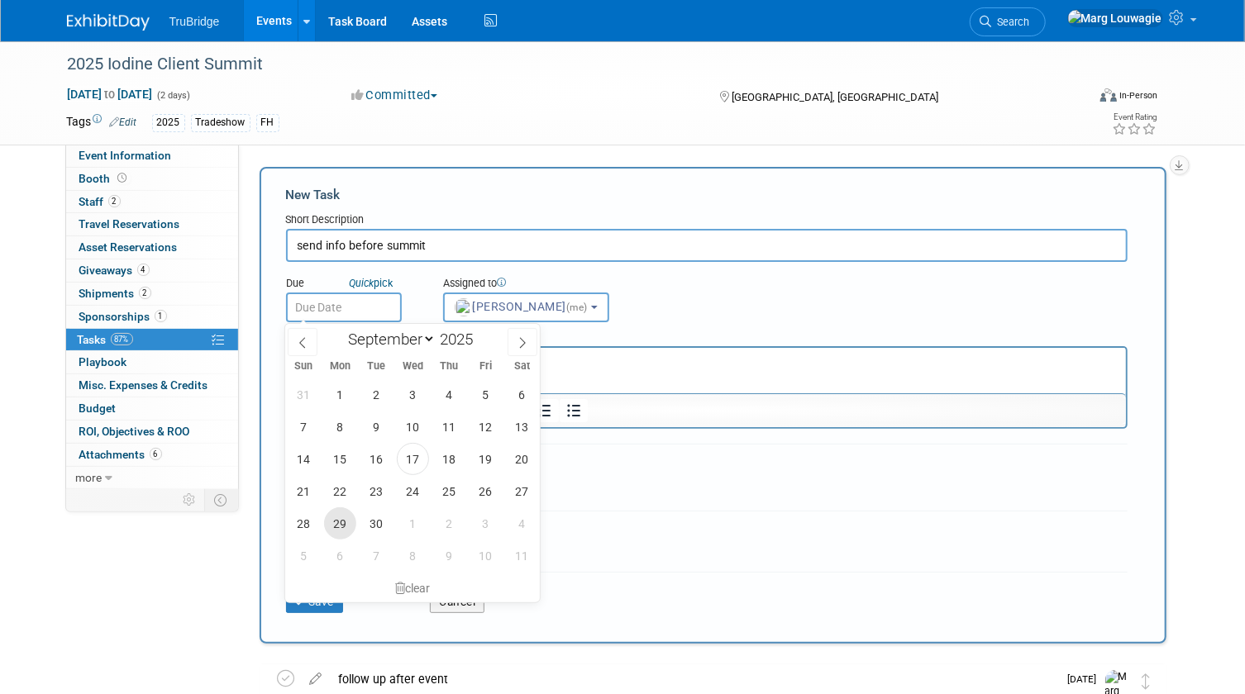
click at [345, 526] on span "29" at bounding box center [340, 523] width 32 height 32
type input "Sep 29, 2025"
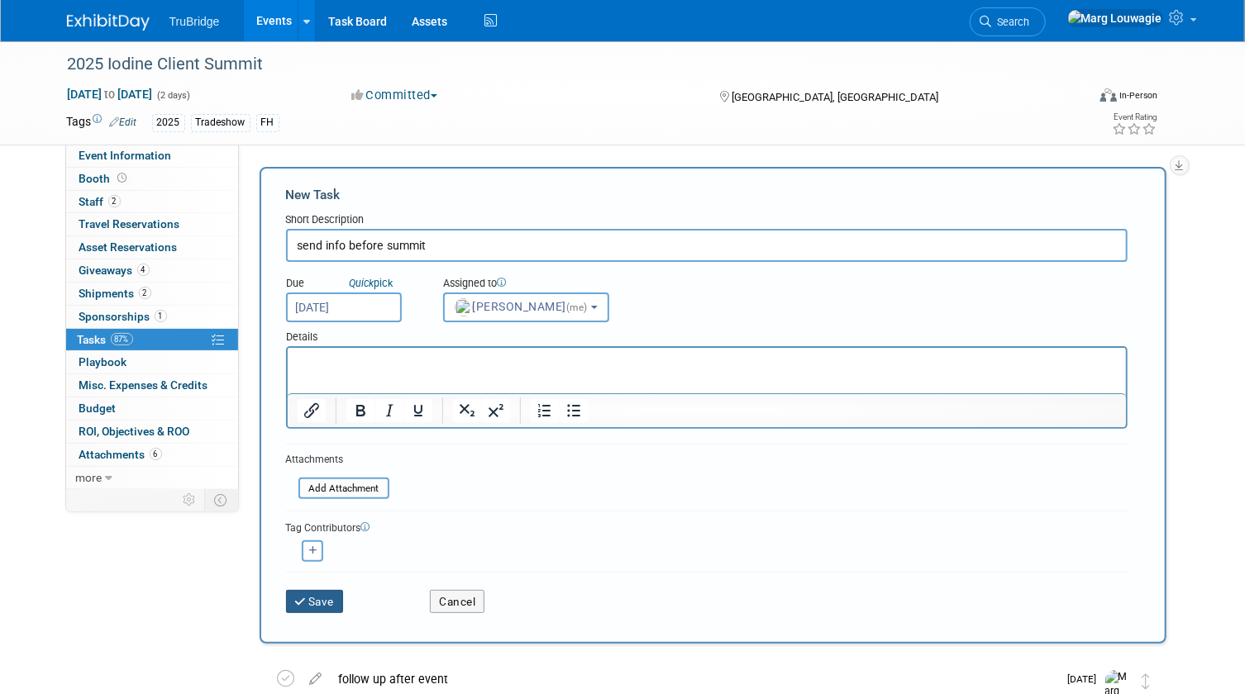
click at [322, 595] on button "Save" at bounding box center [315, 601] width 58 height 23
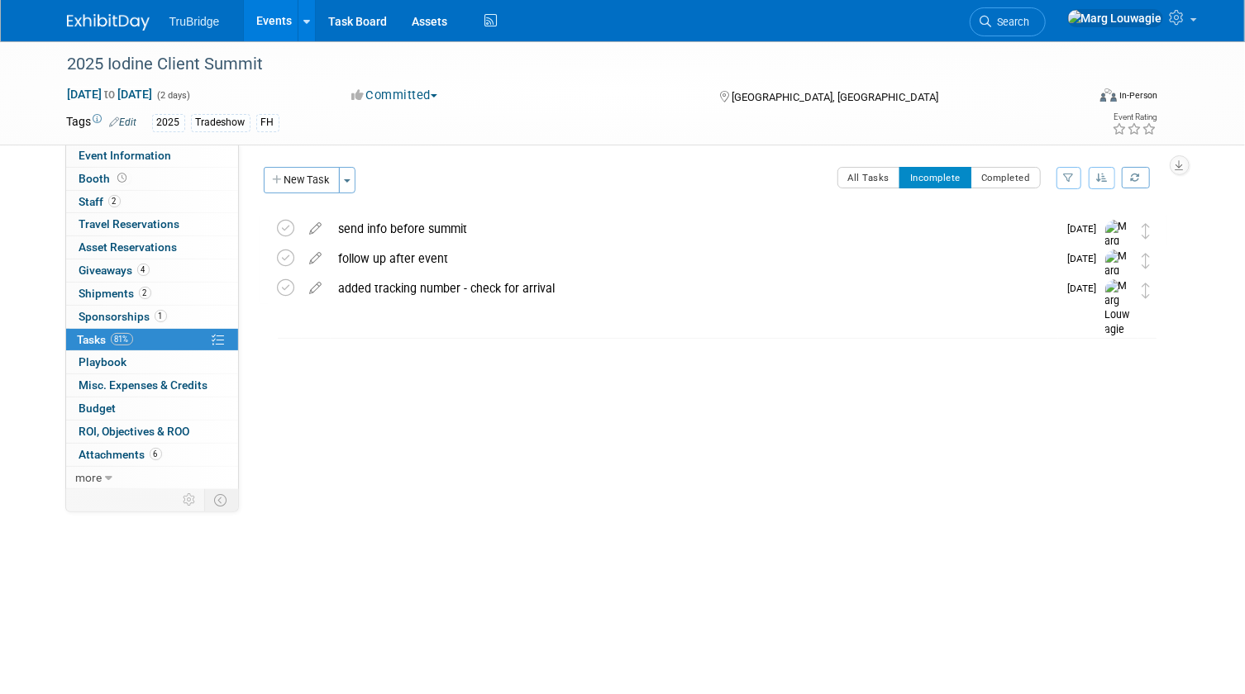
drag, startPoint x: 1066, startPoint y: 13, endPoint x: 1060, endPoint y: 22, distance: 10.8
click at [1046, 13] on link "Search" at bounding box center [1008, 21] width 76 height 29
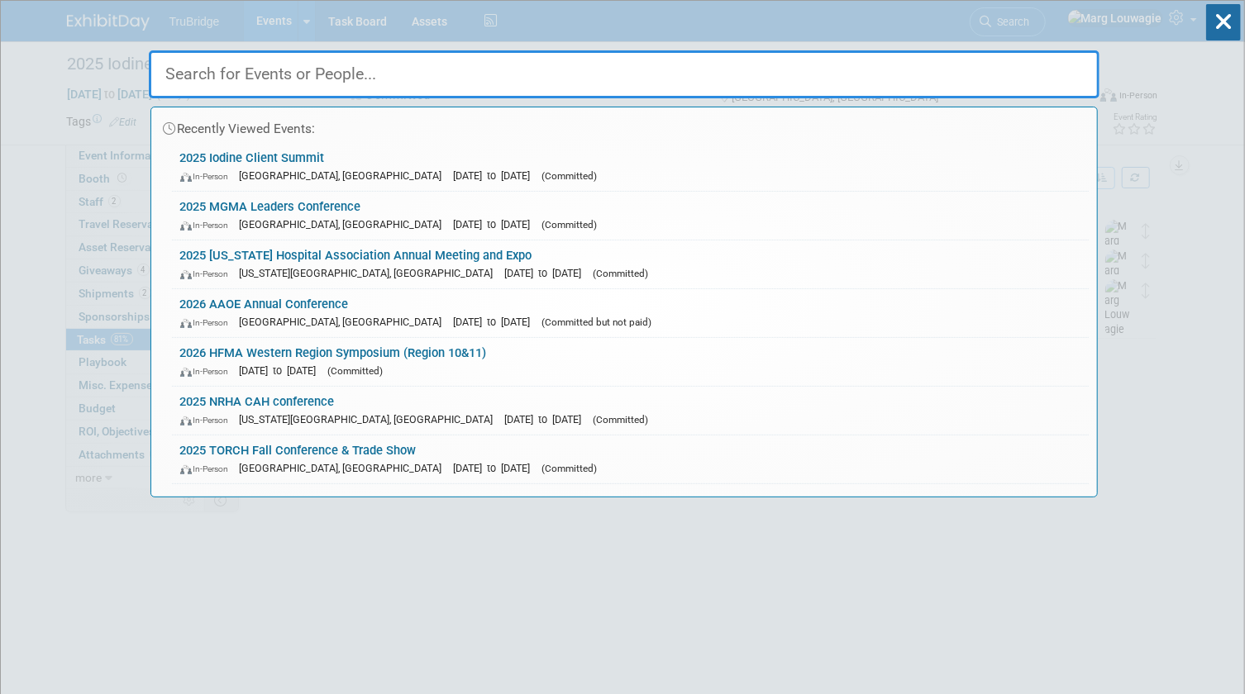
click at [993, 66] on input "text" at bounding box center [624, 74] width 950 height 48
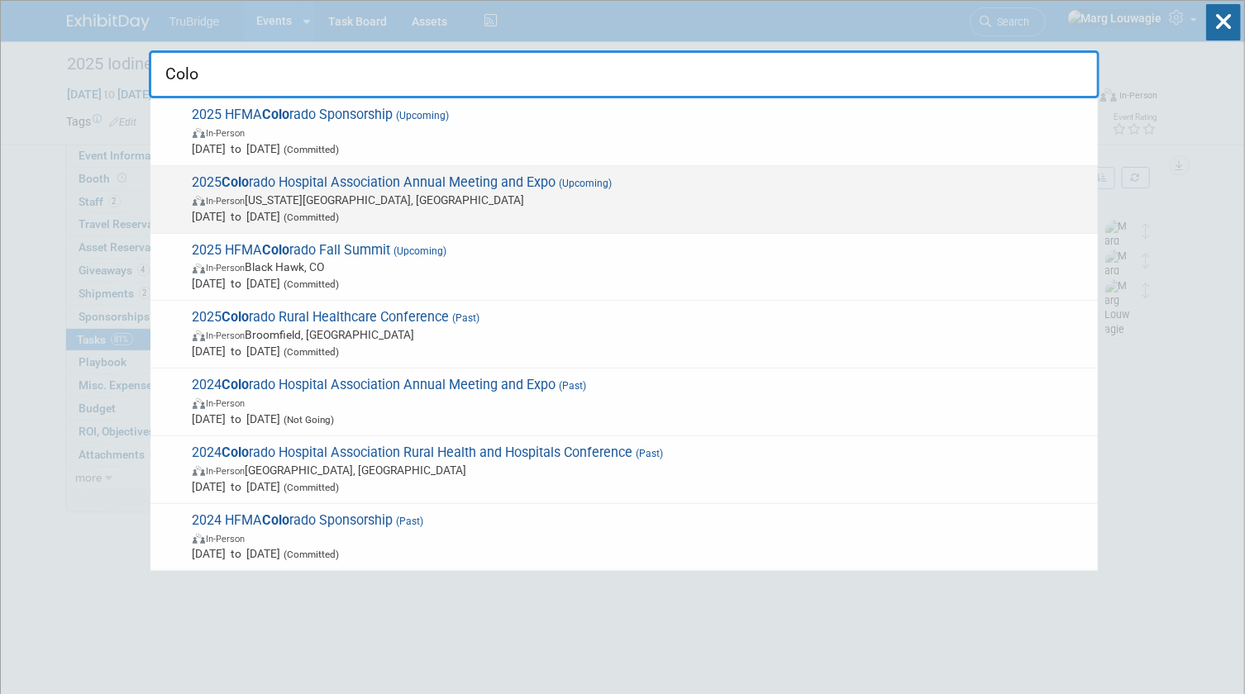
type input "Colo"
click at [519, 195] on span "In-Person Colorado Springs, CO" at bounding box center [641, 200] width 897 height 17
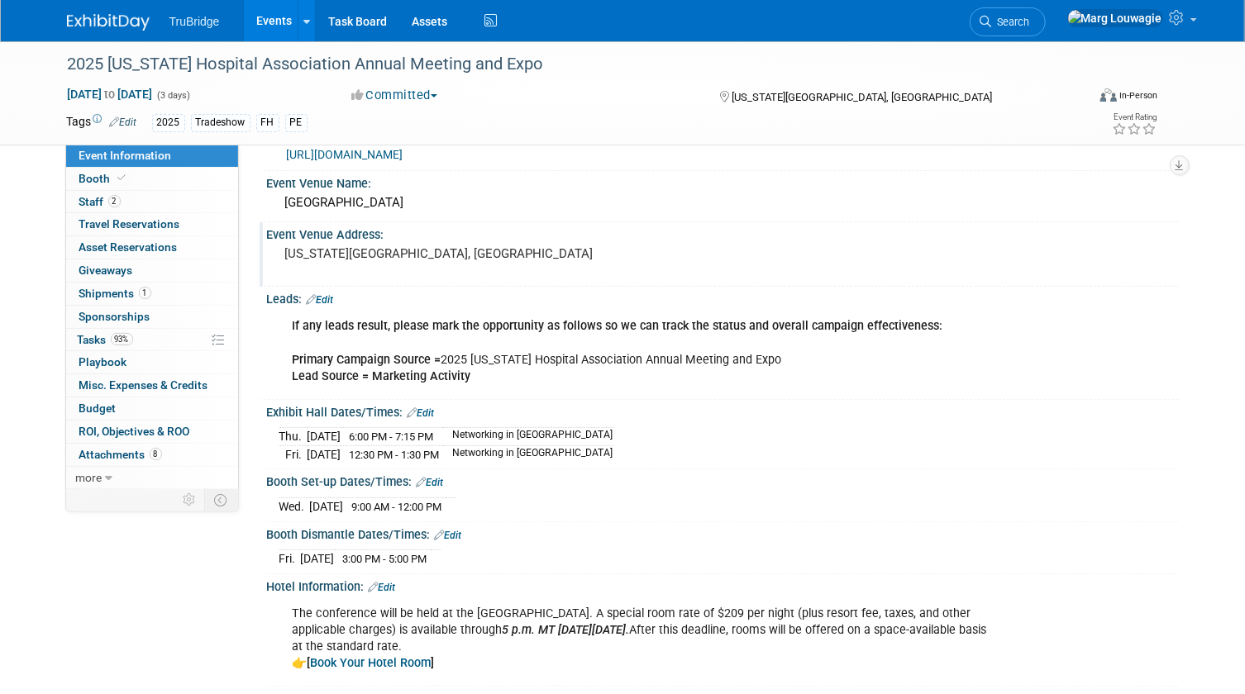
scroll to position [74, 0]
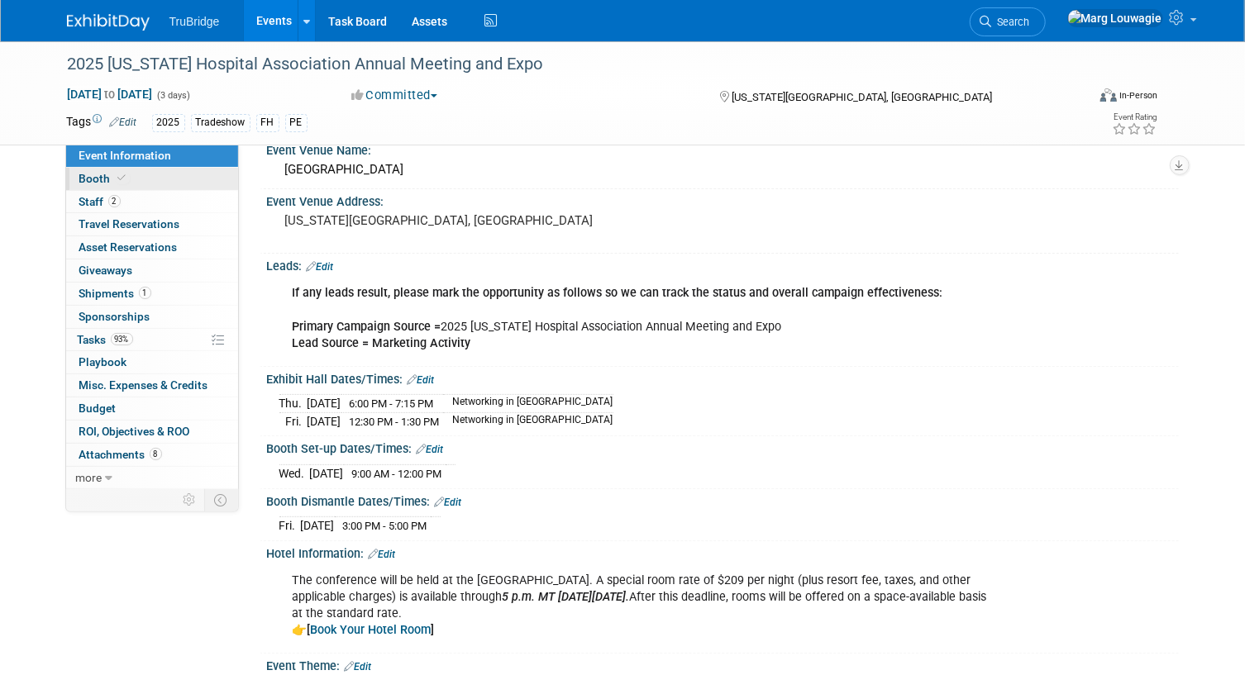
click at [138, 178] on link "Booth" at bounding box center [152, 179] width 172 height 22
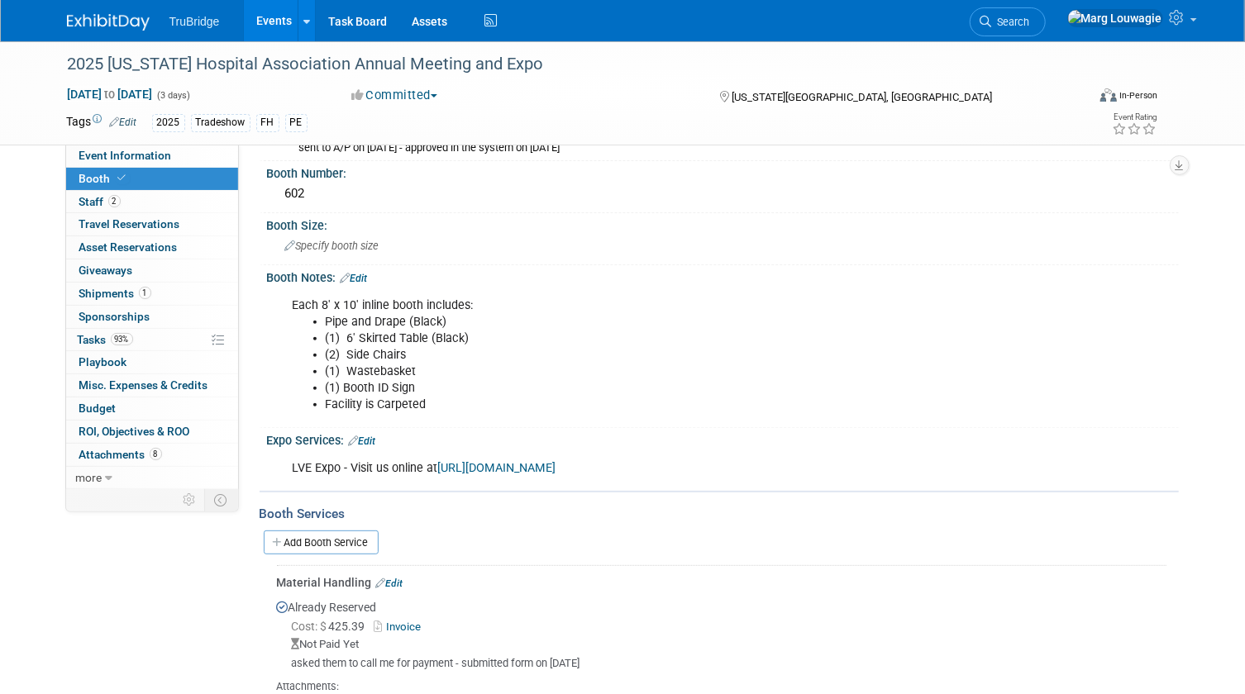
scroll to position [150, 0]
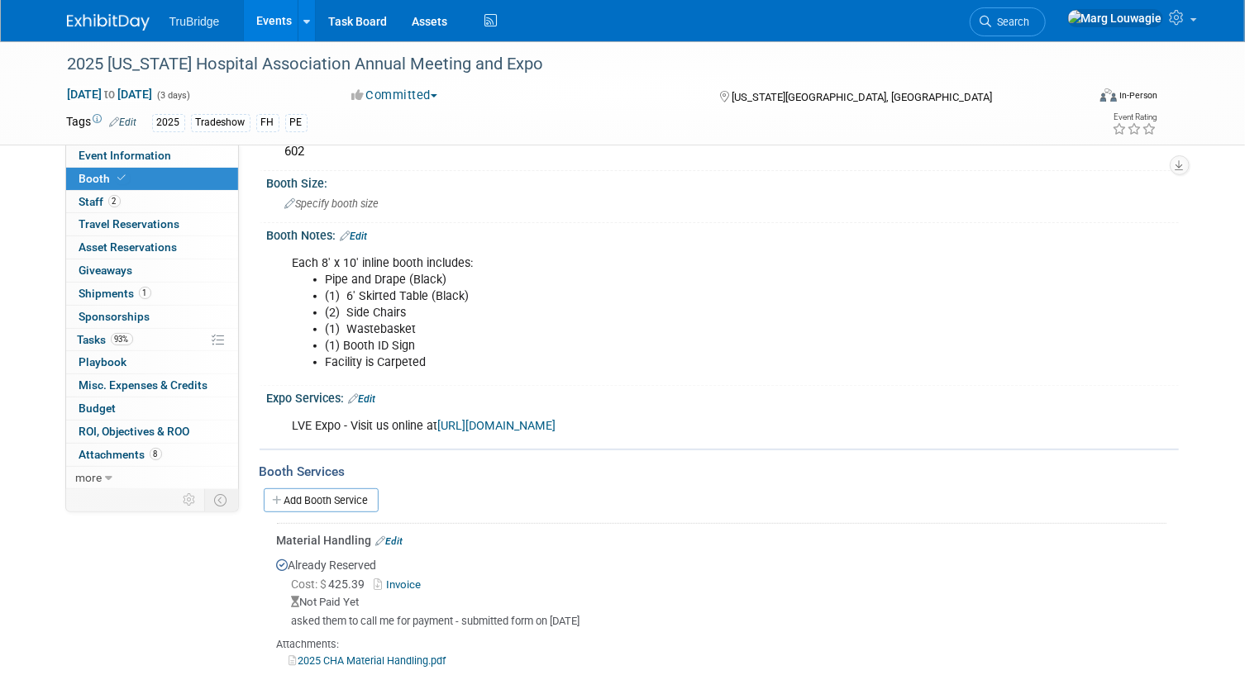
click at [489, 426] on link "[URL][DOMAIN_NAME]" at bounding box center [497, 426] width 118 height 14
drag, startPoint x: 179, startPoint y: 157, endPoint x: 447, endPoint y: 199, distance: 271.9
click at [179, 157] on link "Event Information" at bounding box center [152, 156] width 172 height 22
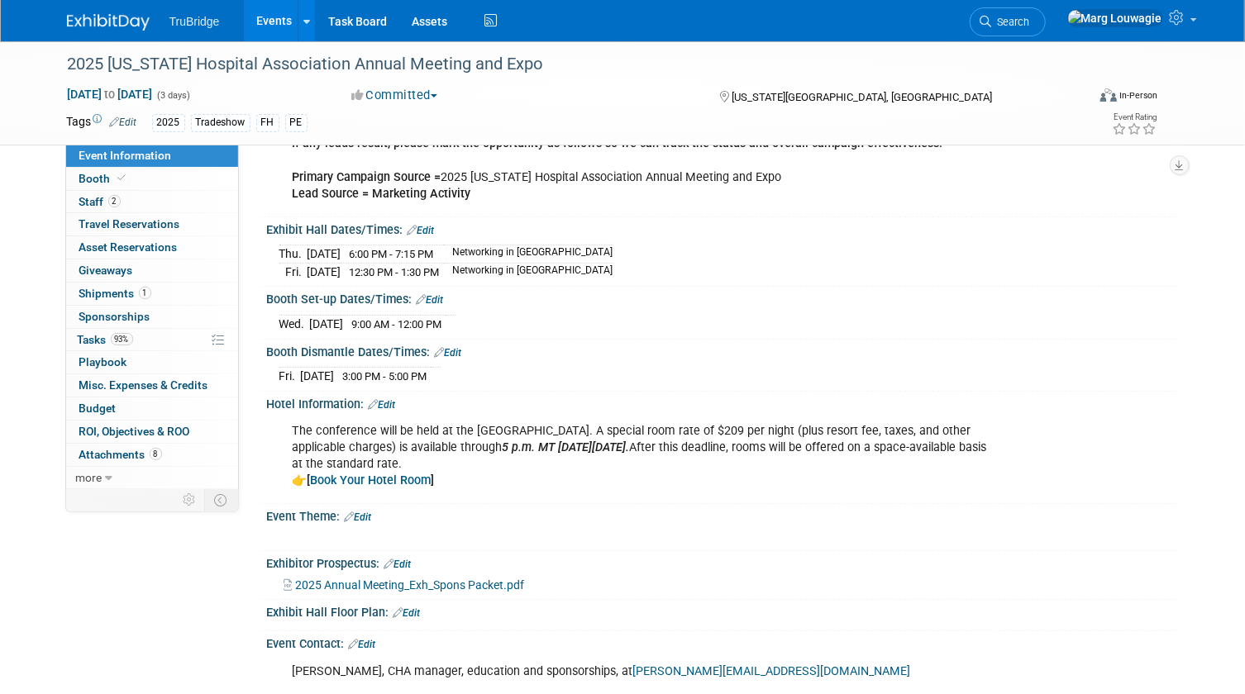
scroll to position [225, 0]
click at [429, 224] on link "Edit" at bounding box center [420, 230] width 27 height 12
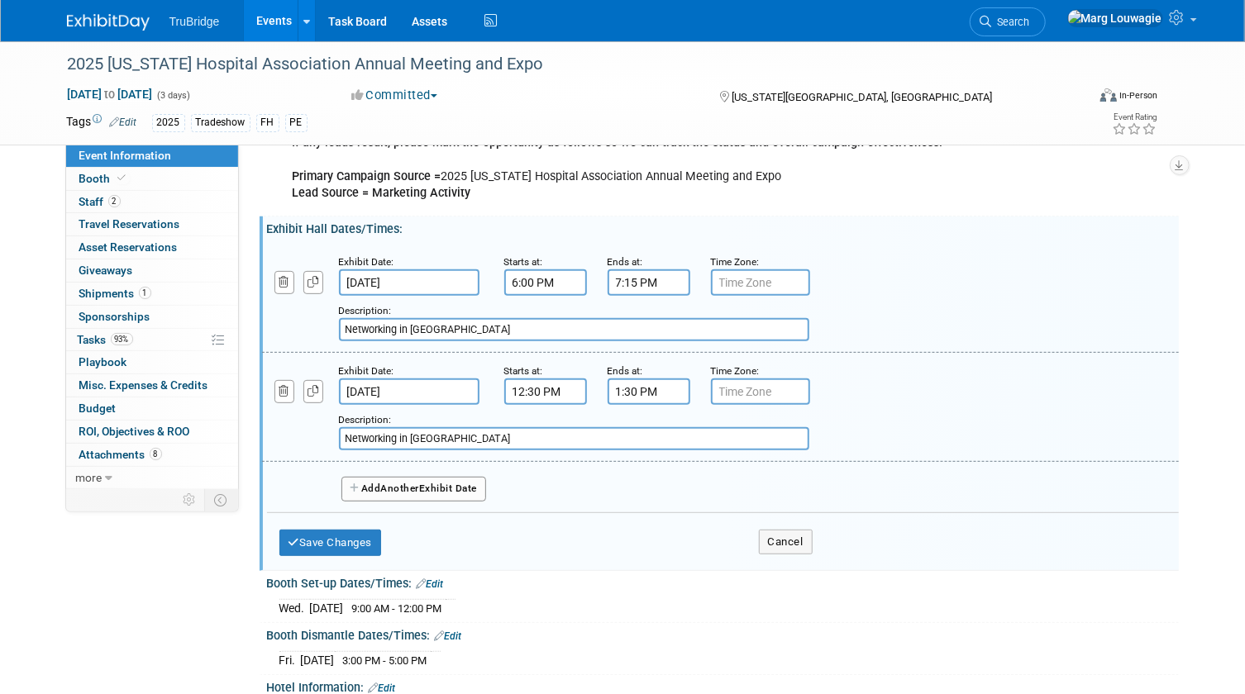
click at [416, 489] on span "Another" at bounding box center [400, 489] width 39 height 12
select select "8"
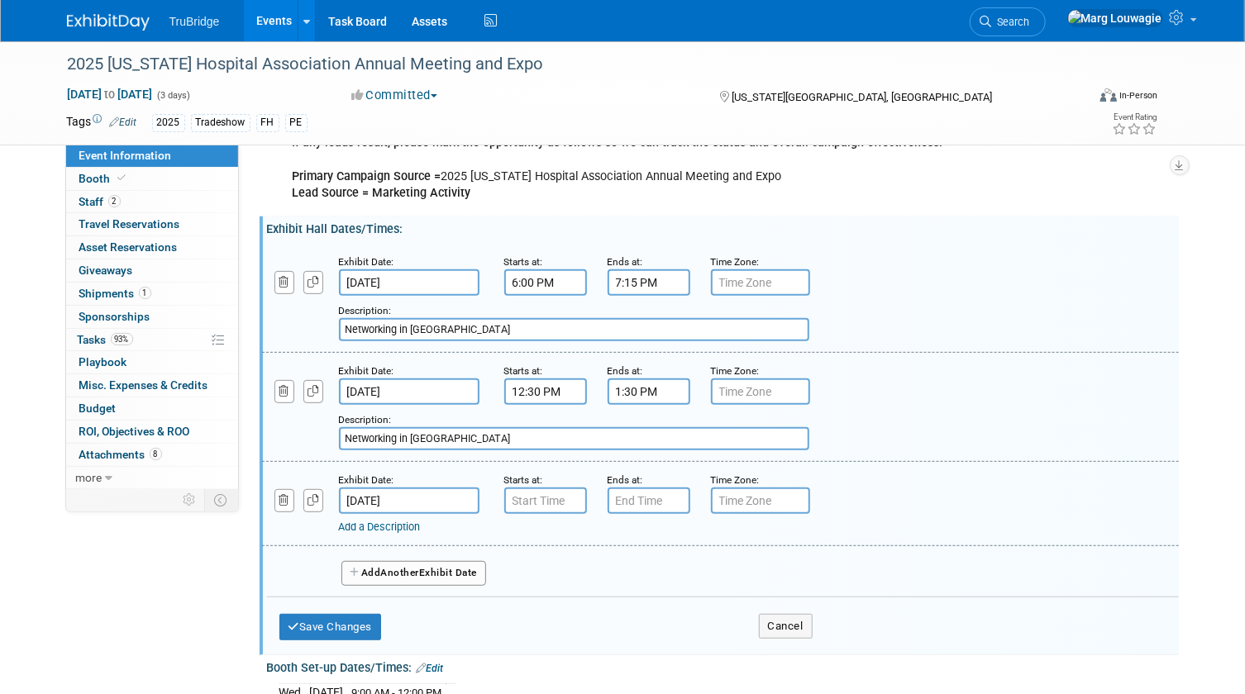
click at [414, 493] on input "[DATE]" at bounding box center [409, 501] width 141 height 26
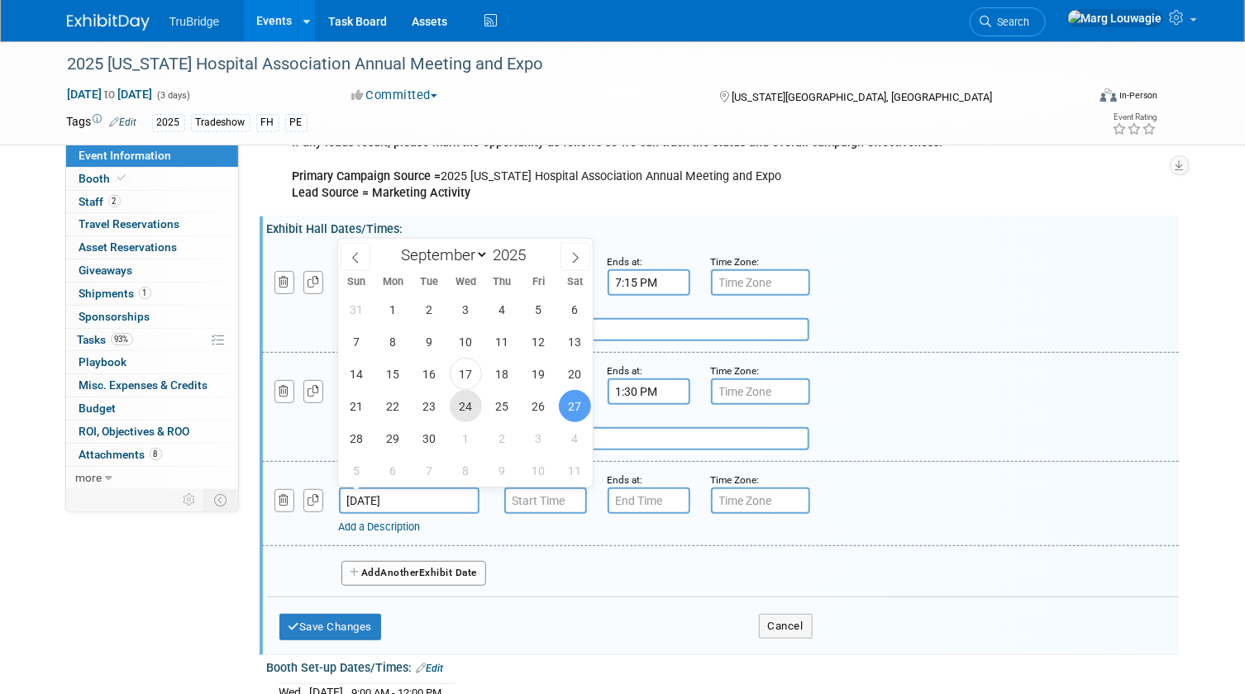
click at [470, 409] on span "24" at bounding box center [466, 406] width 32 height 32
type input "[DATE]"
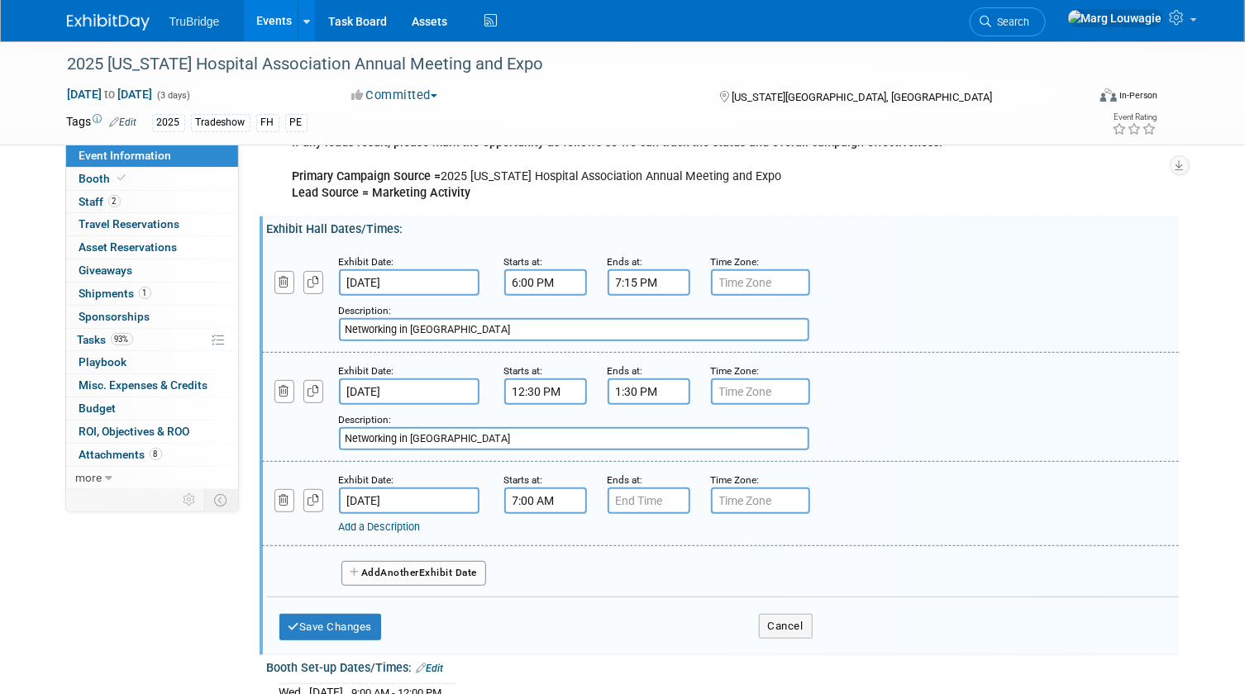
click at [534, 502] on input "7:00 AM" at bounding box center [545, 501] width 83 height 26
click at [545, 573] on span "07" at bounding box center [541, 577] width 31 height 30
click at [537, 542] on td "12" at bounding box center [534, 542] width 53 height 45
click at [611, 567] on span "00" at bounding box center [619, 577] width 31 height 30
click at [646, 585] on td "30" at bounding box center [640, 587] width 53 height 45
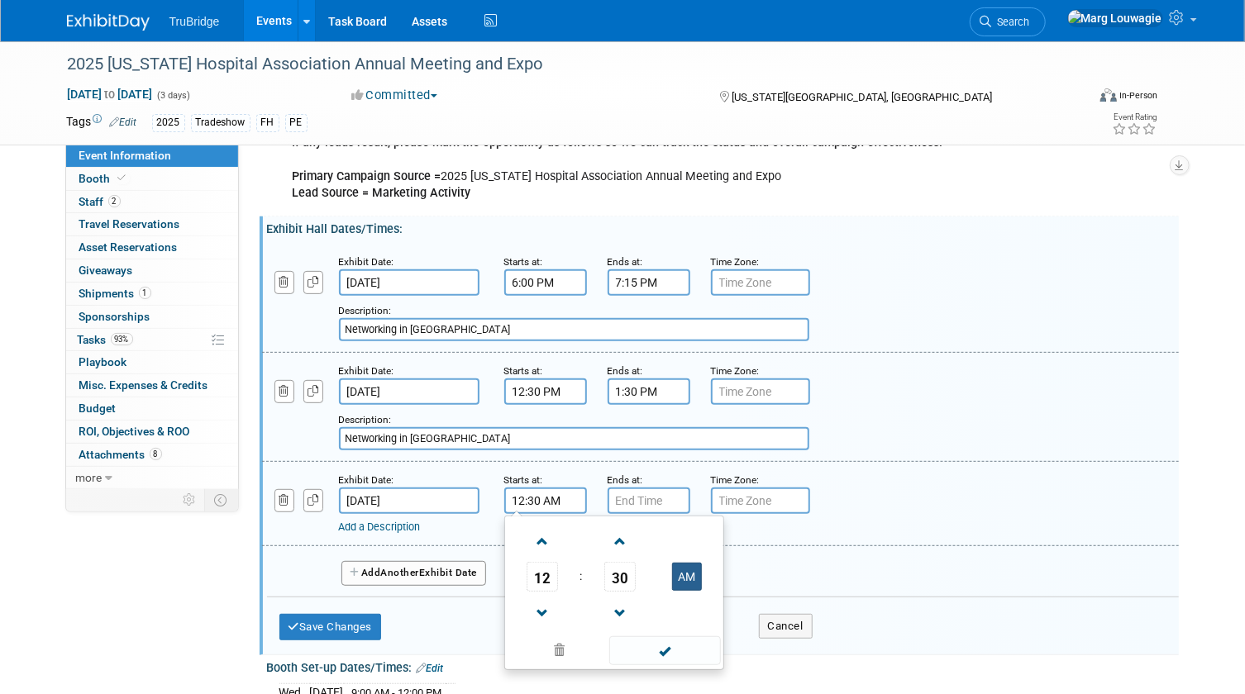
click at [693, 570] on button "AM" at bounding box center [687, 577] width 30 height 28
type input "12:30 PM"
click at [644, 498] on input "7:00 PM" at bounding box center [648, 501] width 83 height 26
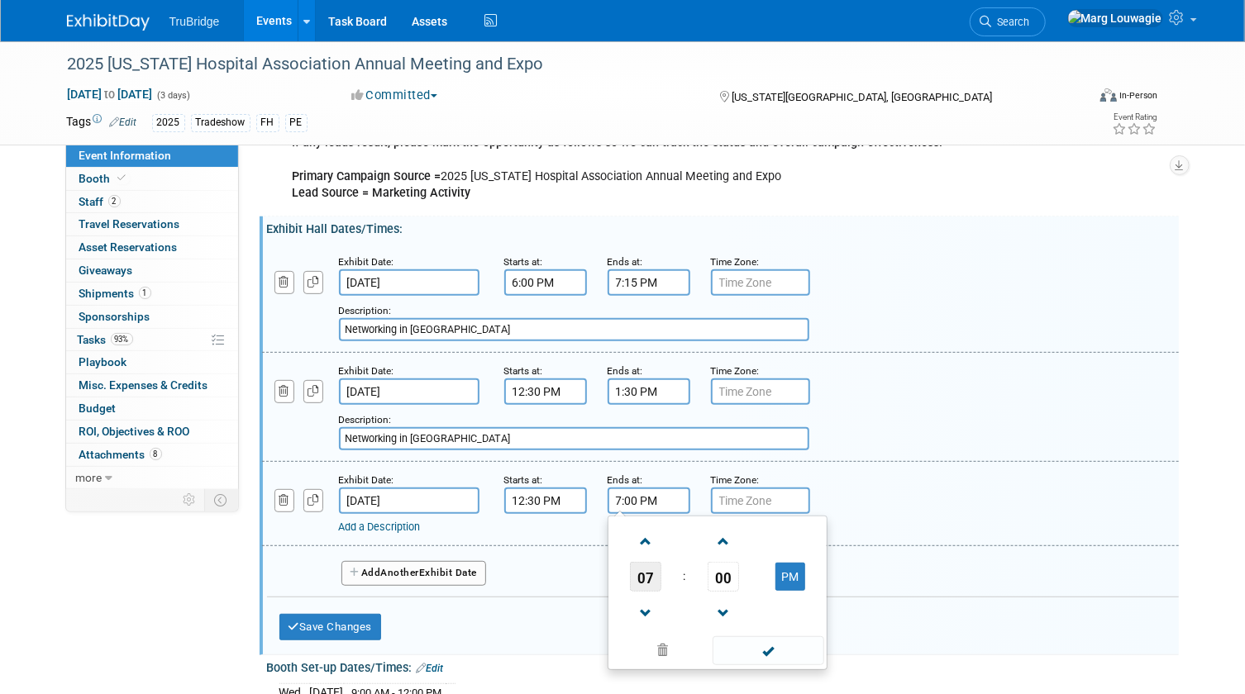
click at [645, 578] on span "07" at bounding box center [645, 577] width 31 height 30
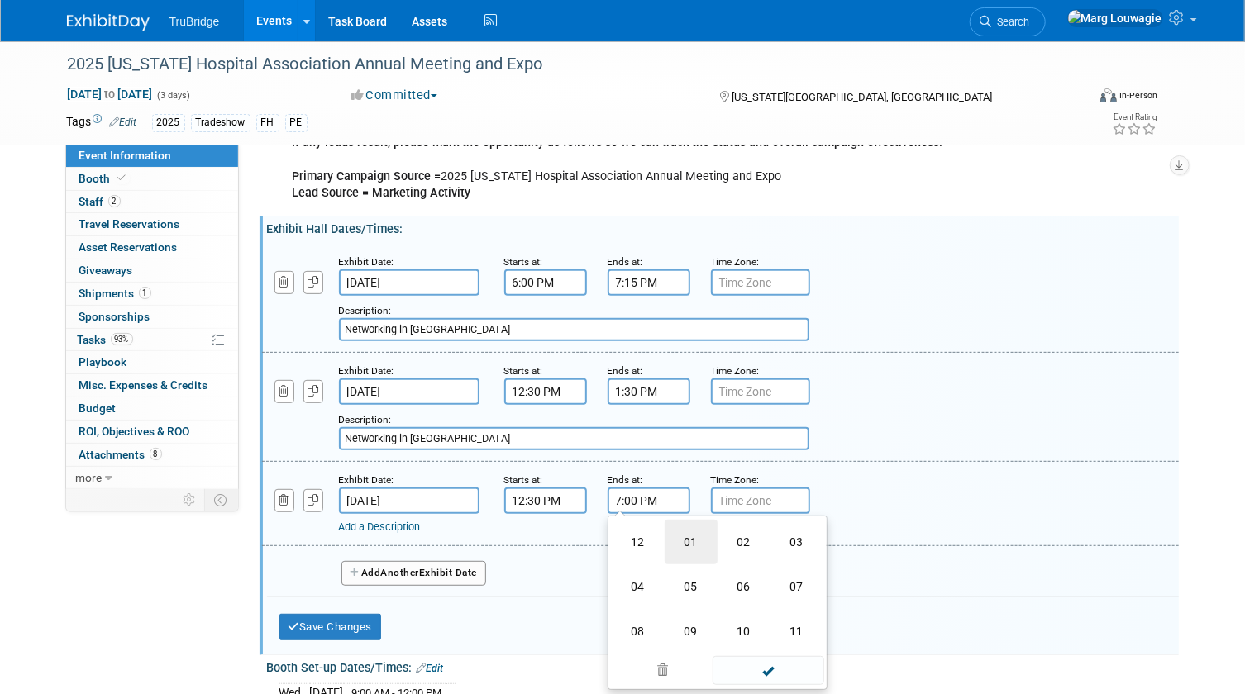
click at [688, 554] on td "01" at bounding box center [691, 542] width 53 height 45
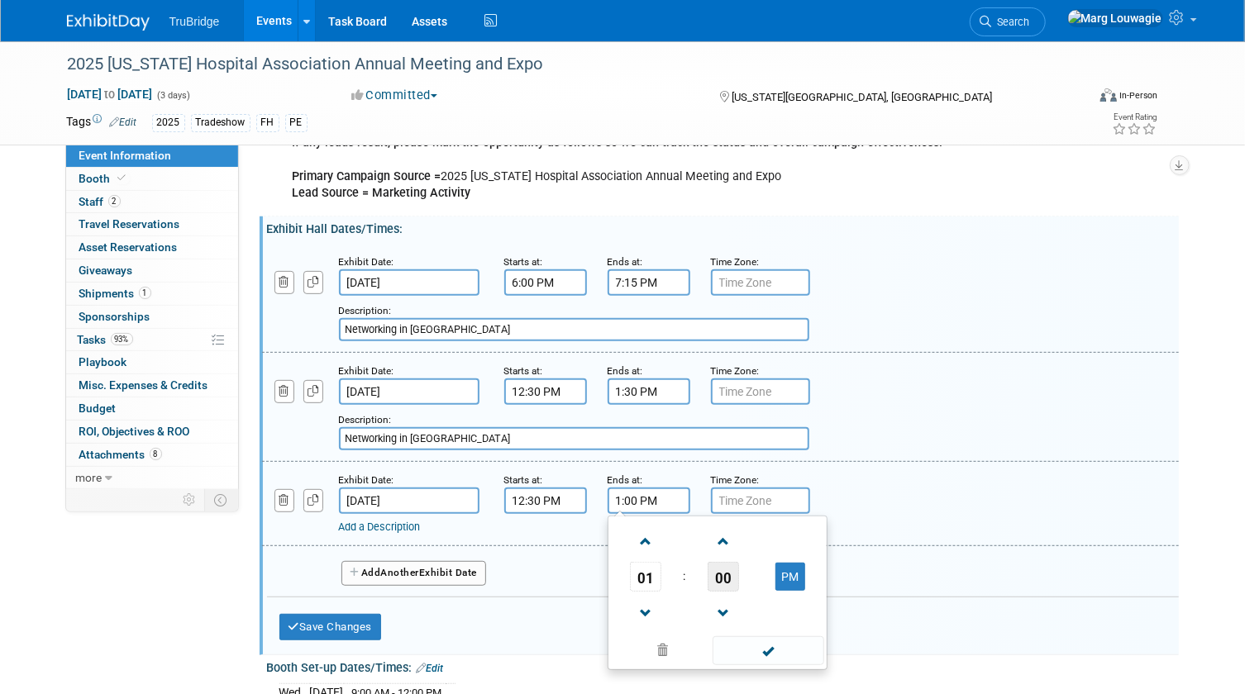
click at [729, 585] on span "00" at bounding box center [722, 577] width 31 height 30
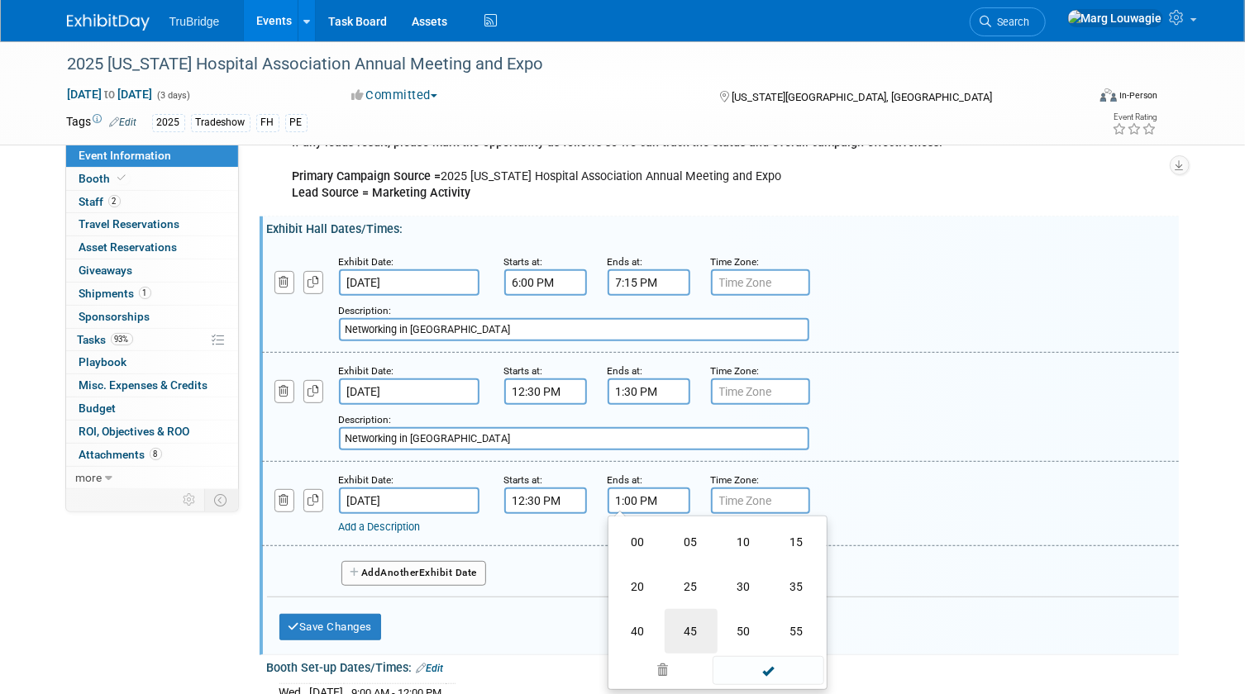
click at [689, 631] on td "45" at bounding box center [691, 631] width 53 height 45
type input "1:45 PM"
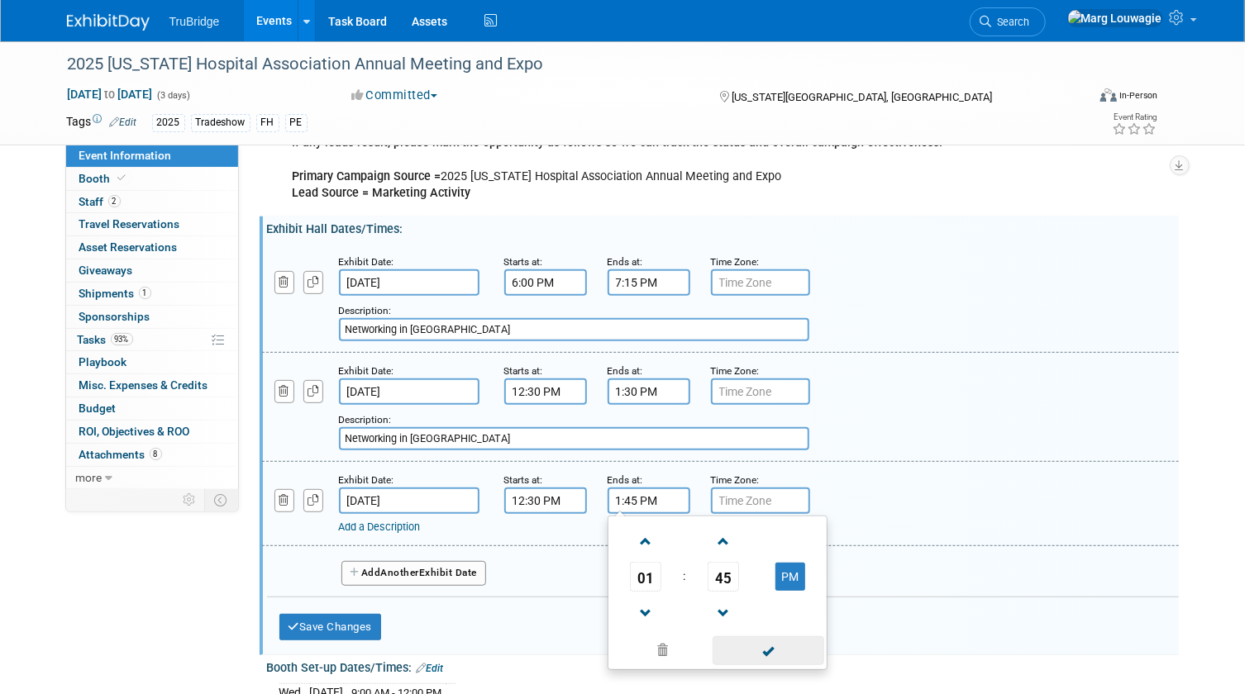
click at [782, 642] on span at bounding box center [768, 650] width 112 height 29
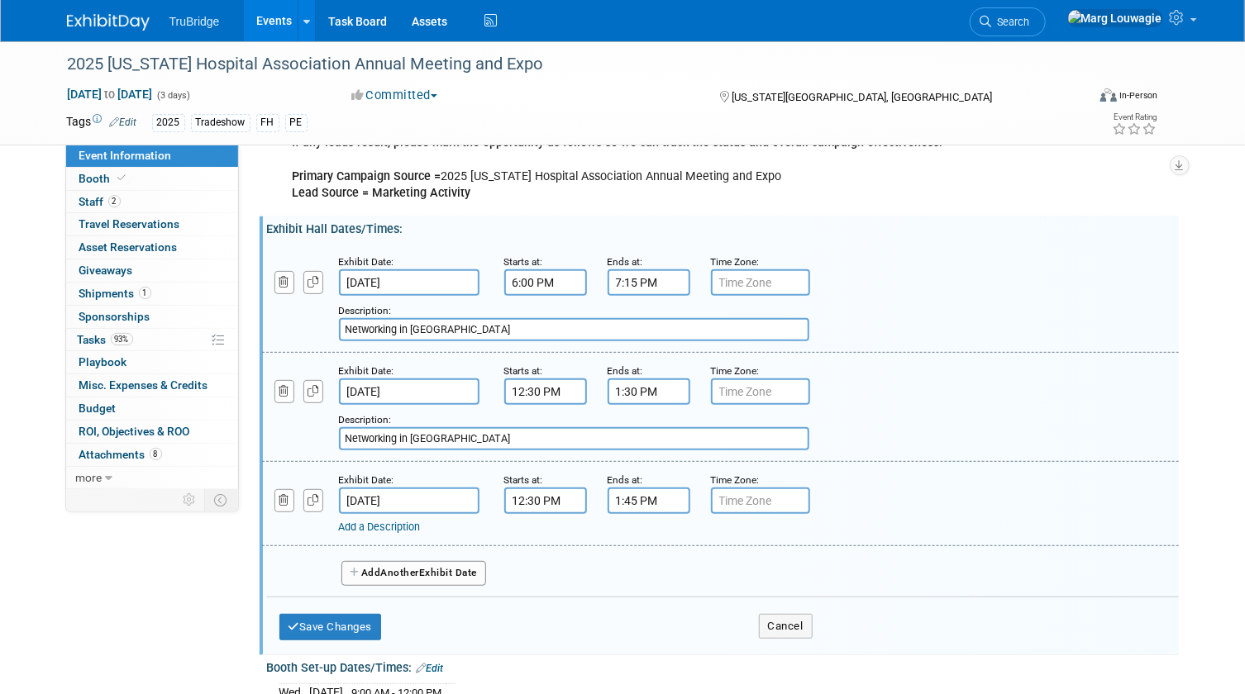
click at [404, 521] on link "Add a Description" at bounding box center [380, 527] width 82 height 12
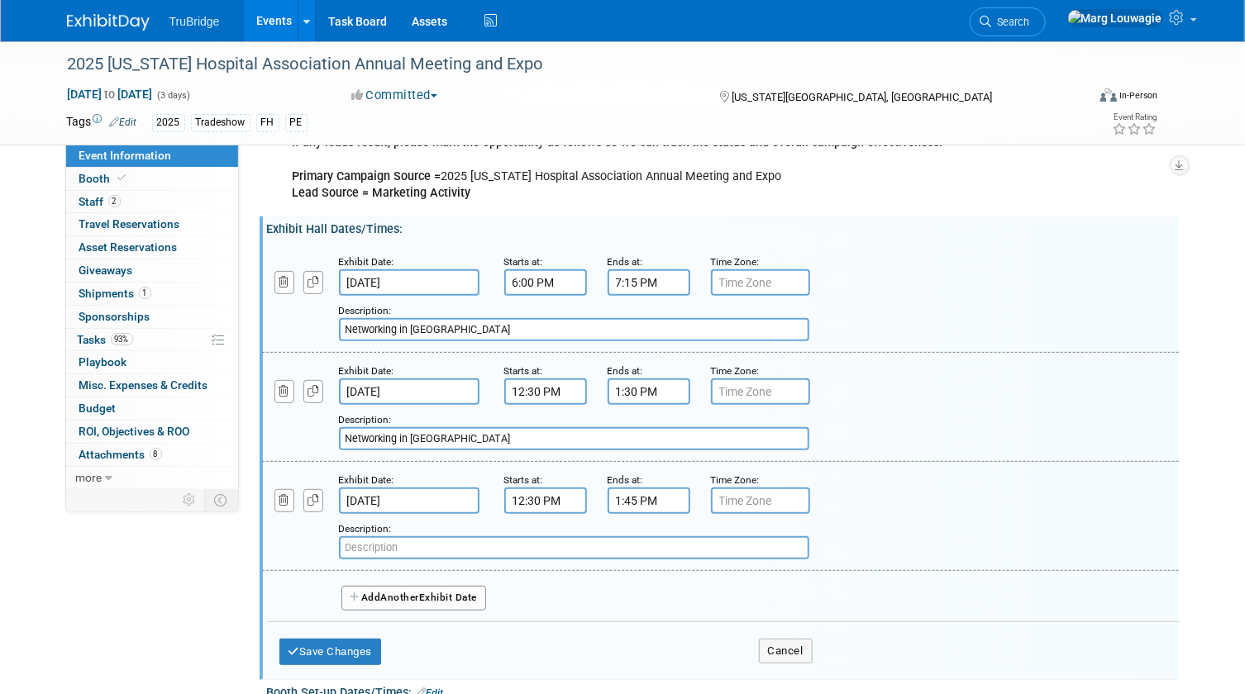
click at [404, 541] on input "text" at bounding box center [574, 547] width 470 height 23
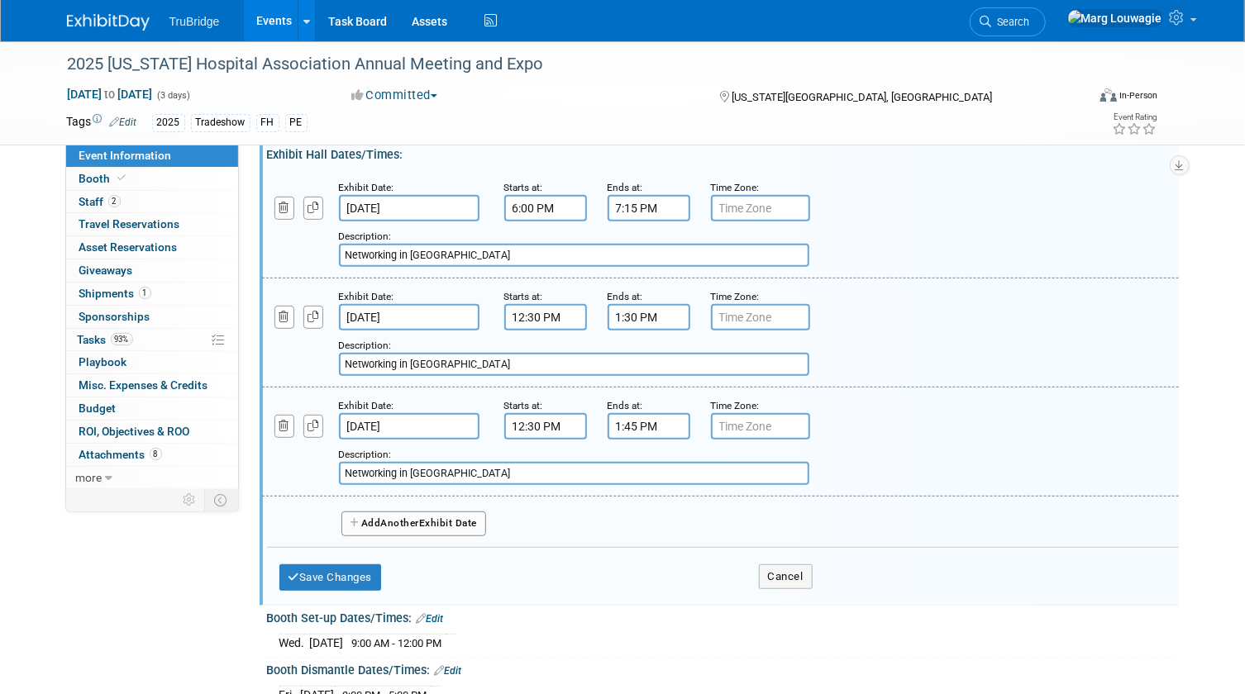
scroll to position [300, 0]
type input "Networking in [GEOGRAPHIC_DATA]"
click at [416, 525] on button "Add Another Exhibit Date" at bounding box center [413, 523] width 145 height 25
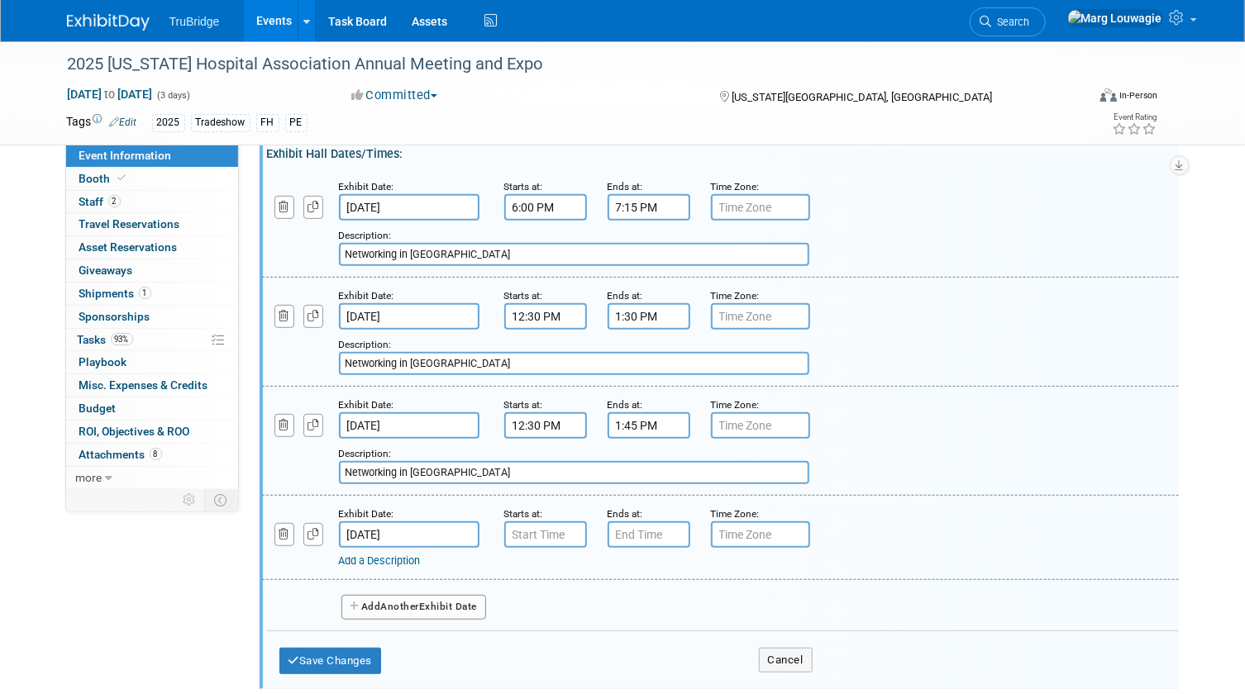
click at [416, 525] on input "[DATE]" at bounding box center [409, 535] width 141 height 26
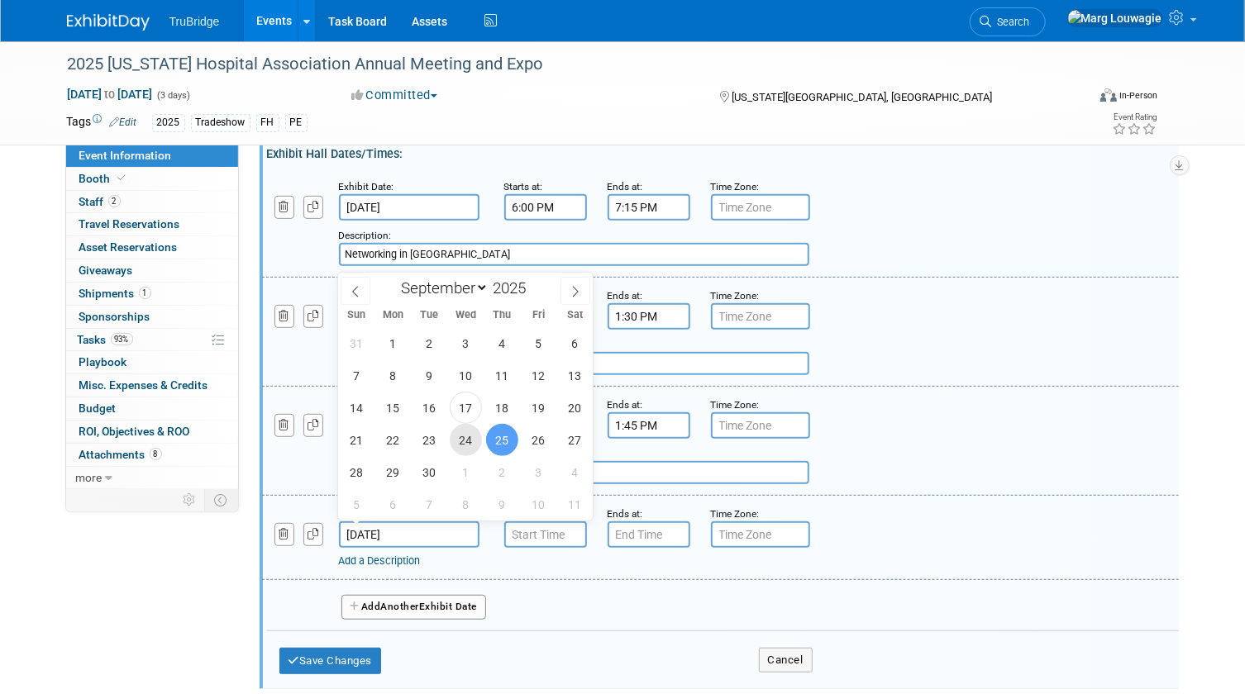
click at [457, 437] on span "24" at bounding box center [466, 440] width 32 height 32
type input "[DATE]"
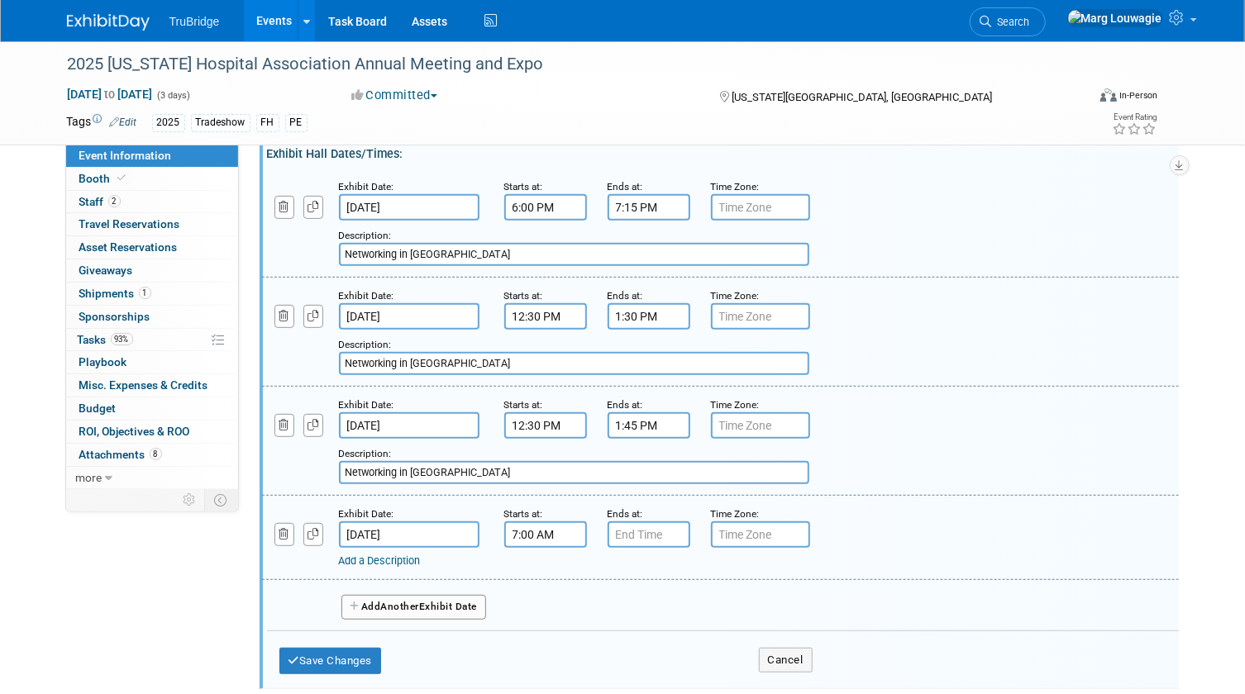
click at [522, 535] on input "7:00 AM" at bounding box center [545, 535] width 83 height 26
click at [531, 603] on span "07" at bounding box center [541, 611] width 31 height 30
click at [568, 612] on td "05" at bounding box center [587, 620] width 53 height 45
click at [612, 603] on span "00" at bounding box center [619, 611] width 31 height 30
click at [636, 613] on td "30" at bounding box center [640, 620] width 53 height 45
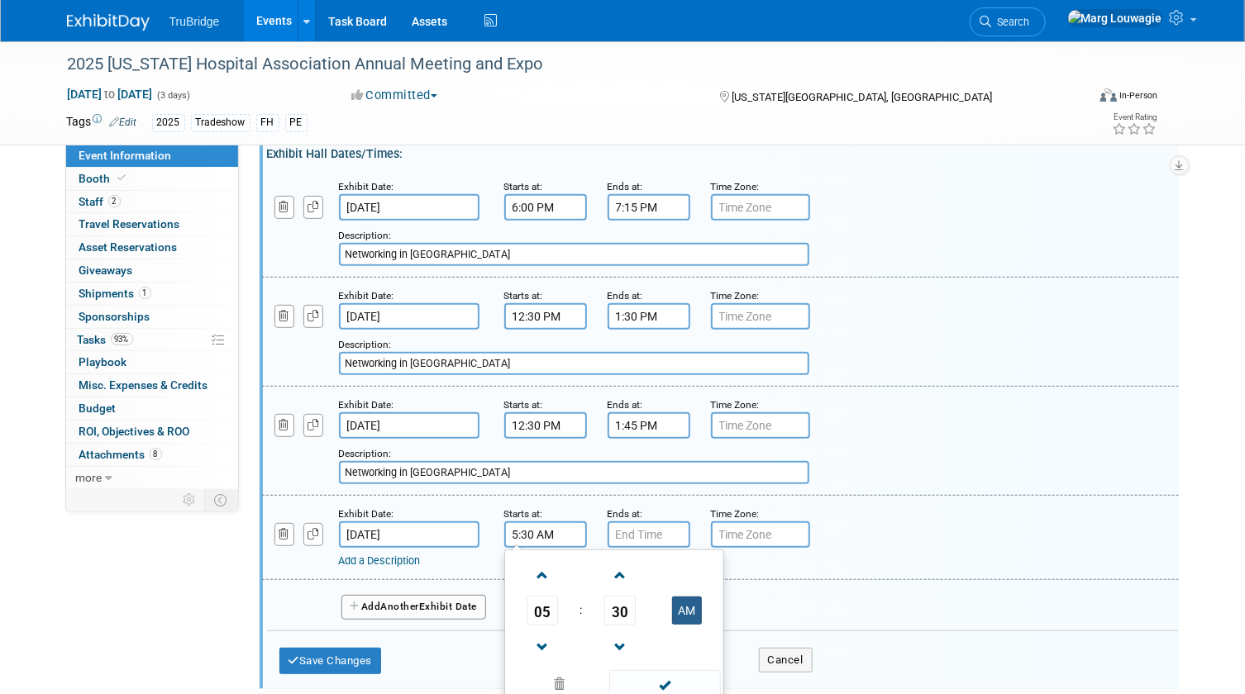
click at [675, 603] on button "AM" at bounding box center [687, 611] width 30 height 28
type input "5:30 PM"
click at [626, 523] on input "7:00 PM" at bounding box center [648, 535] width 83 height 26
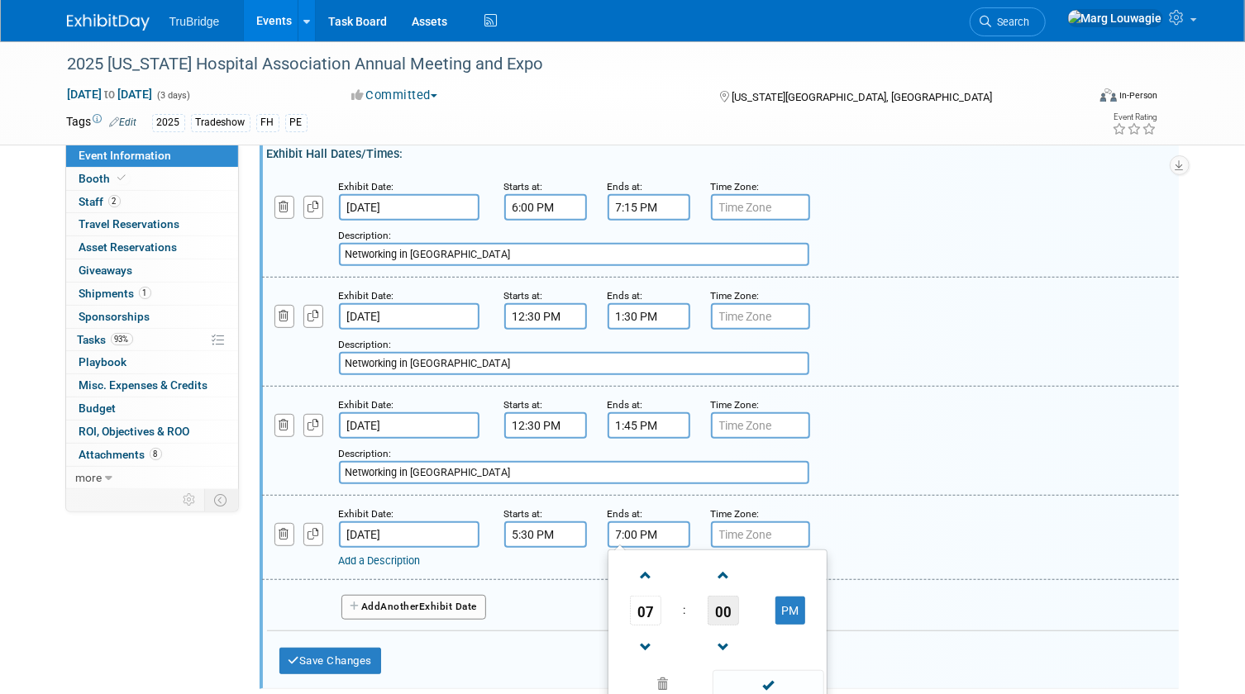
click at [711, 604] on span "00" at bounding box center [722, 611] width 31 height 30
click at [739, 613] on td "30" at bounding box center [743, 620] width 53 height 45
type input "7:30 PM"
click at [785, 679] on span at bounding box center [768, 684] width 112 height 29
click at [400, 556] on link "Add a Description" at bounding box center [380, 561] width 82 height 12
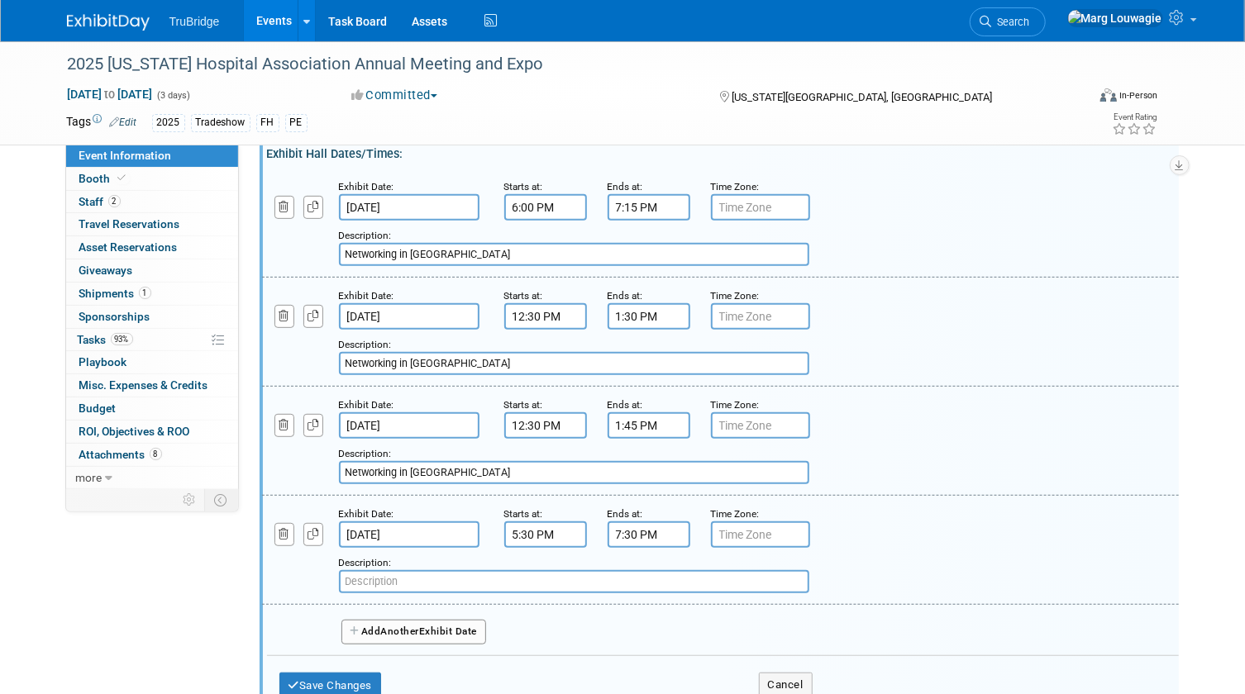
click at [398, 582] on input "text" at bounding box center [574, 581] width 470 height 23
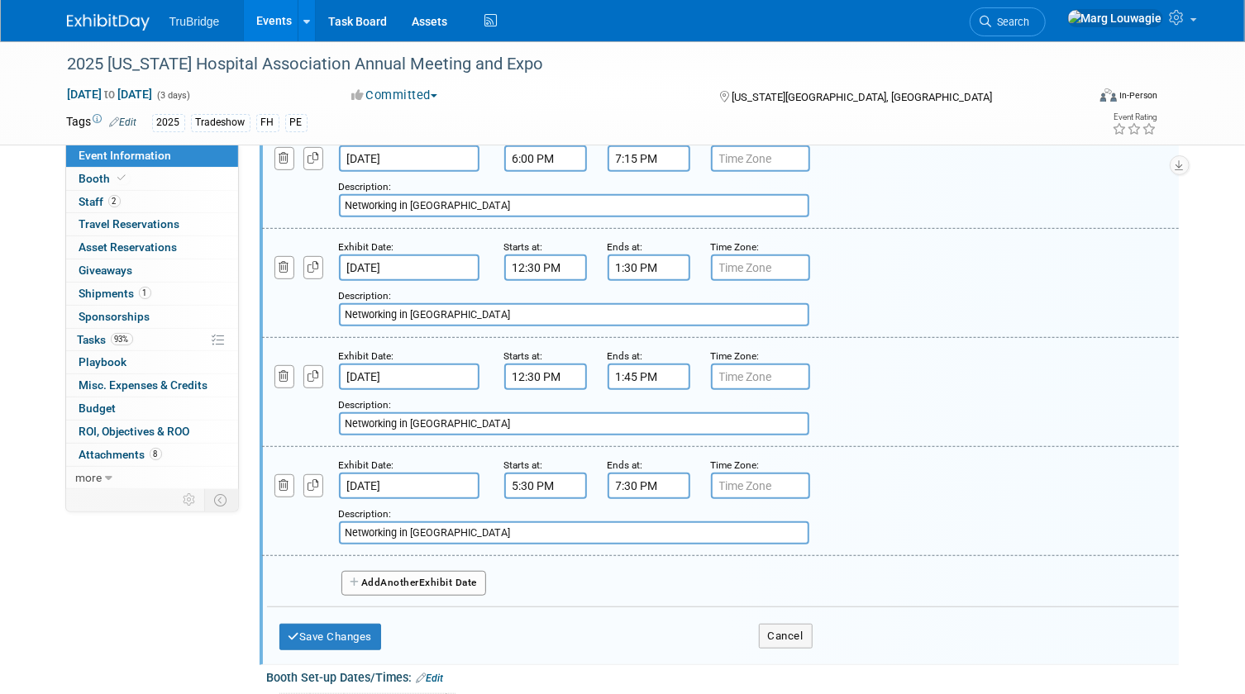
scroll to position [375, 0]
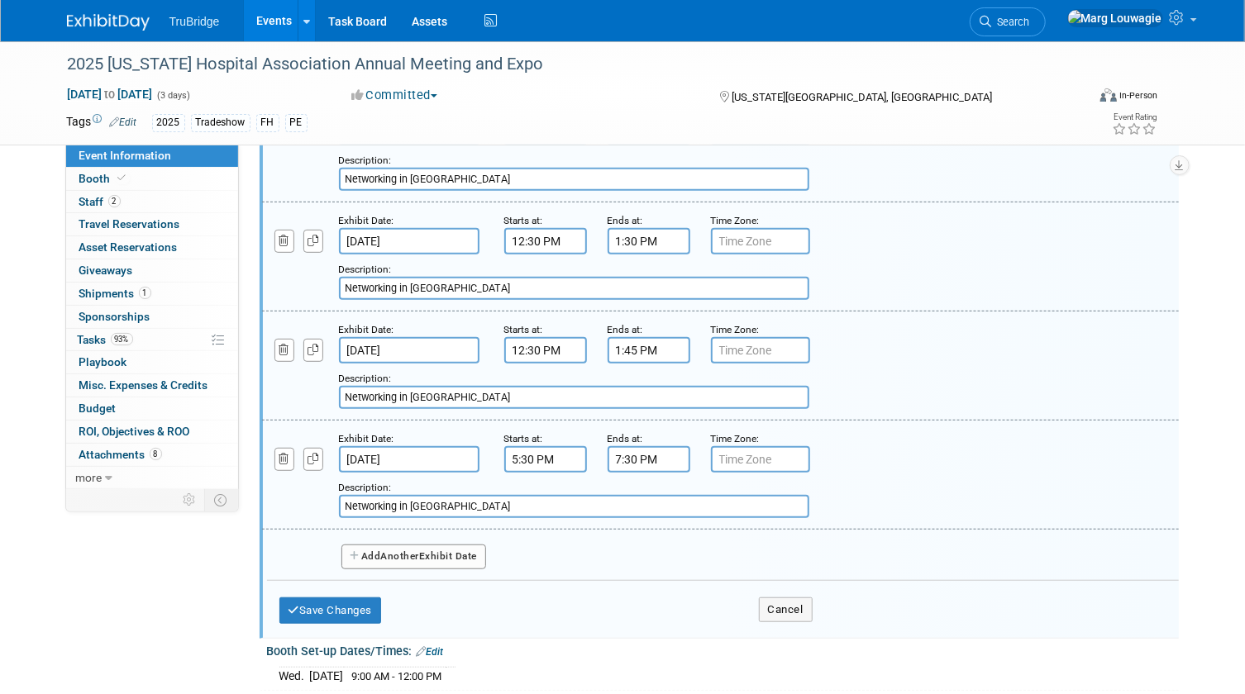
type input "Networking in [GEOGRAPHIC_DATA]"
click at [452, 555] on button "Add Another Exhibit Date" at bounding box center [413, 557] width 145 height 25
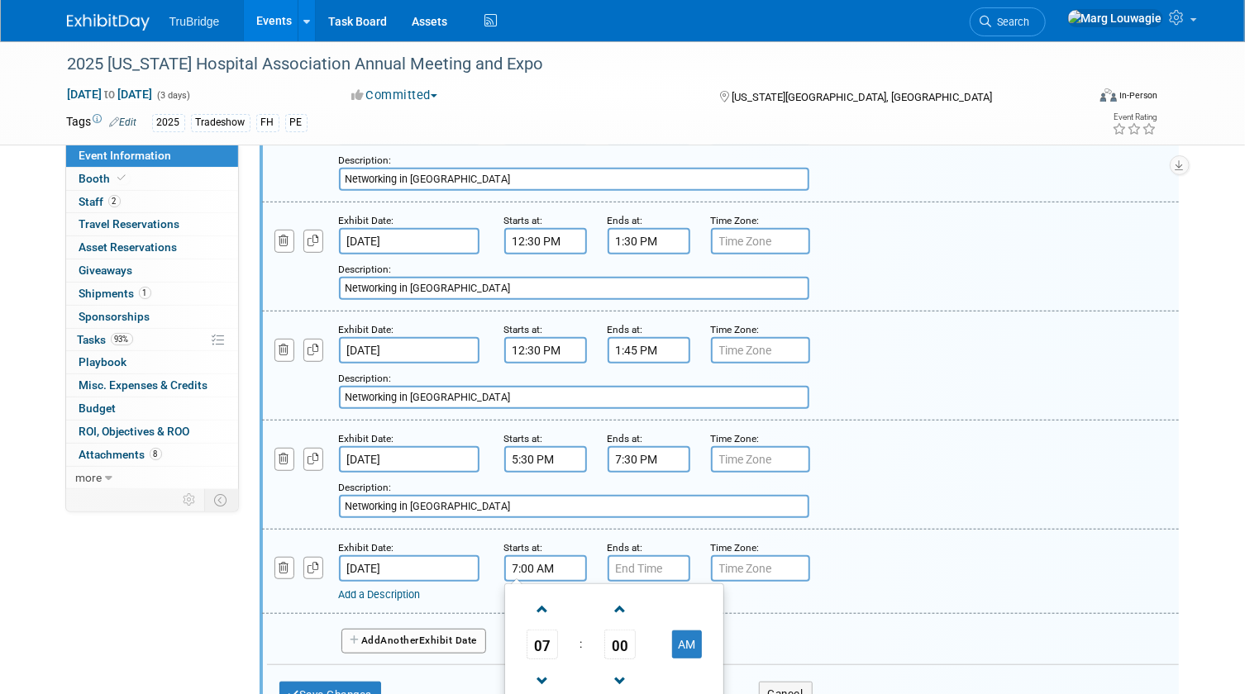
click at [529, 566] on input "7:00 AM" at bounding box center [545, 568] width 83 height 26
click at [630, 636] on span "00" at bounding box center [619, 645] width 31 height 30
click at [686, 603] on td "15" at bounding box center [693, 610] width 53 height 45
type input "7:15 AM"
click at [637, 571] on input "7:00 PM" at bounding box center [648, 568] width 83 height 26
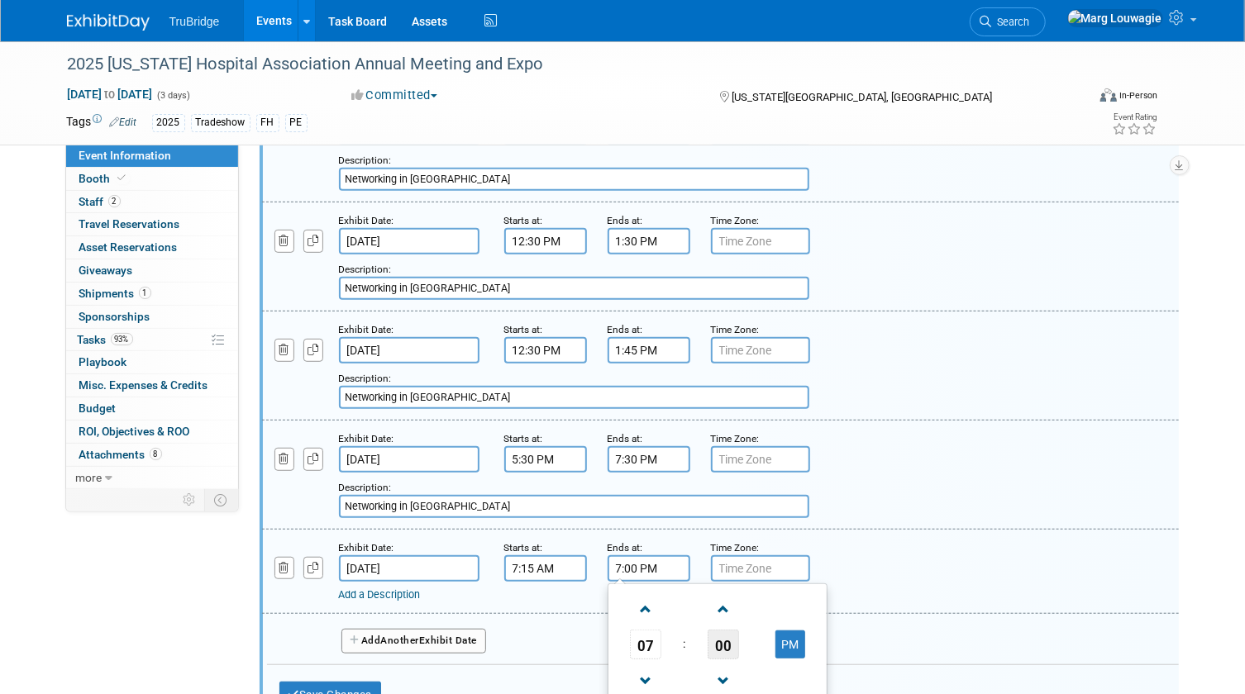
click at [731, 636] on span "00" at bounding box center [722, 645] width 31 height 30
click at [802, 609] on td "15" at bounding box center [796, 610] width 53 height 45
click at [793, 637] on button "PM" at bounding box center [790, 645] width 30 height 28
type input "7:15 AM"
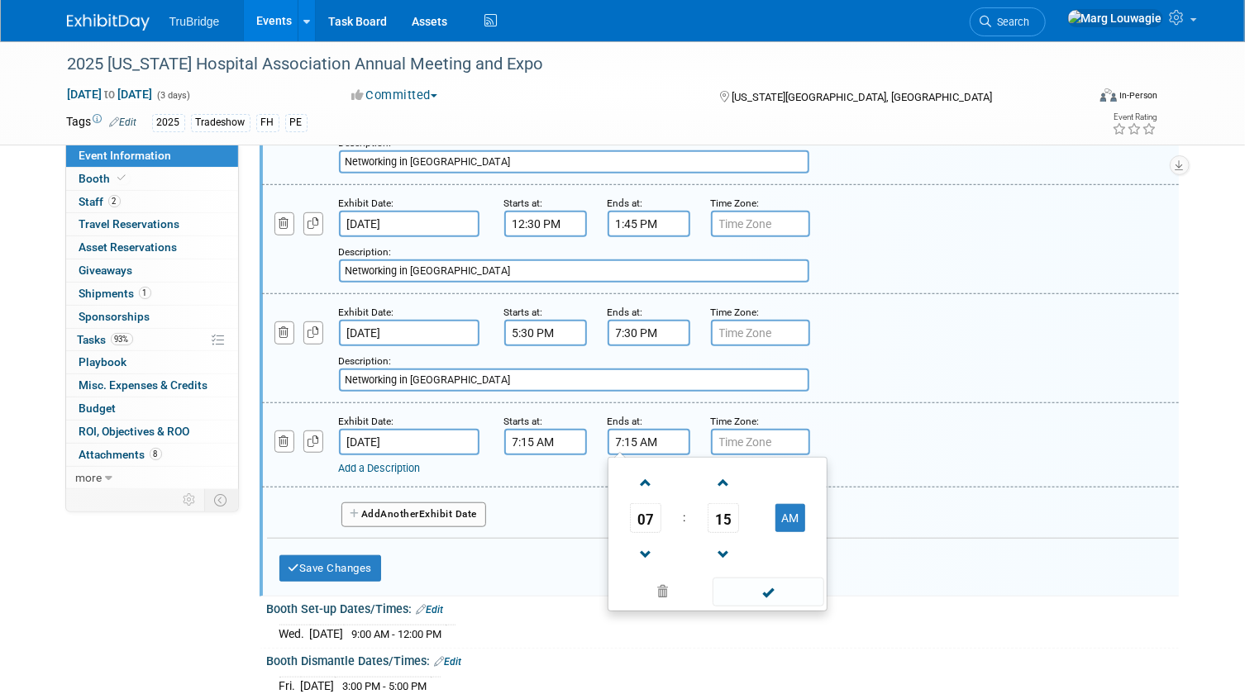
scroll to position [526, 0]
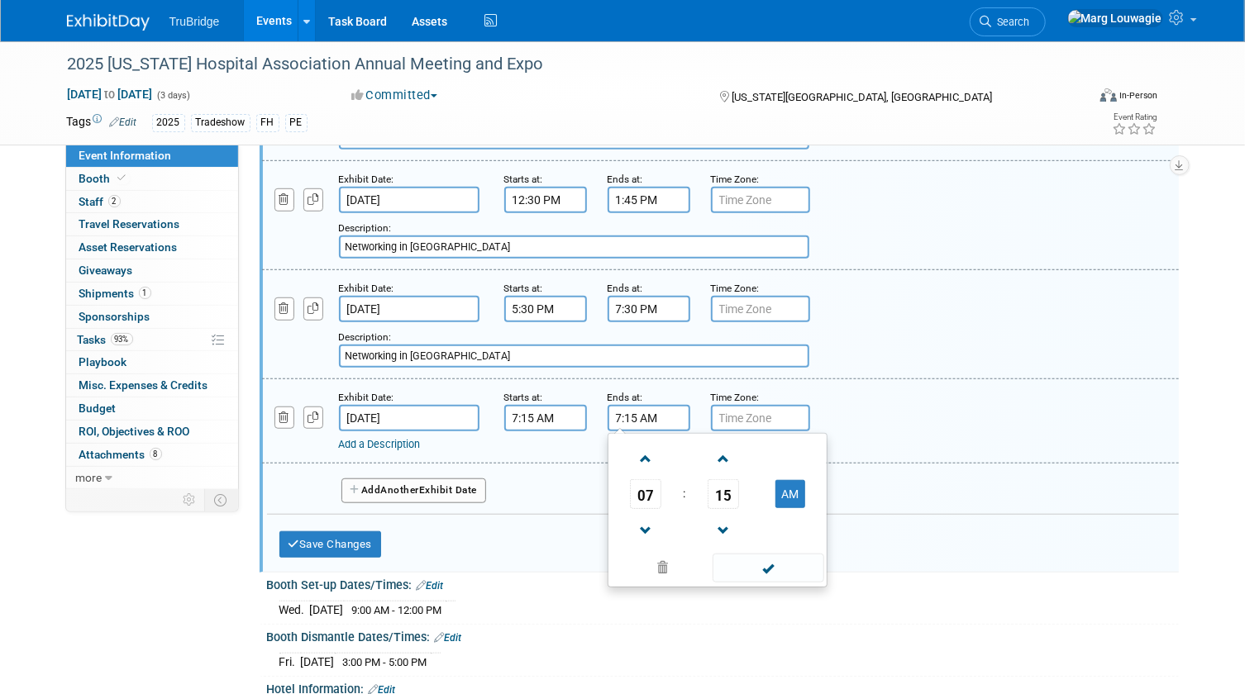
click at [389, 440] on link "Add a Description" at bounding box center [380, 444] width 82 height 12
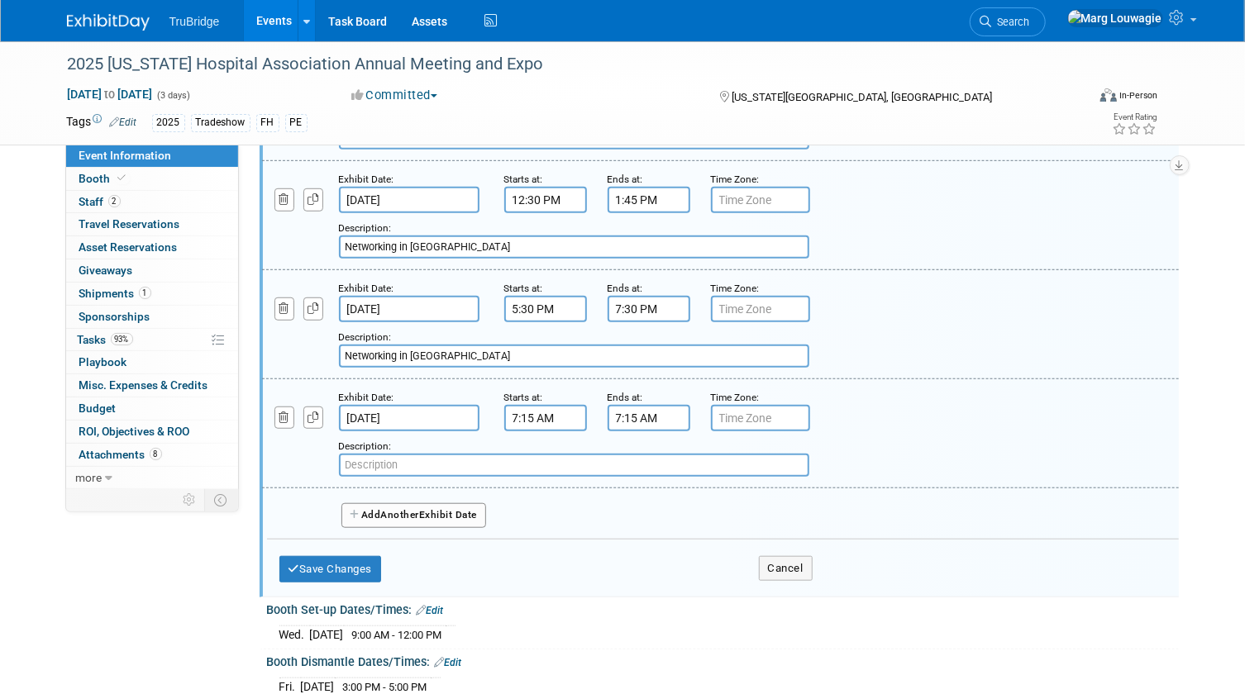
click at [395, 465] on input "text" at bounding box center [574, 465] width 470 height 23
type input "Networking in [GEOGRAPHIC_DATA]"
click at [367, 556] on button "Save Changes" at bounding box center [330, 569] width 102 height 26
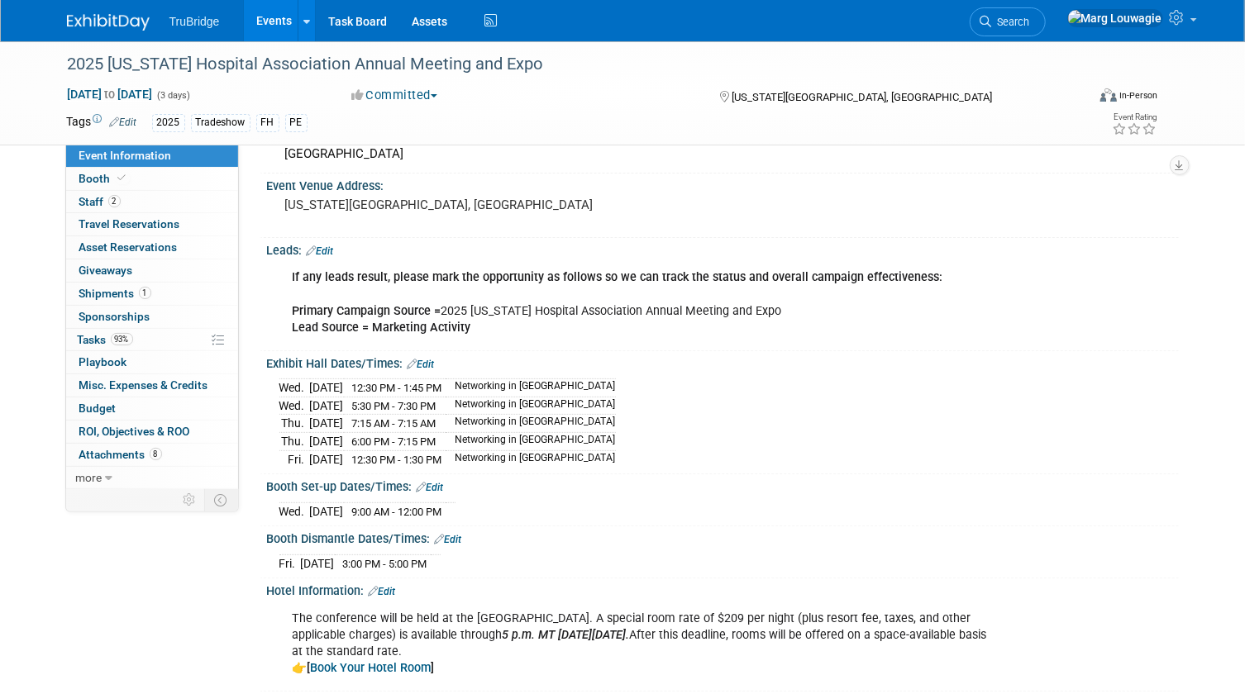
scroll to position [0, 0]
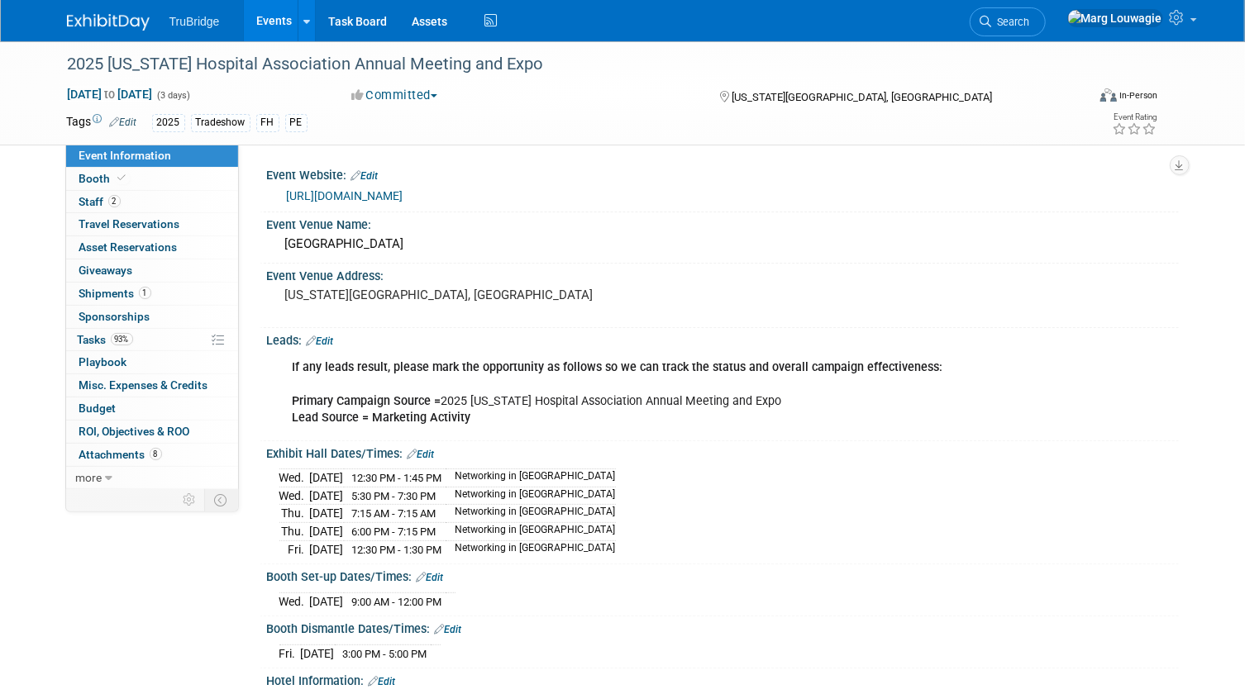
click at [433, 449] on link "Edit" at bounding box center [420, 455] width 27 height 12
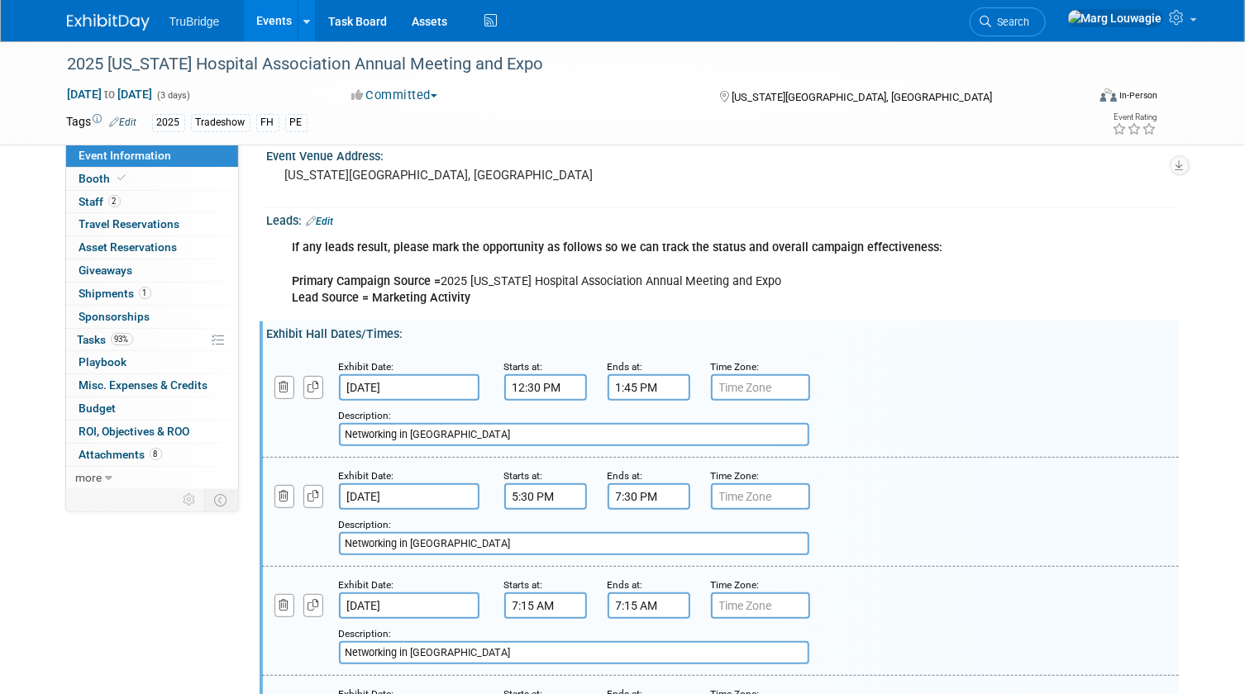
scroll to position [150, 0]
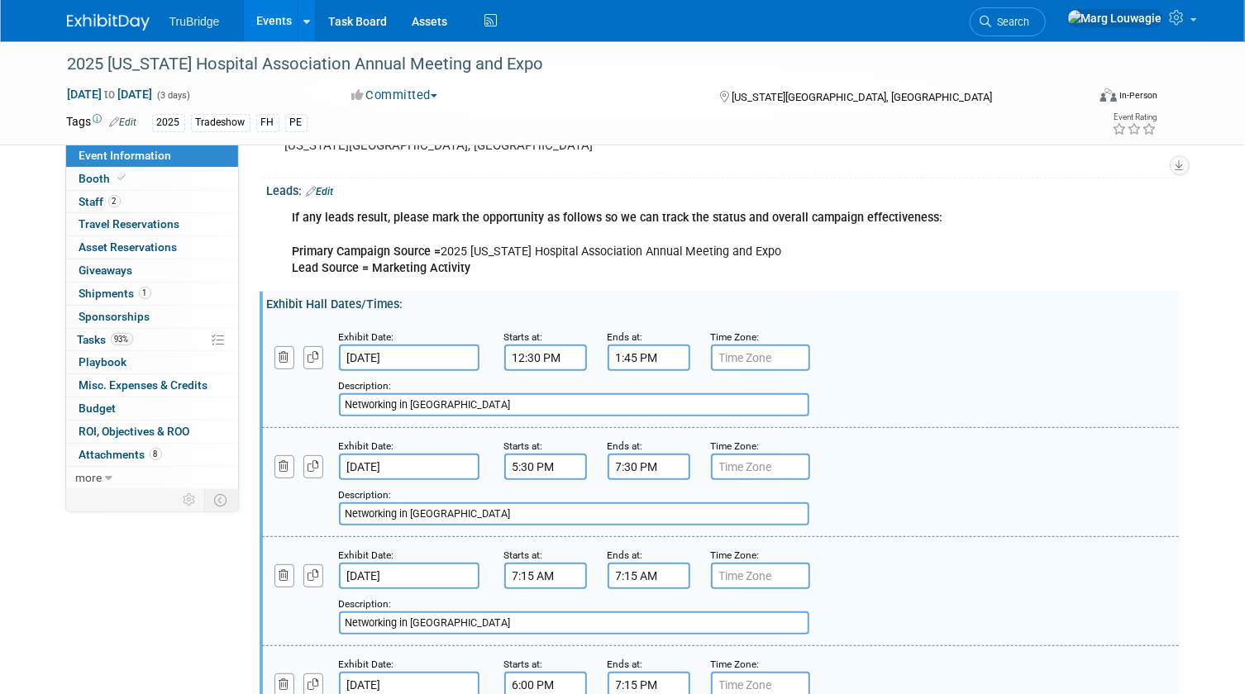
click at [645, 460] on input "7:30 PM" at bounding box center [648, 467] width 83 height 26
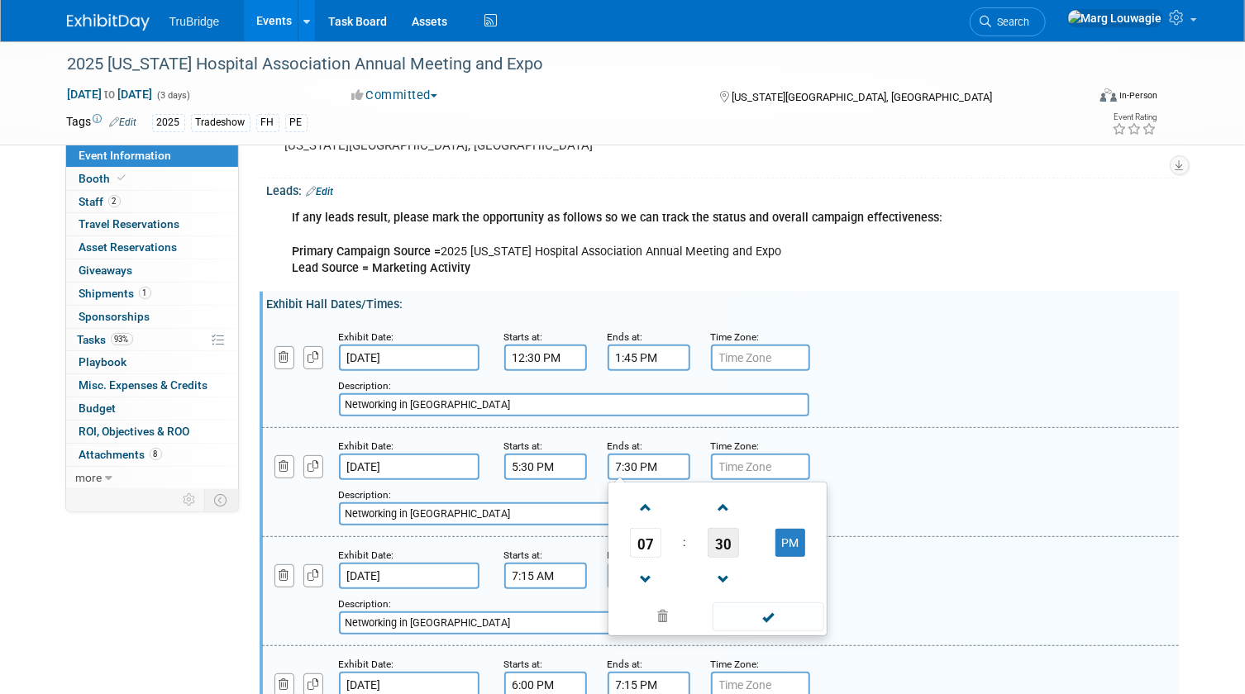
click at [723, 541] on span "30" at bounding box center [722, 543] width 31 height 30
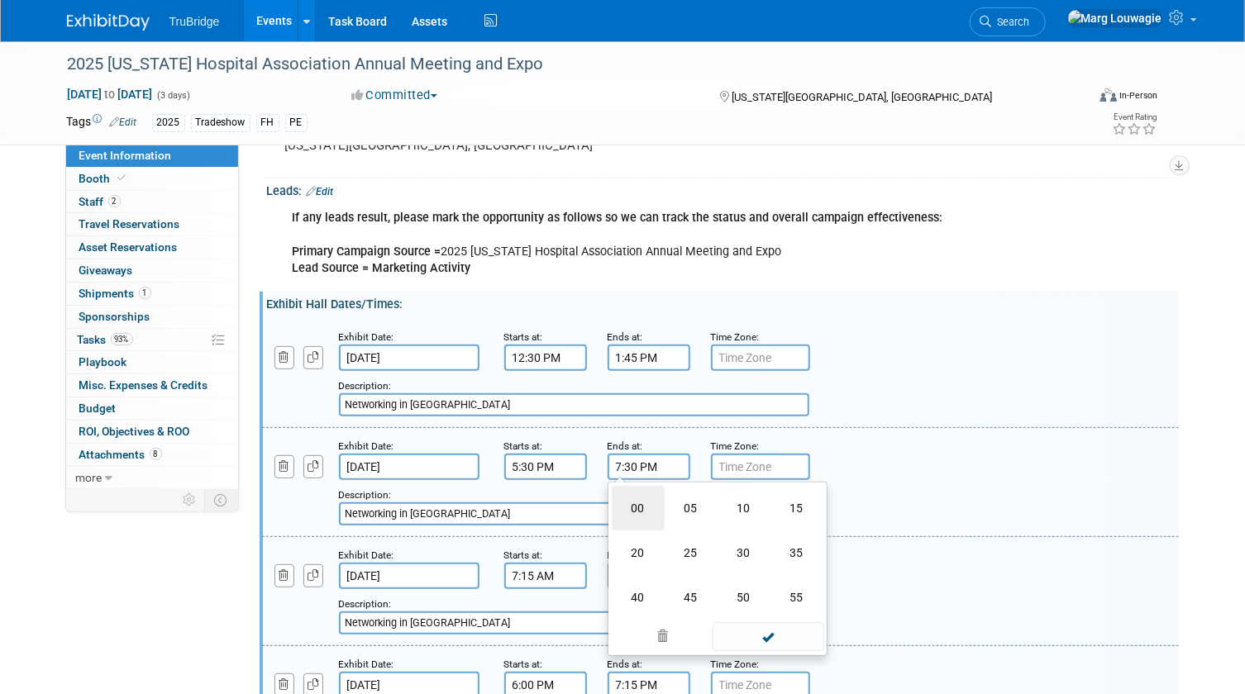
click at [642, 511] on td "00" at bounding box center [638, 508] width 53 height 45
type input "7:00 PM"
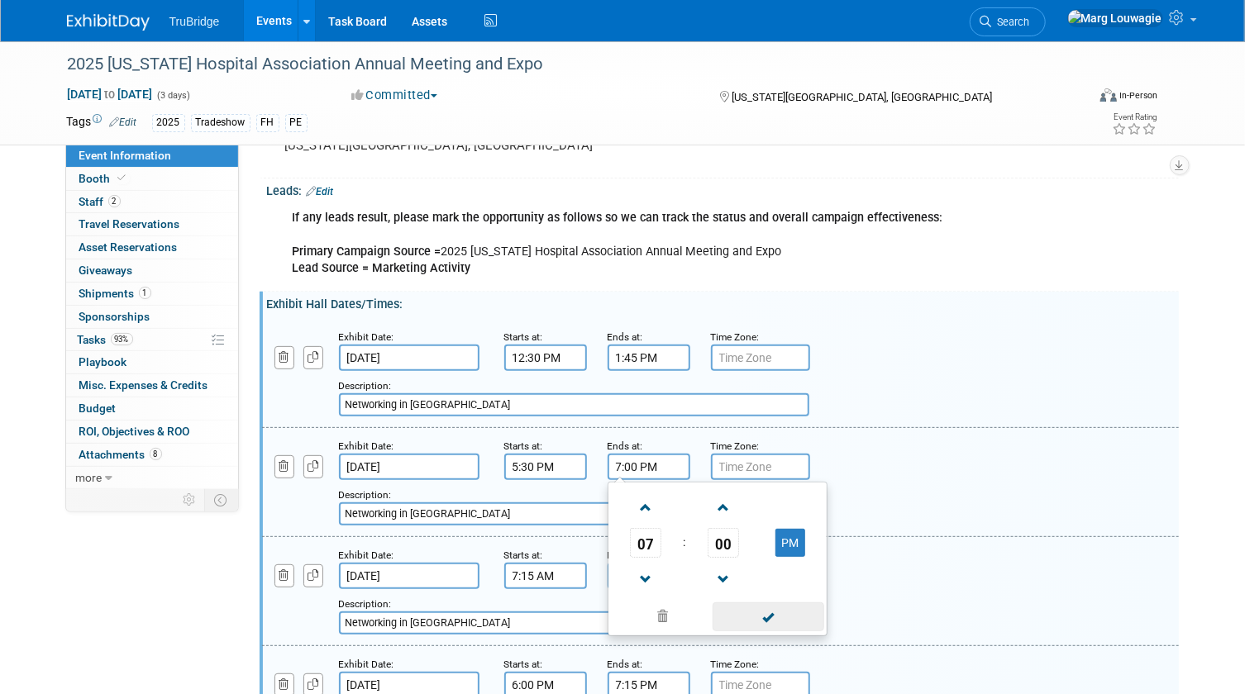
click at [767, 612] on span at bounding box center [768, 617] width 112 height 29
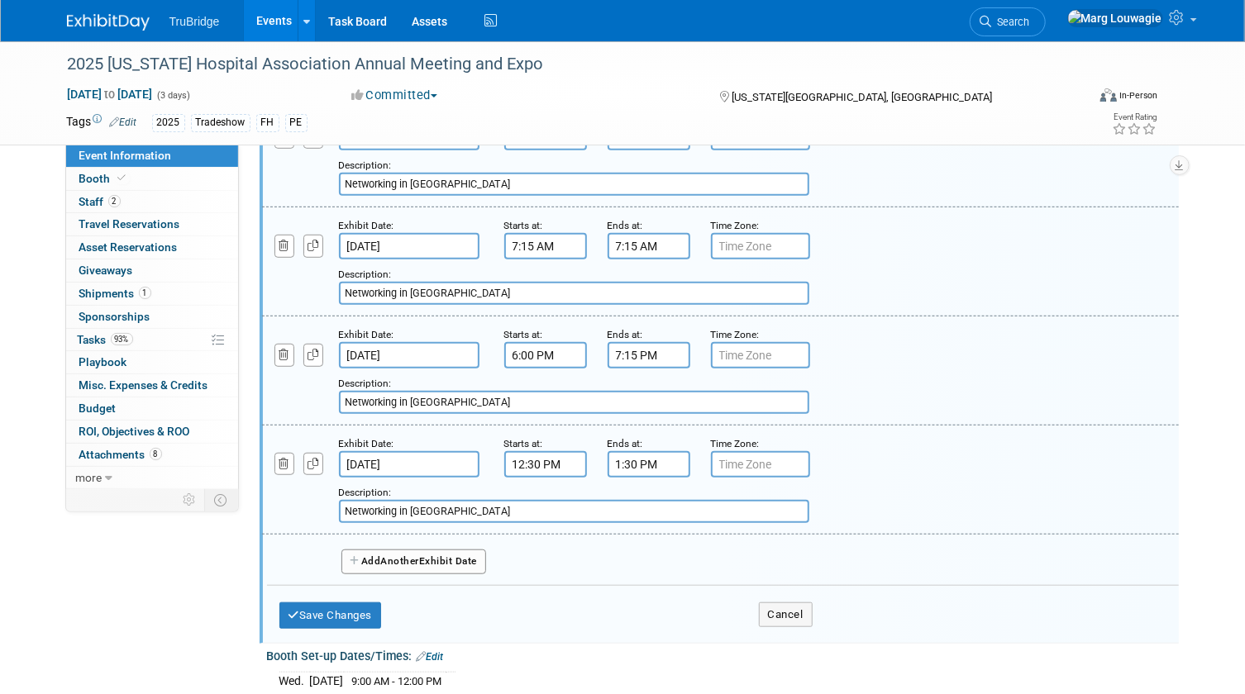
scroll to position [526, 0]
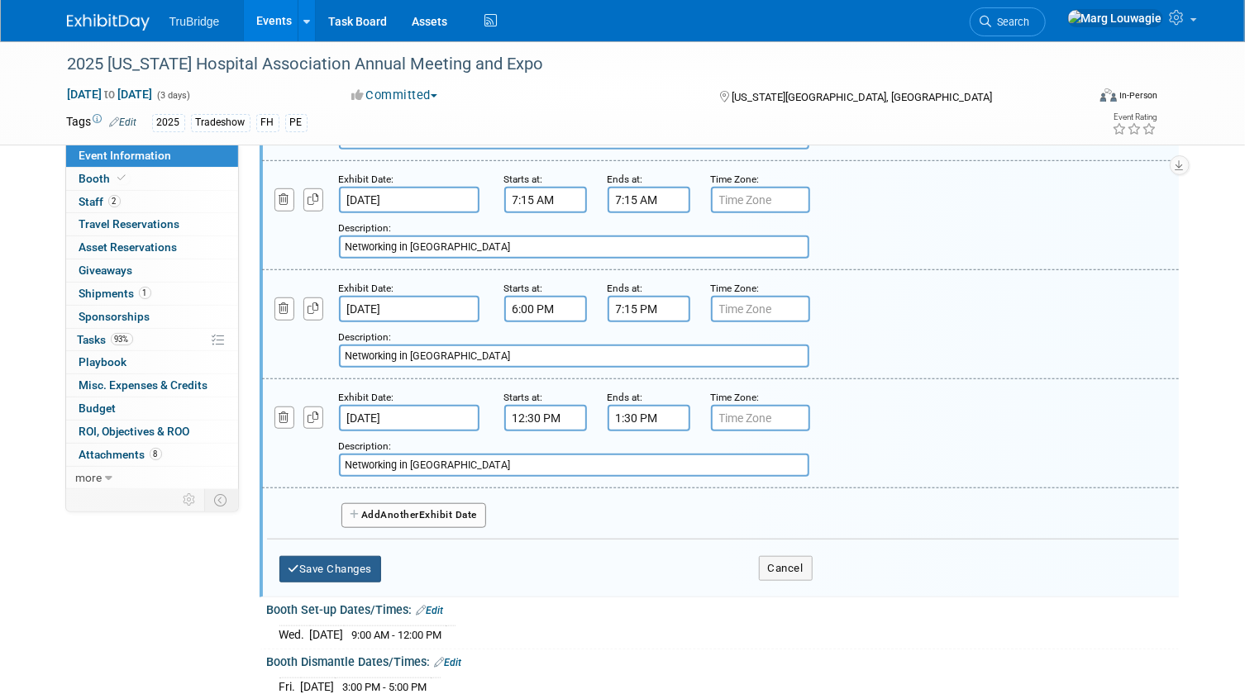
click at [347, 566] on button "Save Changes" at bounding box center [330, 569] width 102 height 26
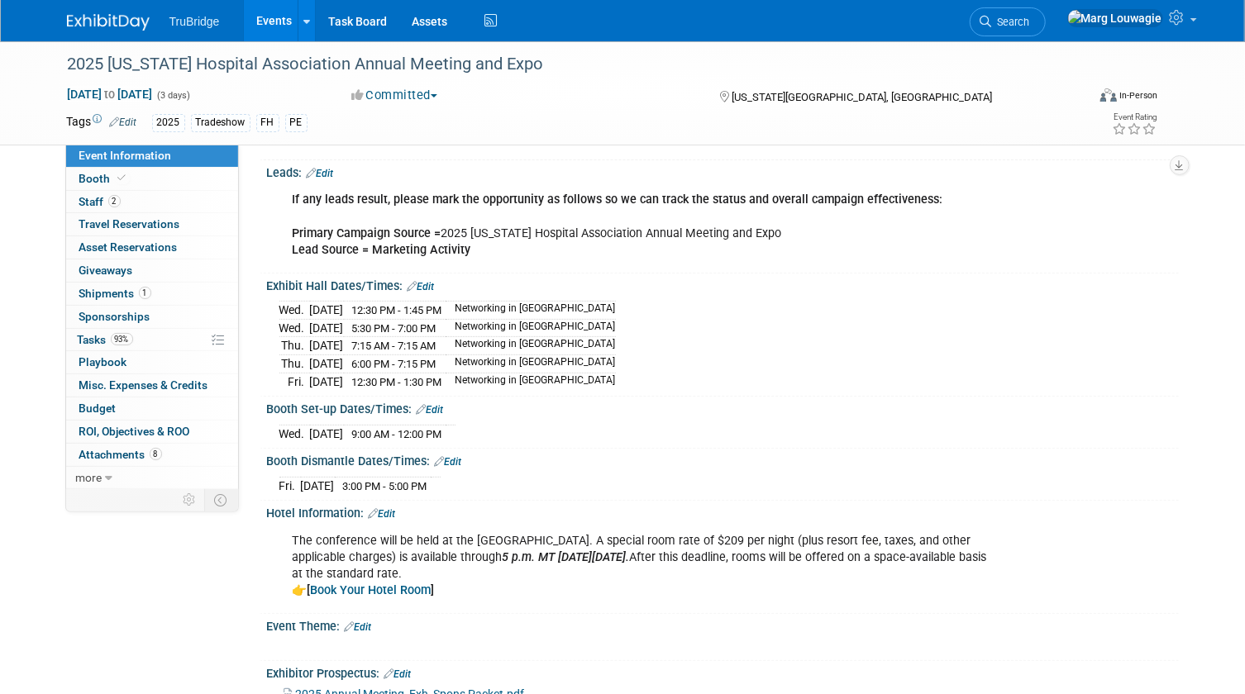
scroll to position [164, 0]
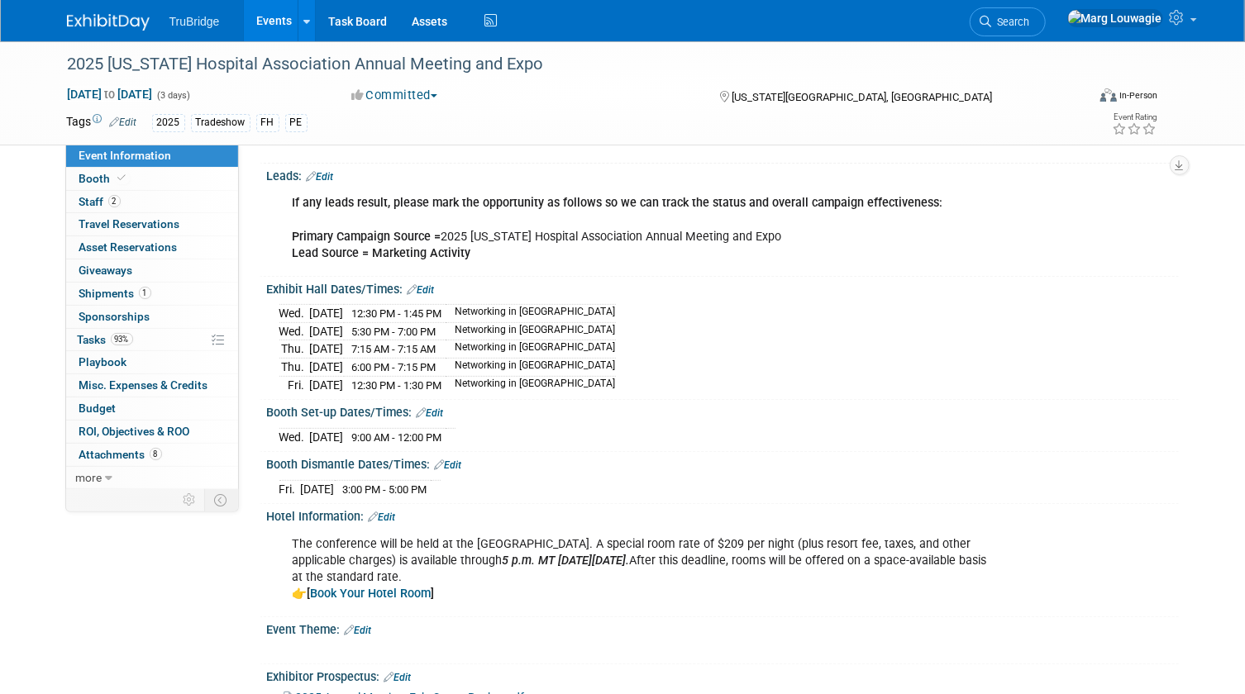
drag, startPoint x: 260, startPoint y: 280, endPoint x: 512, endPoint y: 484, distance: 324.5
drag, startPoint x: 512, startPoint y: 484, endPoint x: 432, endPoint y: 347, distance: 158.2
copy div "Exhibit Hall Dates/Times: Edit Wed. Sep 24, 2025 12:30 PM - 1:45 PM Networking …"
click at [707, 339] on div "Wed. Sep 24, 2025 12:30 PM - 1:45 PM Networking in Exhibit Hall Wed. Sep 24, 20…" at bounding box center [722, 346] width 887 height 93
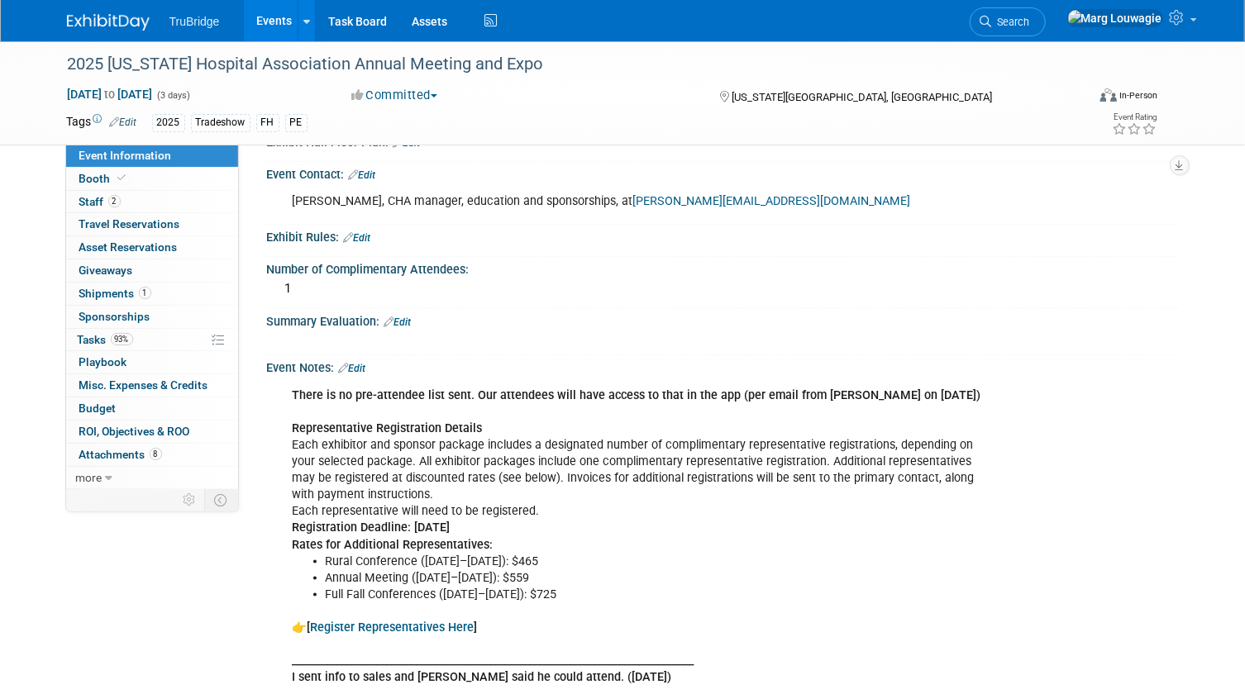
scroll to position [765, 0]
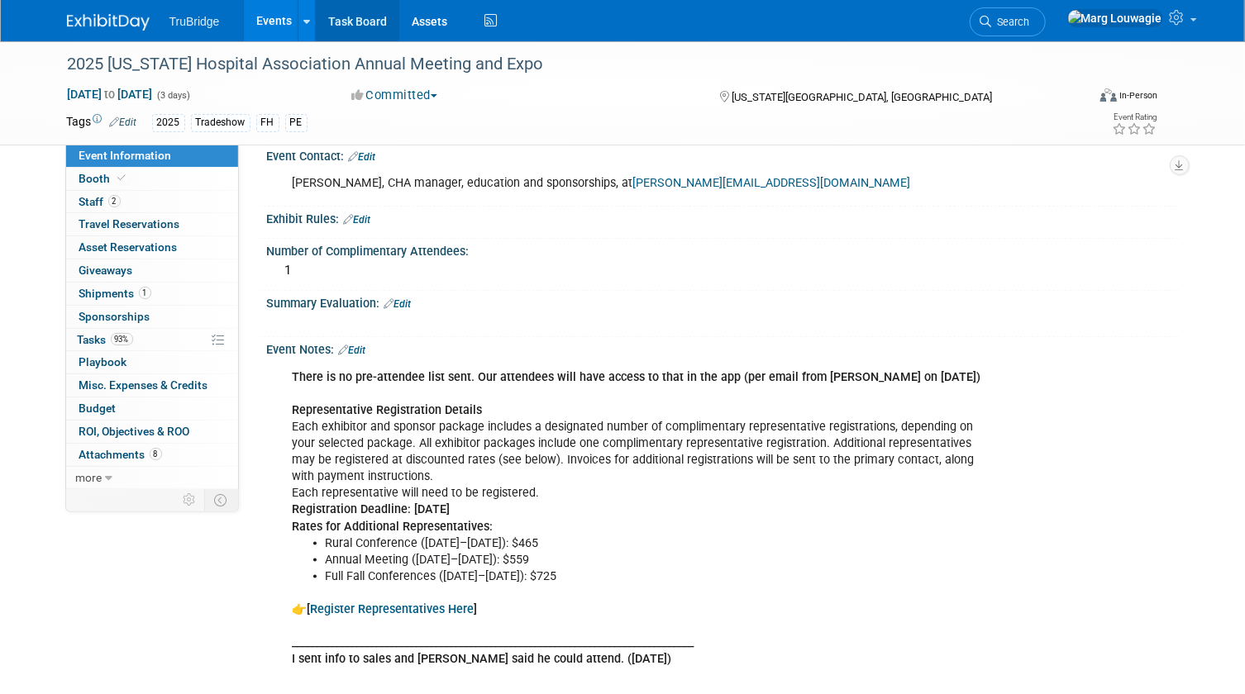
click at [375, 24] on link "Task Board" at bounding box center [357, 20] width 83 height 41
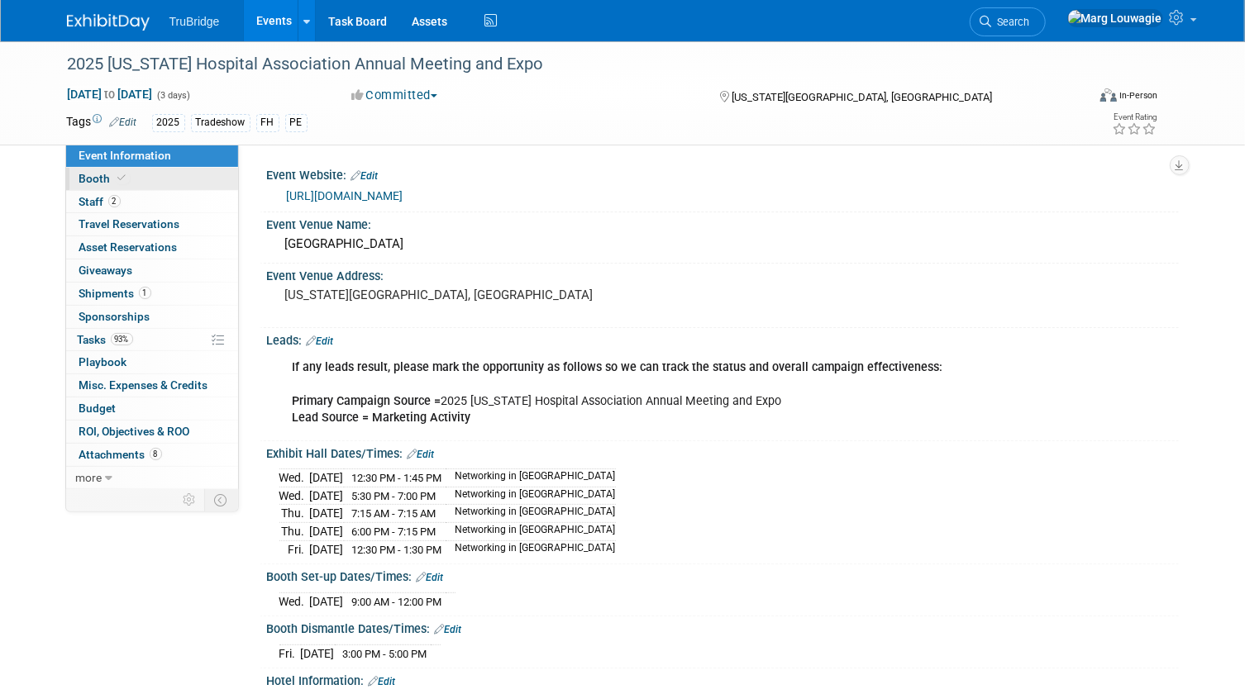
click at [181, 177] on link "Booth" at bounding box center [152, 179] width 172 height 22
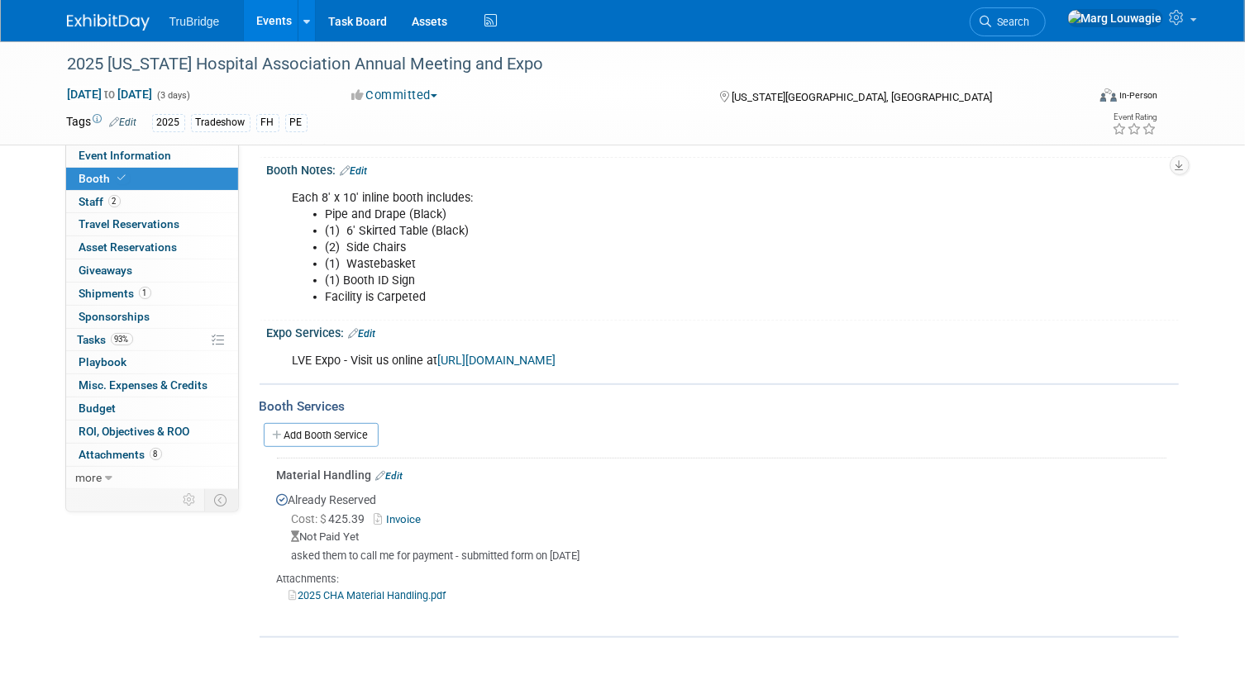
scroll to position [225, 0]
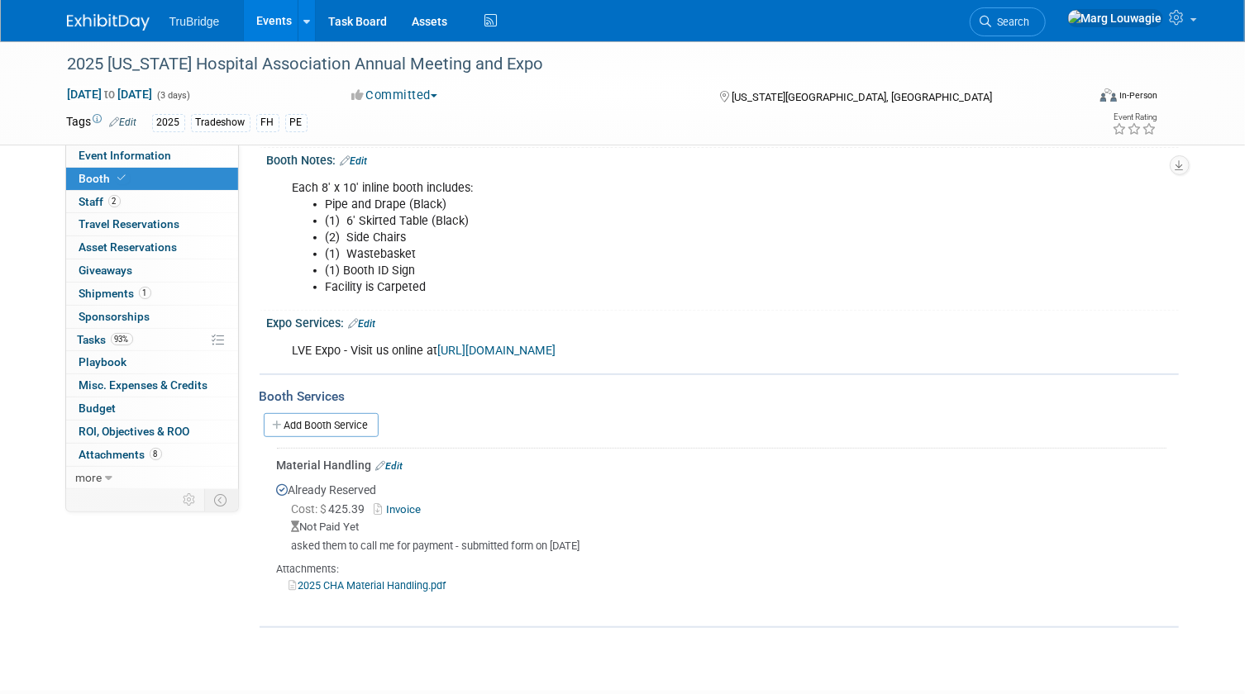
click at [487, 351] on link "[URL][DOMAIN_NAME]" at bounding box center [497, 351] width 118 height 14
drag, startPoint x: 164, startPoint y: 157, endPoint x: 208, endPoint y: 174, distance: 47.9
click at [164, 157] on span "Event Information" at bounding box center [125, 155] width 93 height 13
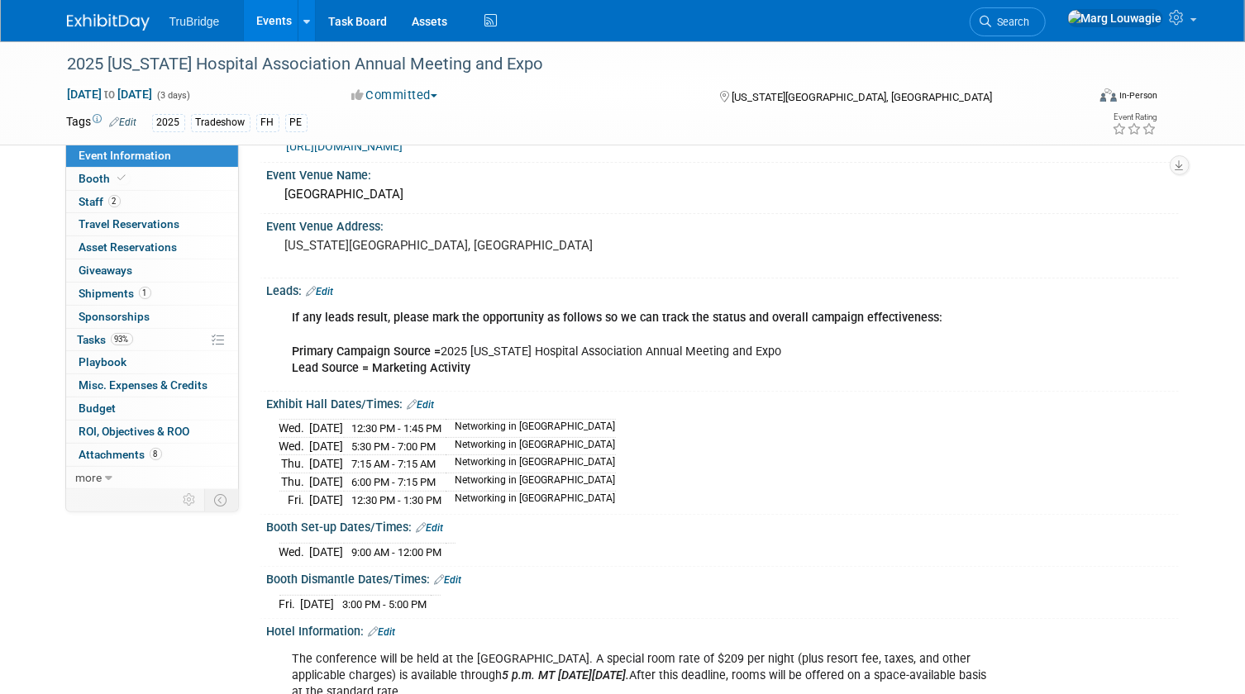
scroll to position [150, 0]
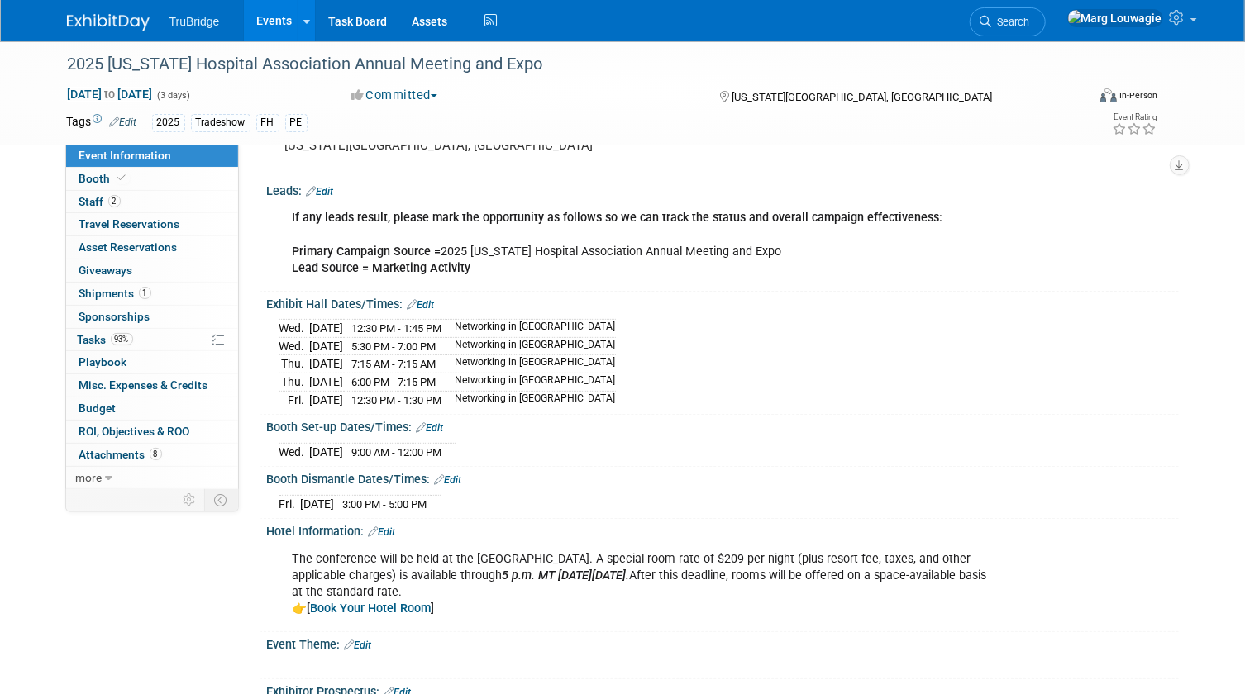
click at [422, 299] on link "Edit" at bounding box center [420, 305] width 27 height 12
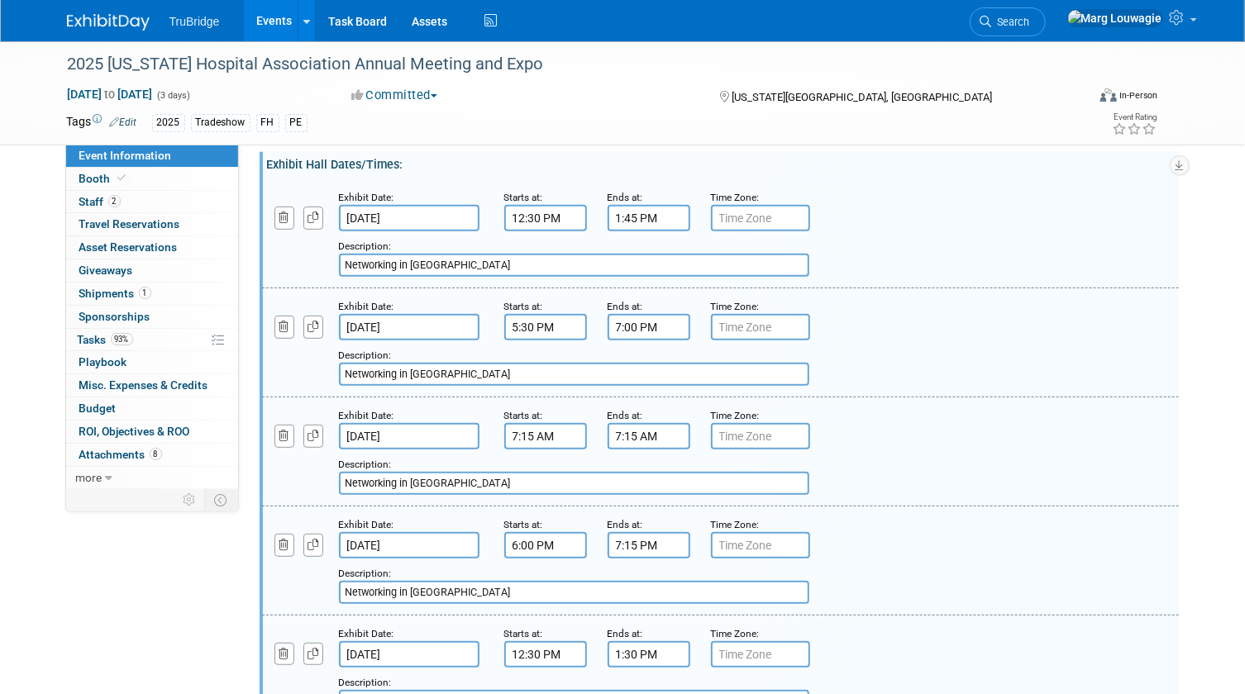
scroll to position [300, 0]
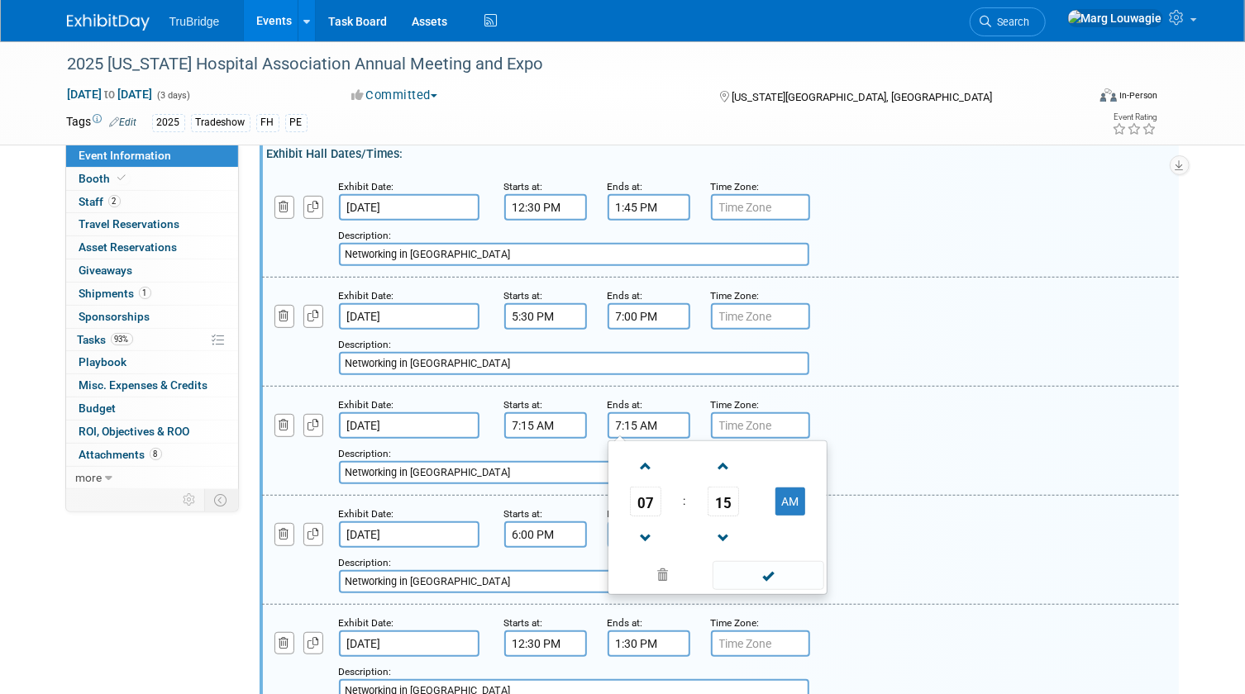
click at [635, 425] on input "7:15 AM" at bounding box center [648, 425] width 83 height 26
click at [643, 526] on span at bounding box center [645, 538] width 29 height 29
click at [646, 465] on span at bounding box center [645, 466] width 29 height 29
type input "8:15 AM"
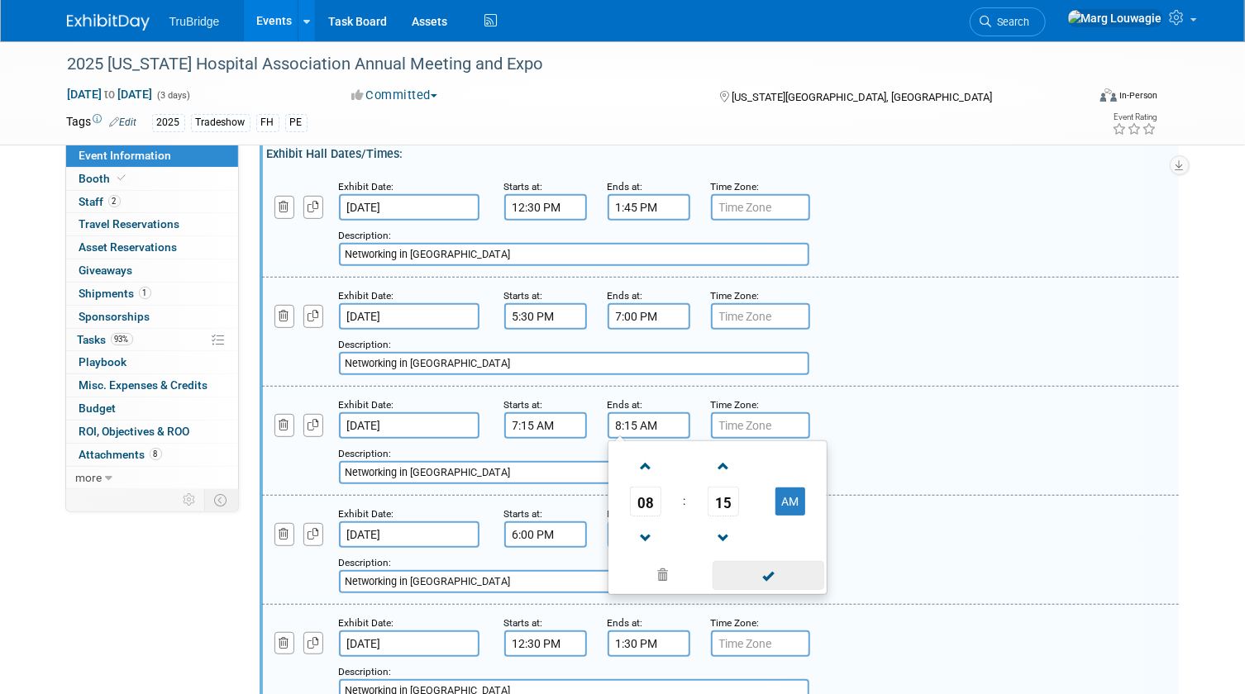
click at [769, 569] on span at bounding box center [768, 575] width 112 height 29
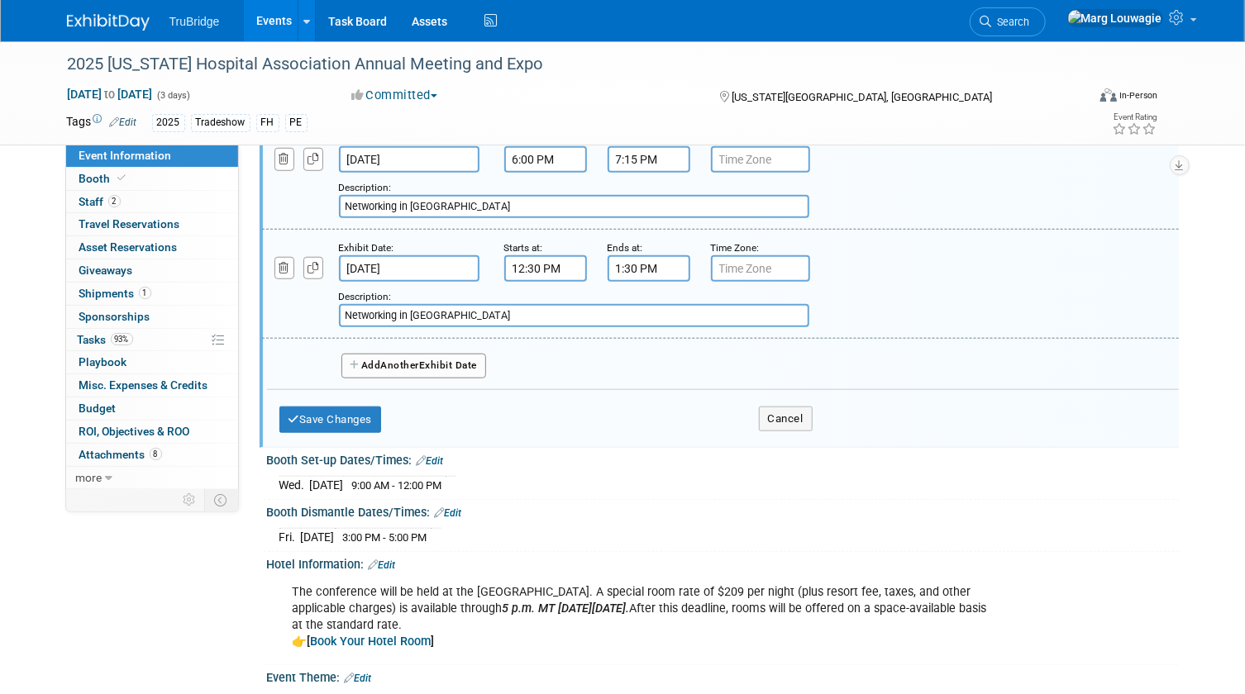
scroll to position [676, 0]
click at [355, 416] on button "Save Changes" at bounding box center [330, 419] width 102 height 26
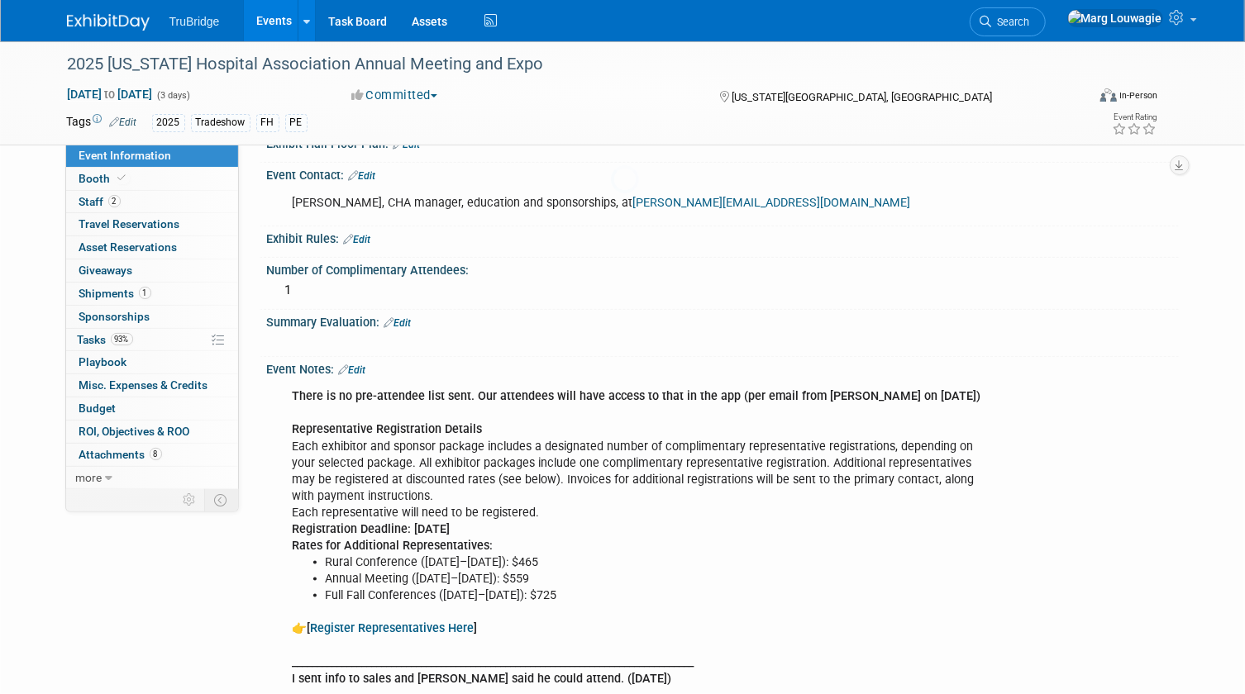
scroll to position [767, 0]
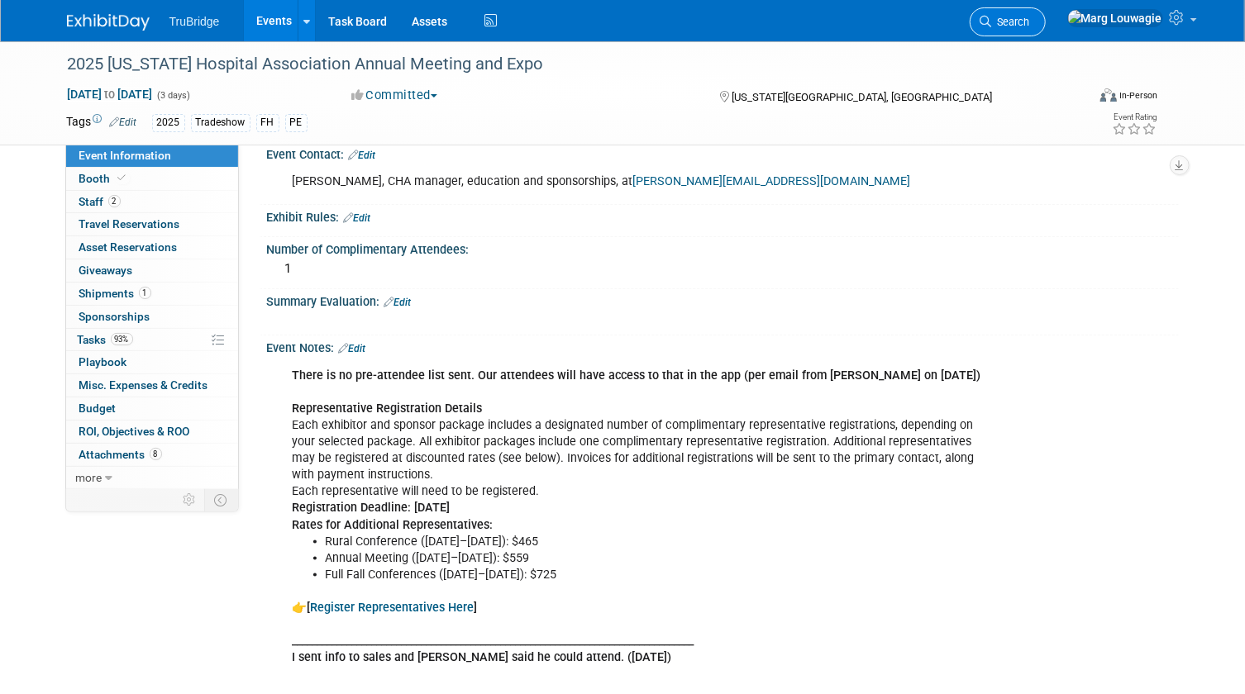
drag, startPoint x: 1083, startPoint y: 24, endPoint x: 1076, endPoint y: 31, distance: 9.4
click at [1030, 24] on span "Search" at bounding box center [1011, 22] width 38 height 12
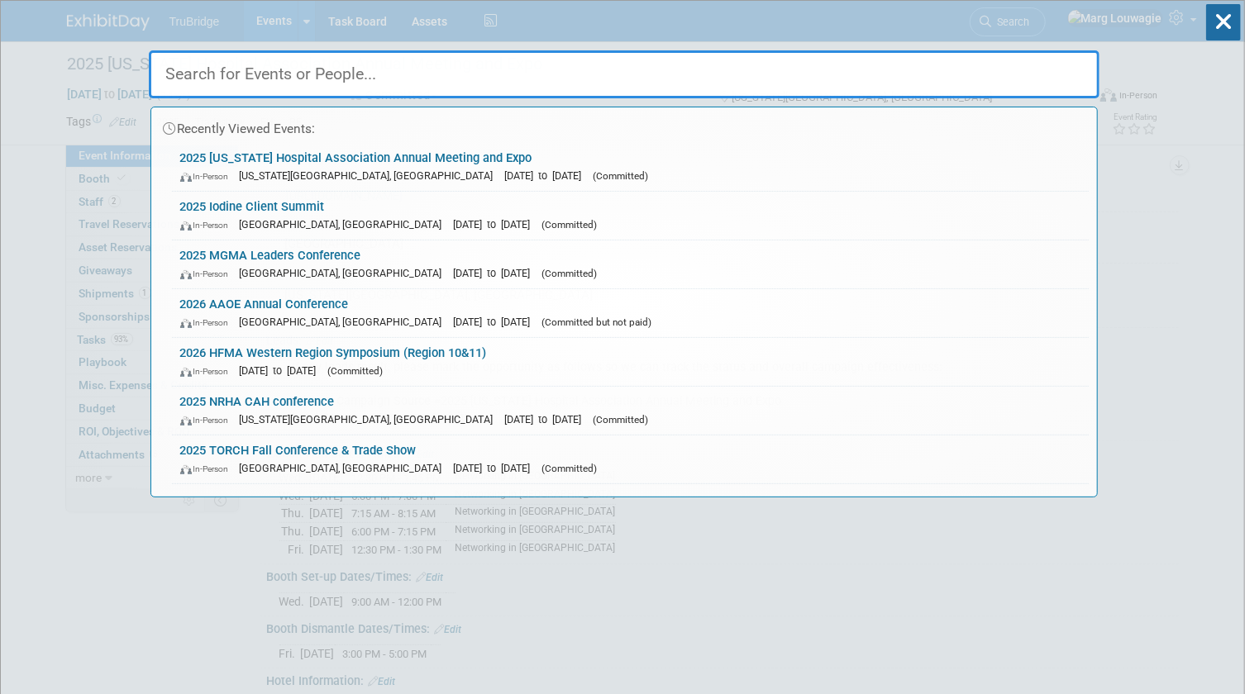
click at [1016, 79] on input "text" at bounding box center [624, 74] width 950 height 48
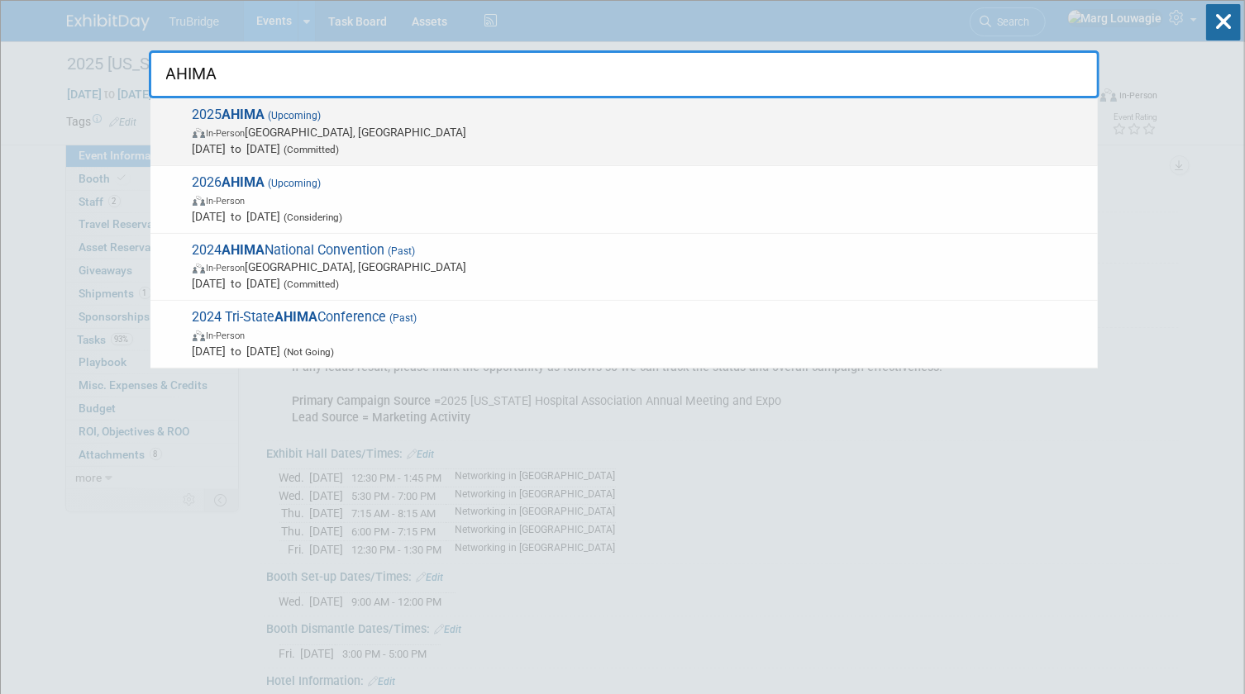
type input "AHIMA"
click at [435, 126] on span "In-Person [GEOGRAPHIC_DATA], [GEOGRAPHIC_DATA]" at bounding box center [641, 132] width 897 height 17
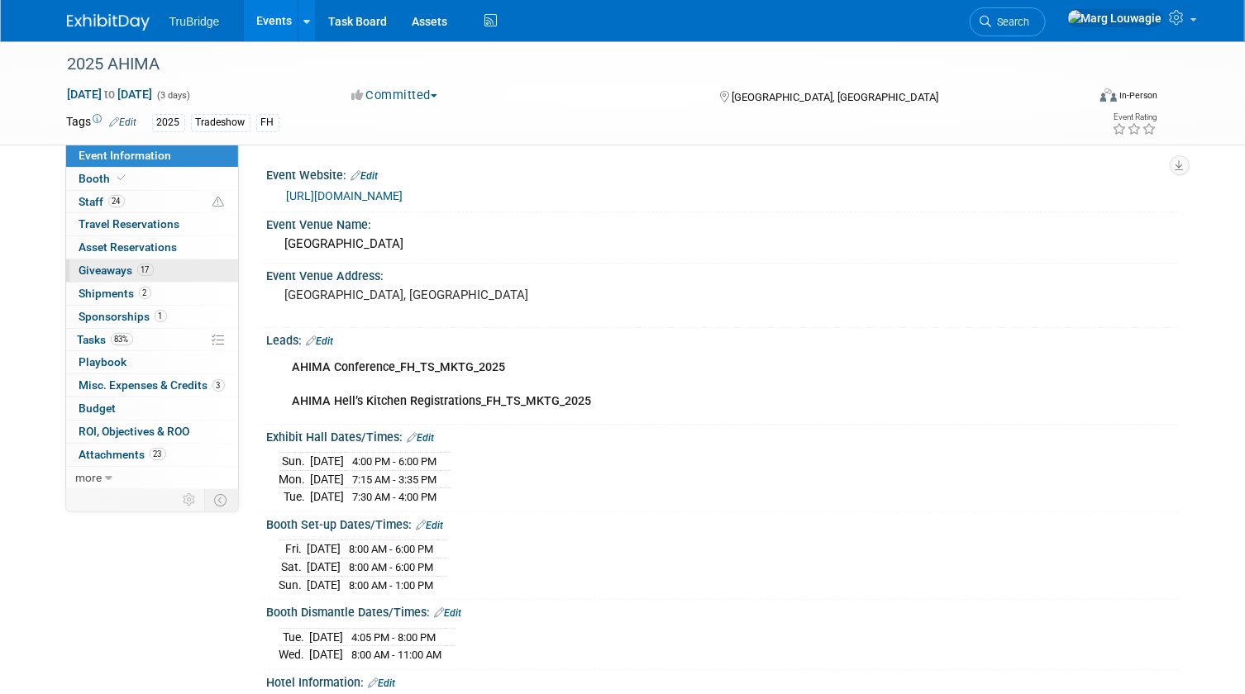
click at [175, 272] on link "17 Giveaways 17" at bounding box center [152, 271] width 172 height 22
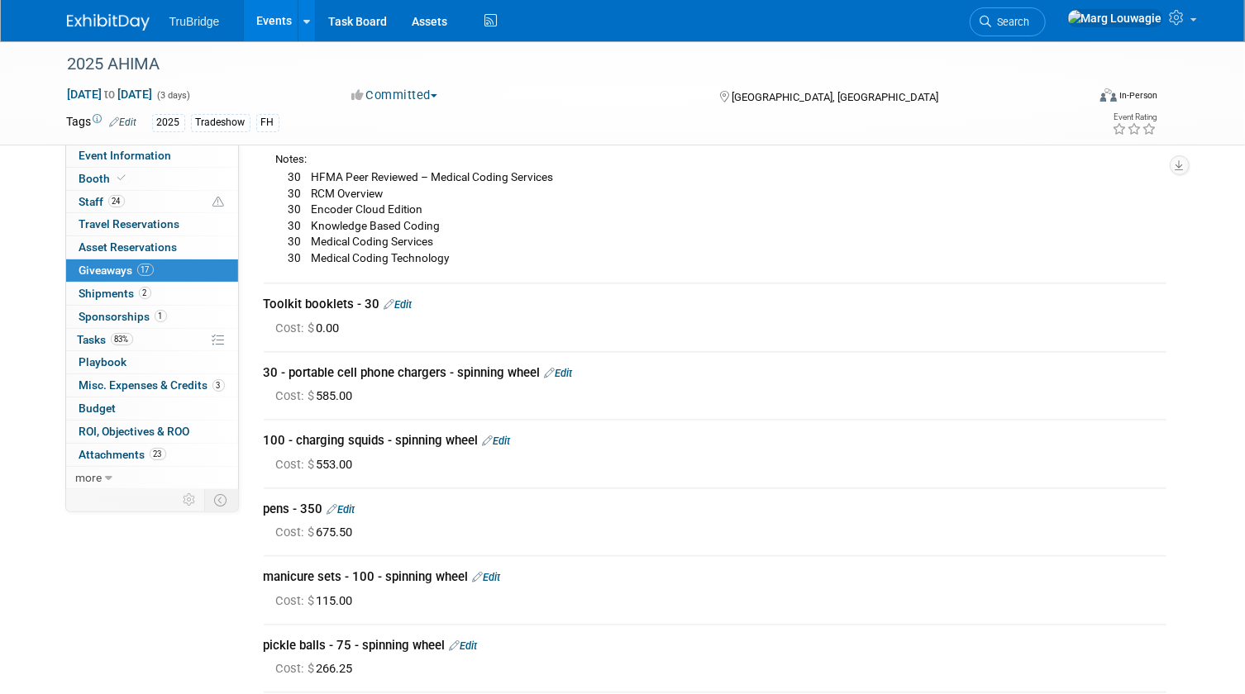
scroll to position [375, 0]
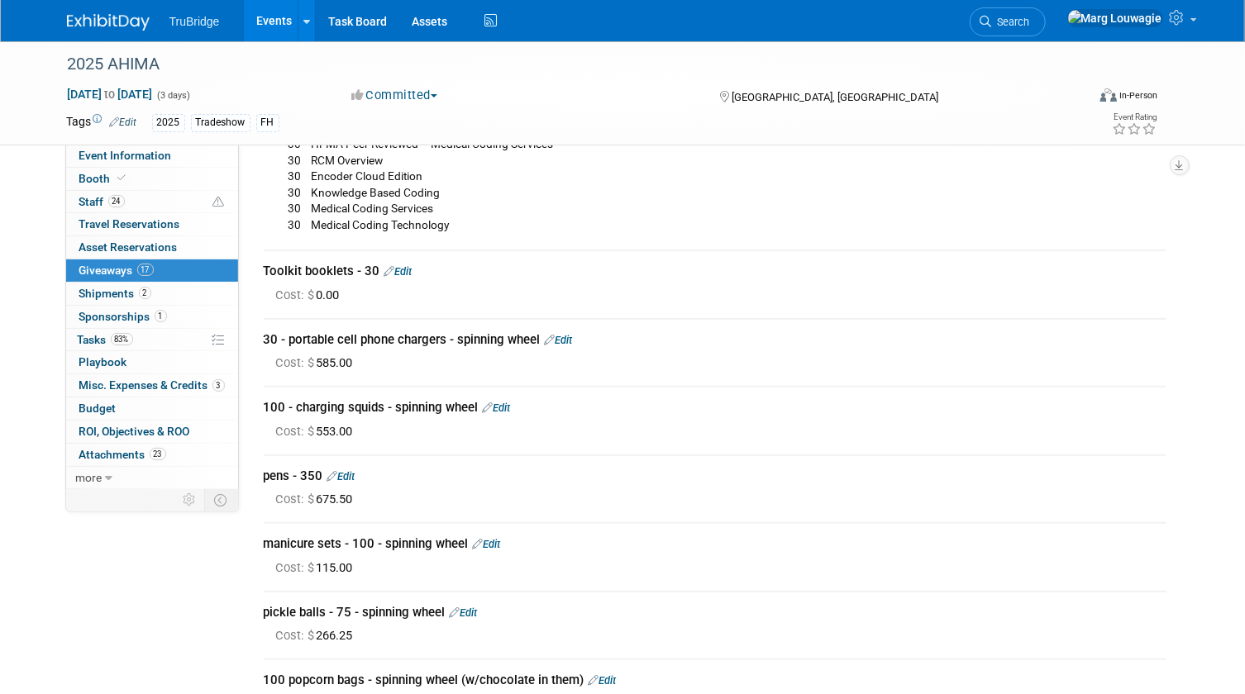
click at [407, 274] on link "Edit" at bounding box center [398, 271] width 28 height 12
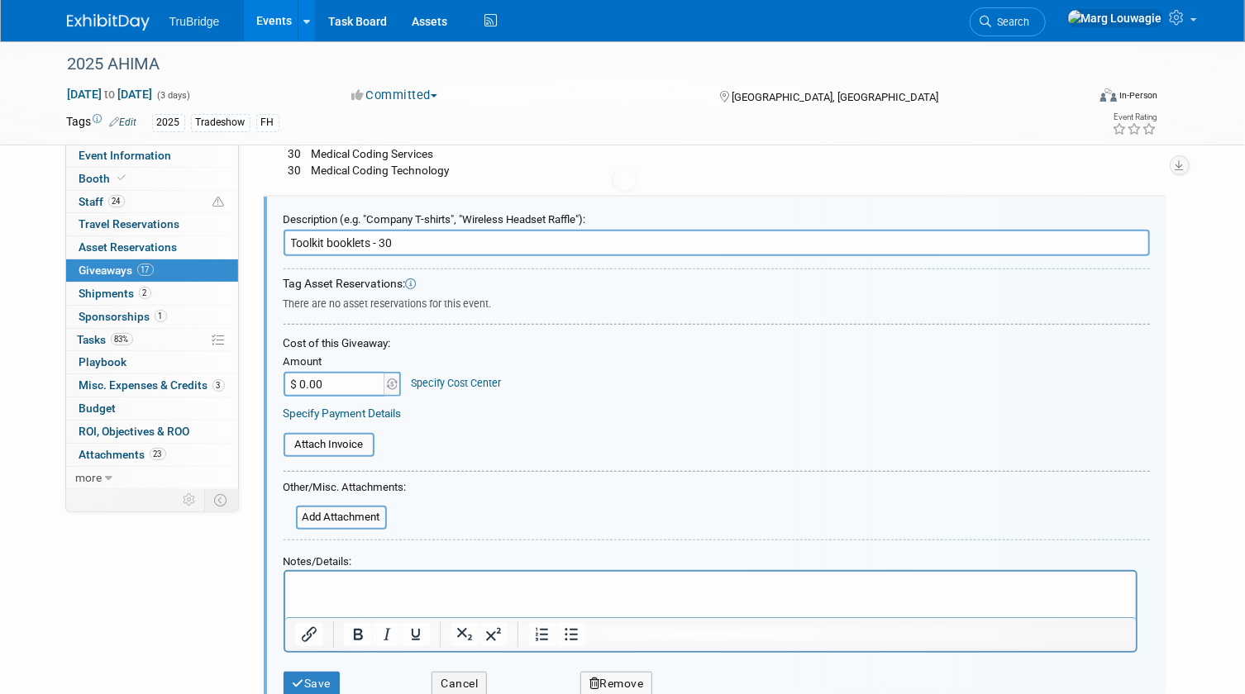
scroll to position [437, 0]
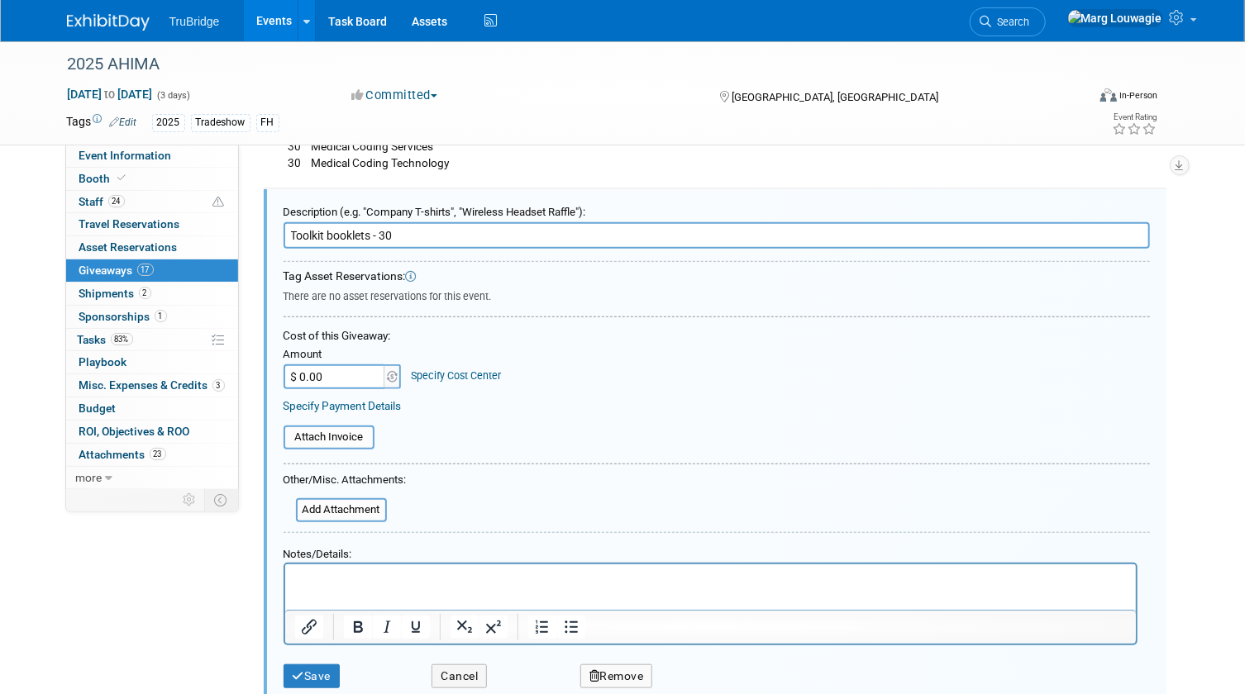
click at [343, 375] on input "$ 0.00" at bounding box center [334, 376] width 103 height 25
type input "$ 704.85"
click at [361, 511] on input "file" at bounding box center [286, 510] width 197 height 21
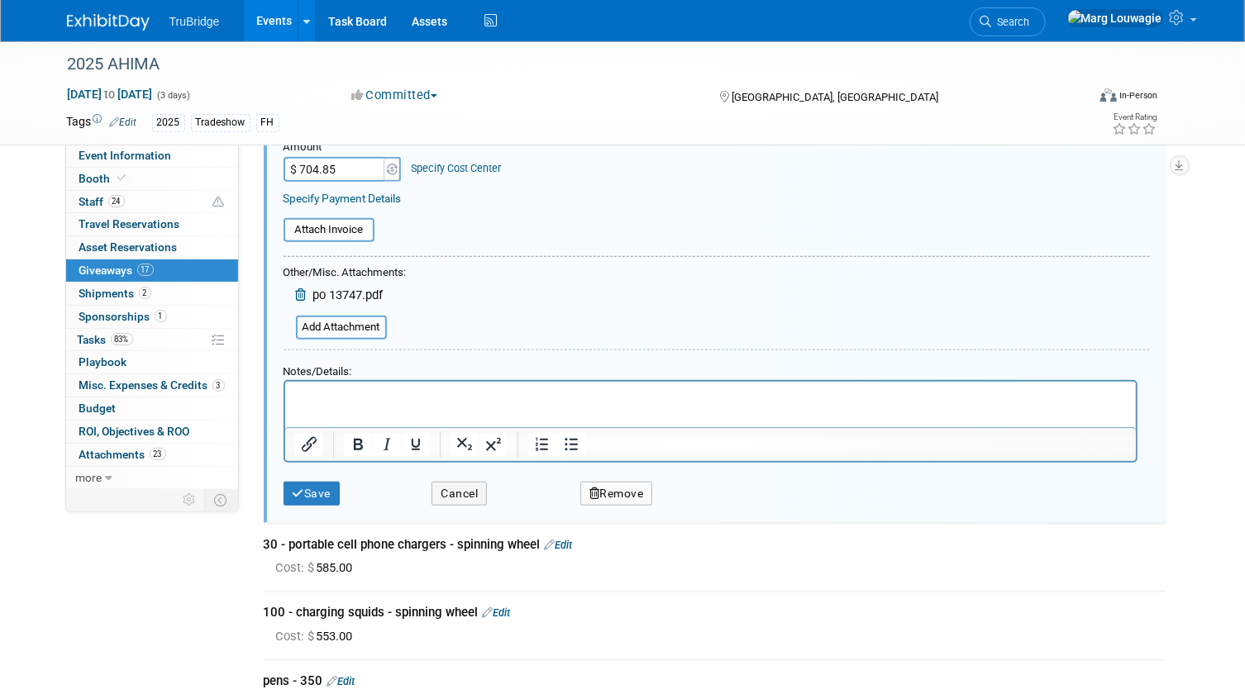
scroll to position [662, 0]
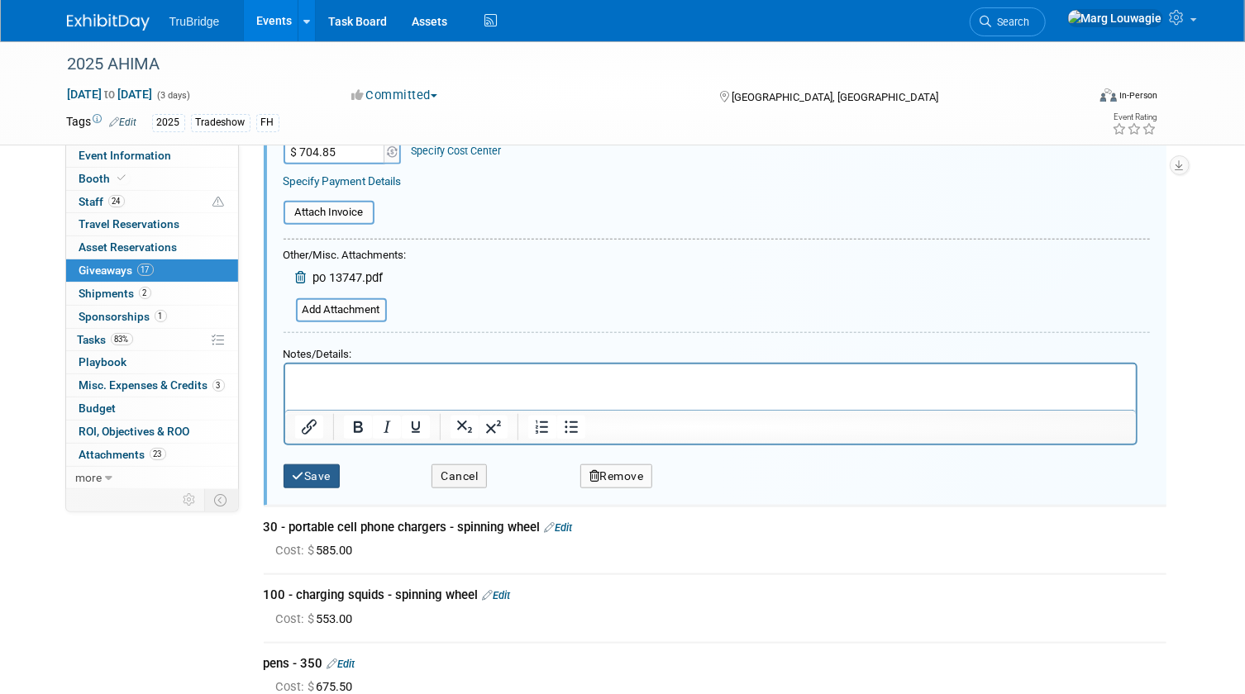
click at [294, 471] on icon "submit" at bounding box center [299, 477] width 12 height 12
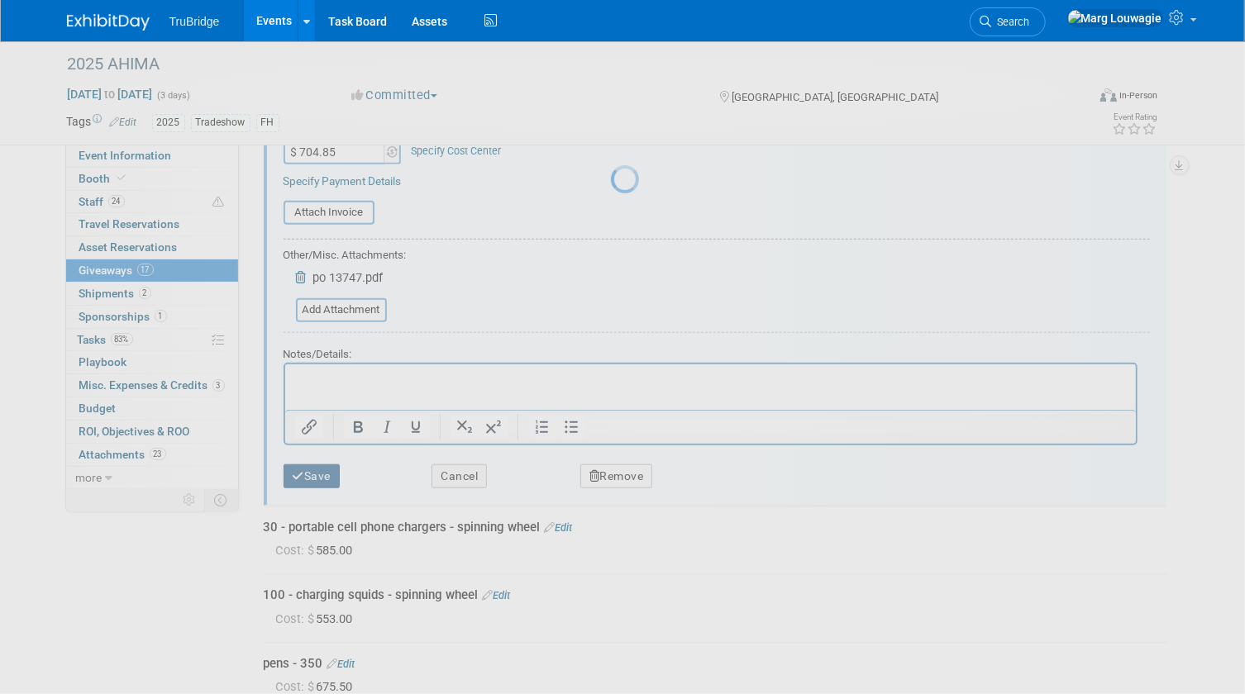
drag, startPoint x: 294, startPoint y: 471, endPoint x: 516, endPoint y: 405, distance: 231.2
click at [611, 471] on div at bounding box center [622, 347] width 23 height 694
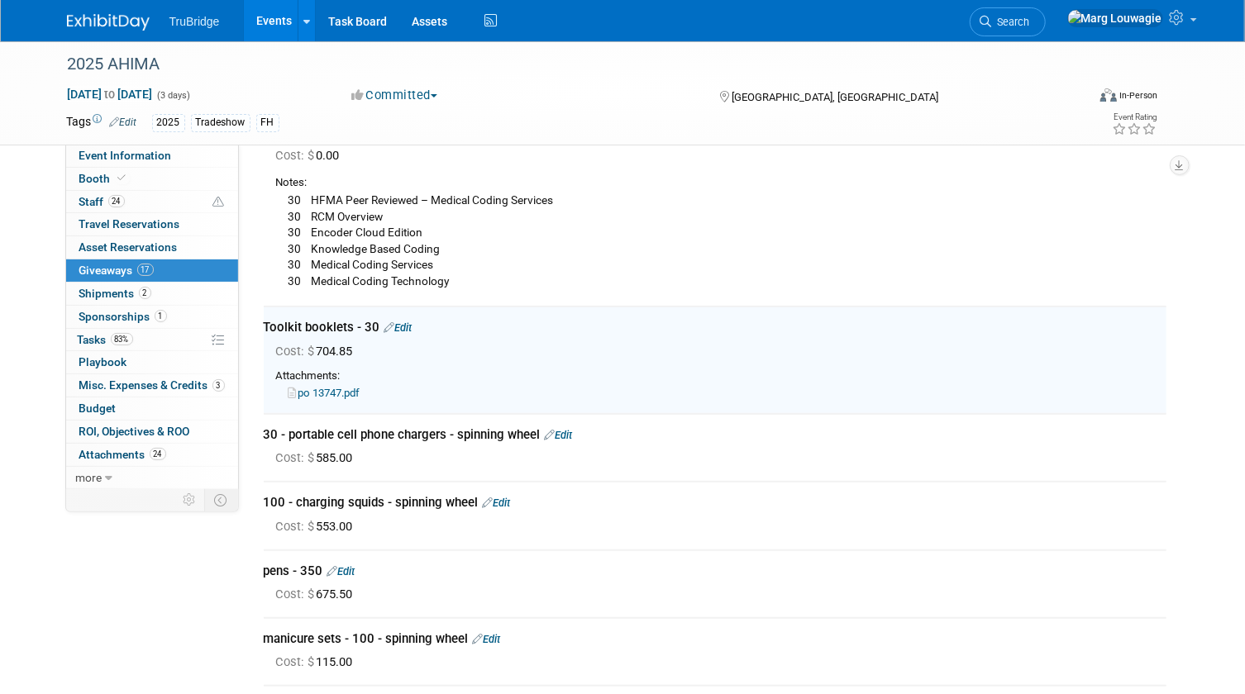
scroll to position [0, 0]
